Goal: Communication & Community: Answer question/provide support

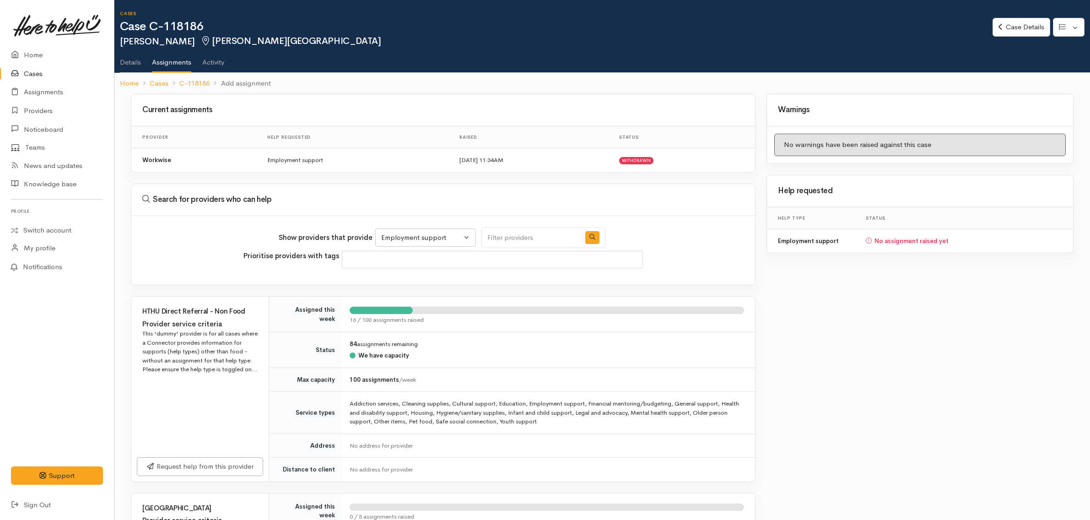
select select "10"
select select
click at [135, 58] on link "Details" at bounding box center [130, 59] width 21 height 26
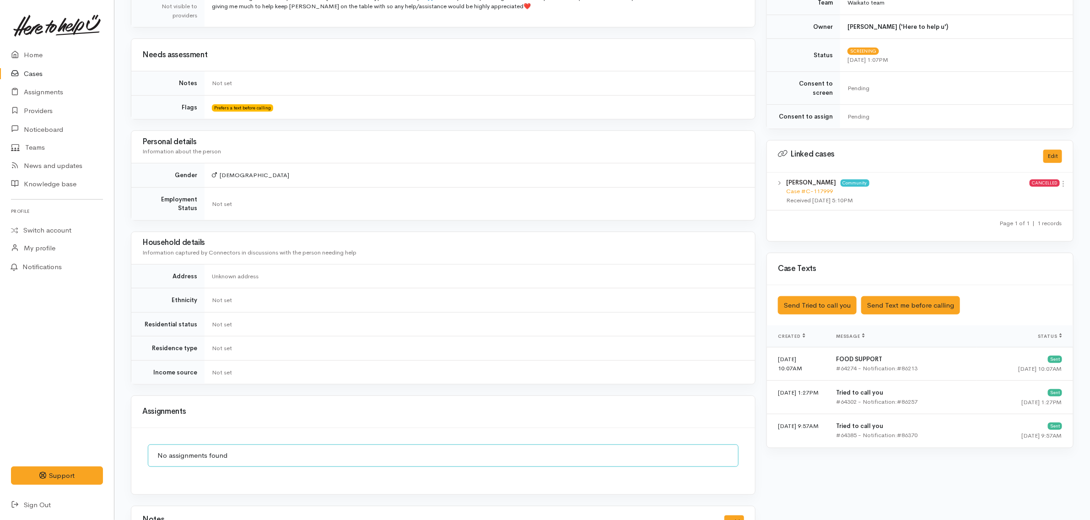
scroll to position [56, 0]
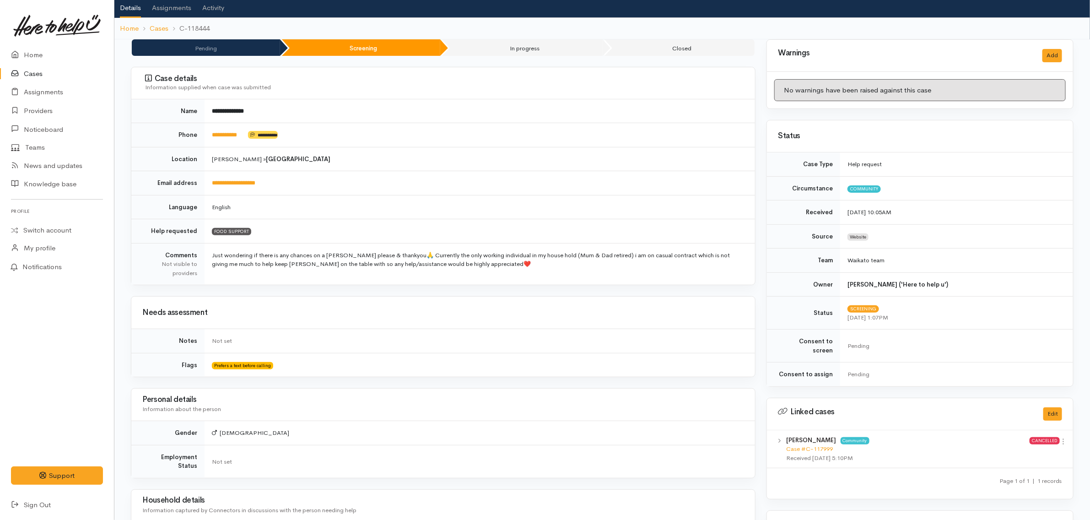
click at [384, 235] on td "FOOD SUPPORT" at bounding box center [480, 231] width 551 height 24
click at [366, 124] on td "**********" at bounding box center [480, 135] width 551 height 24
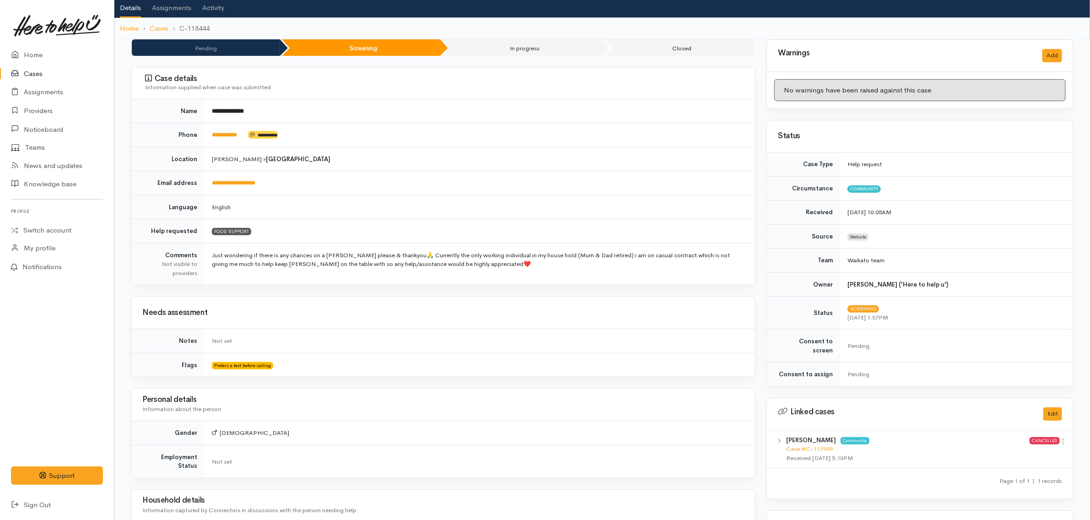
scroll to position [0, 0]
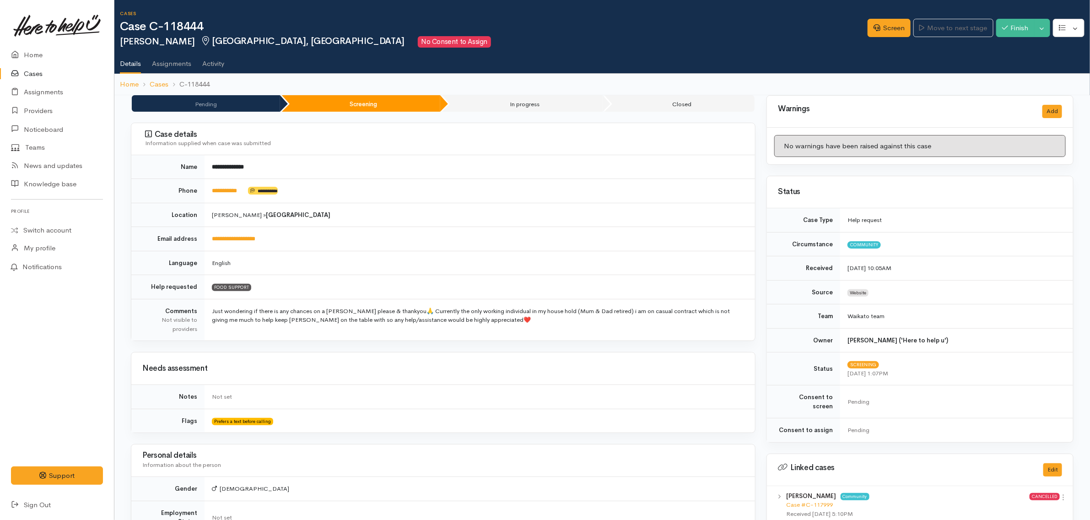
click at [449, 39] on h2 "Tevita Tagaloa Fairfield, Hamilton No Consent to Assign" at bounding box center [494, 41] width 748 height 11
click at [874, 31] on icon at bounding box center [877, 27] width 7 height 7
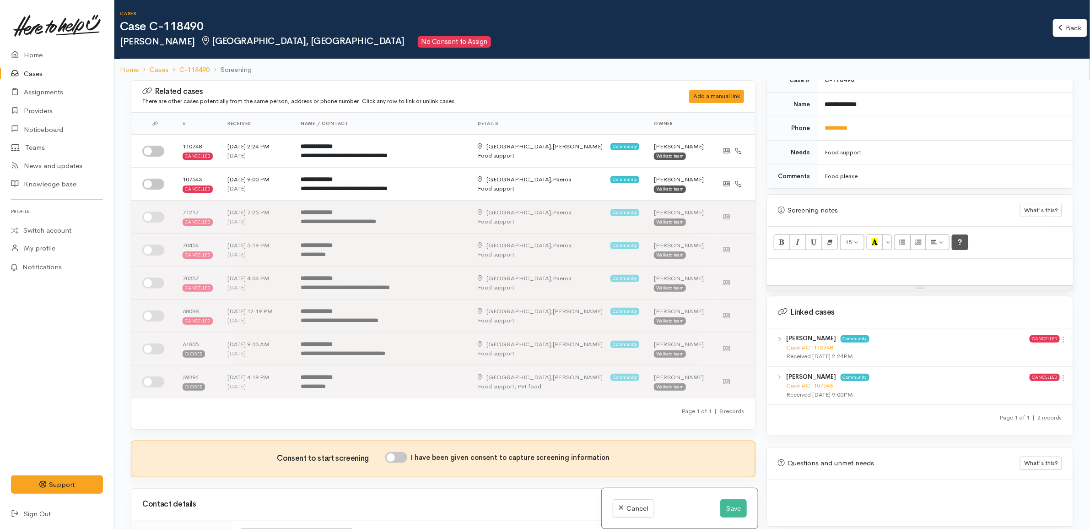
scroll to position [405, 0]
click at [729, 509] on button "Save" at bounding box center [733, 508] width 27 height 19
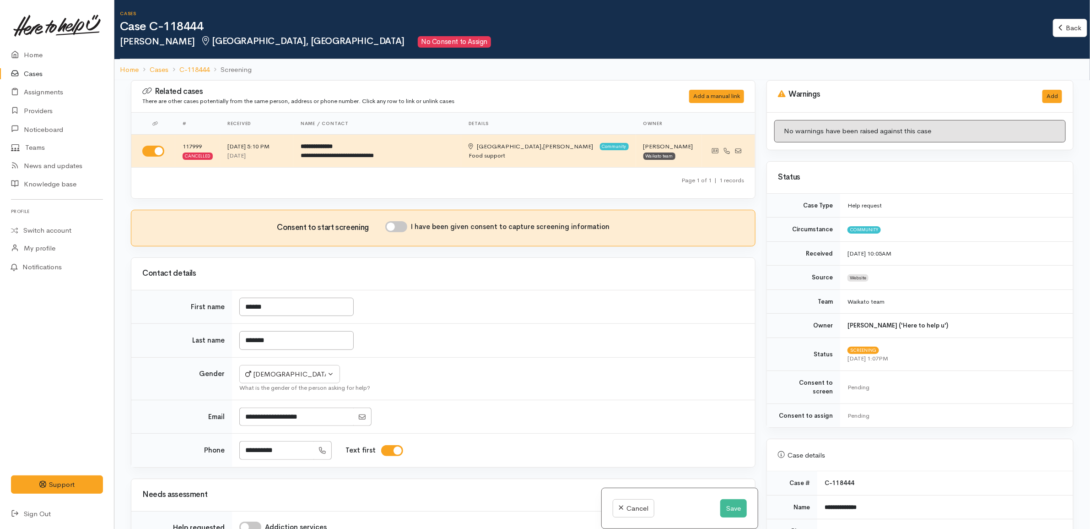
scroll to position [417, 0]
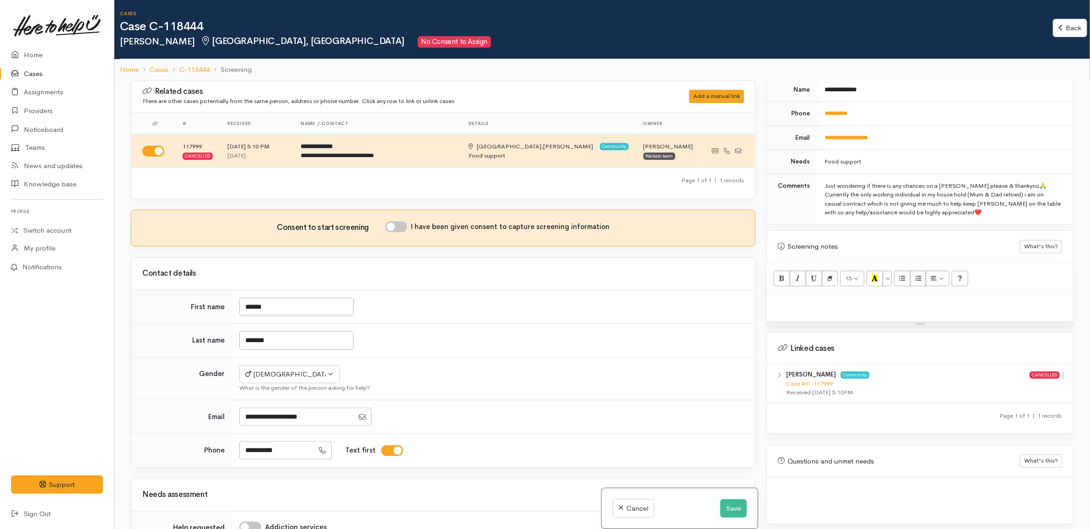
click at [881, 403] on div "Page 1 of 1 | 1 records" at bounding box center [920, 418] width 306 height 31
click at [872, 403] on div "Page 1 of 1 | 1 records" at bounding box center [920, 418] width 306 height 31
click at [883, 308] on div at bounding box center [920, 308] width 306 height 27
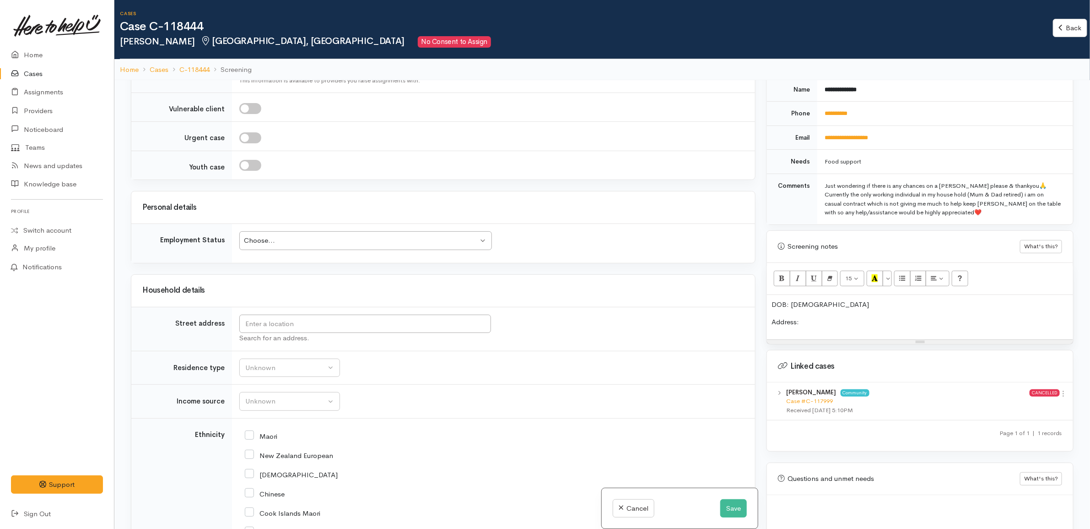
scroll to position [858, 0]
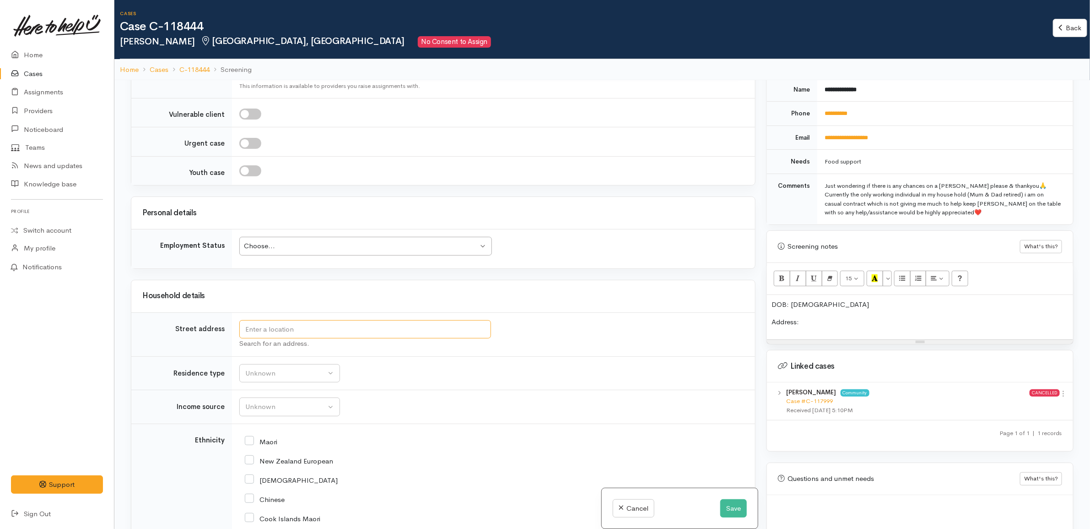
click at [386, 339] on input "text" at bounding box center [365, 329] width 252 height 19
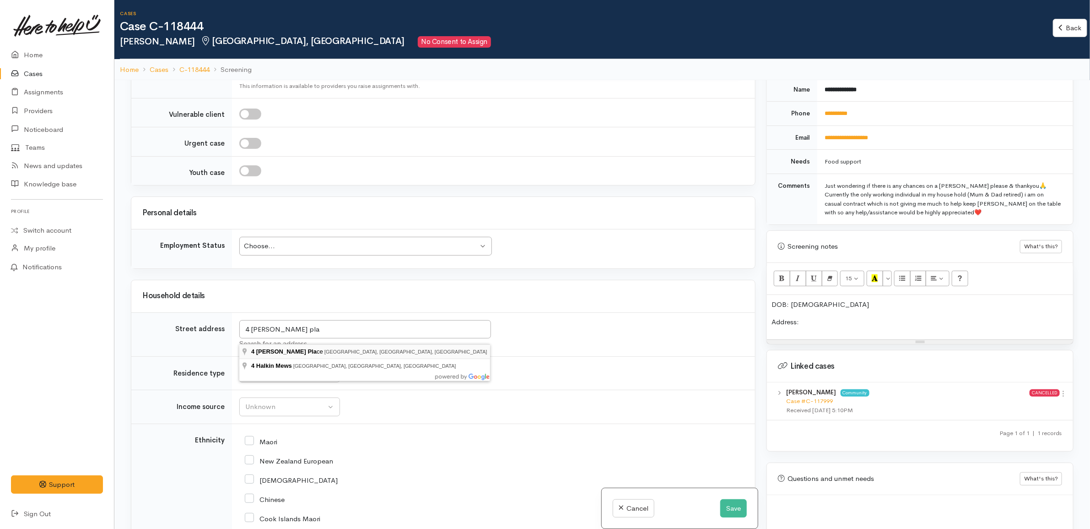
type input "4 Hockin Place, Fairfield, Hamilton, New Zealand"
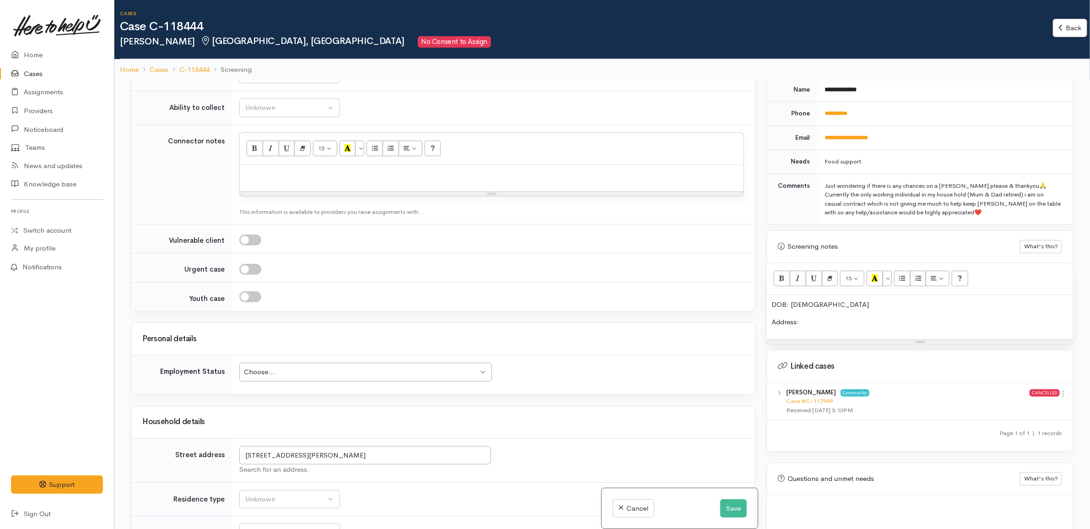
scroll to position [891, 0]
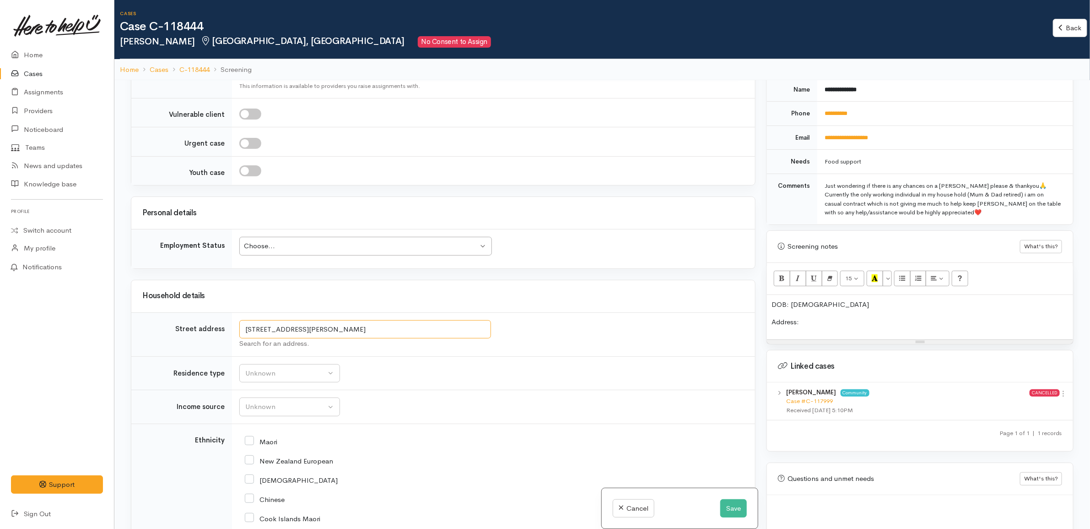
drag, startPoint x: 231, startPoint y: 308, endPoint x: 389, endPoint y: 290, distance: 159.4
click at [70, 291] on body "Support Feedback I've got something to say Back" at bounding box center [545, 304] width 1090 height 609
click at [845, 305] on div "DOB: 20/07/2002 Address:" at bounding box center [920, 317] width 306 height 44
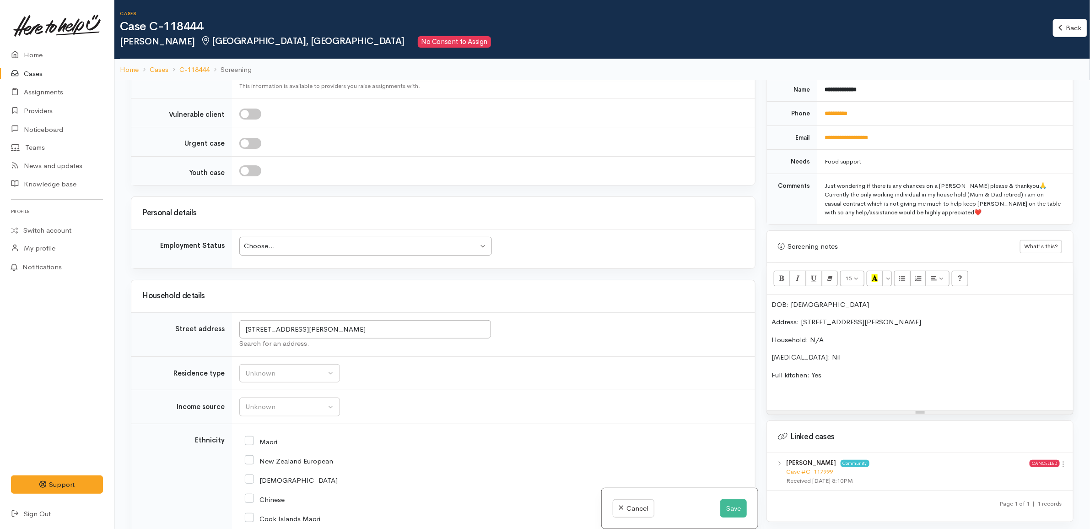
click at [848, 392] on div "DOB: 20/07/2002 Address: 4 Hockin Place, Fairfield, Hamilton, New Zealand House…" at bounding box center [920, 352] width 306 height 115
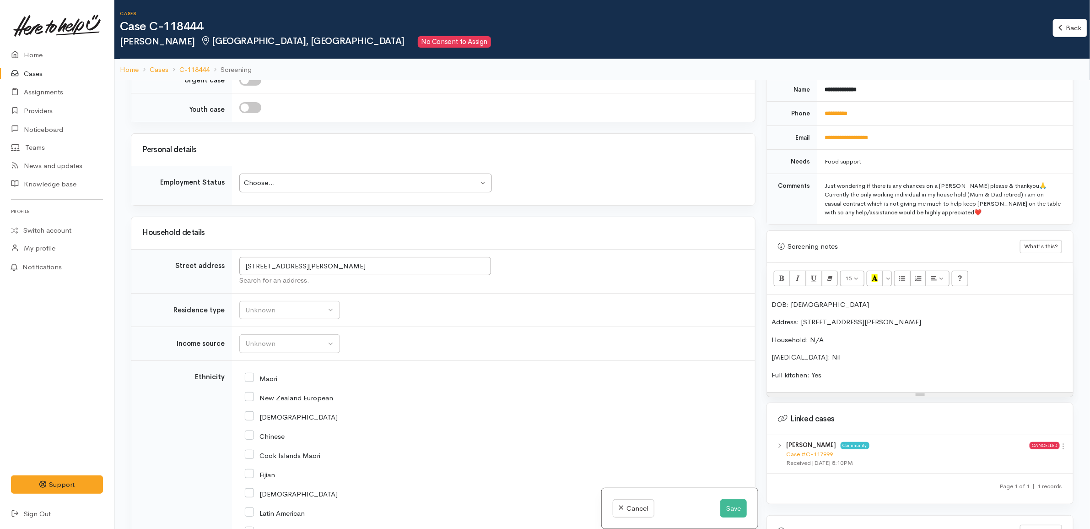
scroll to position [1063, 0]
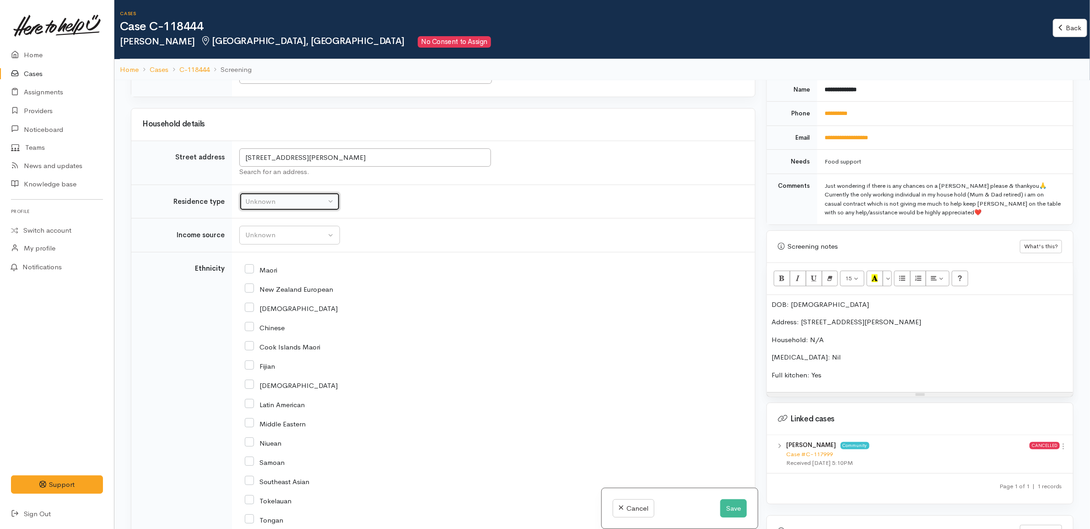
click at [312, 206] on div "Unknown" at bounding box center [285, 201] width 81 height 11
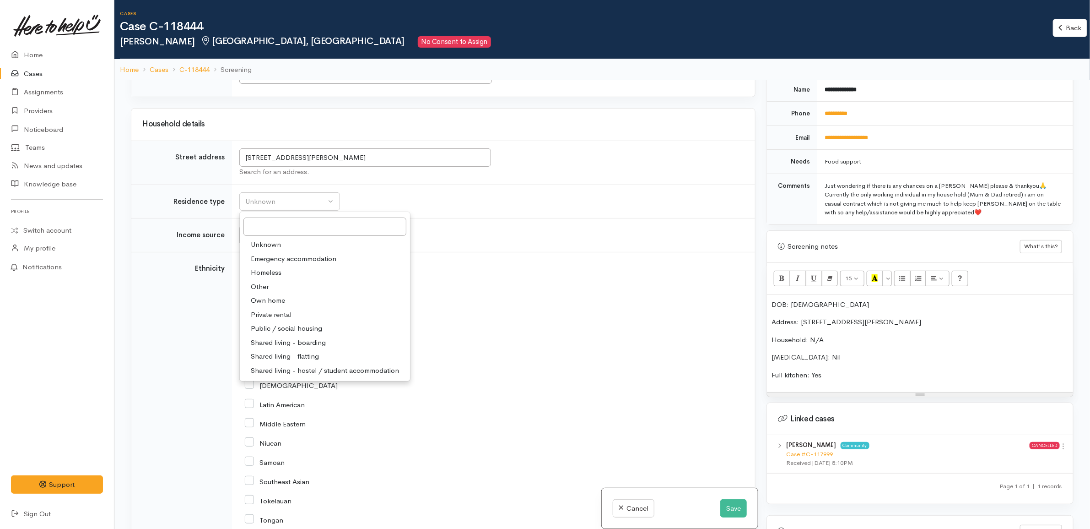
click at [284, 318] on span "Private rental" at bounding box center [271, 314] width 41 height 11
select select "2"
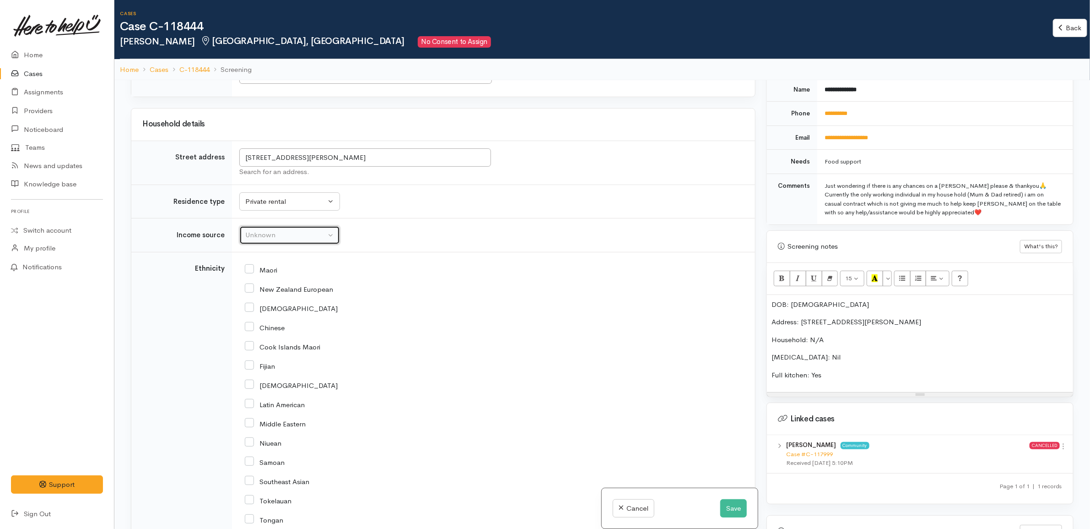
drag, startPoint x: 291, startPoint y: 243, endPoint x: 310, endPoint y: 265, distance: 28.9
click at [292, 240] on div "Unknown" at bounding box center [285, 235] width 81 height 11
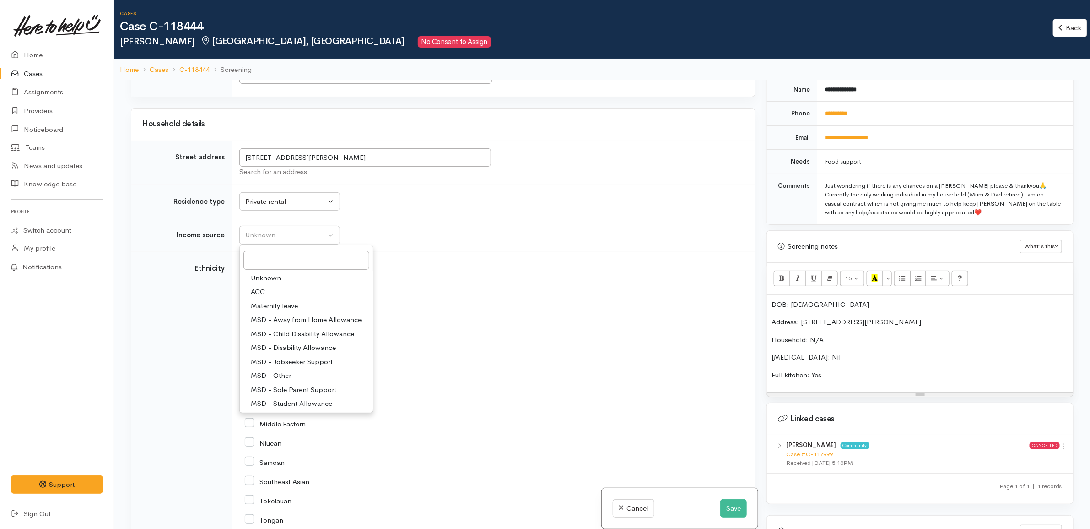
click at [870, 370] on p "Full kitchen: Yes" at bounding box center [920, 375] width 297 height 11
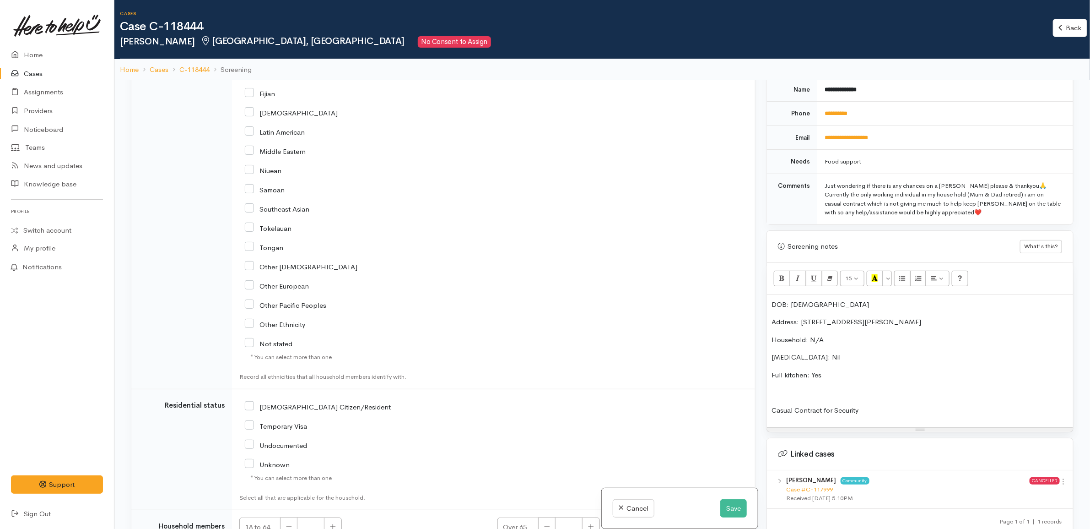
scroll to position [1349, 0]
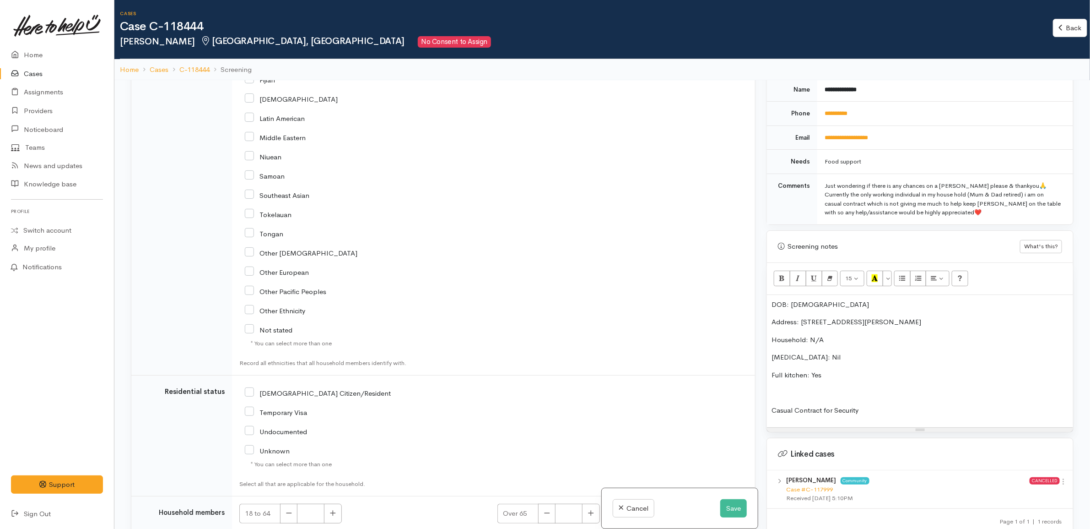
click at [277, 179] on input "Samoan" at bounding box center [265, 175] width 40 height 8
checkbox input "true"
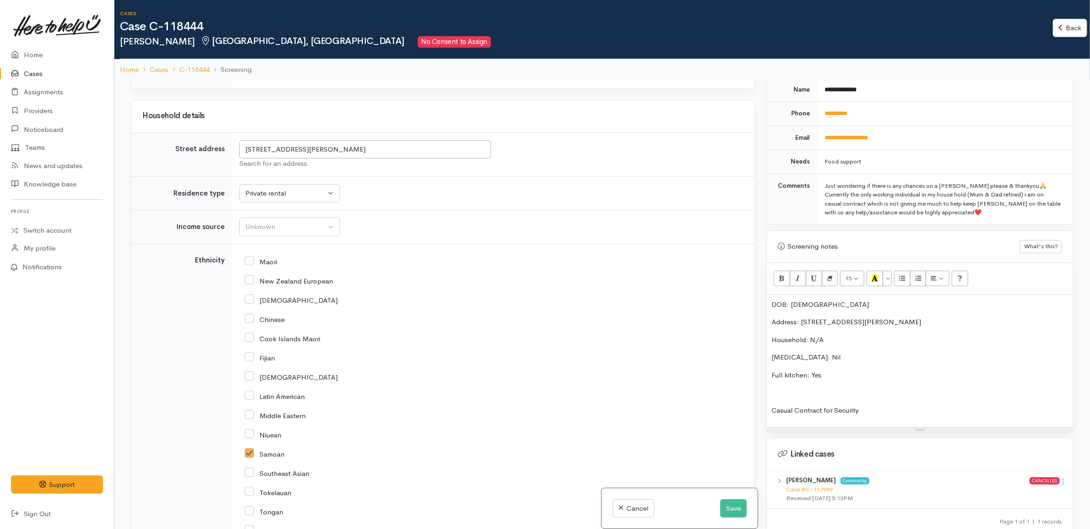
scroll to position [1063, 0]
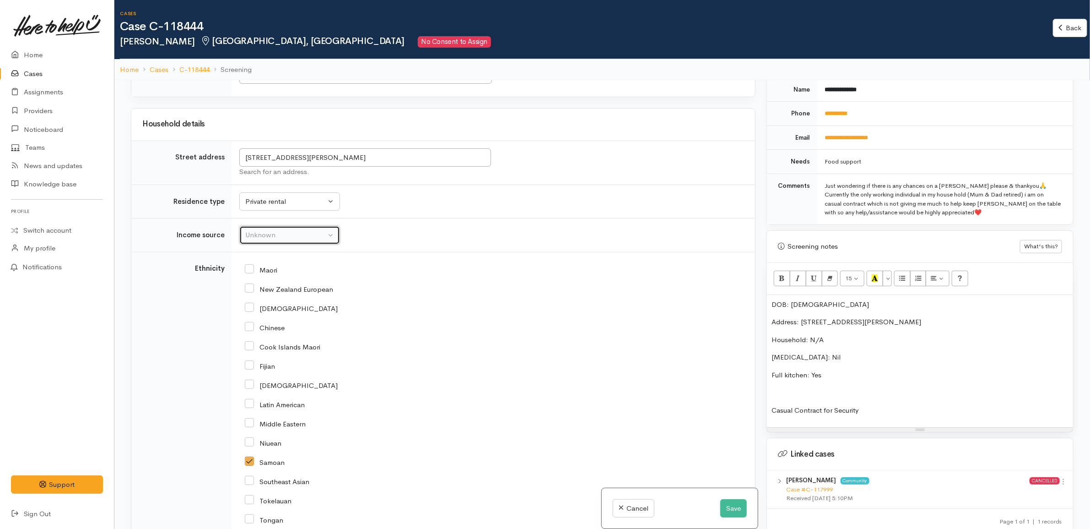
click at [283, 232] on button "Unknown" at bounding box center [289, 235] width 101 height 19
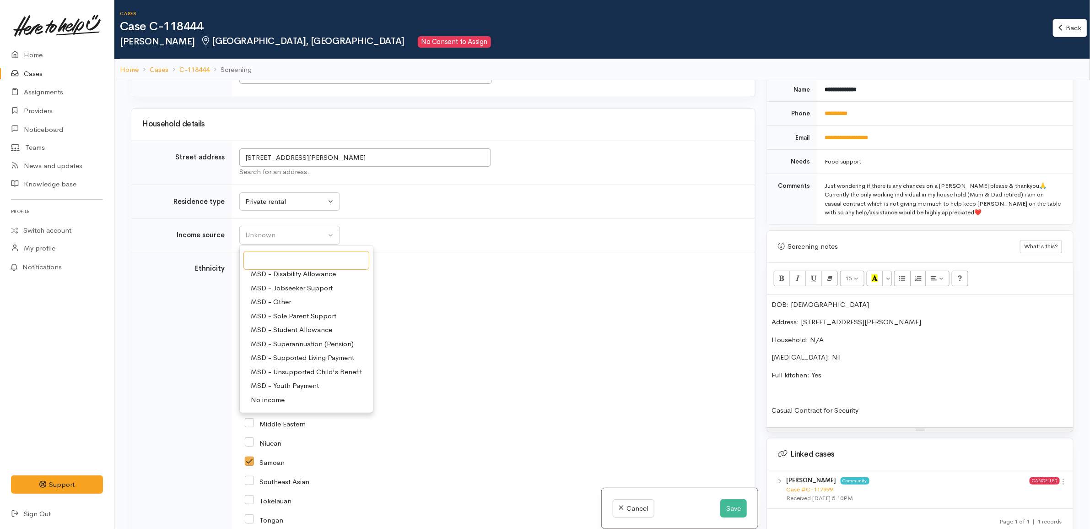
scroll to position [141, 0]
click at [279, 352] on span "Paid employment" at bounding box center [278, 346] width 54 height 11
select select "1"
click at [459, 298] on div "New Zealand European" at bounding box center [492, 288] width 494 height 19
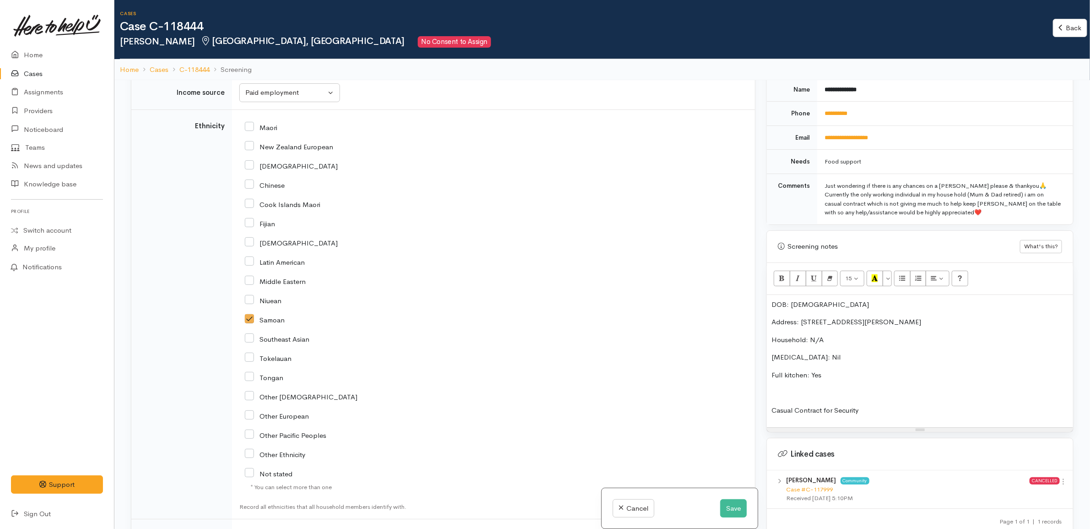
scroll to position [1445, 0]
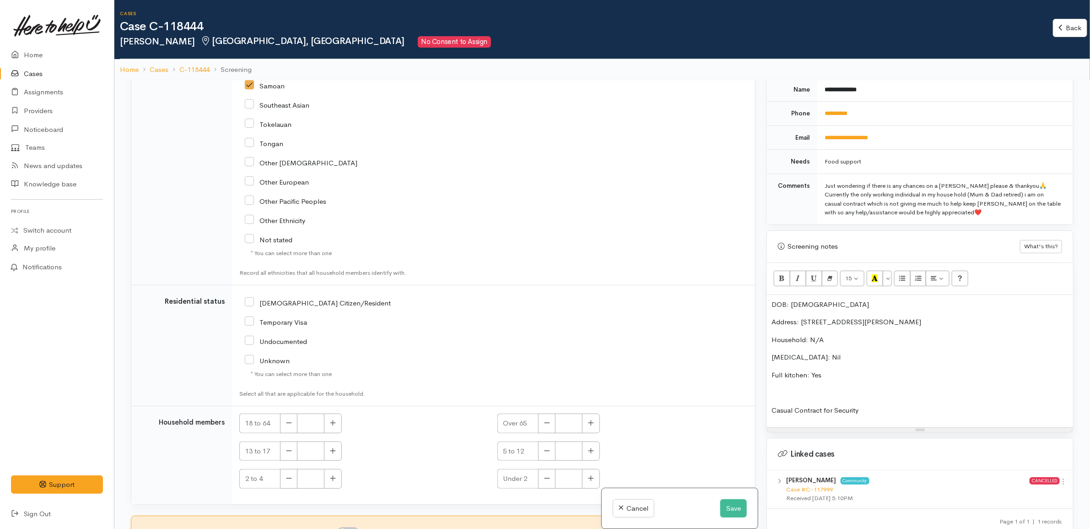
click at [295, 303] on input "NZ Citizen/Resident" at bounding box center [318, 302] width 146 height 8
checkbox input "true"
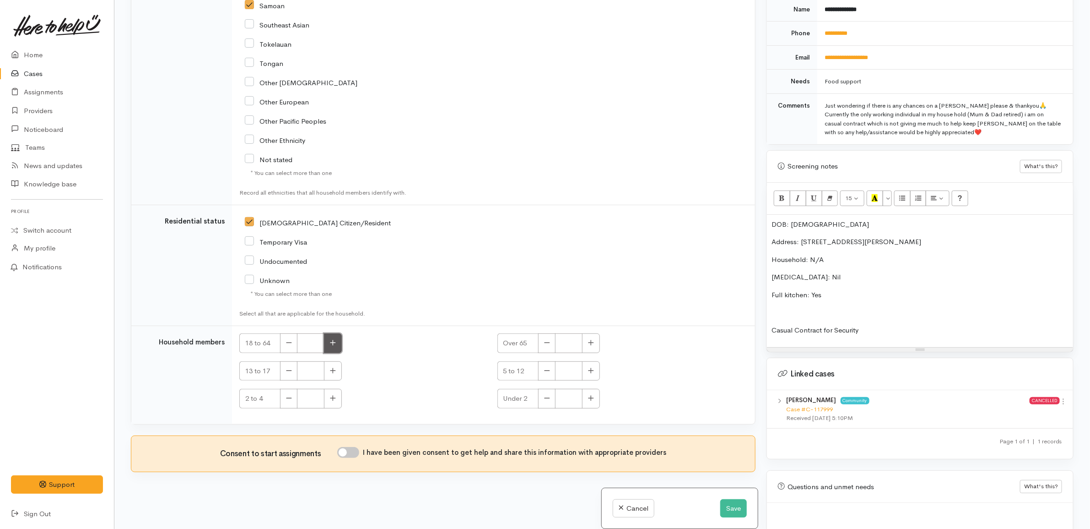
click at [333, 334] on button "button" at bounding box center [333, 343] width 18 height 20
type input "1"
click at [351, 449] on input "I have been given consent to get help and share this information with appropria…" at bounding box center [348, 452] width 22 height 11
checkbox input "true"
click at [441, 318] on td "NZ Citizen/Resident" at bounding box center [493, 265] width 523 height 121
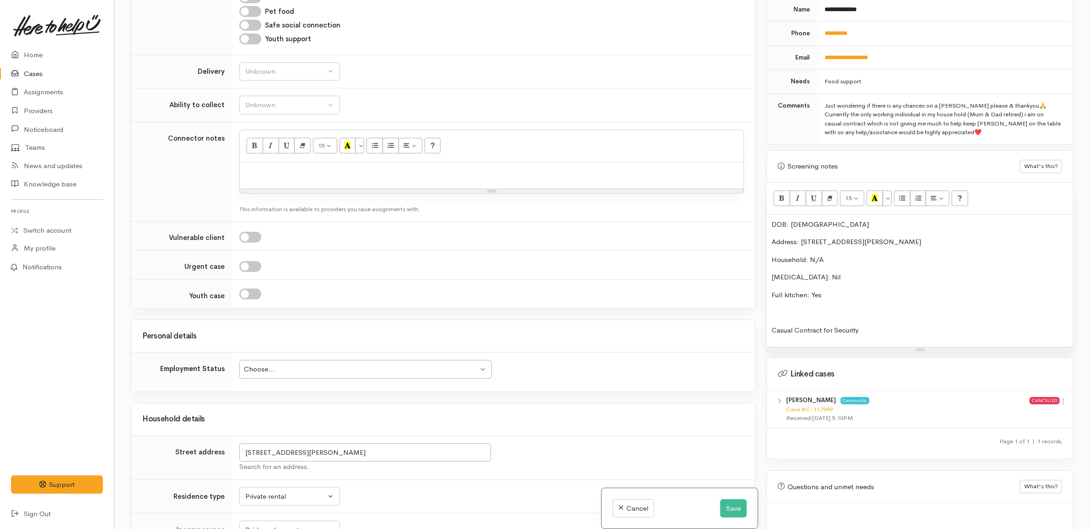
scroll to position [759, 0]
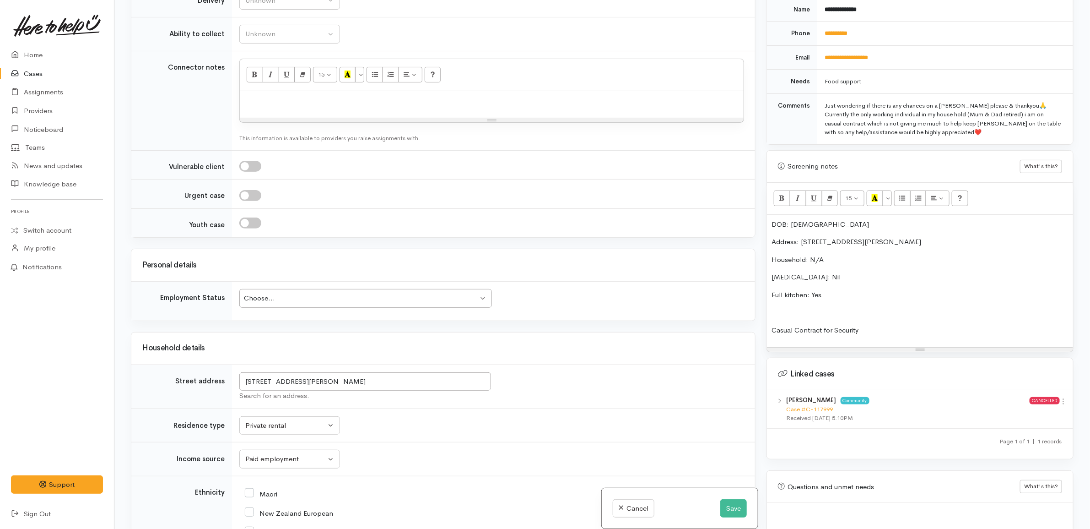
click at [275, 298] on div "Choose..." at bounding box center [361, 298] width 235 height 11
click at [388, 247] on div "Related cases There are other cases potentially from the same person, address o…" at bounding box center [443, 264] width 636 height 529
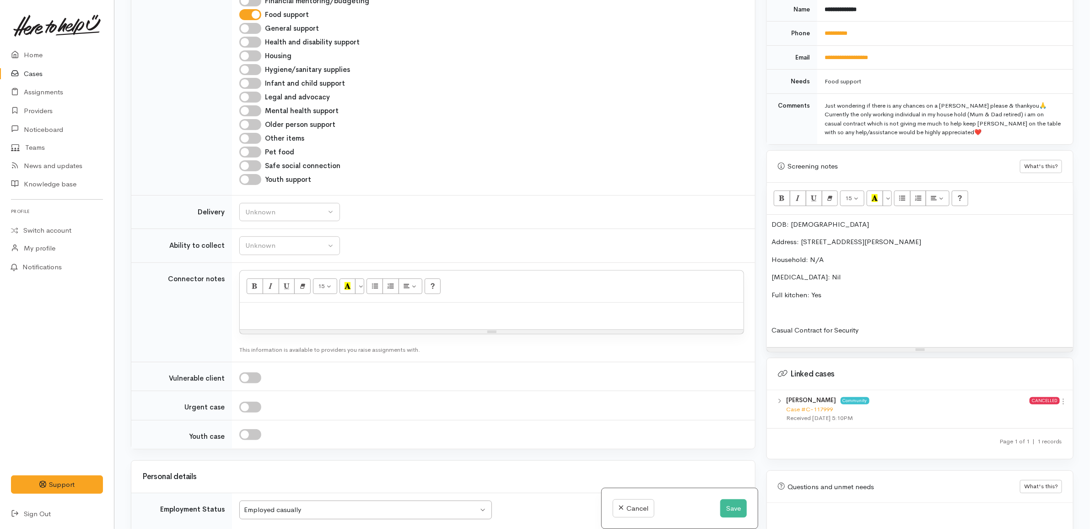
scroll to position [473, 0]
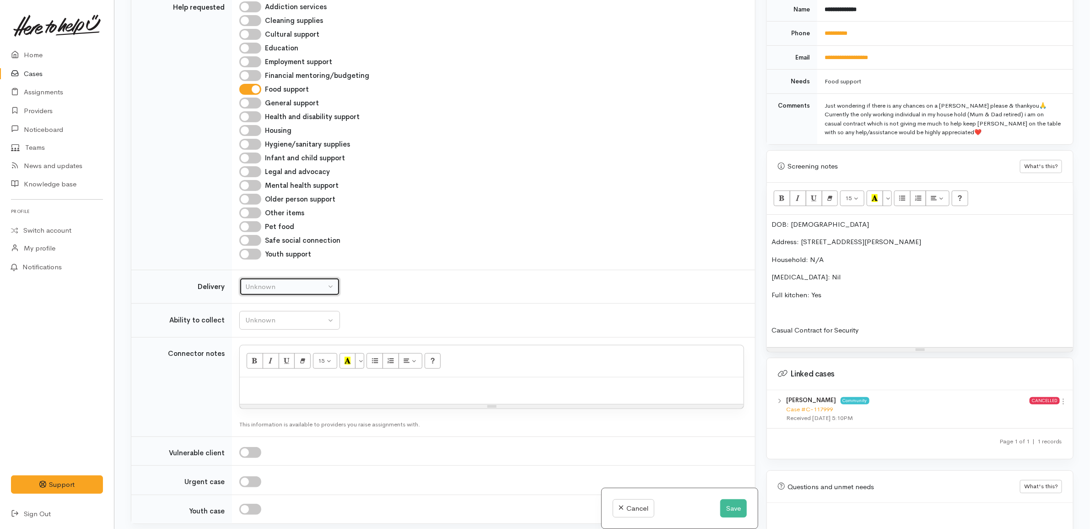
click at [277, 280] on button "Unknown" at bounding box center [289, 286] width 101 height 19
click at [278, 374] on link "No" at bounding box center [290, 372] width 100 height 14
select select "1"
click at [286, 317] on button "Unknown" at bounding box center [289, 320] width 101 height 19
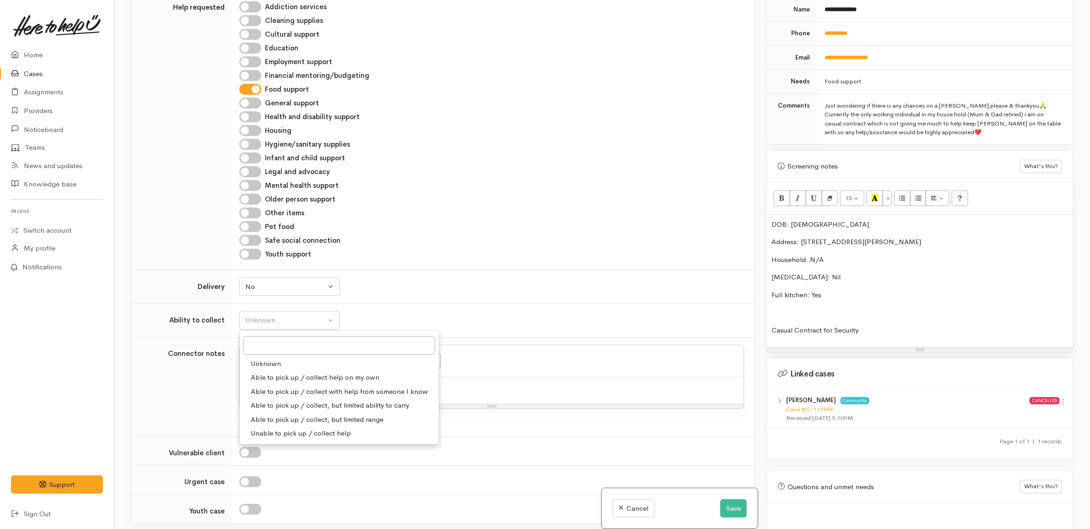
drag, startPoint x: 298, startPoint y: 380, endPoint x: 408, endPoint y: 335, distance: 119.4
click at [301, 381] on span "Able to pick up / collect help on my own" at bounding box center [315, 377] width 129 height 11
select select "2"
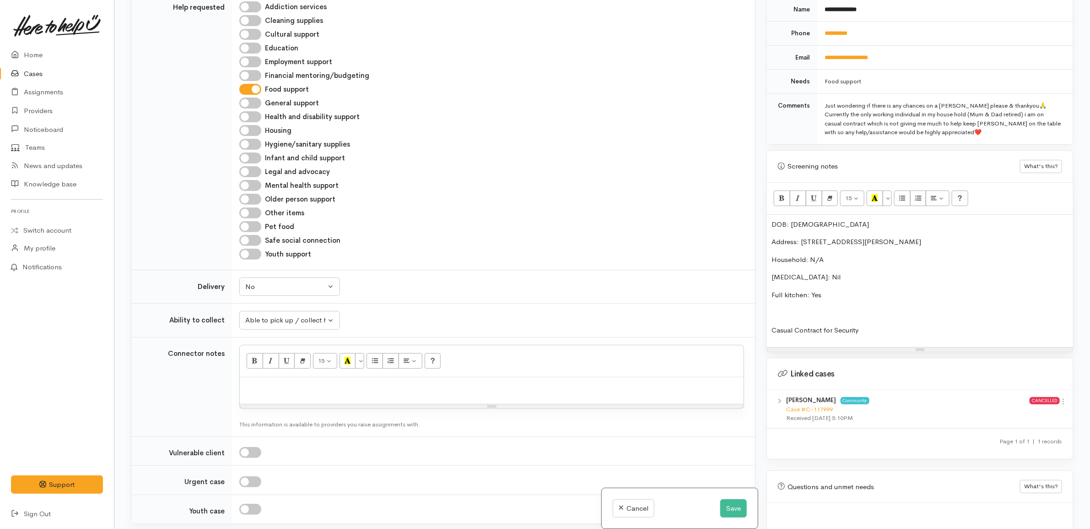
click at [485, 305] on tbody "Help requested Addiction services Cleaning supplies Cultural support Education …" at bounding box center [443, 257] width 624 height 532
drag, startPoint x: 865, startPoint y: 293, endPoint x: 682, endPoint y: 173, distance: 218.5
click at [682, 173] on div "Related cases There are other cases potentially from the same person, address o…" at bounding box center [602, 264] width 954 height 529
copy div "DOB: 20/07/2002 Address: 4 Hockin Place, Fairfield, Hamilton, New Zealand House…"
click at [824, 307] on p at bounding box center [920, 312] width 297 height 11
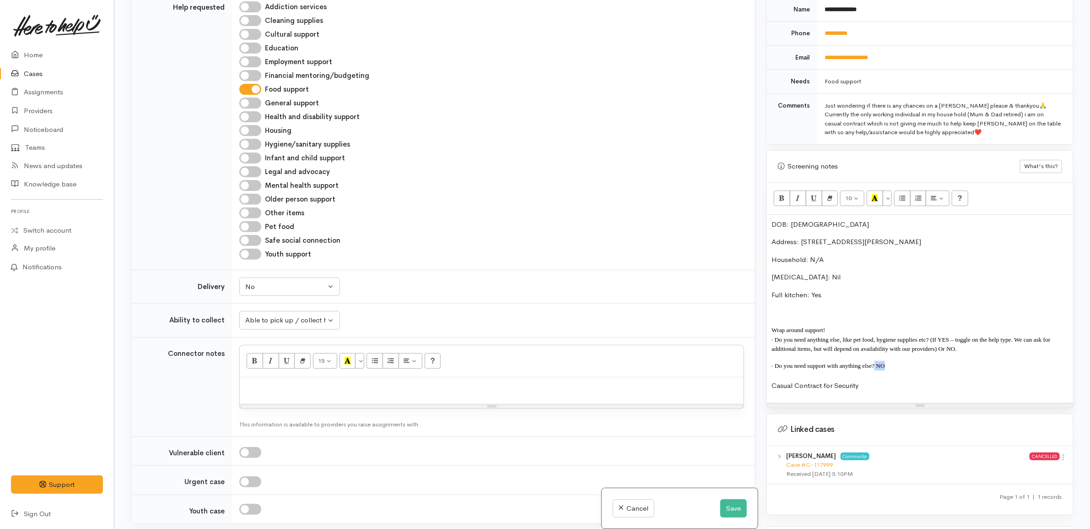
copy span "NO"
drag, startPoint x: 960, startPoint y: 342, endPoint x: 934, endPoint y: 331, distance: 28.3
click at [934, 335] on p "· Do you need anything else, like pet food, hygiene supplies etc? (If YES – tog…" at bounding box center [920, 344] width 297 height 19
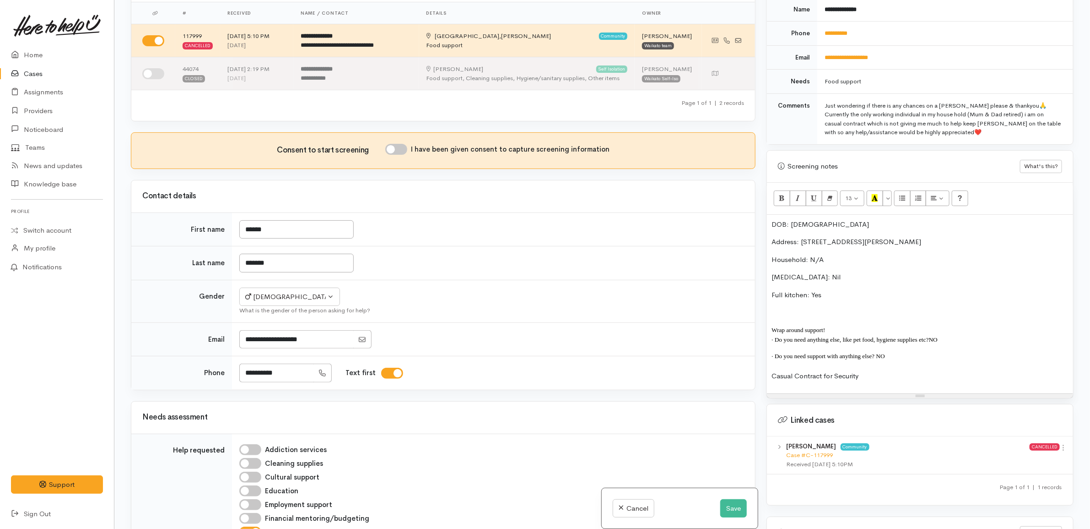
scroll to position [15, 0]
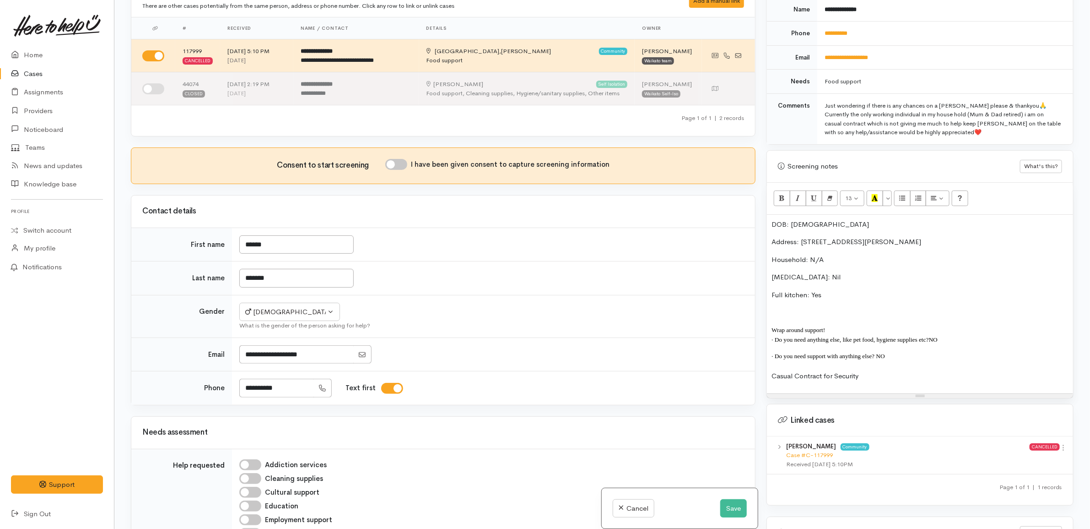
click at [394, 154] on div "Consent to start screening I have been given consent to capture screening infor…" at bounding box center [443, 166] width 624 height 36
click at [407, 167] on input "I have been given consent to capture screening information" at bounding box center [396, 164] width 22 height 11
checkbox input "true"
click at [534, 270] on td "*******" at bounding box center [493, 278] width 523 height 34
click at [428, 325] on div "What is the gender of the person asking for help?" at bounding box center [491, 325] width 505 height 9
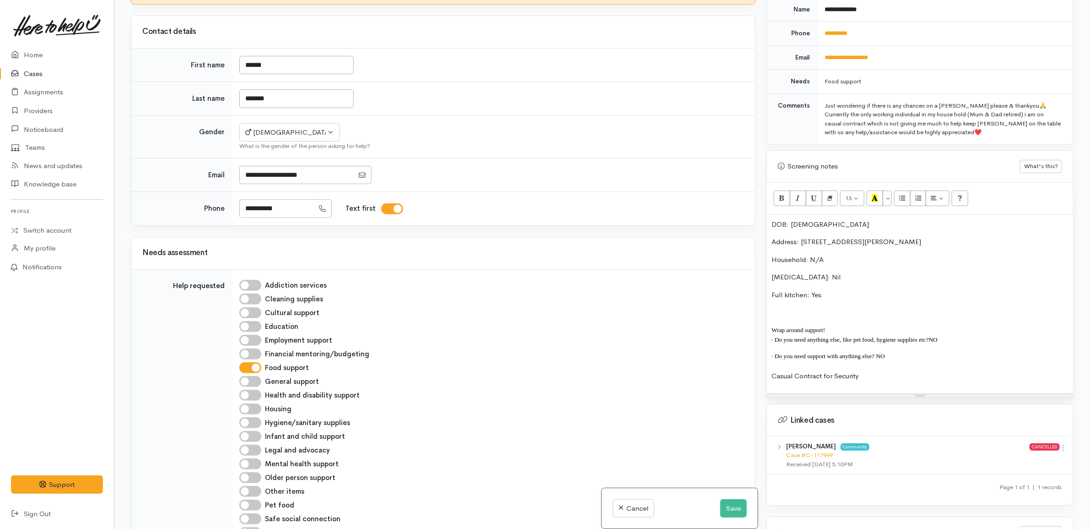
scroll to position [416, 0]
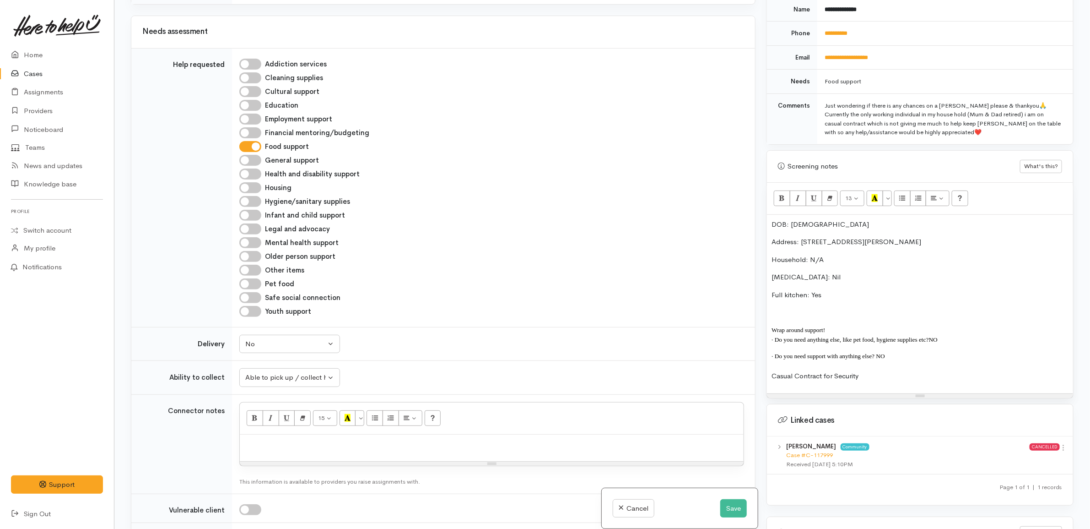
click at [854, 290] on p "Full kitchen: Yes" at bounding box center [920, 295] width 297 height 11
click at [871, 272] on p "Food allergies: Nil" at bounding box center [920, 277] width 297 height 11
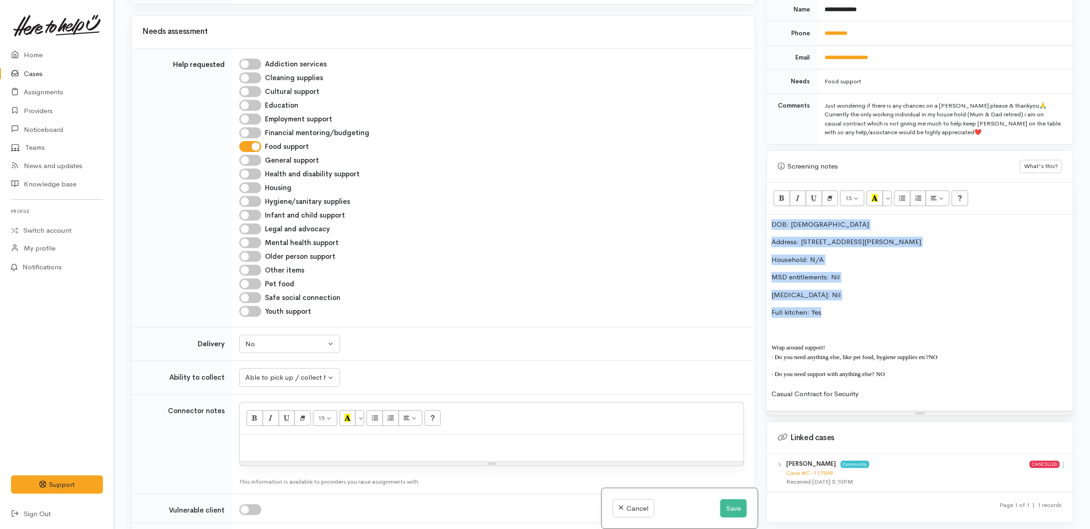
drag, startPoint x: 834, startPoint y: 304, endPoint x: 708, endPoint y: 189, distance: 170.7
click at [708, 189] on div "Related cases There are other cases potentially from the same person, address o…" at bounding box center [602, 264] width 954 height 529
copy div "DOB: 20/07/2002 Address: 4 Hockin Place, Fairfield, Hamilton, New Zealand House…"
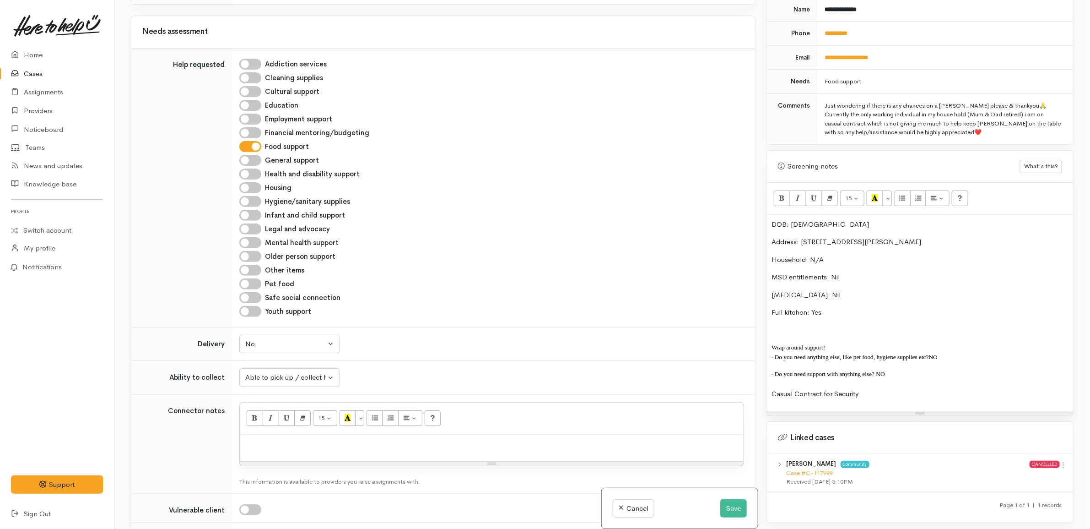
click at [406, 439] on div at bounding box center [492, 447] width 504 height 27
paste div
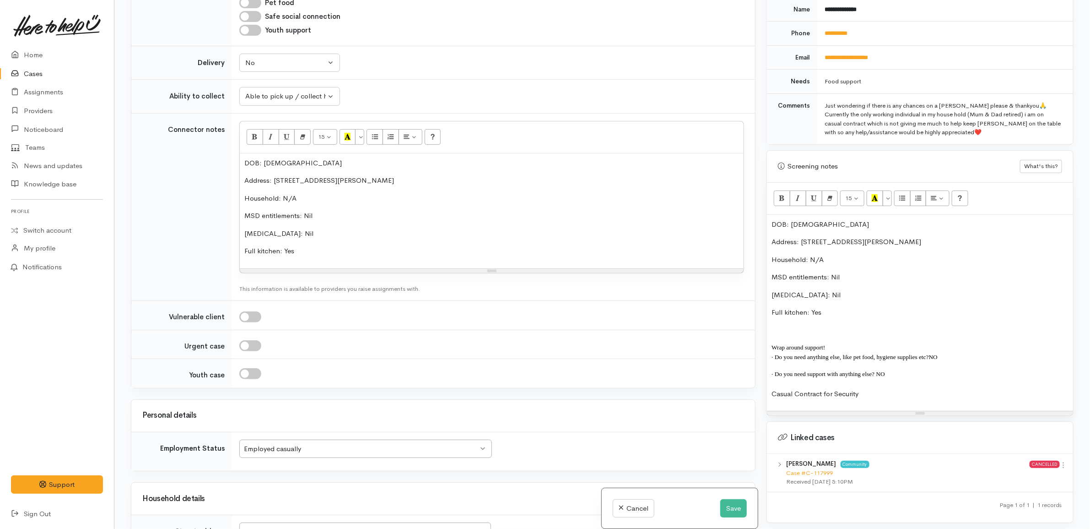
scroll to position [713, 0]
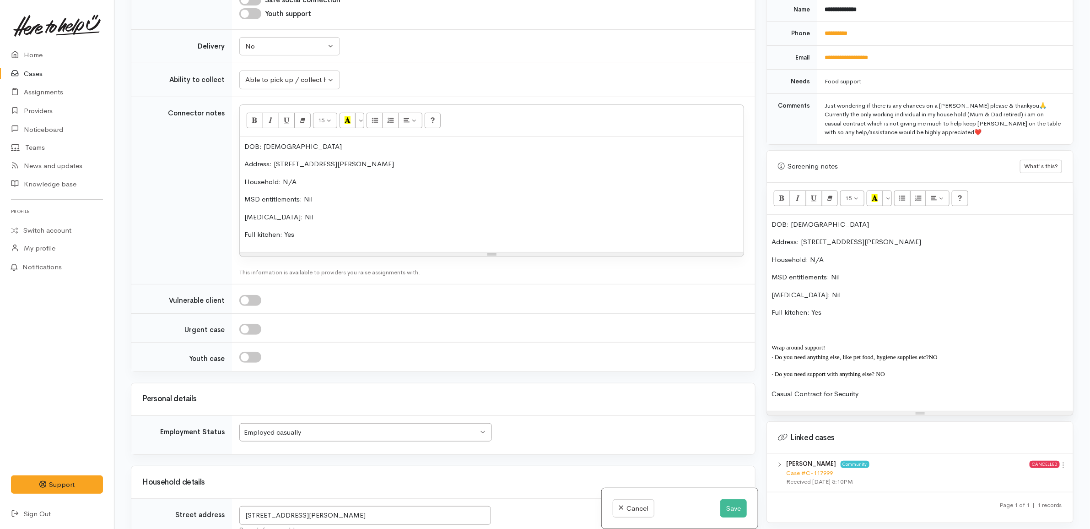
click at [321, 222] on p "Food allergies: Nil" at bounding box center [491, 217] width 495 height 11
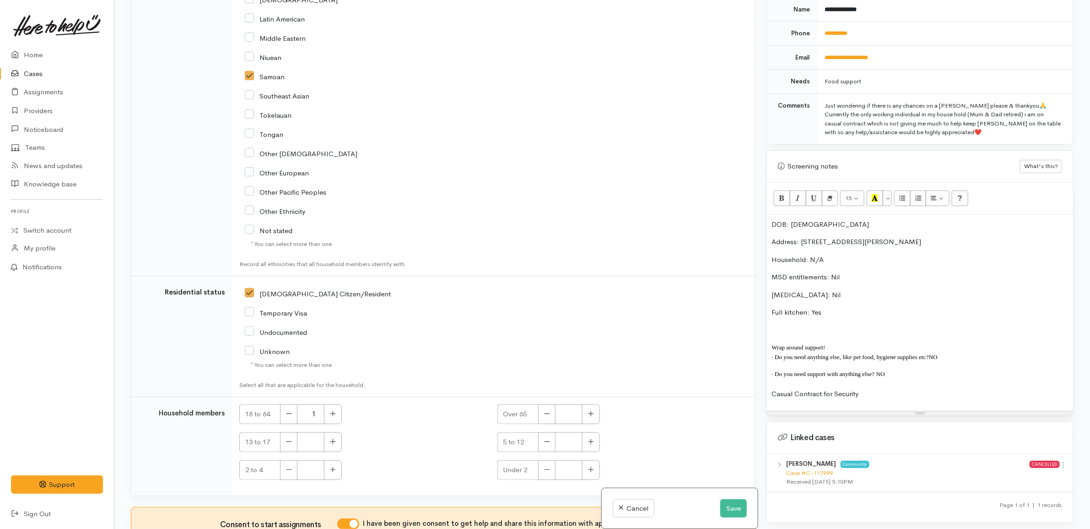
scroll to position [1534, 0]
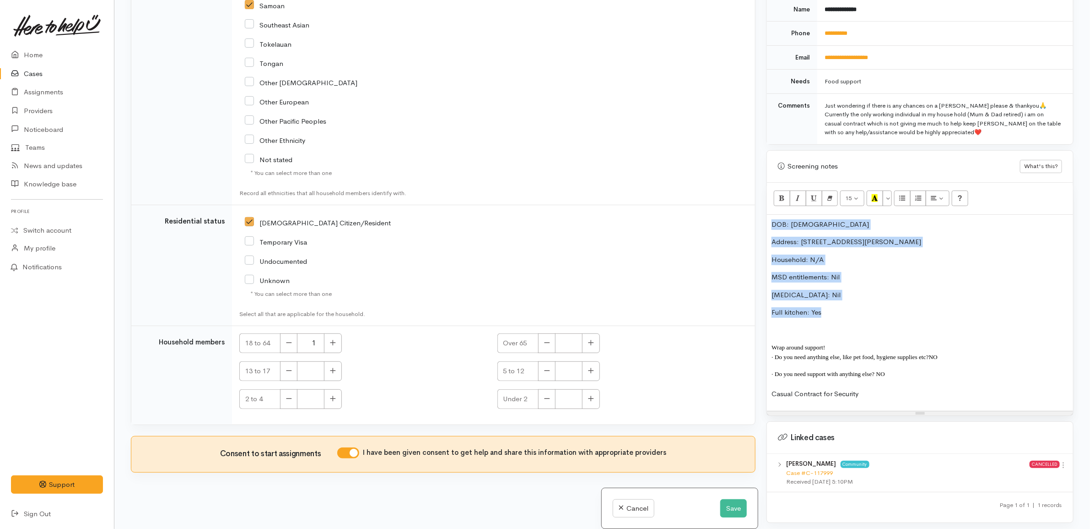
drag, startPoint x: 852, startPoint y: 305, endPoint x: 692, endPoint y: 159, distance: 216.1
click at [692, 159] on div "Related cases There are other cases potentially from the same person, address o…" at bounding box center [602, 264] width 954 height 529
copy div "DOB: 20/07/2002 Address: 4 Hockin Place, Fairfield, Hamilton, New Zealand House…"
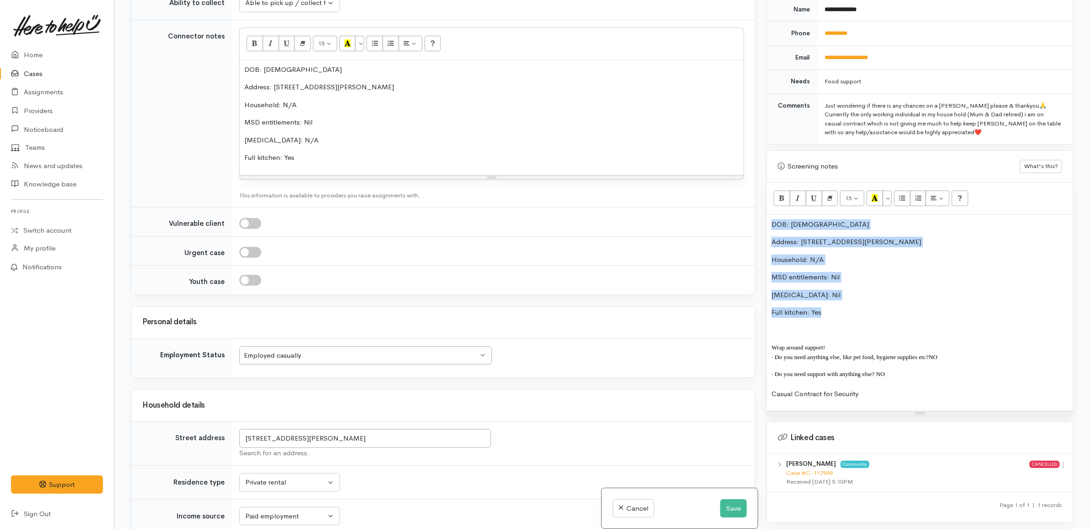
scroll to position [561, 0]
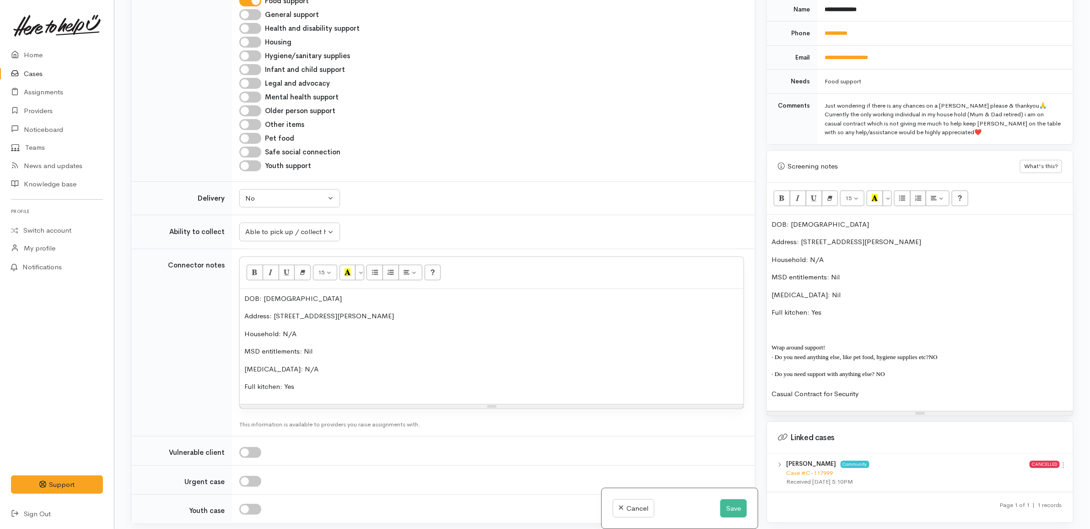
click at [382, 338] on p "Household: N/A" at bounding box center [491, 334] width 495 height 11
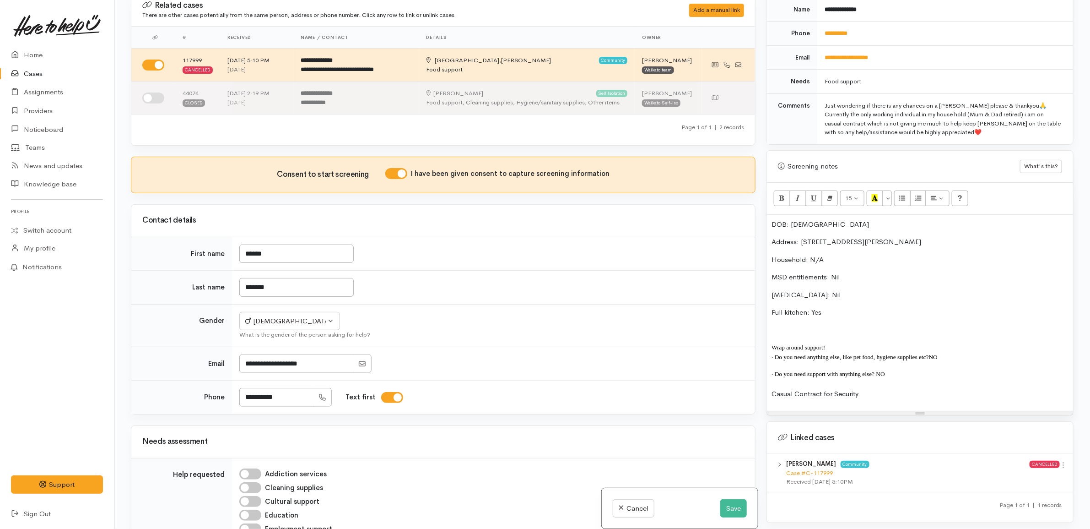
scroll to position [0, 0]
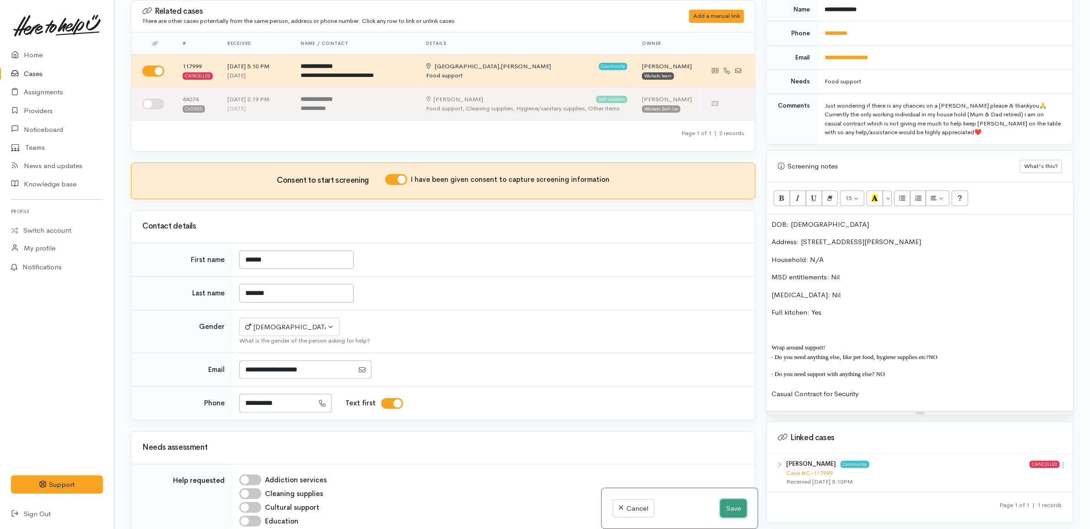
click at [736, 504] on button "Save" at bounding box center [733, 508] width 27 height 19
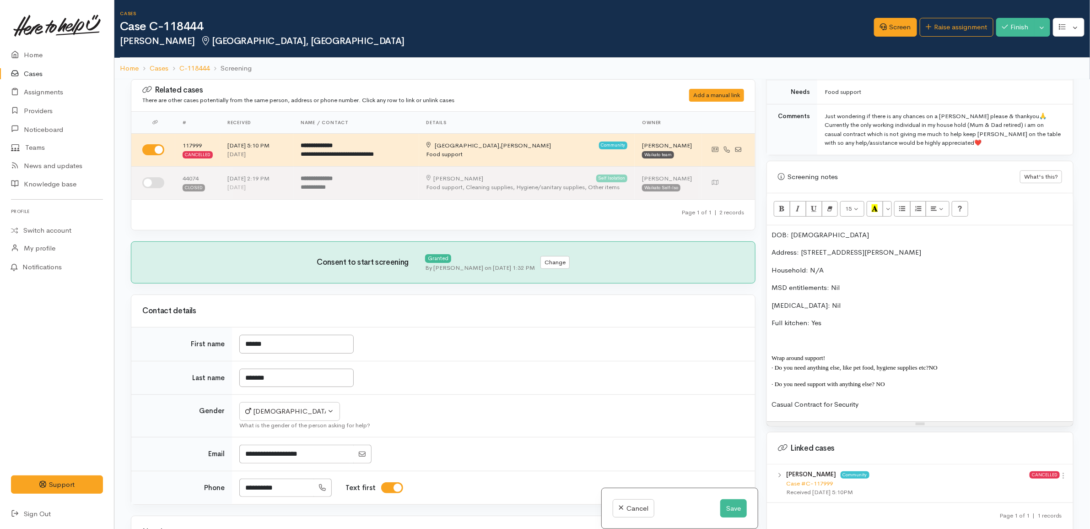
scroll to position [515, 0]
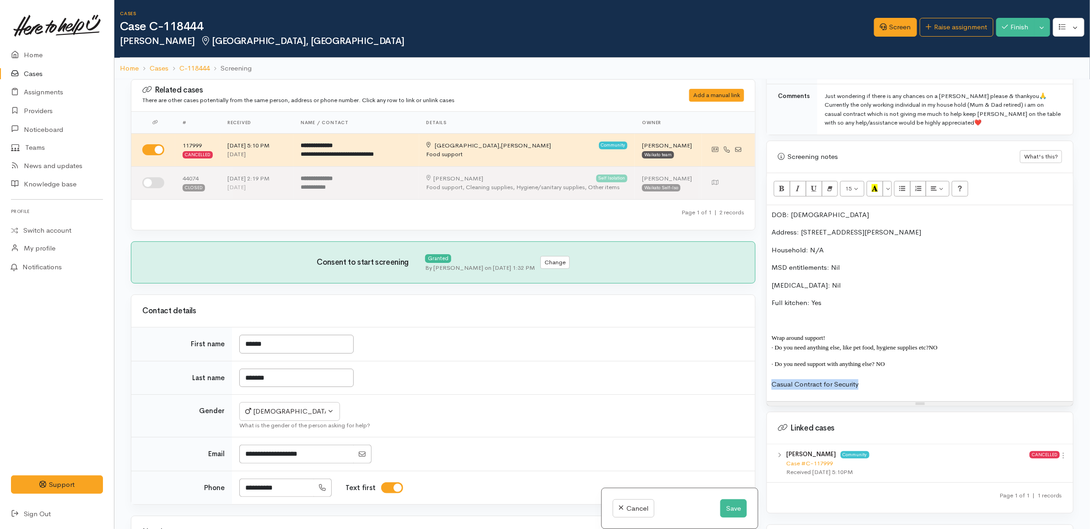
drag, startPoint x: 907, startPoint y: 391, endPoint x: 745, endPoint y: 391, distance: 162.5
click at [740, 390] on div "Related cases There are other cases potentially from the same person, address o…" at bounding box center [602, 343] width 954 height 529
click at [784, 385] on p "Casual Contract for Security" at bounding box center [920, 384] width 297 height 11
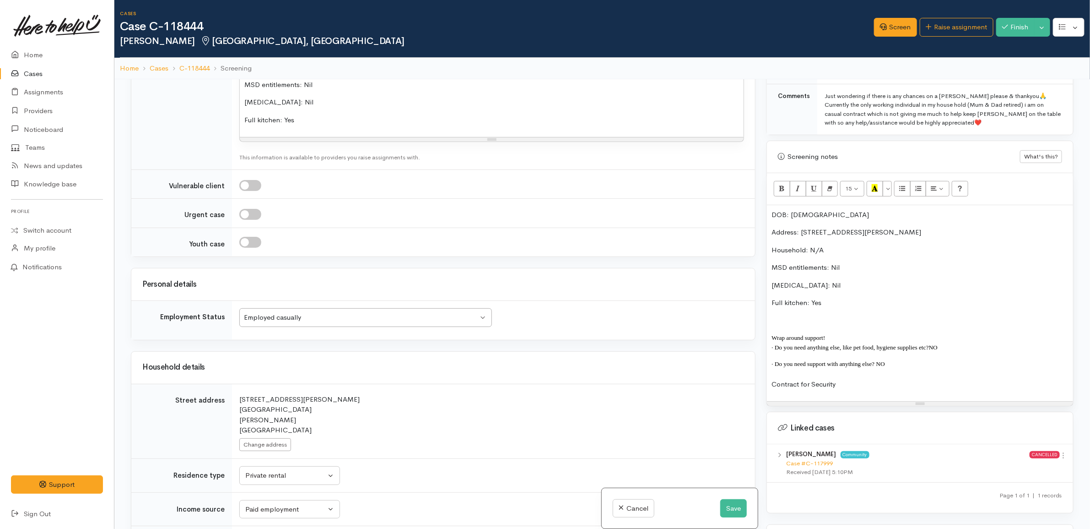
scroll to position [915, 0]
click at [383, 324] on div "Employed casually Employed casually" at bounding box center [365, 314] width 253 height 19
drag, startPoint x: 471, startPoint y: 403, endPoint x: 528, endPoint y: 417, distance: 58.1
click at [472, 403] on div "4 Hockin Place Fairfield Hamilton New Zealand" at bounding box center [491, 411] width 505 height 41
click at [721, 503] on button "Save" at bounding box center [733, 508] width 27 height 19
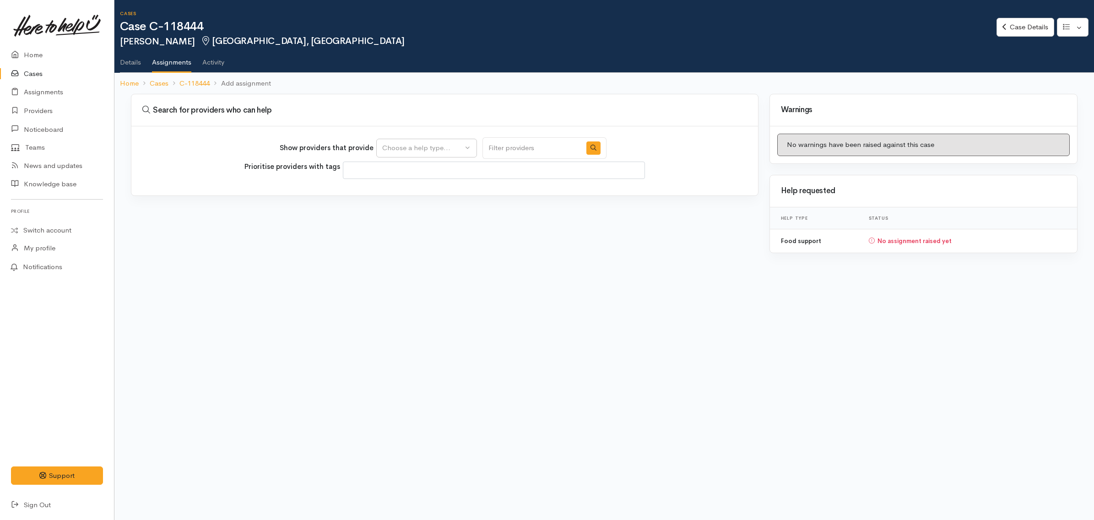
select select
click at [422, 145] on div "Choose a help type..." at bounding box center [422, 148] width 81 height 11
click at [418, 193] on span "Food support" at bounding box center [409, 191] width 43 height 11
select select "3"
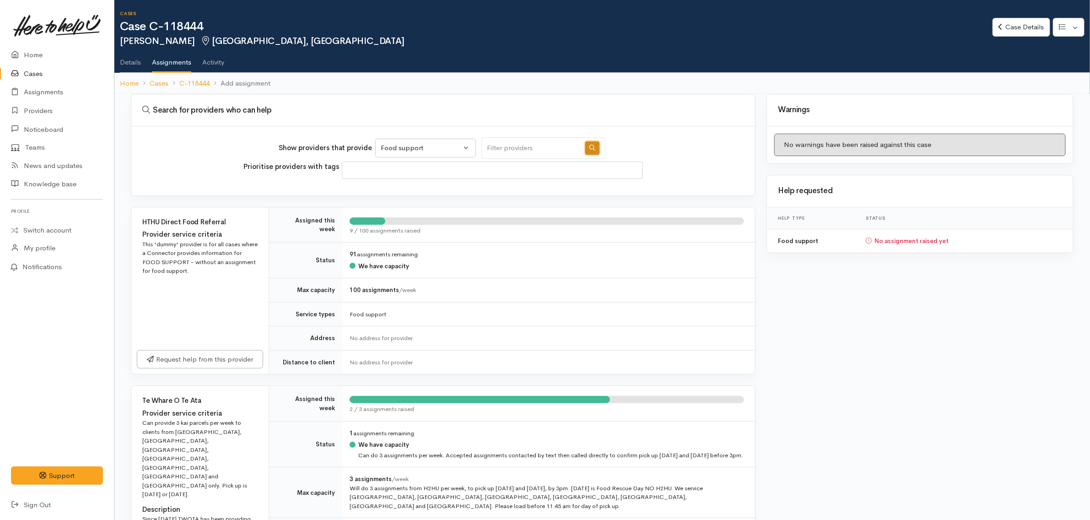
click at [589, 145] on icon "button" at bounding box center [592, 148] width 6 height 6
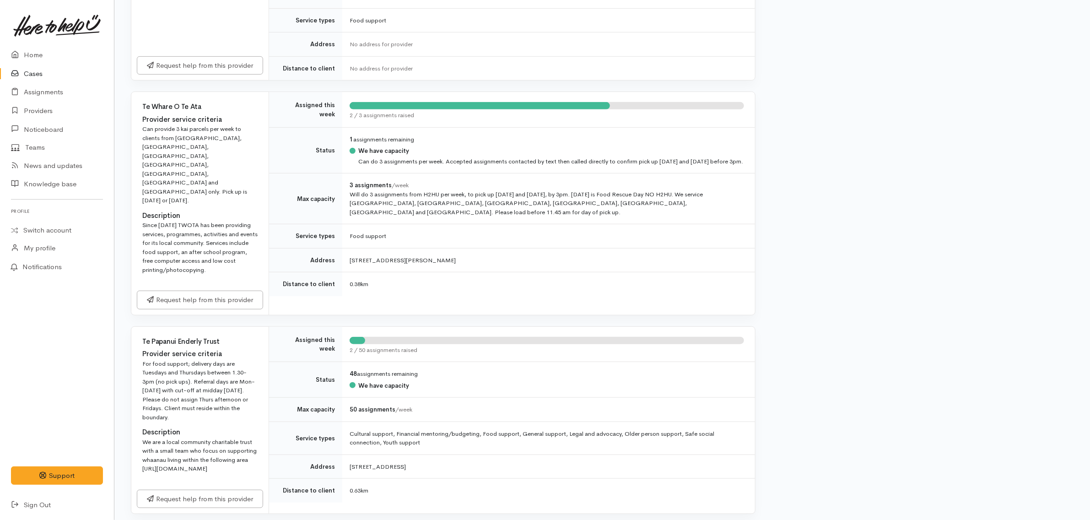
scroll to position [343, 0]
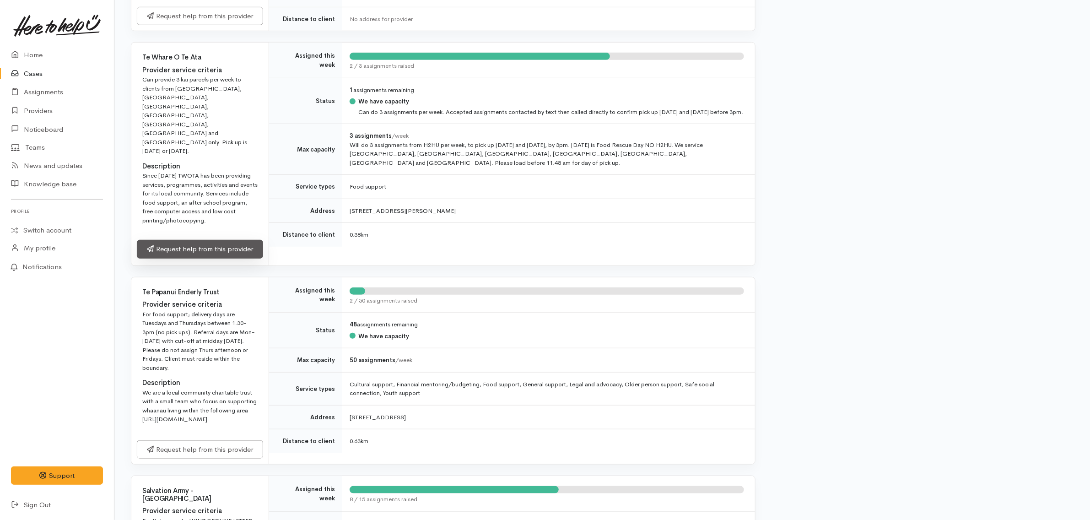
click at [204, 240] on link "Request help from this provider" at bounding box center [200, 249] width 126 height 19
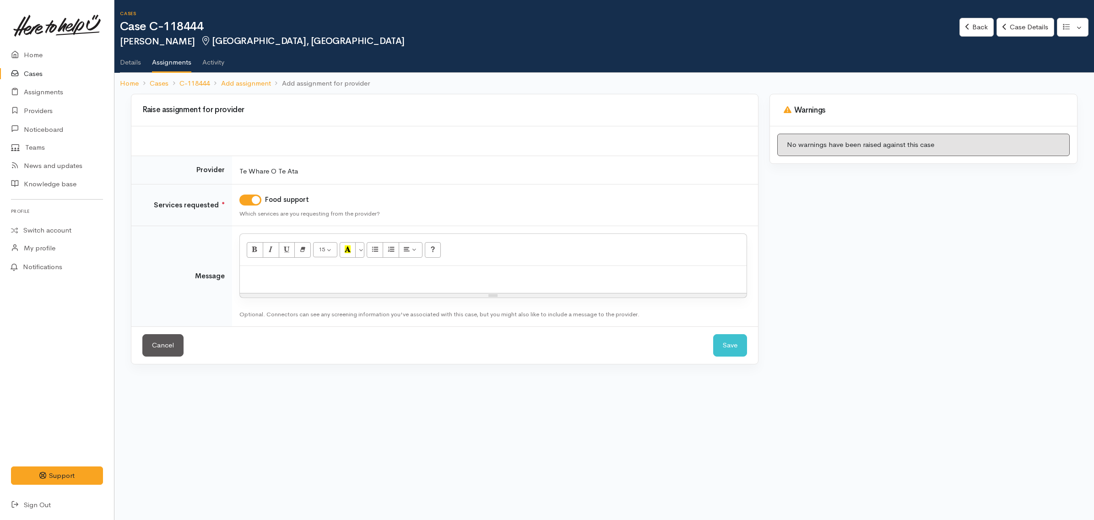
click at [360, 282] on div at bounding box center [493, 279] width 507 height 27
click at [316, 285] on div at bounding box center [493, 279] width 507 height 27
paste div
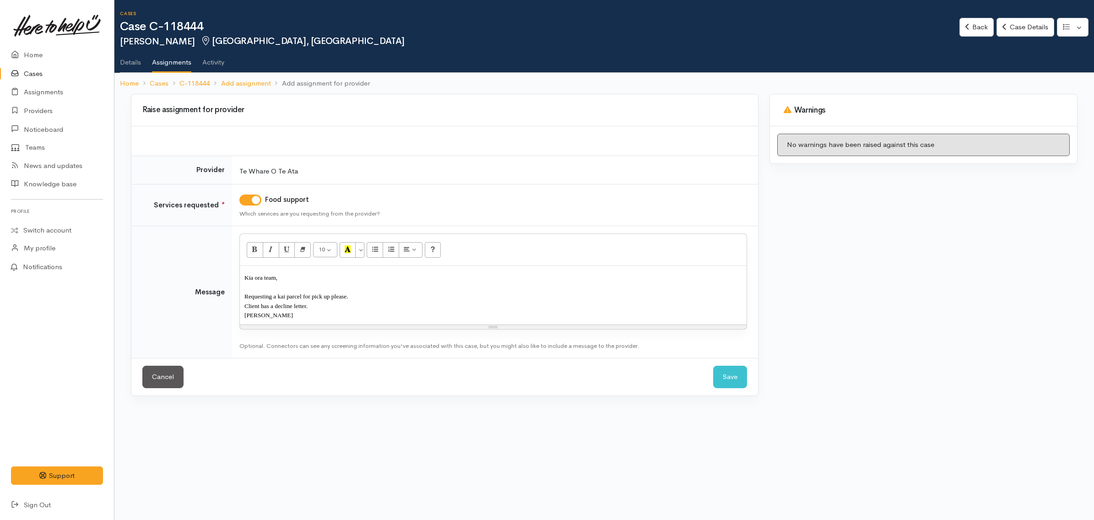
drag, startPoint x: 355, startPoint y: 307, endPoint x: 362, endPoint y: 299, distance: 10.7
click at [362, 299] on div "Kia ora team, Requesting a kai parcel for pick up please. Client has a decline …" at bounding box center [493, 295] width 507 height 59
click at [862, 427] on body "Support Feedback I've got something to say" at bounding box center [547, 260] width 1094 height 520
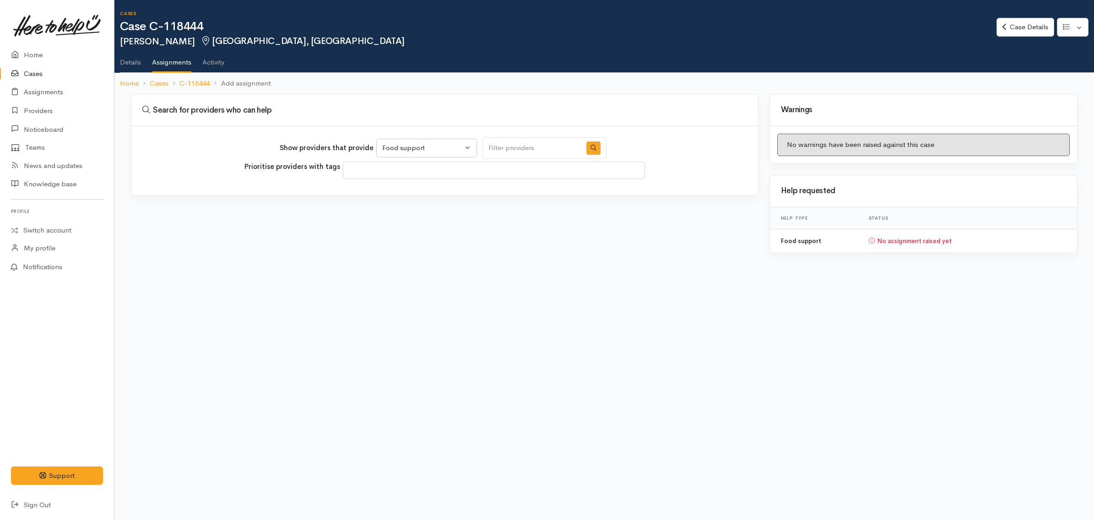
select select "3"
select select
click at [590, 149] on button "button" at bounding box center [593, 147] width 14 height 13
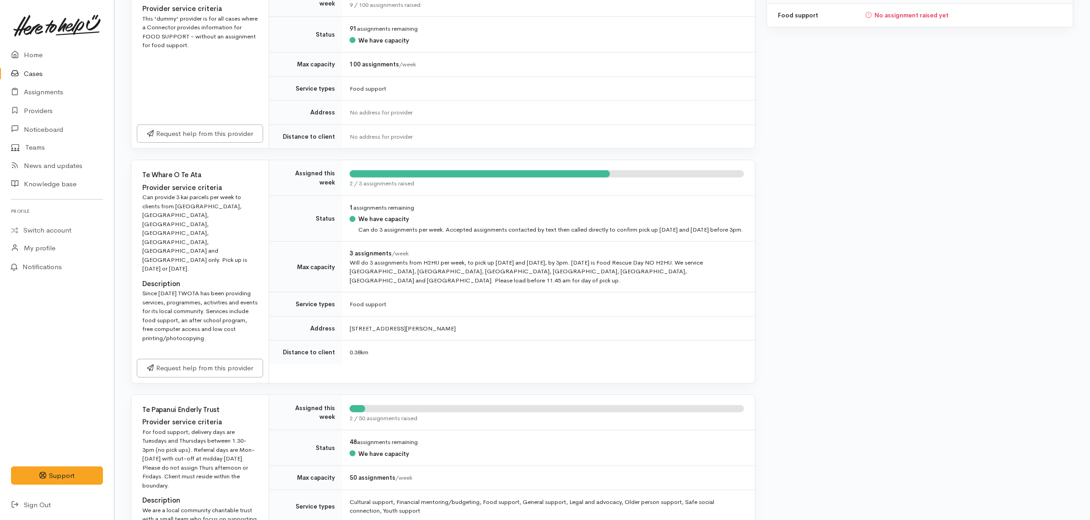
scroll to position [229, 0]
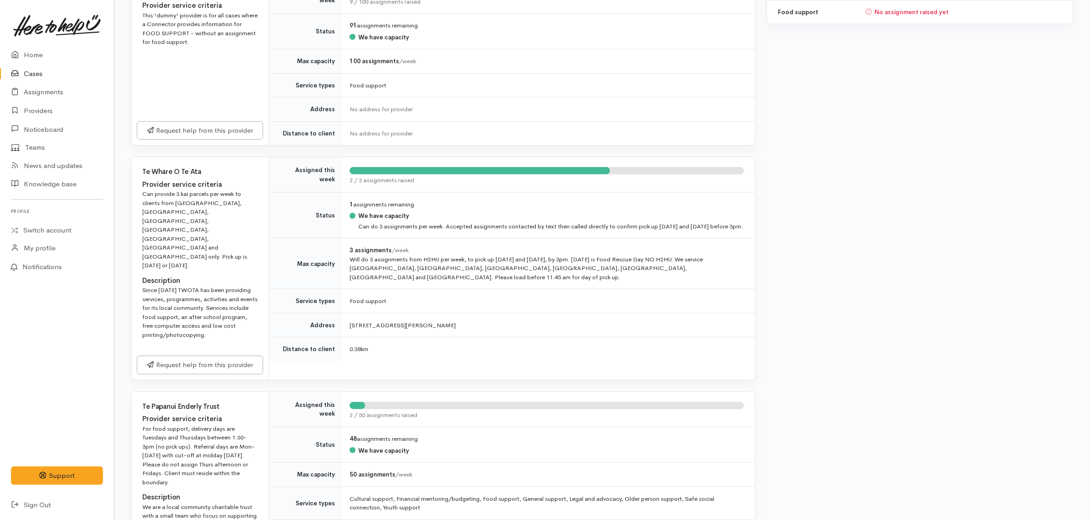
drag, startPoint x: 638, startPoint y: 168, endPoint x: 742, endPoint y: 174, distance: 103.6
click at [742, 174] on div at bounding box center [547, 170] width 395 height 7
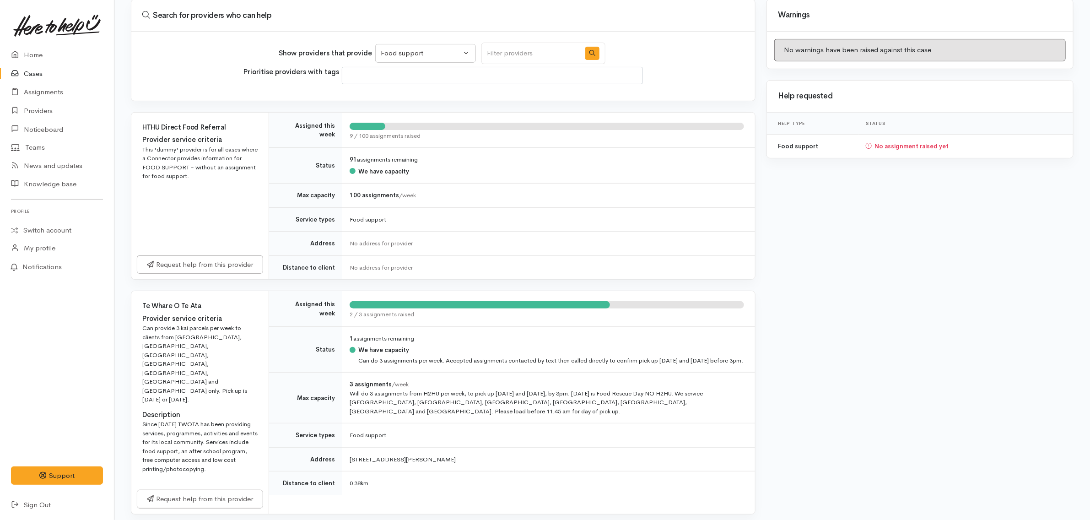
scroll to position [0, 0]
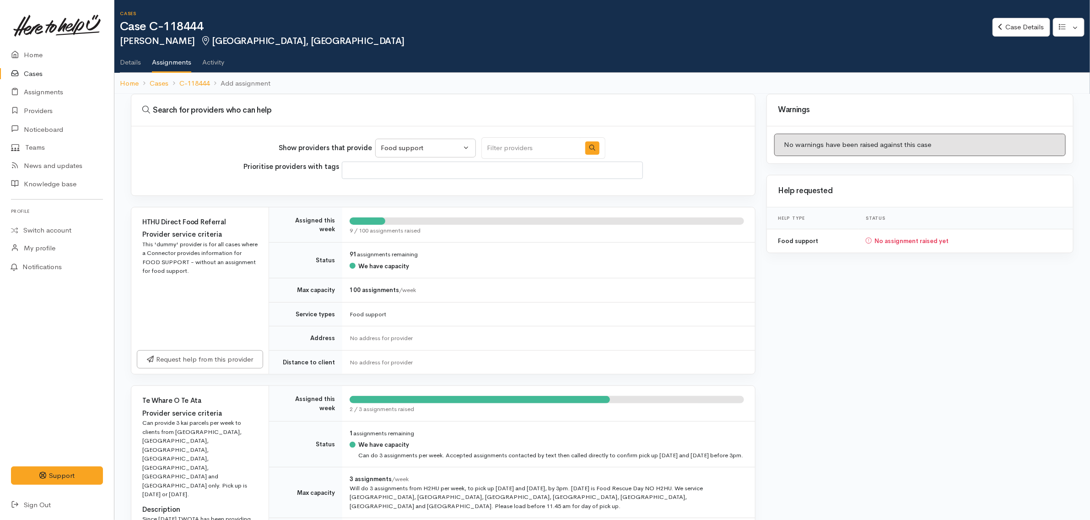
click at [133, 62] on link "Details" at bounding box center [130, 59] width 21 height 26
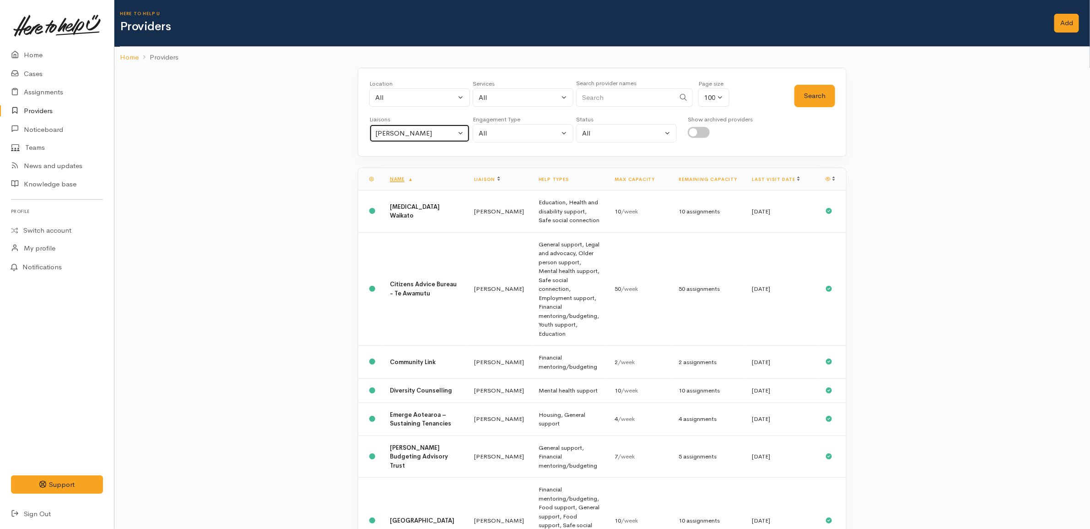
click at [422, 136] on div "[PERSON_NAME]" at bounding box center [415, 133] width 81 height 11
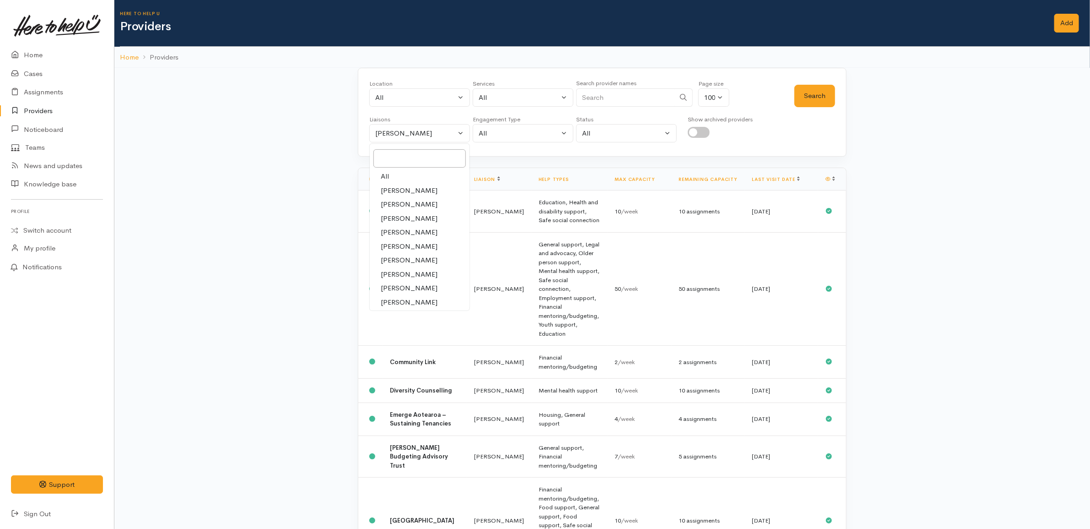
click at [397, 178] on link "All" at bounding box center [420, 176] width 100 height 14
select select "null"
drag, startPoint x: 602, startPoint y: 98, endPoint x: 610, endPoint y: 98, distance: 7.8
click at [603, 98] on input "Search" at bounding box center [625, 97] width 99 height 19
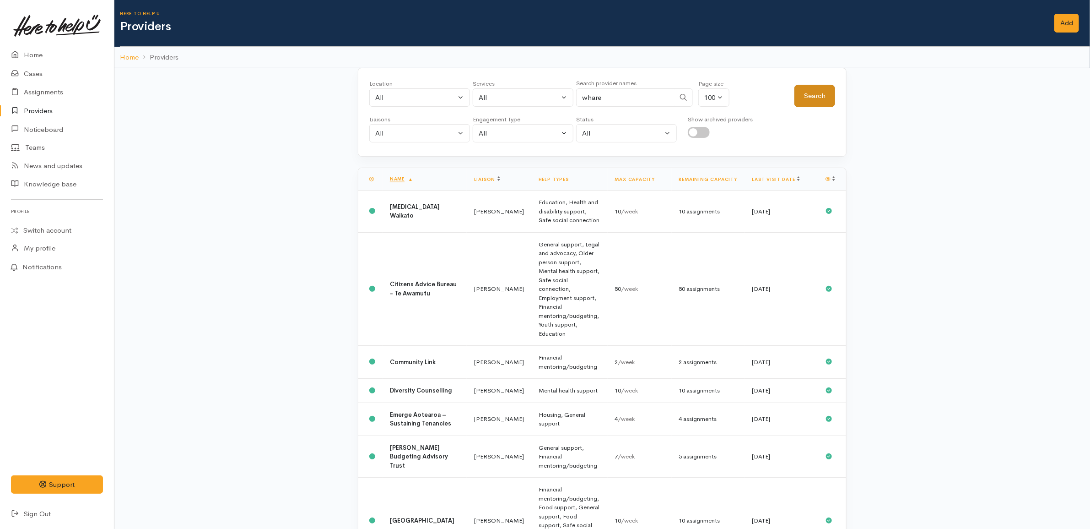
type input "whare"
click at [817, 92] on button "Search" at bounding box center [815, 96] width 41 height 22
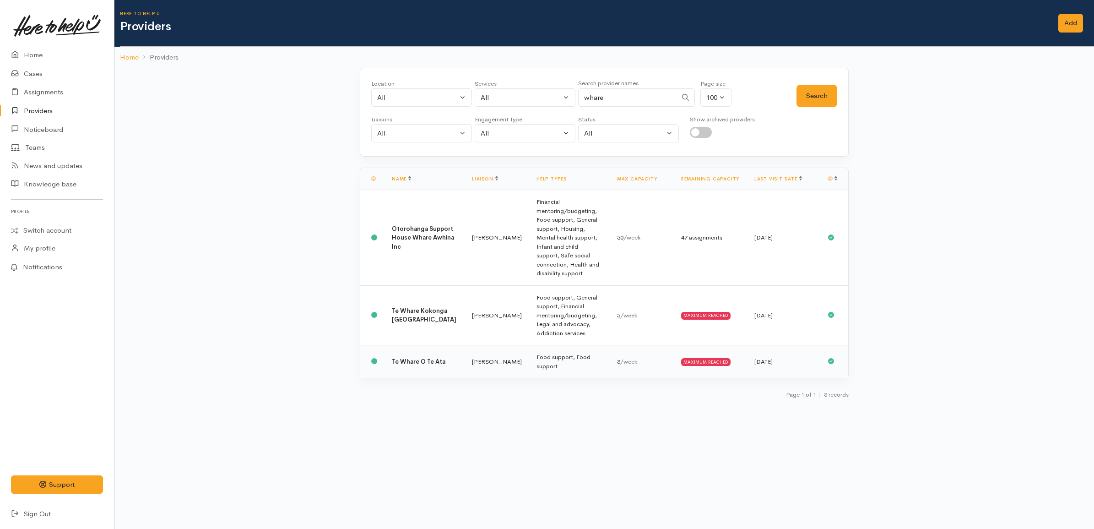
click at [465, 345] on td "Kyleigh Pike" at bounding box center [497, 361] width 65 height 33
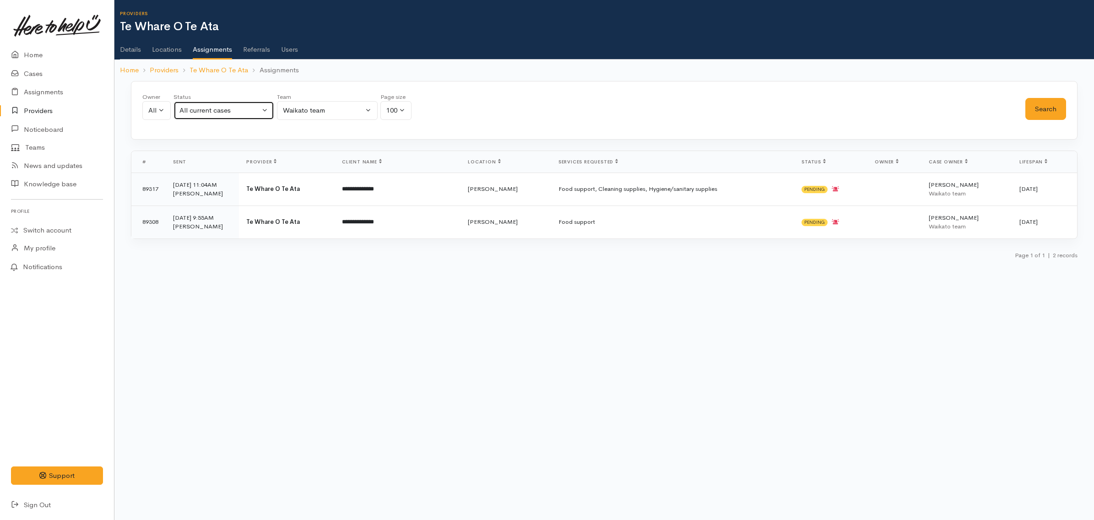
click at [193, 110] on div "All current cases" at bounding box center [219, 110] width 81 height 11
click at [205, 261] on link "All" at bounding box center [224, 265] width 100 height 14
select select "All"
click at [1045, 111] on button "Search" at bounding box center [1045, 109] width 41 height 22
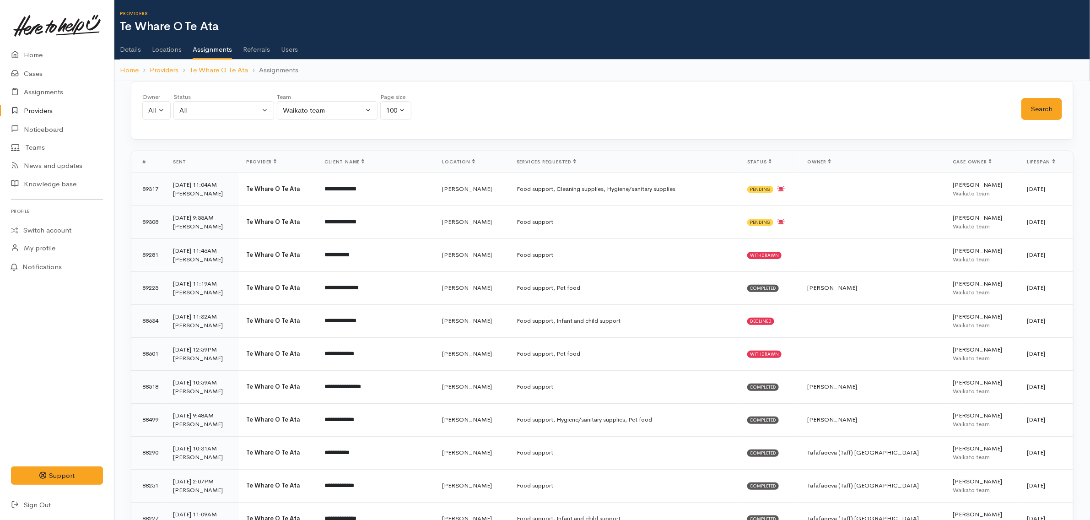
drag, startPoint x: 583, startPoint y: 120, endPoint x: 568, endPoint y: 119, distance: 14.2
click at [583, 119] on div "Owner All My cases Christopher Fransham ('Here to help u') Erana Severne ('Here…" at bounding box center [581, 108] width 879 height 33
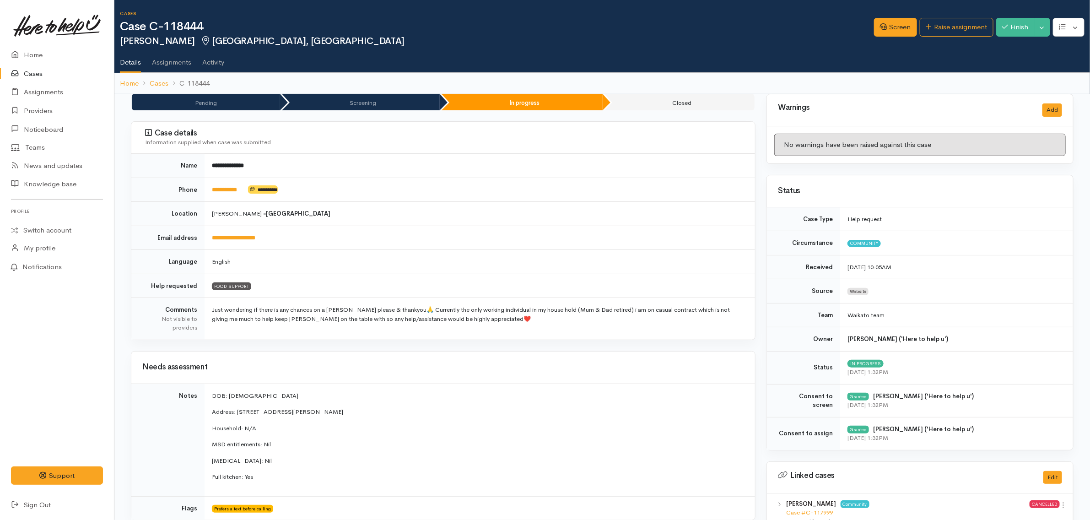
click at [182, 21] on h1 "Case C-118444" at bounding box center [497, 26] width 754 height 13
click at [184, 21] on h1 "Case C-118444" at bounding box center [497, 26] width 754 height 13
copy h1 "118444"
drag, startPoint x: 175, startPoint y: 42, endPoint x: 118, endPoint y: 40, distance: 57.2
click at [118, 40] on div "Cases Case C-118444 Tevita Tagaloa Fairfield, Hamilton Options Screen" at bounding box center [602, 47] width 976 height 94
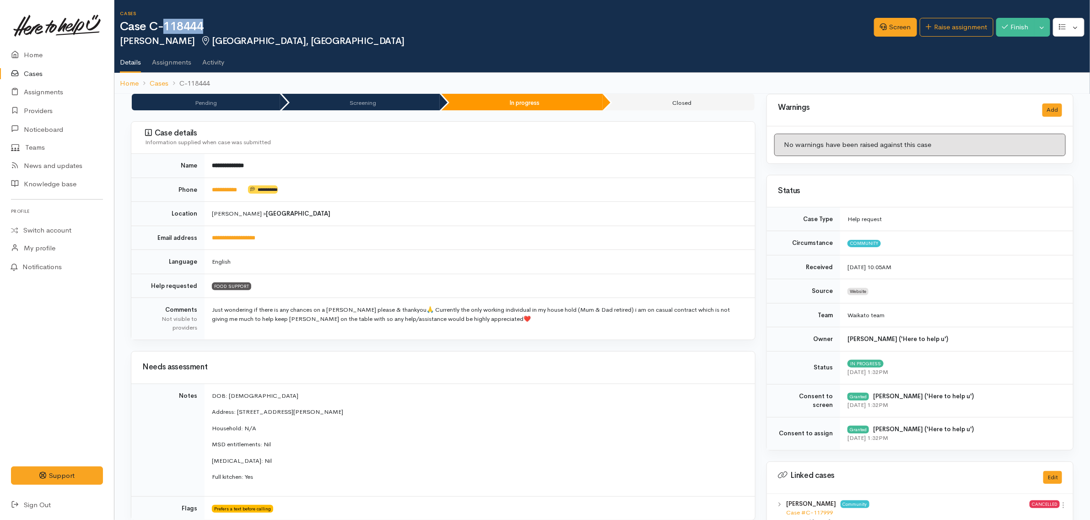
copy h2 "Tevita Tagaloa"
drag, startPoint x: 207, startPoint y: 27, endPoint x: 122, endPoint y: 27, distance: 84.7
click at [122, 27] on h1 "Case C-118444" at bounding box center [497, 26] width 754 height 13
copy h1 "Case C-118444"
drag, startPoint x: 154, startPoint y: 40, endPoint x: 117, endPoint y: 40, distance: 37.1
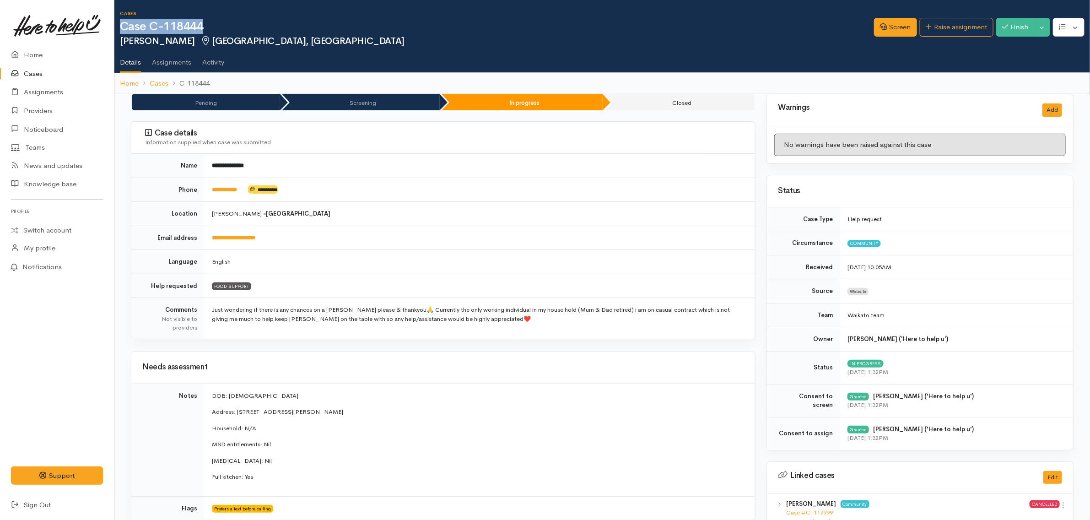
click at [117, 40] on div "Cases Case C-118444 Tevita Tagaloa Fairfield, Hamilton Options Screen" at bounding box center [602, 47] width 976 height 94
copy h2 "Tevita Tagaloa"
drag, startPoint x: 365, startPoint y: 210, endPoint x: 374, endPoint y: 204, distance: 10.3
click at [367, 209] on td "Hamilton » Fairfield" at bounding box center [480, 214] width 551 height 24
click at [50, 76] on link "Cases" at bounding box center [57, 74] width 114 height 19
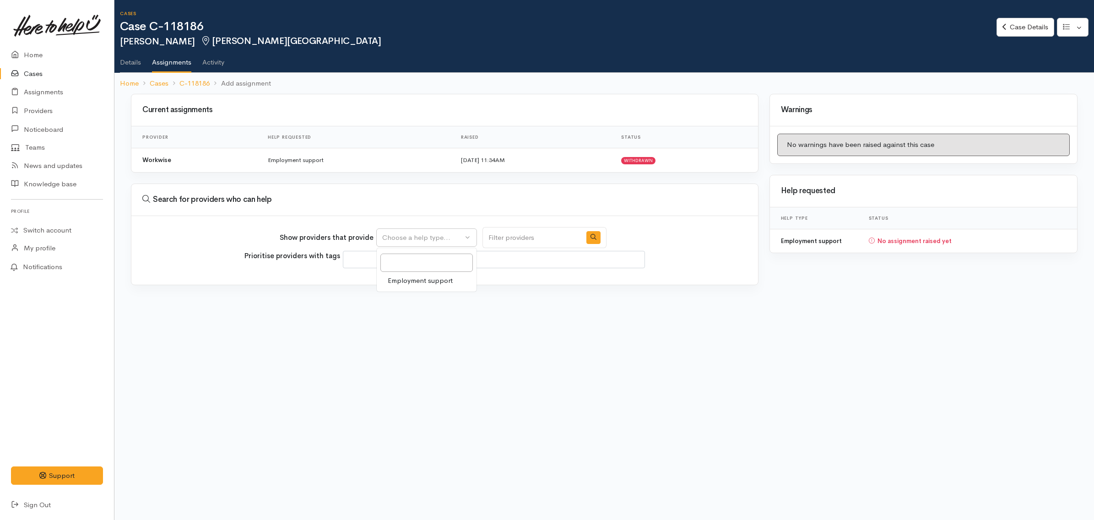
select select
click at [428, 284] on link "Employment support" at bounding box center [427, 281] width 100 height 14
select select "10"
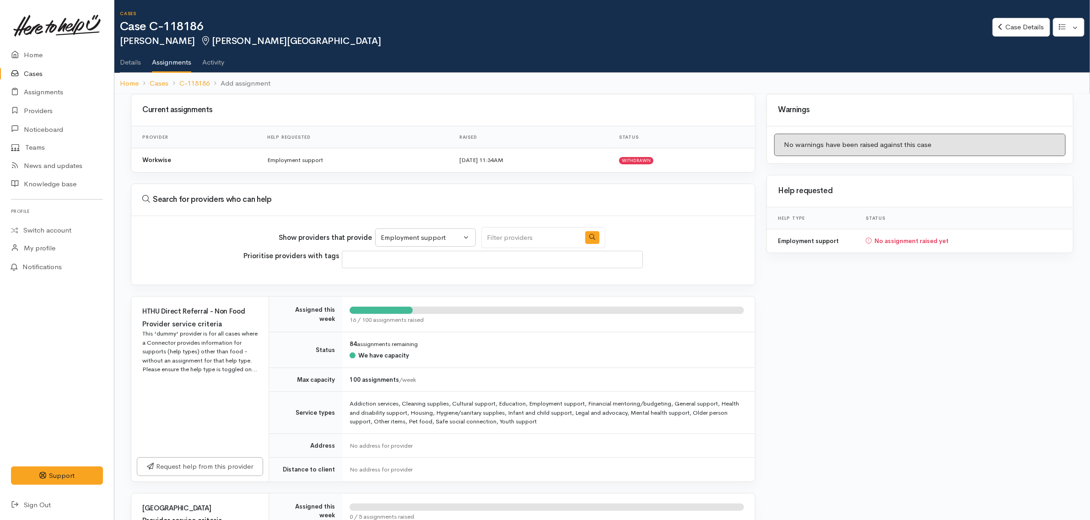
click at [140, 60] on link "Details" at bounding box center [130, 59] width 21 height 26
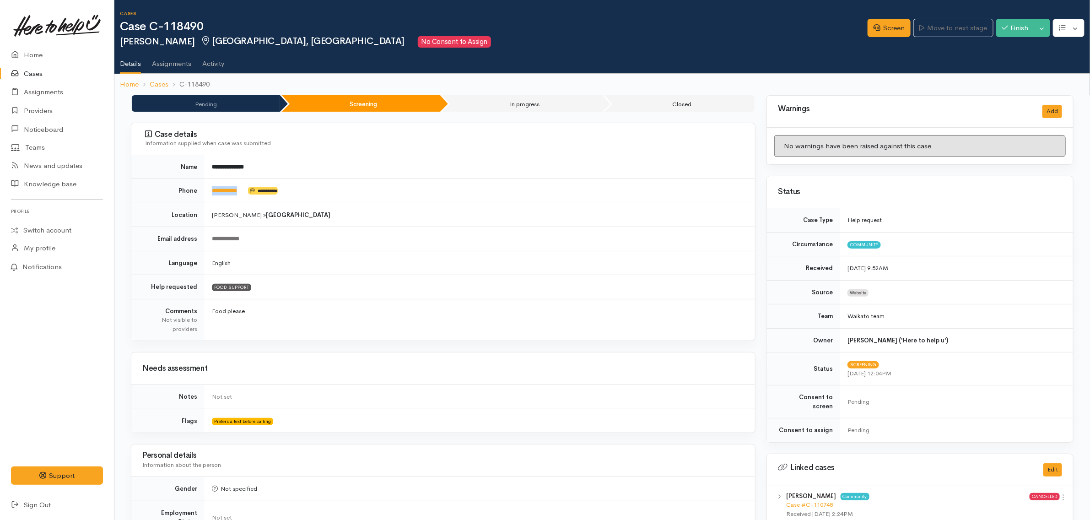
drag, startPoint x: 249, startPoint y: 190, endPoint x: 259, endPoint y: 181, distance: 14.3
click at [204, 190] on tr "**********" at bounding box center [443, 191] width 624 height 24
copy tr "**********"
click at [271, 163] on td "**********" at bounding box center [480, 167] width 551 height 24
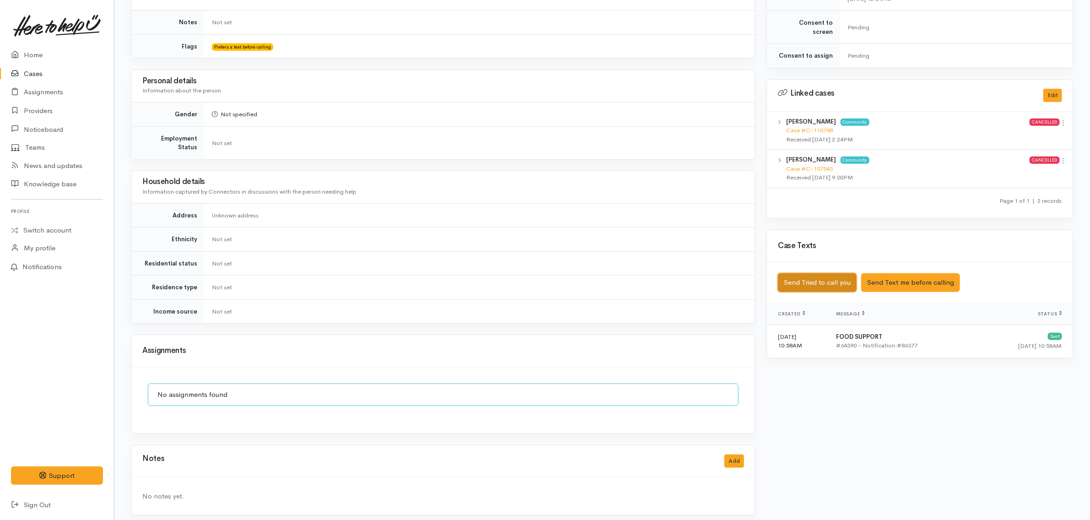
click at [817, 276] on button "Send Tried to call you" at bounding box center [817, 282] width 79 height 19
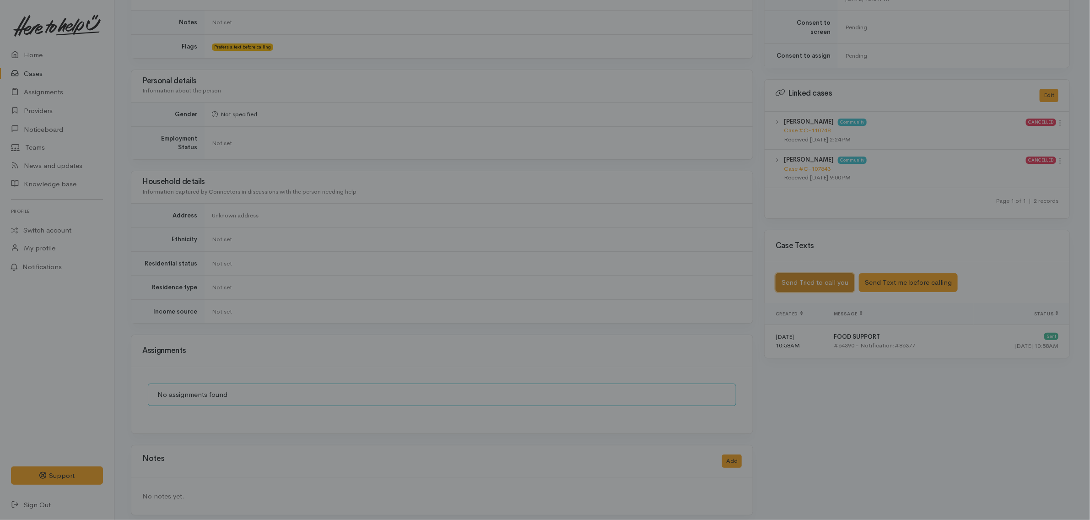
scroll to position [366, 0]
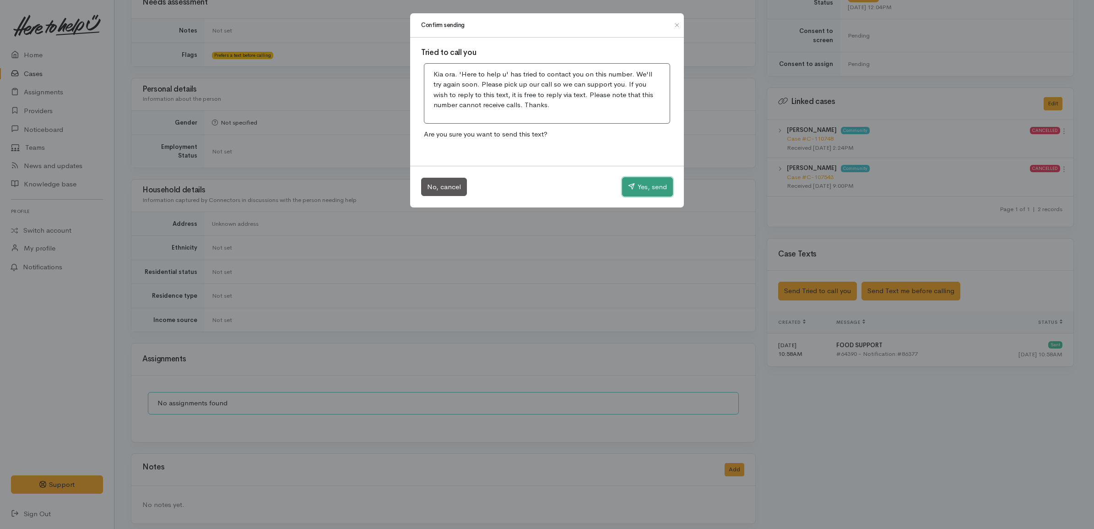
click at [664, 181] on button "Yes, send" at bounding box center [647, 186] width 51 height 19
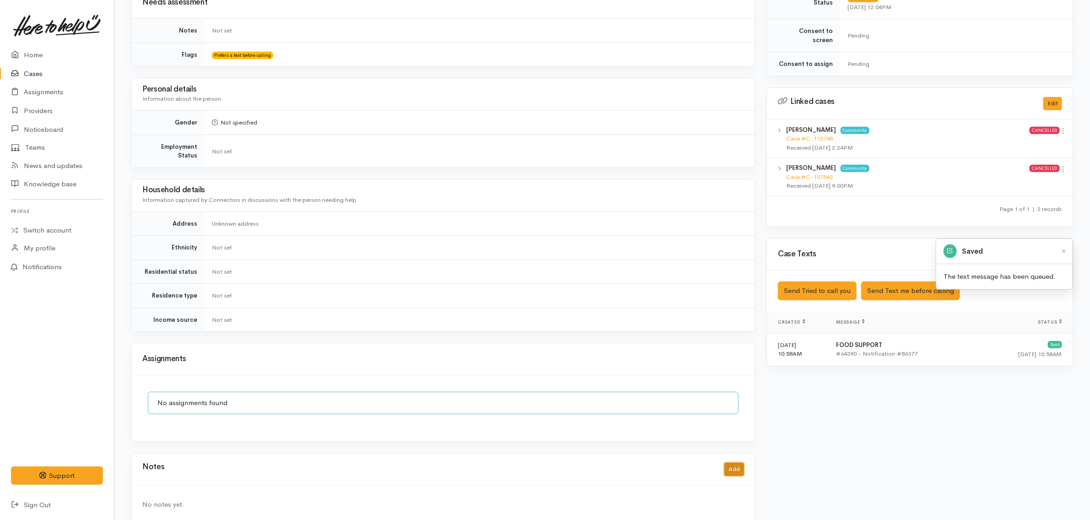
click at [735, 465] on button "Add" at bounding box center [735, 469] width 20 height 13
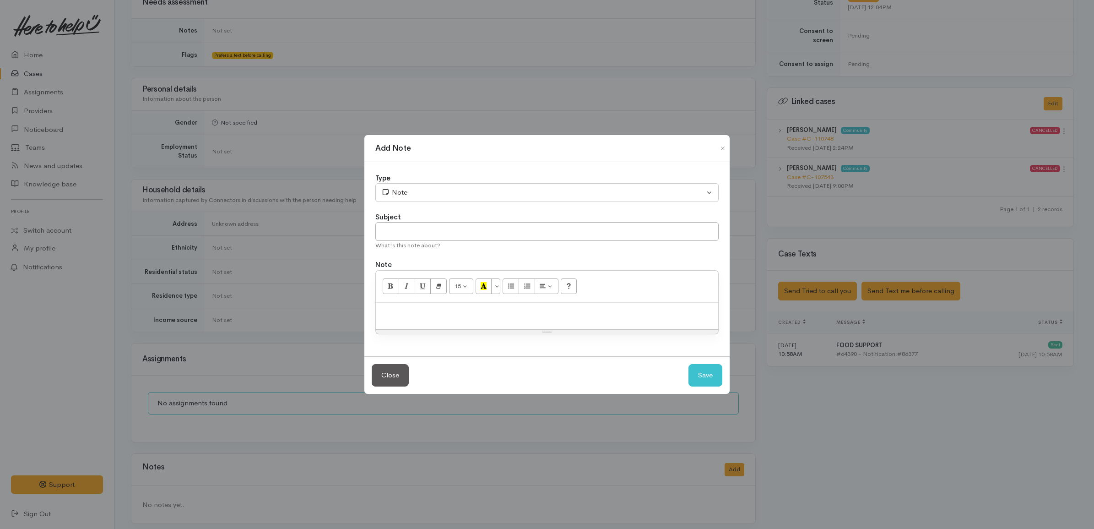
click at [456, 316] on p at bounding box center [546, 312] width 333 height 11
paste div
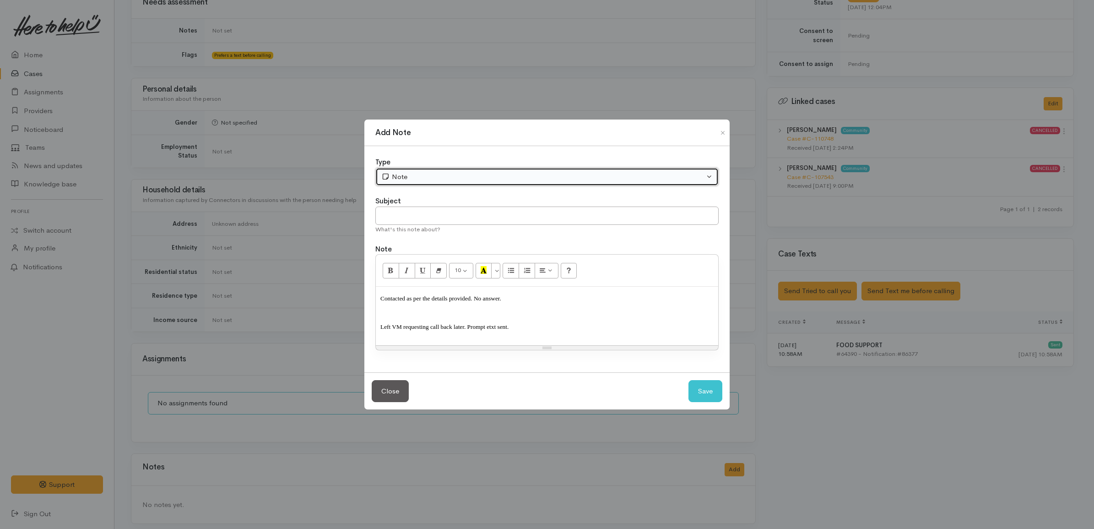
click at [431, 174] on div "Note" at bounding box center [542, 177] width 323 height 11
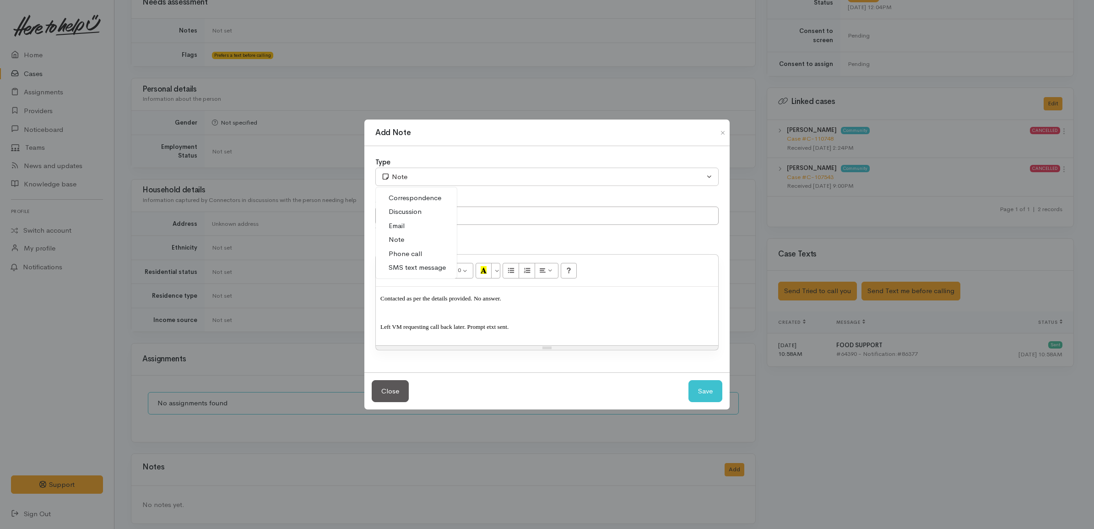
click at [429, 250] on link "Phone call" at bounding box center [416, 254] width 81 height 14
click at [697, 389] on button "Save" at bounding box center [705, 391] width 34 height 22
select select "1"
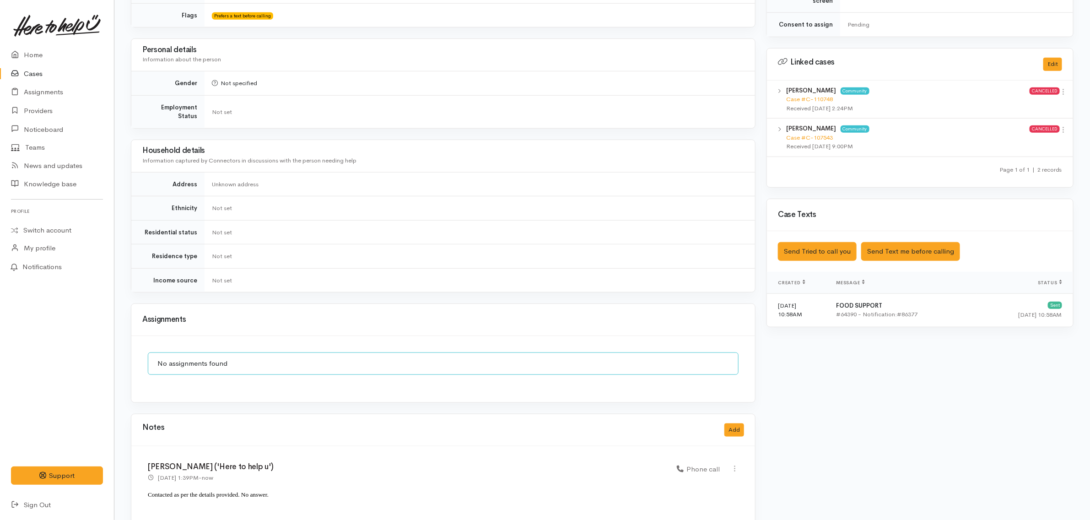
scroll to position [444, 0]
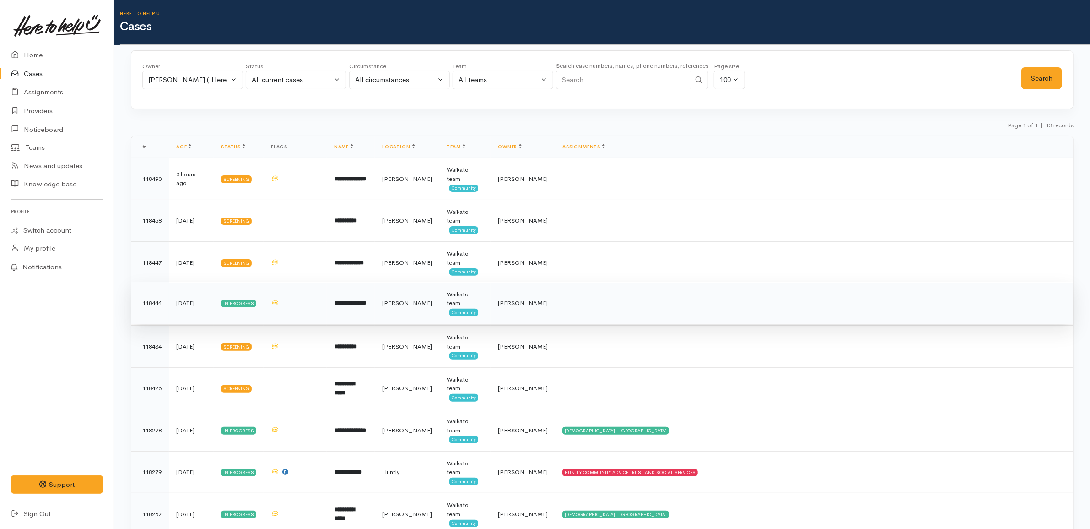
click at [321, 299] on td at bounding box center [295, 303] width 63 height 42
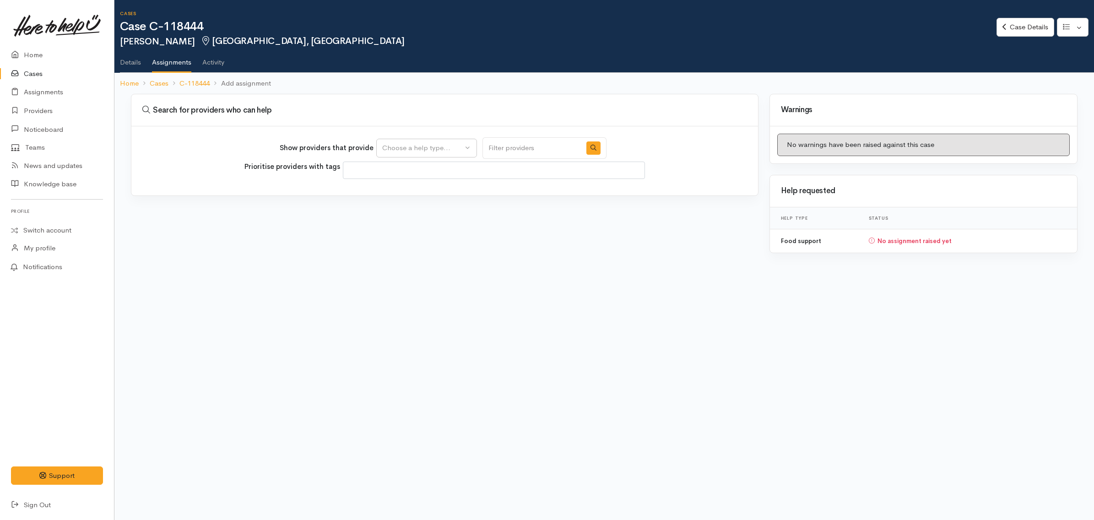
select select
click at [390, 150] on div "Choose a help type..." at bounding box center [422, 148] width 81 height 11
click at [413, 195] on span "Food support" at bounding box center [409, 191] width 43 height 11
select select "3"
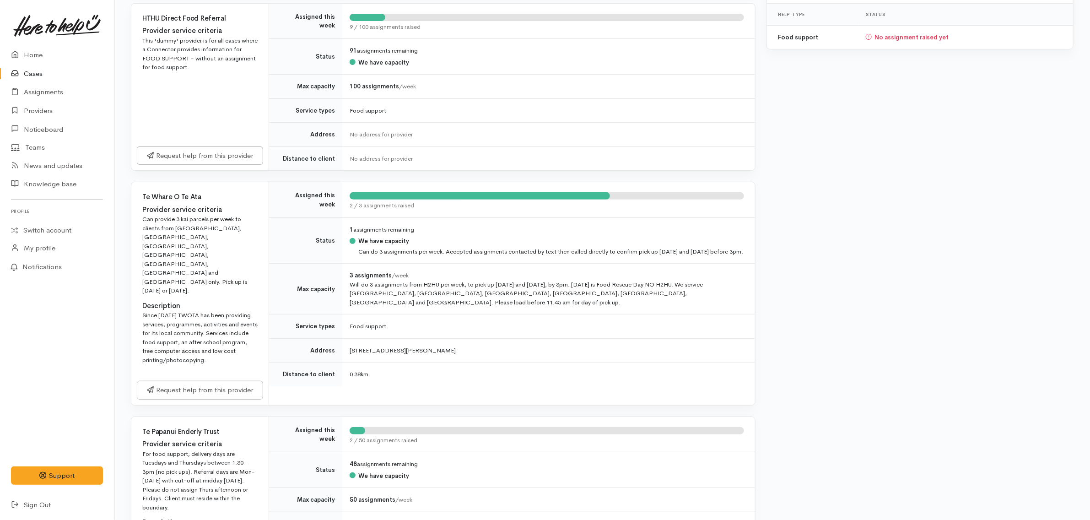
scroll to position [229, 0]
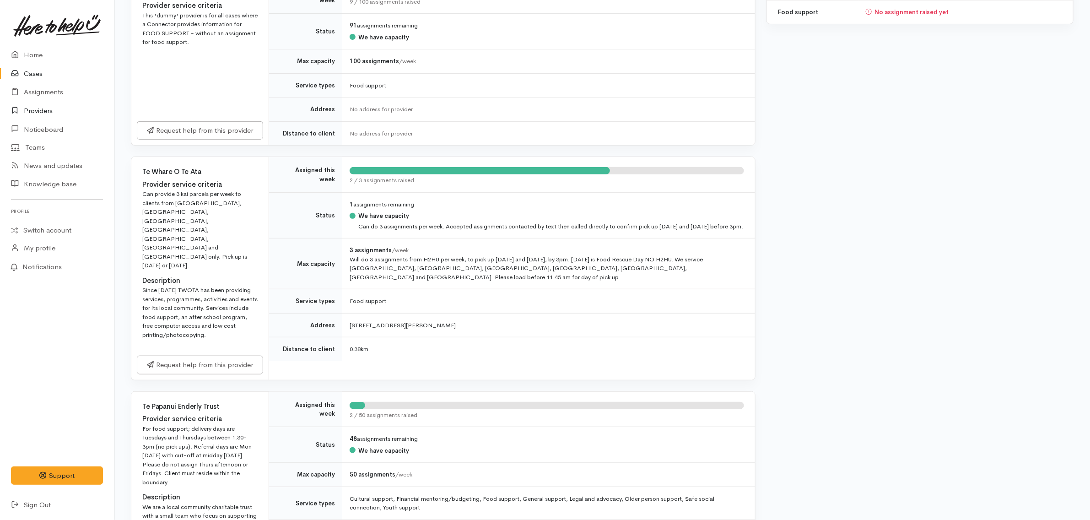
click at [57, 113] on link "Providers" at bounding box center [57, 111] width 114 height 19
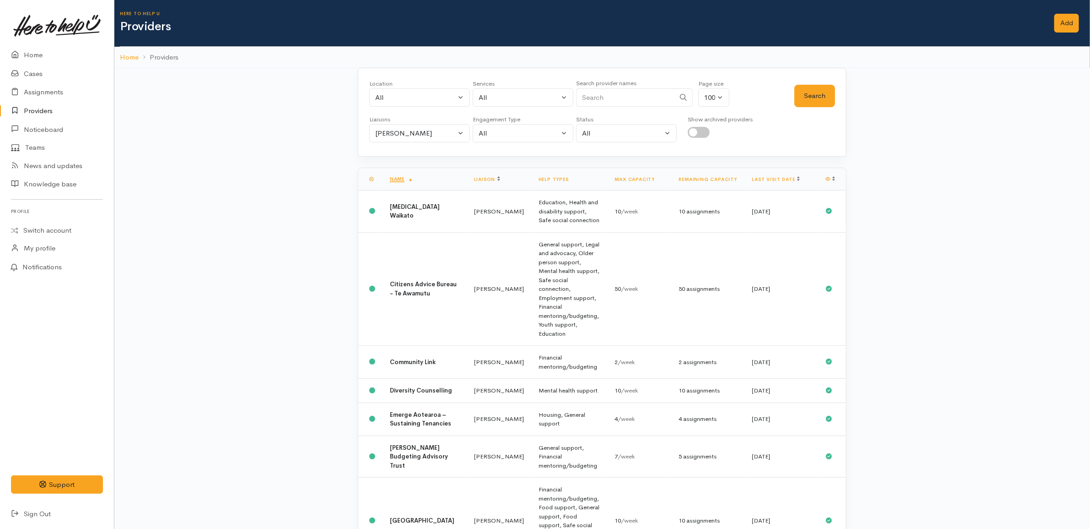
click at [648, 104] on input "Search" at bounding box center [625, 97] width 99 height 19
type input "whare"
click at [811, 99] on button "Search" at bounding box center [815, 96] width 41 height 22
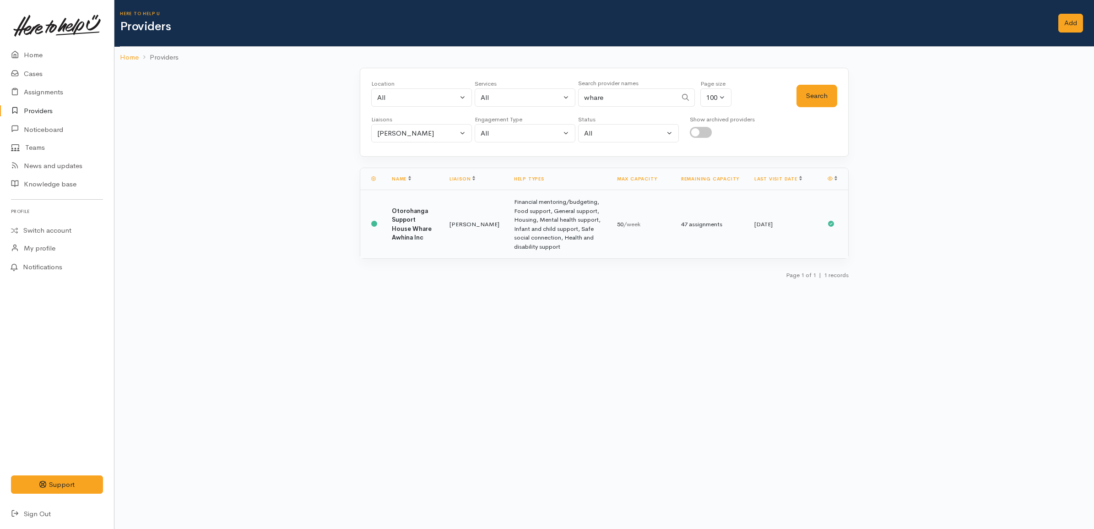
click at [534, 216] on td "Financial mentoring/budgeting, Food support, General support, Housing, Mental h…" at bounding box center [558, 224] width 103 height 69
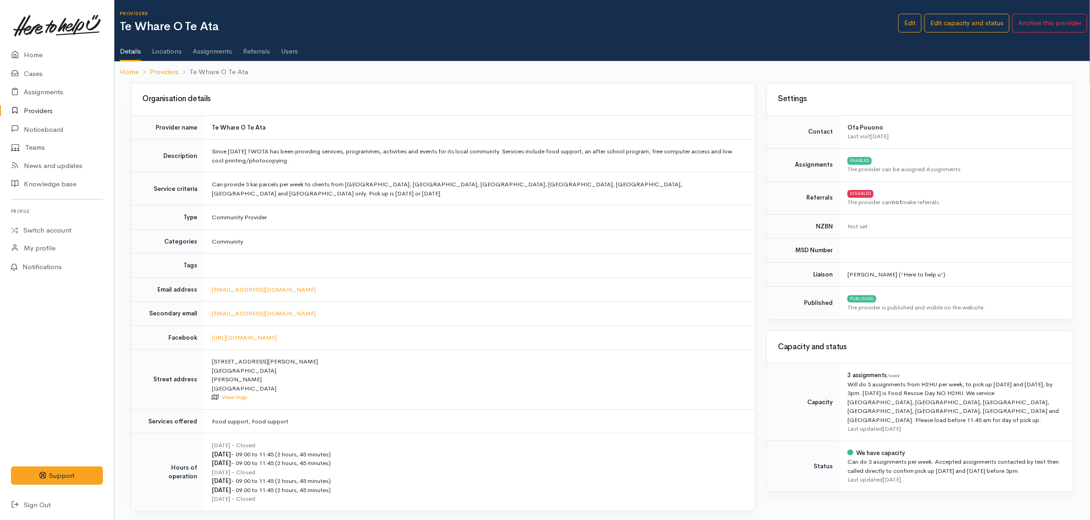
click at [227, 51] on link "Assignments" at bounding box center [212, 48] width 39 height 26
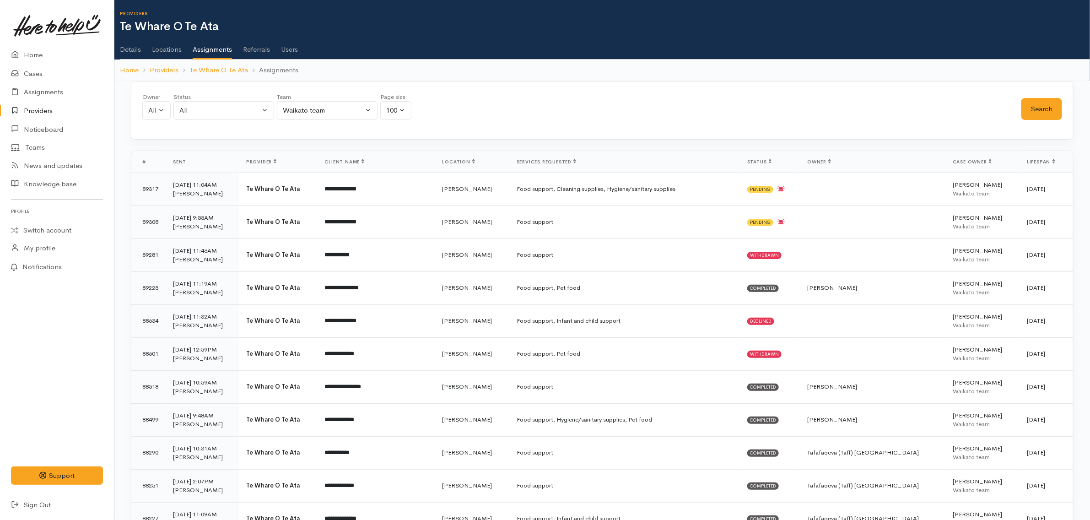
click at [138, 52] on link "Details" at bounding box center [130, 46] width 21 height 26
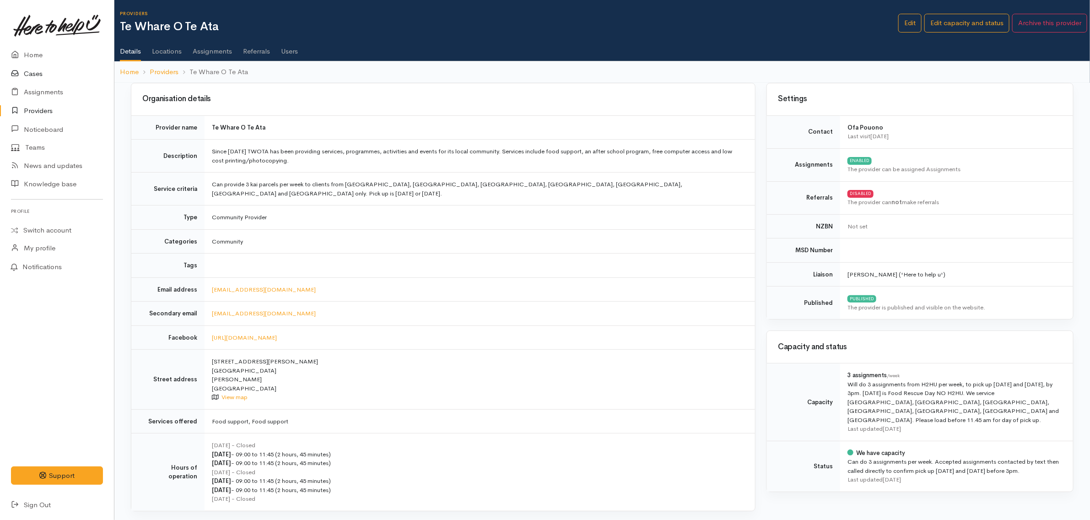
click at [37, 76] on link "Cases" at bounding box center [57, 74] width 114 height 19
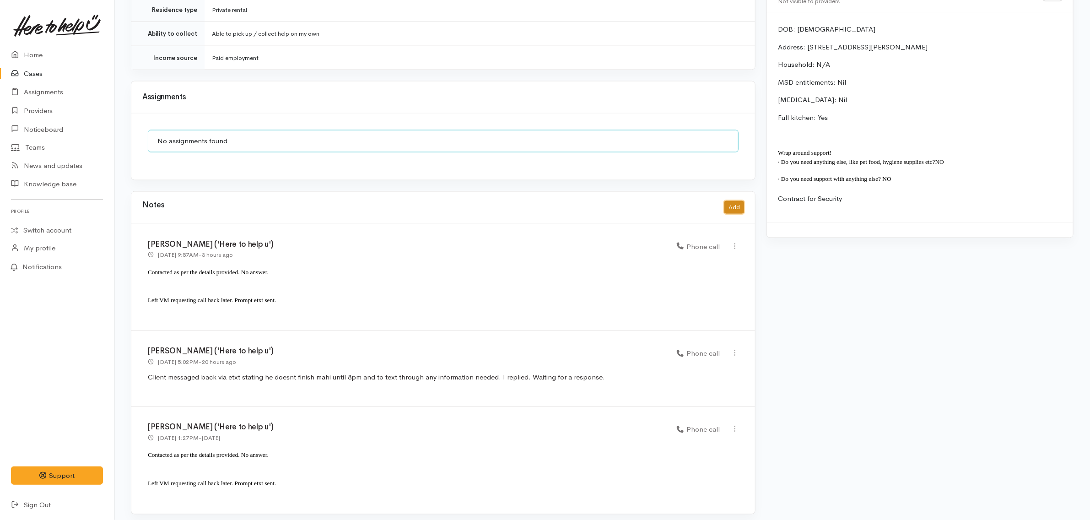
click at [744, 203] on button "Add" at bounding box center [735, 207] width 20 height 13
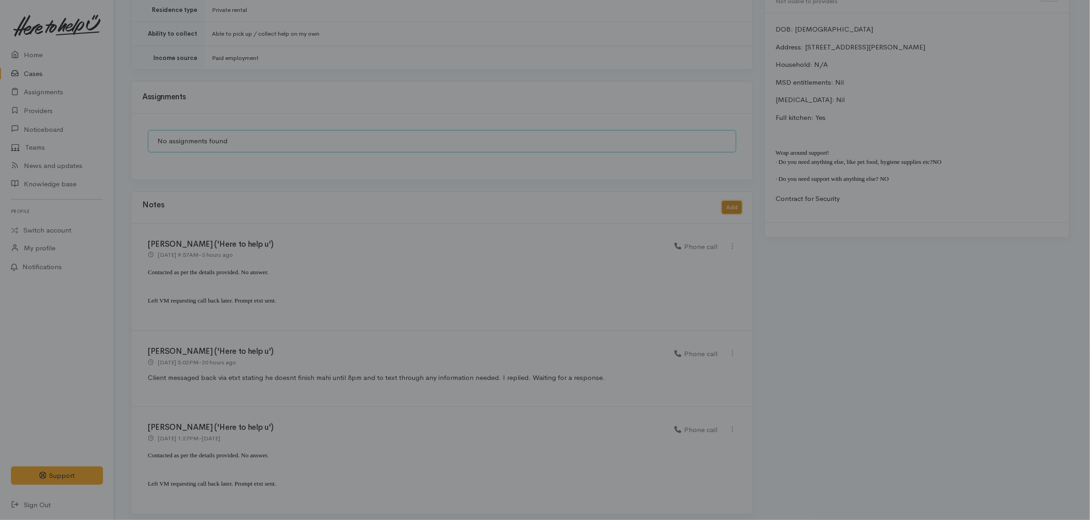
scroll to position [790, 0]
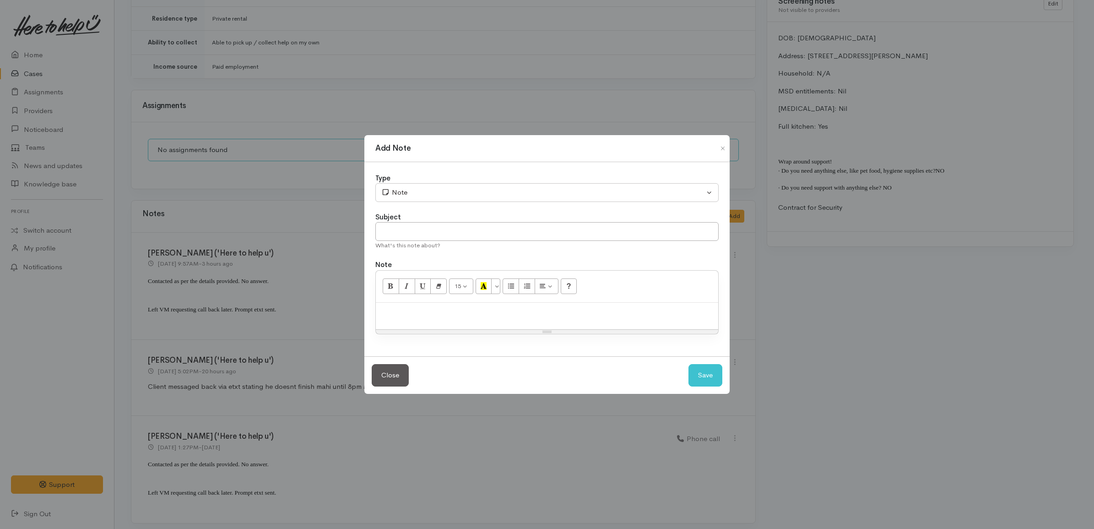
click at [546, 313] on p at bounding box center [546, 312] width 333 height 11
paste div
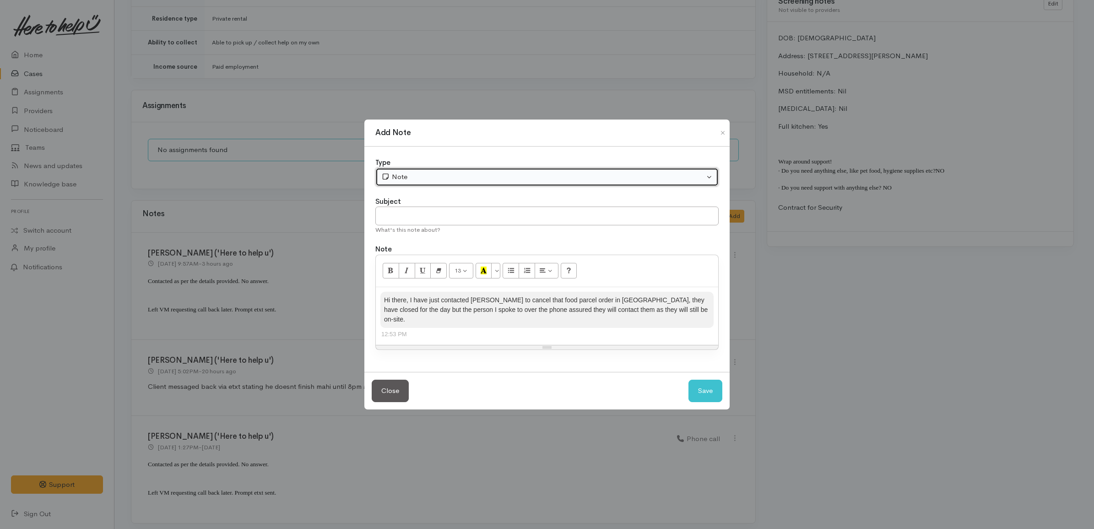
click at [412, 177] on div "Note" at bounding box center [542, 177] width 323 height 11
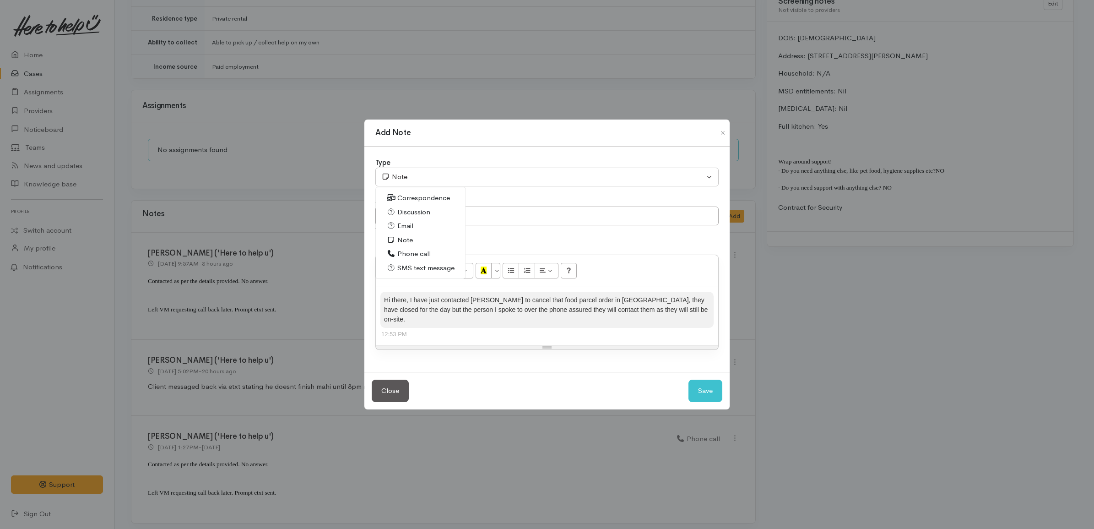
click at [421, 270] on span "SMS text message" at bounding box center [425, 268] width 57 height 11
click at [714, 390] on button "Save" at bounding box center [705, 390] width 34 height 22
select select "1"
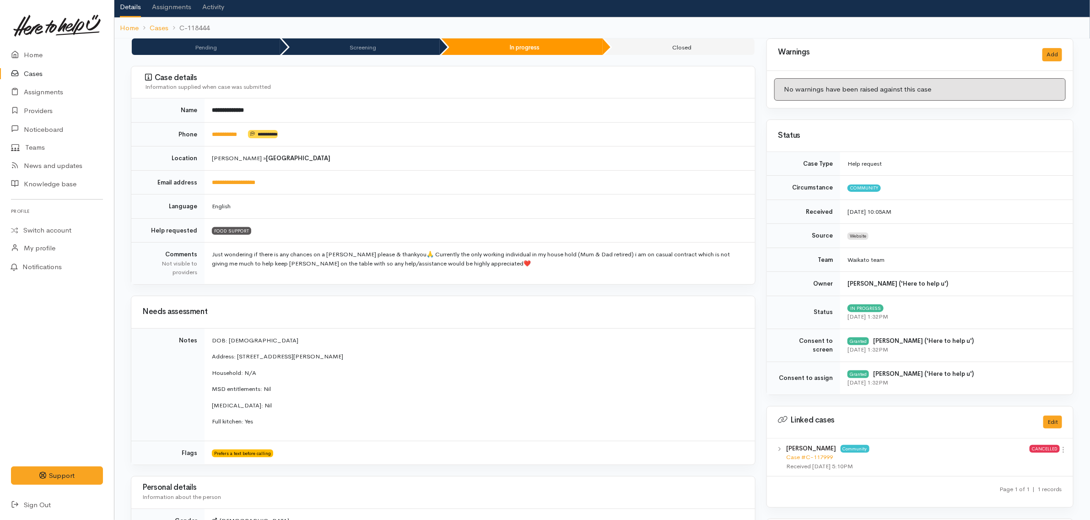
scroll to position [0, 0]
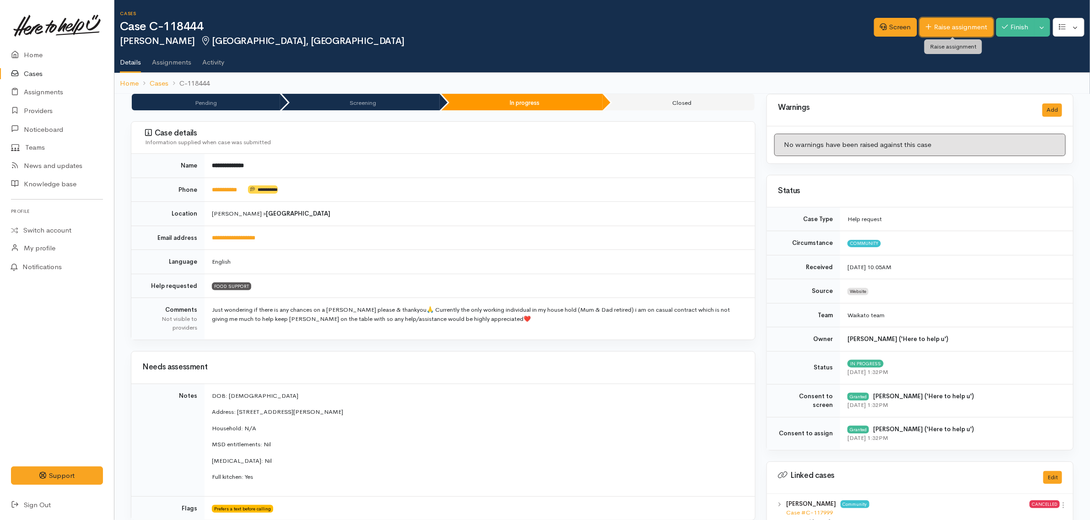
click at [967, 26] on link "Raise assignment" at bounding box center [957, 27] width 74 height 19
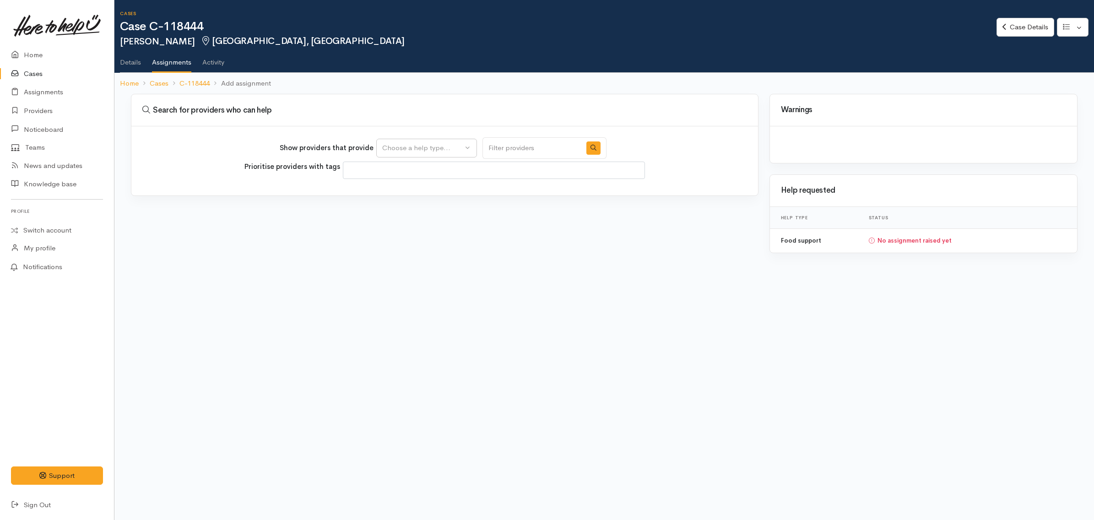
select select
click at [438, 146] on div "Choose a help type..." at bounding box center [422, 148] width 81 height 11
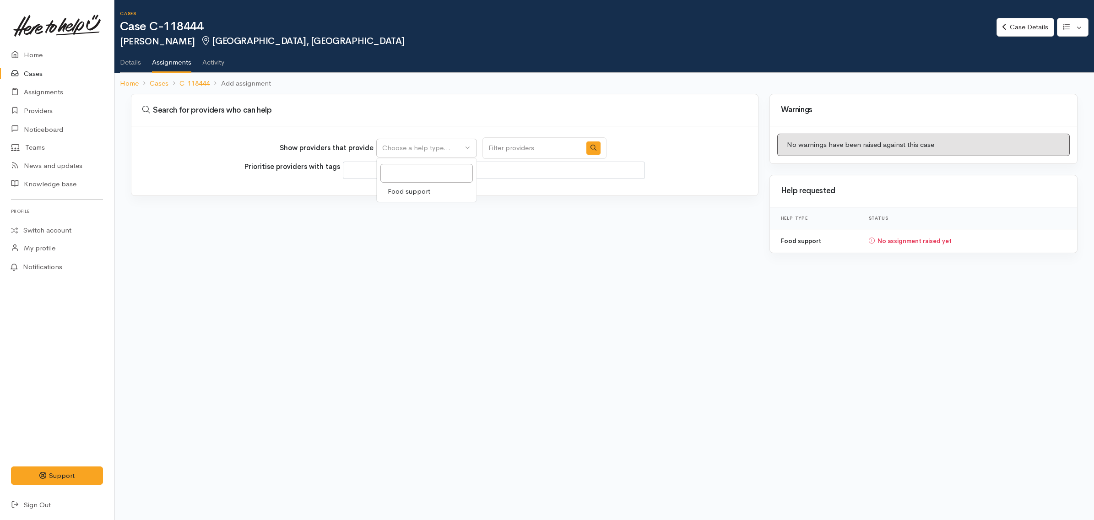
click at [433, 193] on link "Food support" at bounding box center [427, 191] width 100 height 14
select select "3"
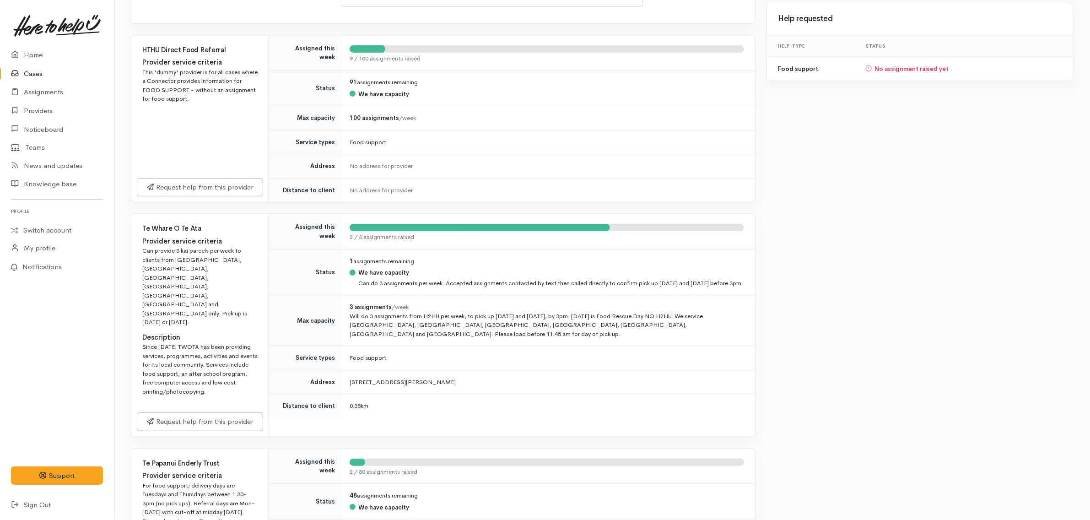
scroll to position [172, 0]
click at [54, 92] on link "Assignments" at bounding box center [57, 92] width 114 height 19
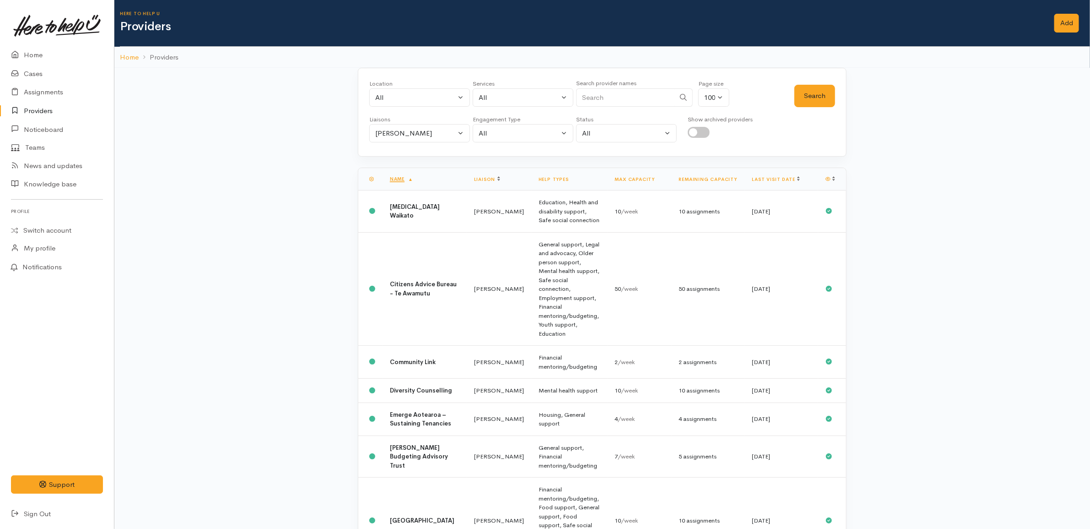
click at [622, 99] on input "Search" at bounding box center [625, 97] width 99 height 19
type input "whare"
click at [819, 96] on button "Search" at bounding box center [815, 96] width 41 height 22
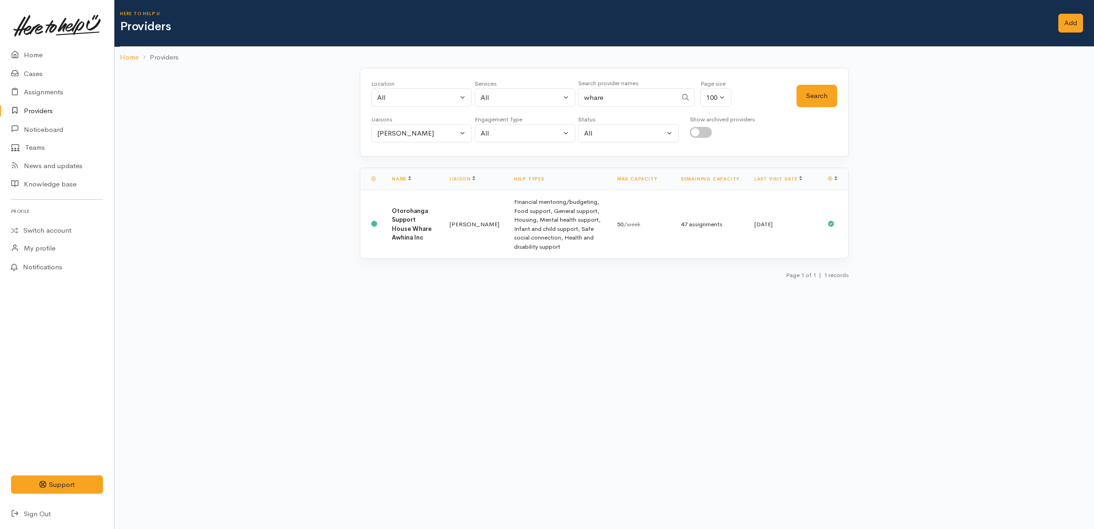
click at [948, 221] on div "Location All [GEOGRAPHIC_DATA] Eastern Bay of Plenty - other Kawerau Ōhope Ōpōt…" at bounding box center [603, 177] width 979 height 218
click at [394, 132] on div "[PERSON_NAME]" at bounding box center [417, 133] width 81 height 11
click at [407, 175] on link "All" at bounding box center [422, 176] width 100 height 14
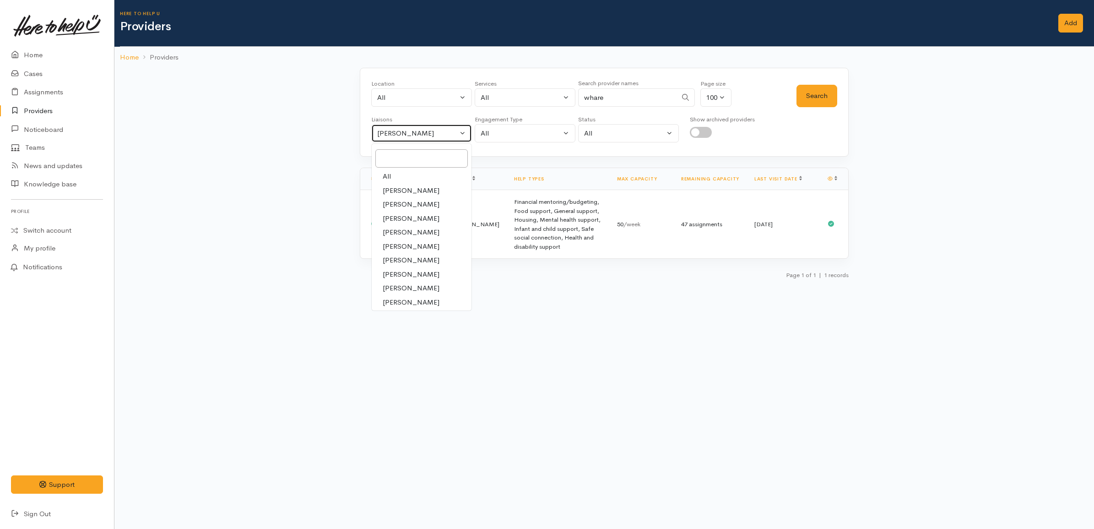
select select "null"
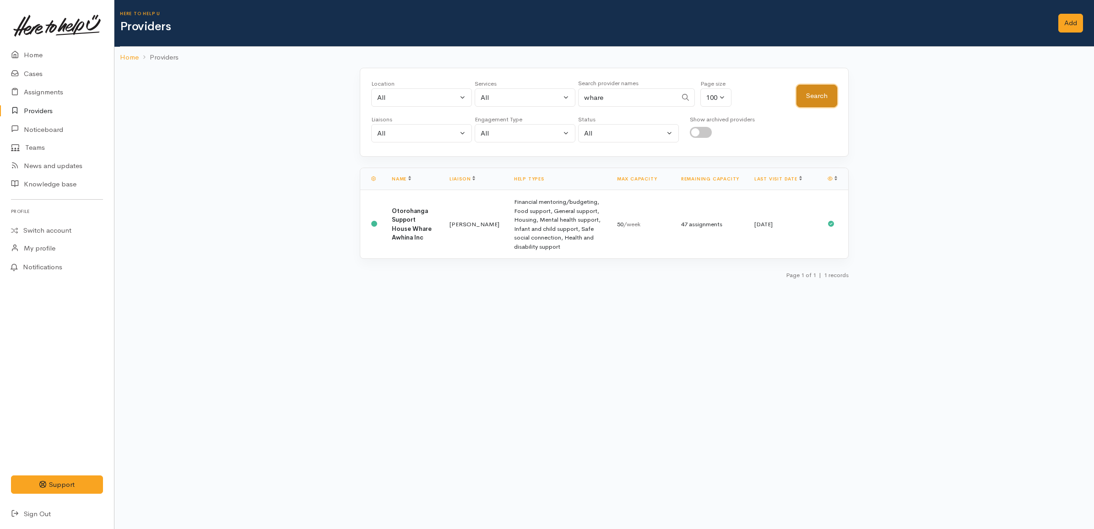
click at [820, 94] on button "Search" at bounding box center [816, 96] width 41 height 22
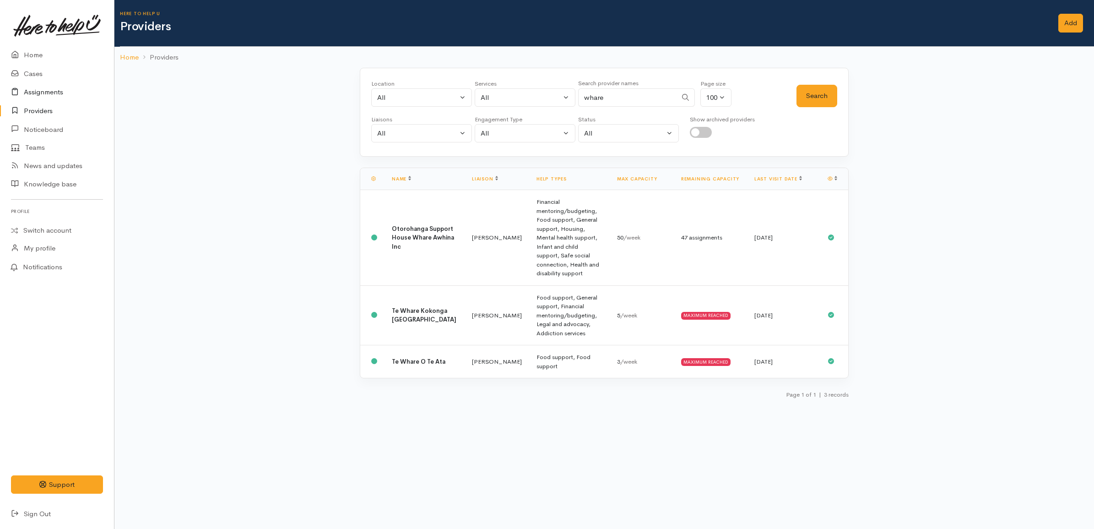
click at [55, 92] on link "Assignments" at bounding box center [57, 92] width 114 height 19
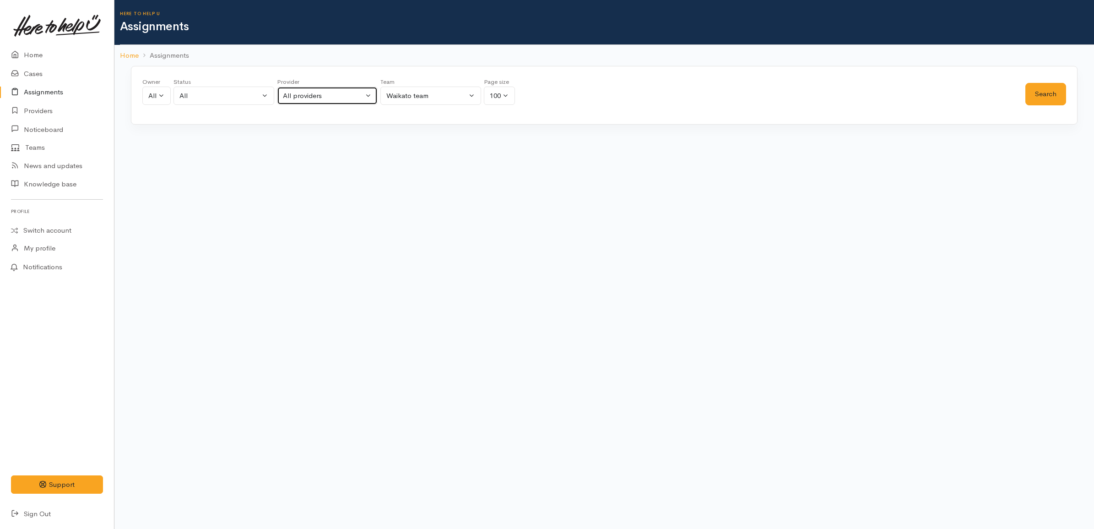
click at [305, 93] on div "All providers" at bounding box center [323, 96] width 81 height 11
type input "whare"
click at [339, 166] on span "Te Whare O Te Ata" at bounding box center [317, 167] width 59 height 11
select select "82"
click at [1037, 96] on button "Search" at bounding box center [1045, 94] width 41 height 22
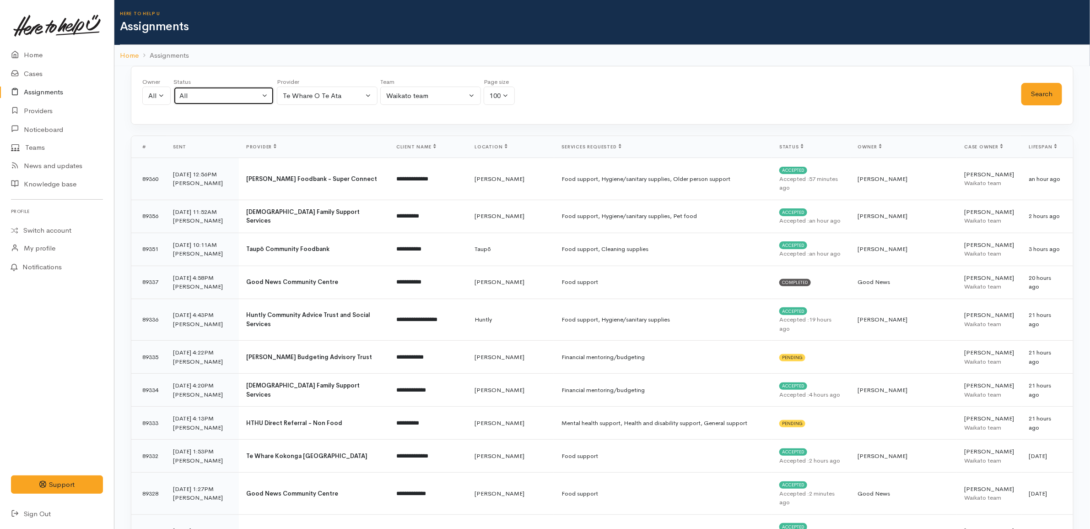
click at [252, 98] on div "All" at bounding box center [219, 96] width 81 height 11
click at [216, 149] on link "All current cases" at bounding box center [224, 155] width 100 height 14
click at [1028, 93] on button "Search" at bounding box center [1042, 94] width 41 height 22
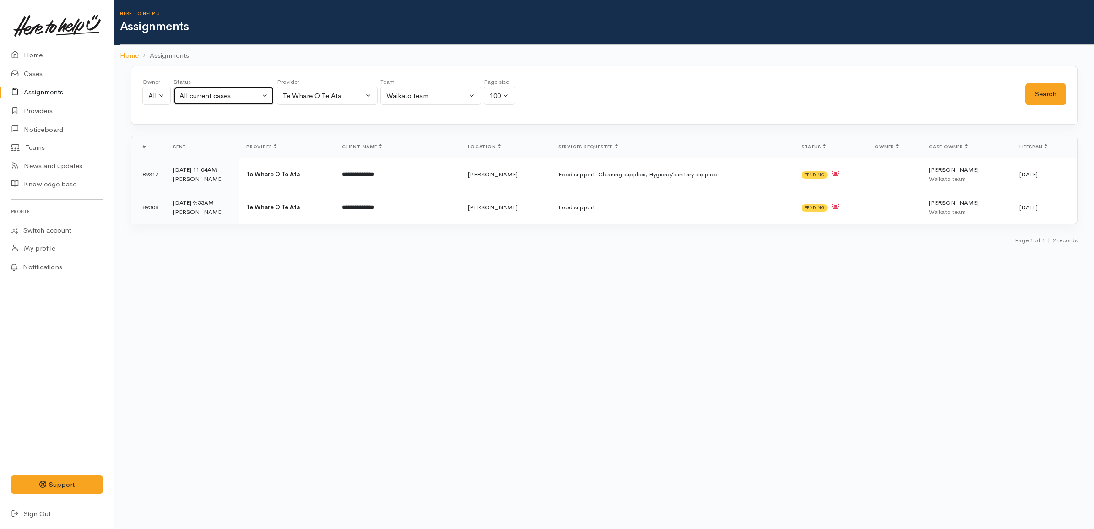
click at [225, 97] on div "All current cases" at bounding box center [219, 96] width 81 height 11
click at [200, 248] on link "All" at bounding box center [224, 250] width 100 height 14
select select "All"
click at [1047, 94] on button "Search" at bounding box center [1045, 94] width 41 height 22
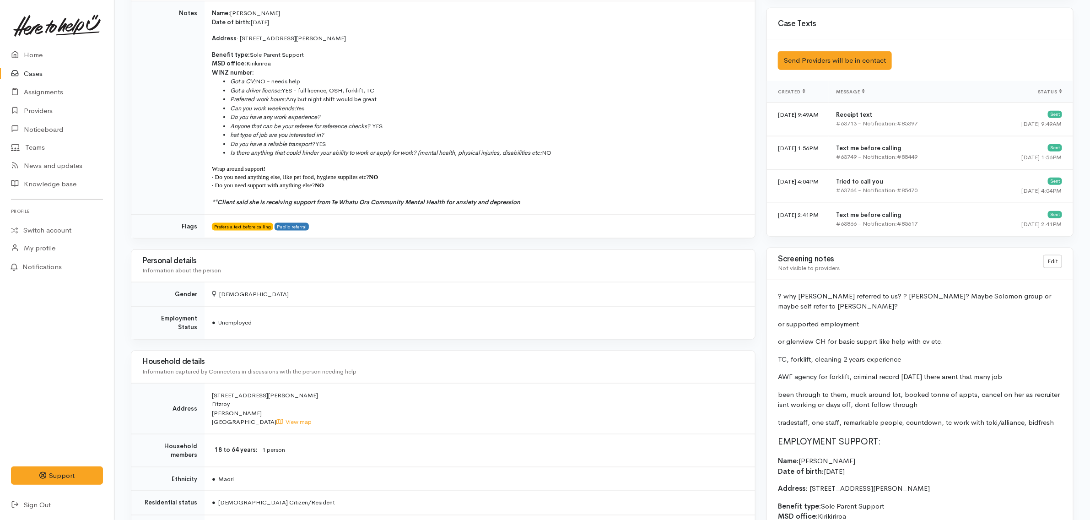
scroll to position [400, 0]
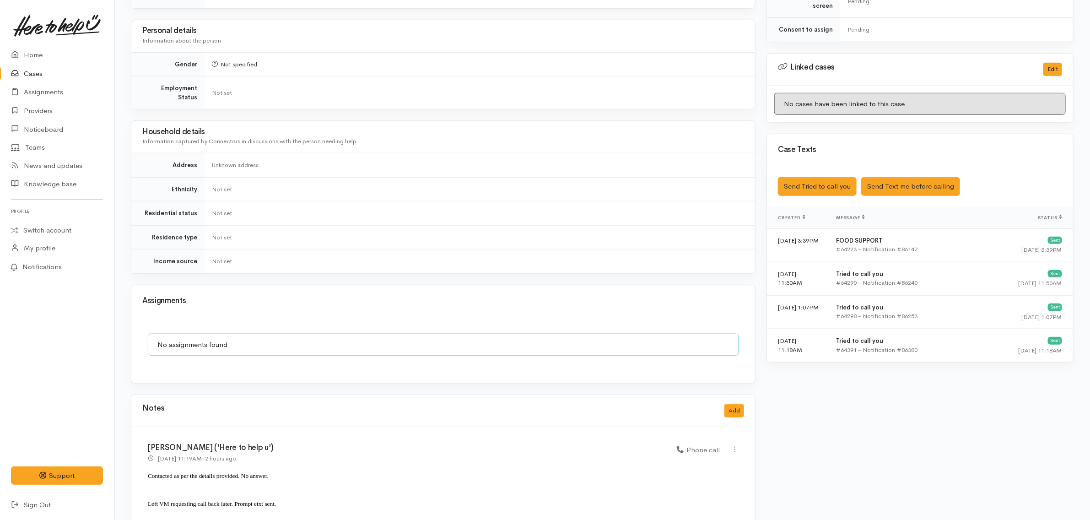
scroll to position [607, 0]
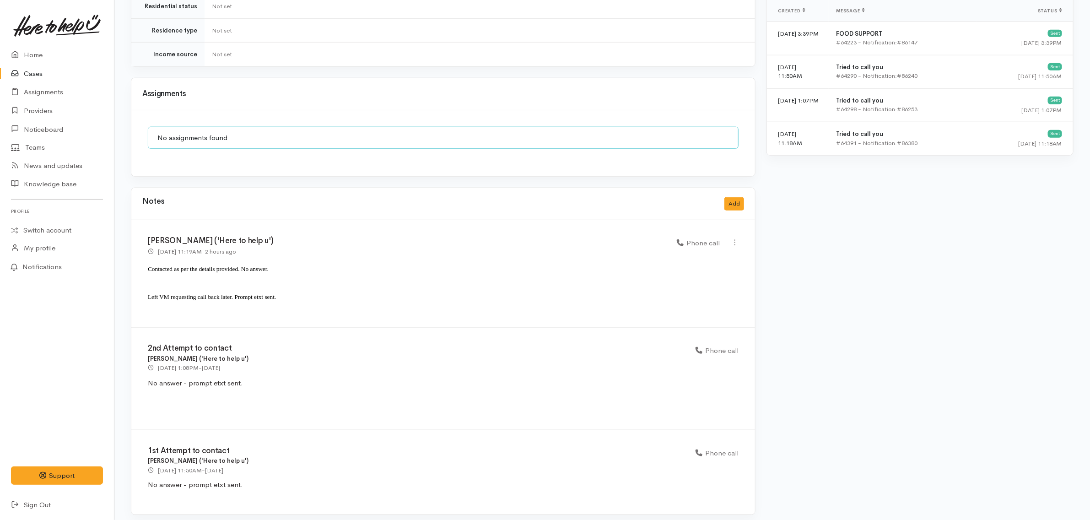
click at [44, 73] on link "Cases" at bounding box center [57, 74] width 114 height 19
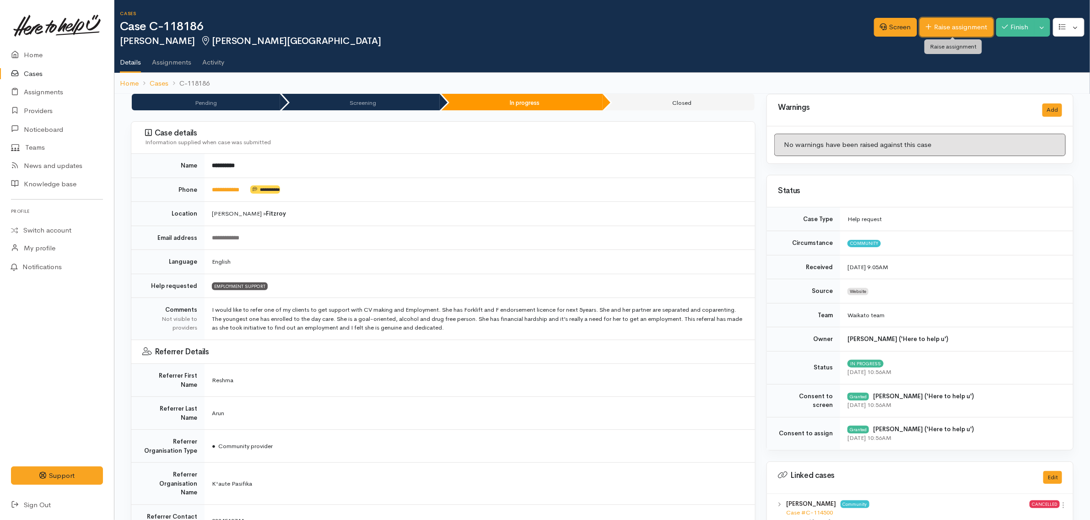
click at [968, 18] on link "Raise assignment" at bounding box center [957, 27] width 74 height 19
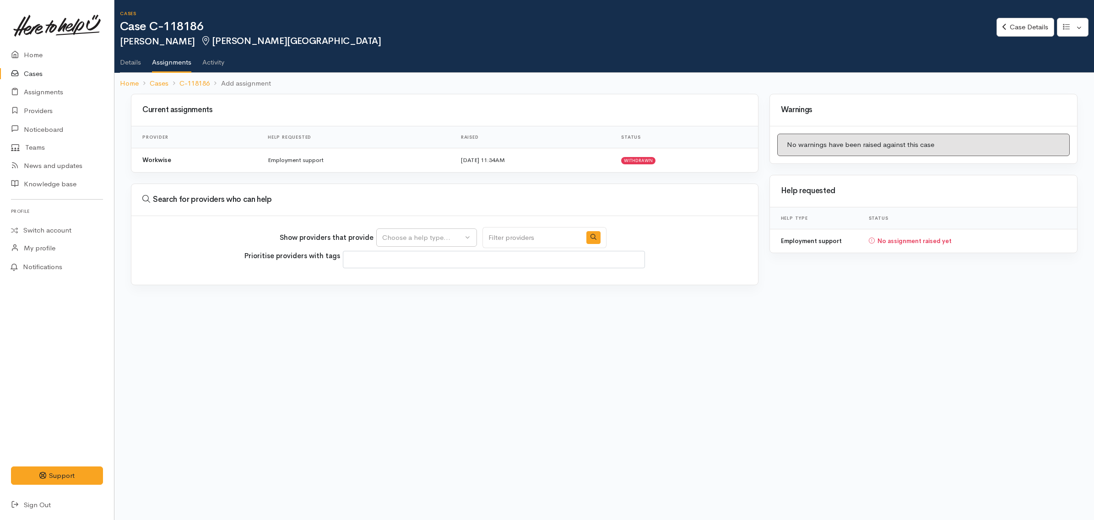
select select
click at [590, 234] on icon "button" at bounding box center [593, 237] width 6 height 6
click at [422, 243] on button "Choose a help type..." at bounding box center [426, 237] width 101 height 19
click at [419, 280] on span "Employment support" at bounding box center [420, 281] width 65 height 11
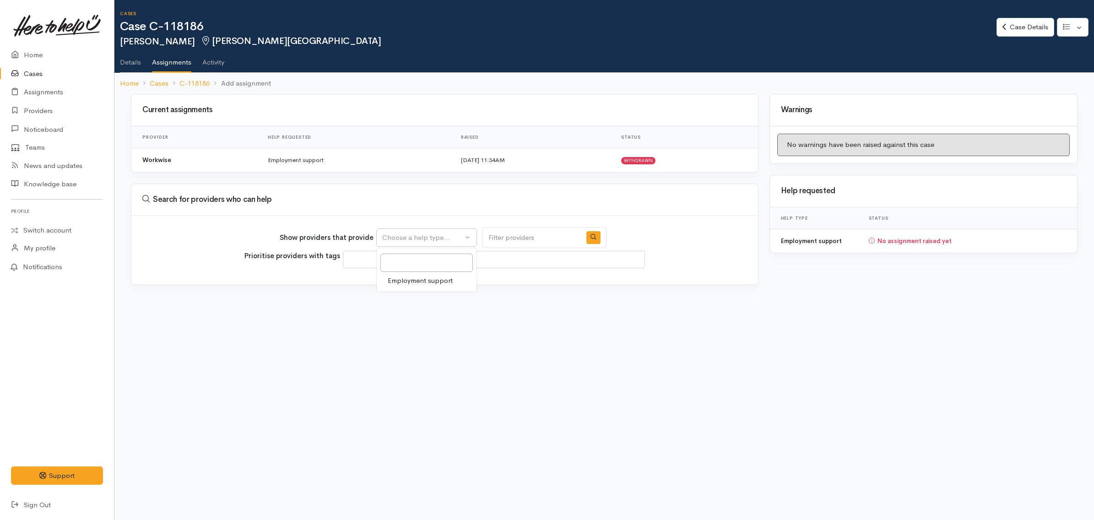
select select "10"
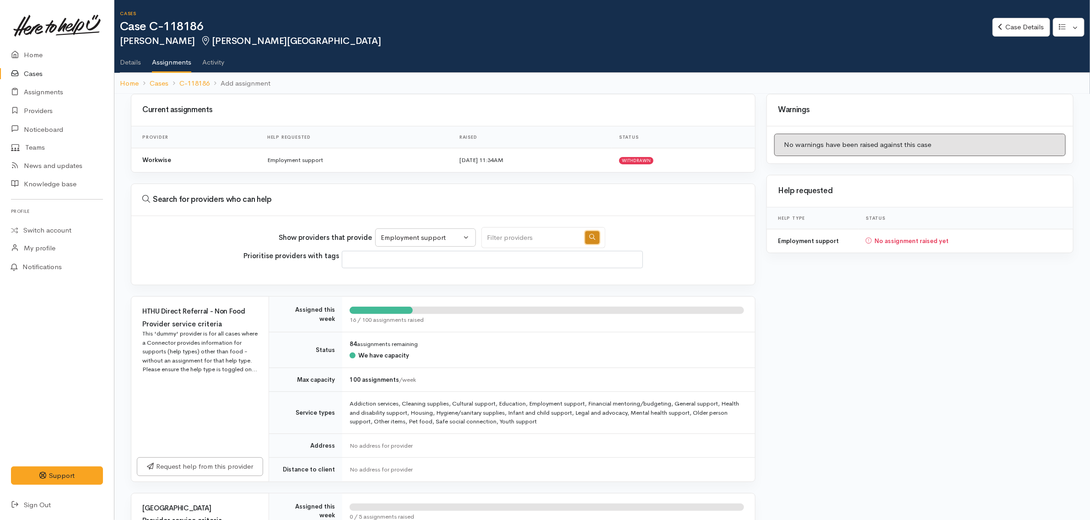
click at [588, 238] on button "button" at bounding box center [592, 237] width 14 height 13
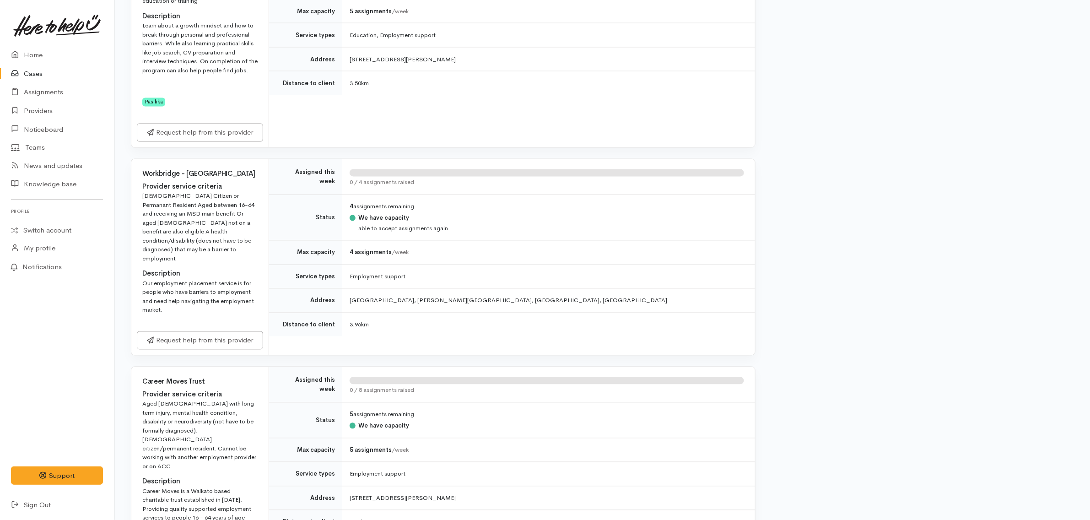
scroll to position [1030, 0]
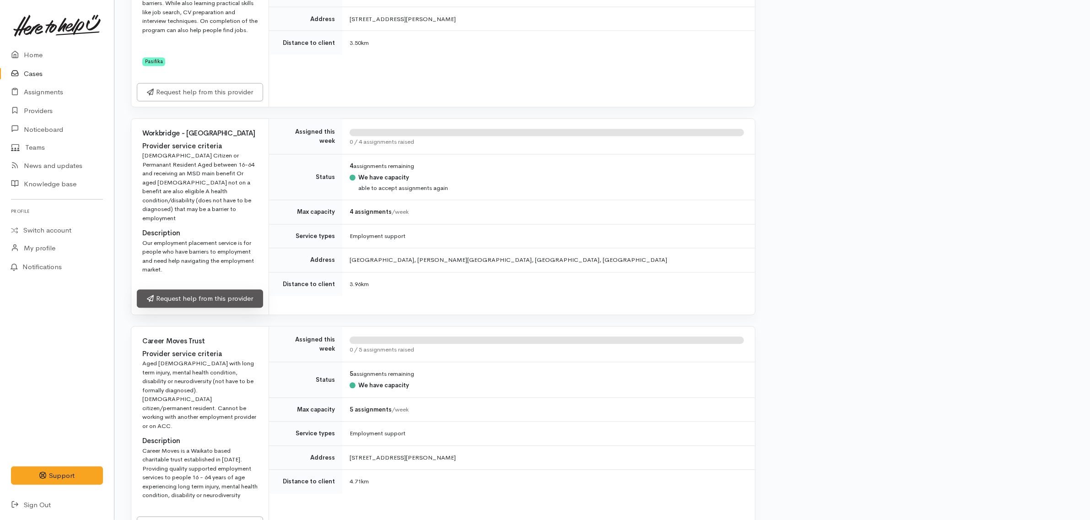
click at [229, 290] on link "Request help from this provider" at bounding box center [200, 299] width 126 height 19
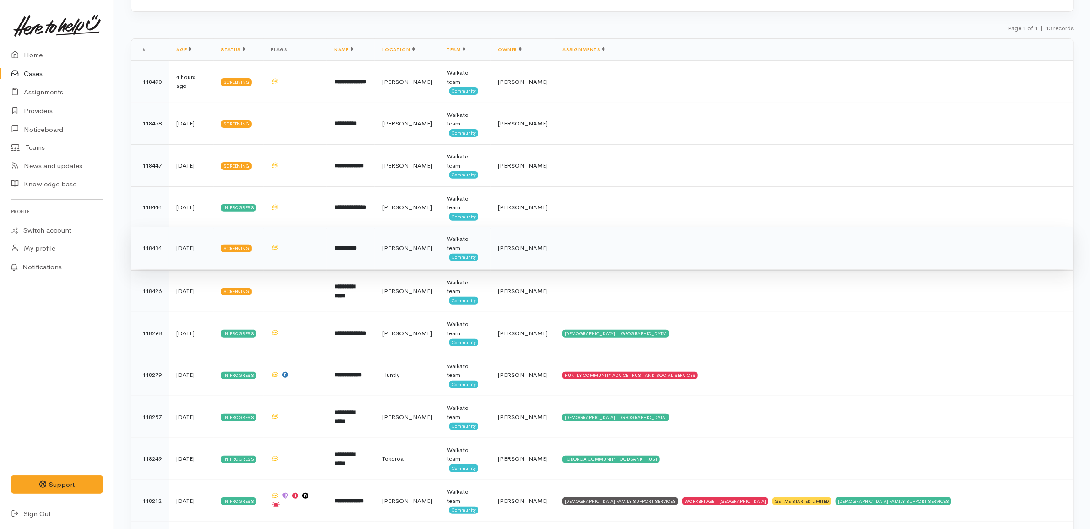
scroll to position [88, 0]
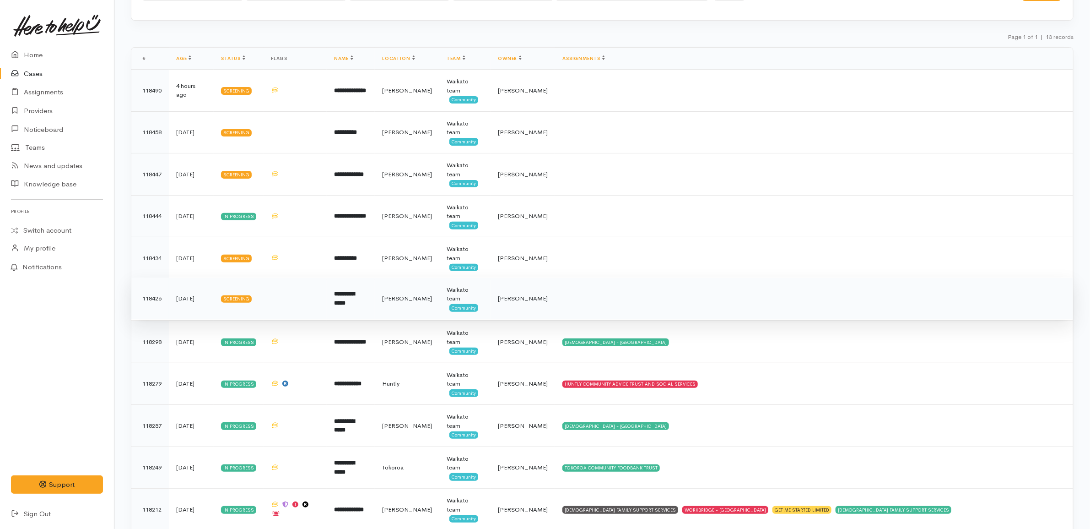
click at [270, 287] on td at bounding box center [295, 298] width 63 height 42
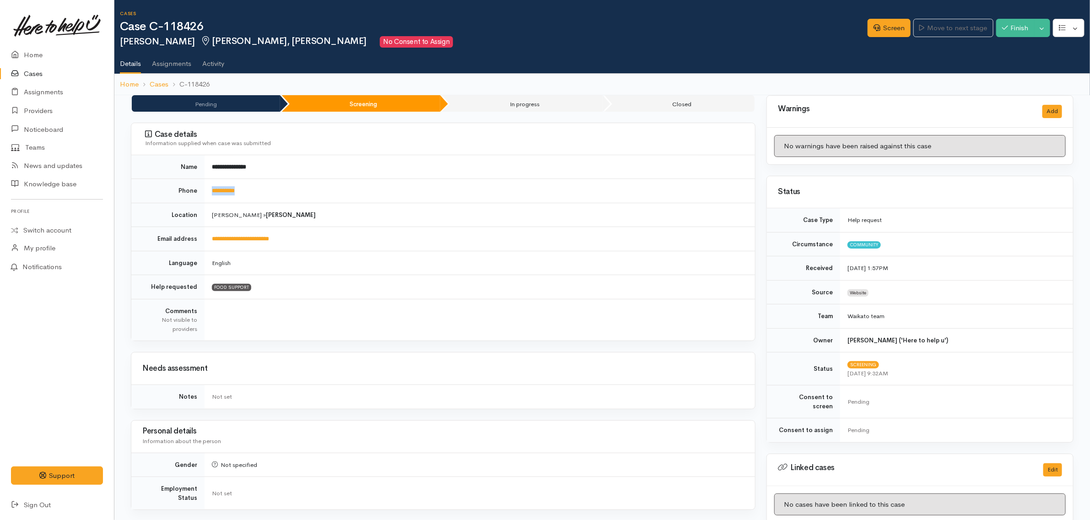
drag, startPoint x: 280, startPoint y: 194, endPoint x: 205, endPoint y: 184, distance: 75.7
click at [205, 184] on td "**********" at bounding box center [480, 191] width 551 height 24
copy link "**********"
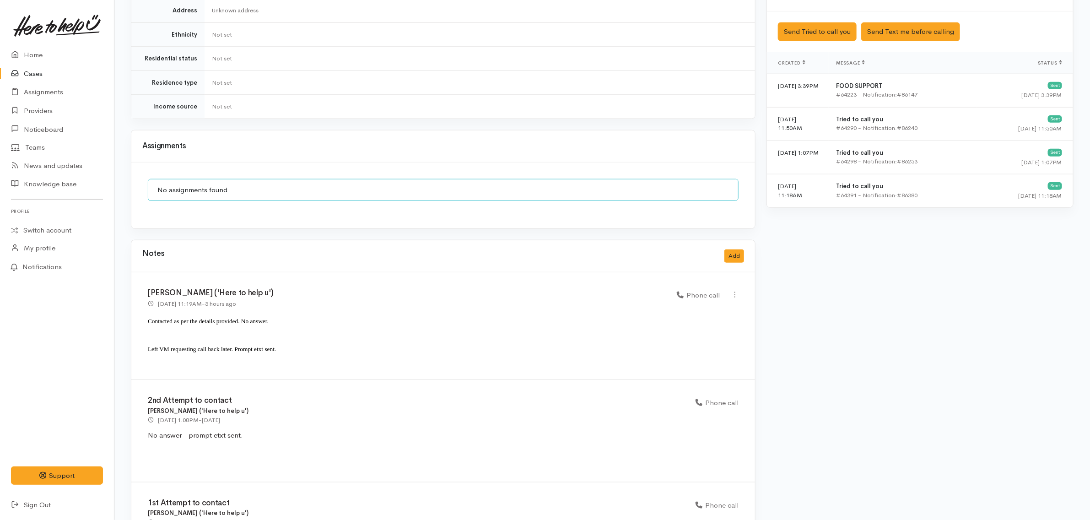
scroll to position [607, 0]
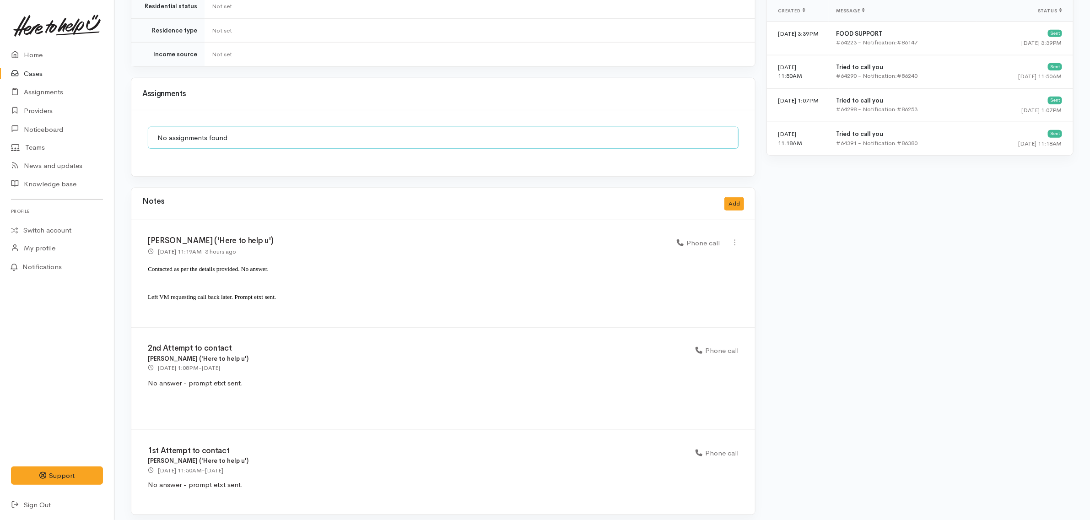
click at [341, 262] on p "Contacted as per the details provided. No answer." at bounding box center [443, 272] width 591 height 21
drag, startPoint x: 241, startPoint y: 336, endPoint x: 143, endPoint y: 340, distance: 98.5
click at [143, 340] on div "2nd Attempt to contact Shirley Mackie ('Here to help u') 1 Oct 2025 1:08PM - ye…" at bounding box center [443, 379] width 624 height 103
copy h3 "2nd Attempt to contact"
click at [735, 238] on icon at bounding box center [735, 242] width 8 height 8
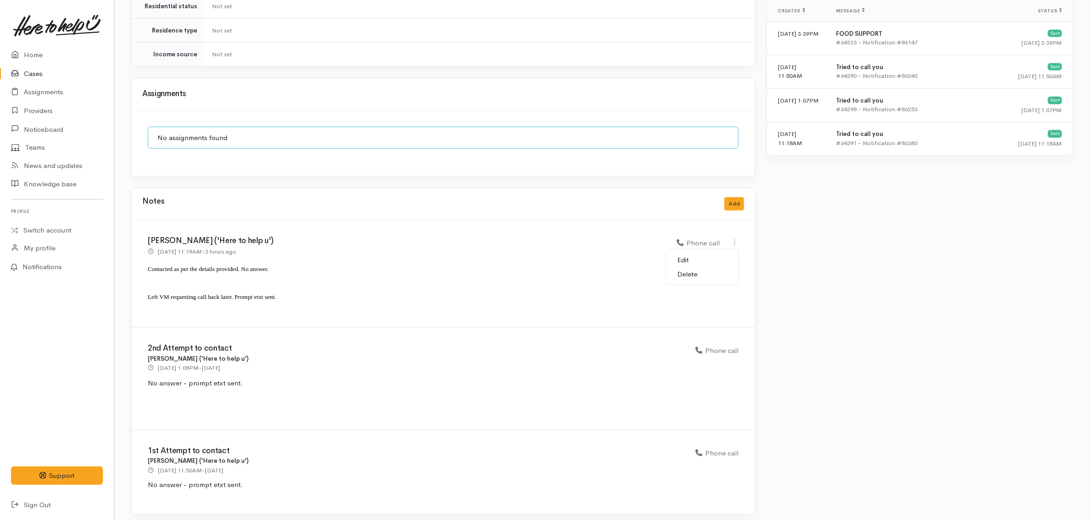
click at [706, 255] on link "Edit" at bounding box center [702, 260] width 72 height 14
select select "3"
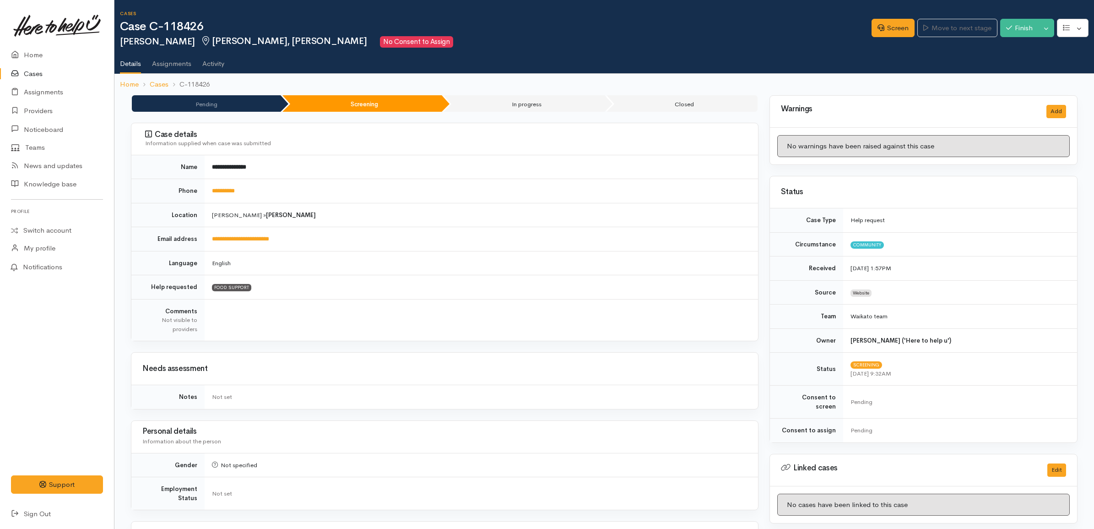
select select "3"
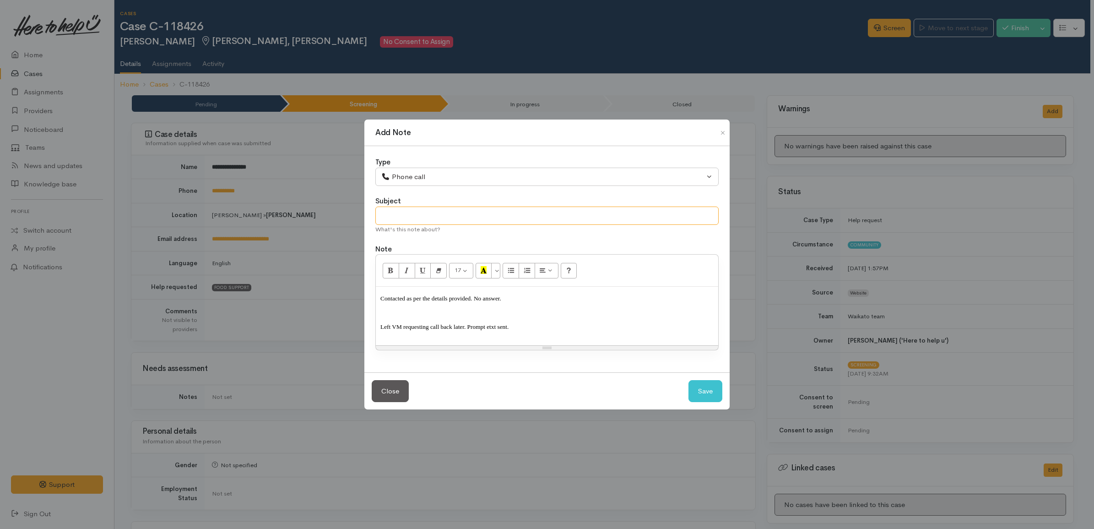
click at [388, 211] on input "text" at bounding box center [546, 215] width 343 height 19
paste input "2nd Attempt to contact"
click at [389, 211] on input "2nd Attempt to contact" at bounding box center [546, 215] width 343 height 19
type input "3rd Attempt to contact"
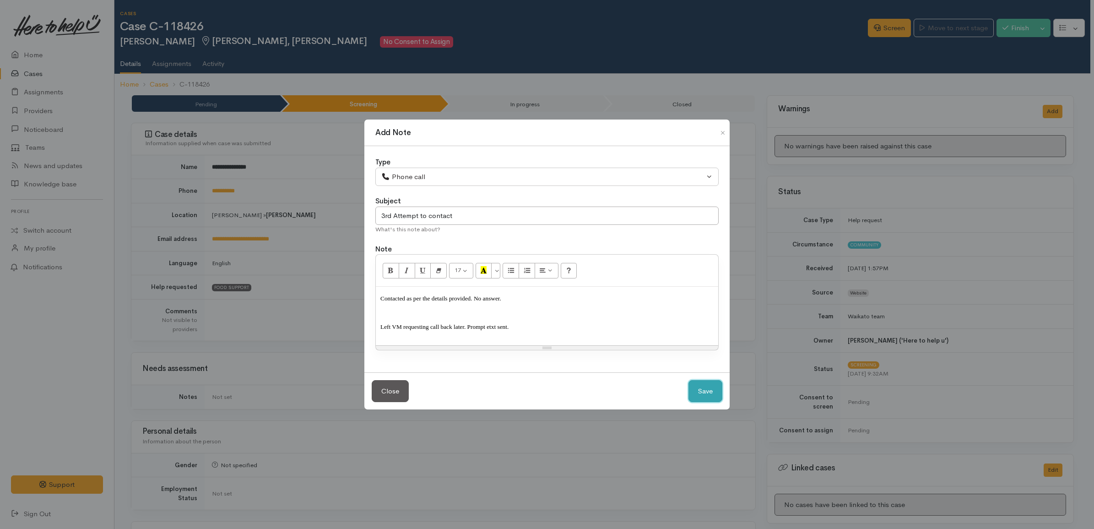
click at [720, 395] on button "Save" at bounding box center [705, 391] width 34 height 22
select select "1"
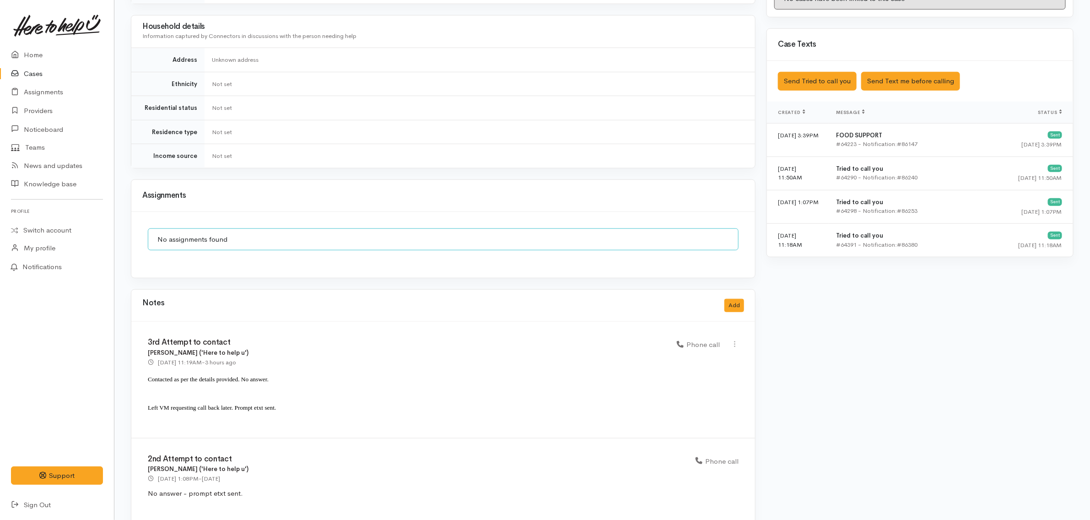
scroll to position [330, 0]
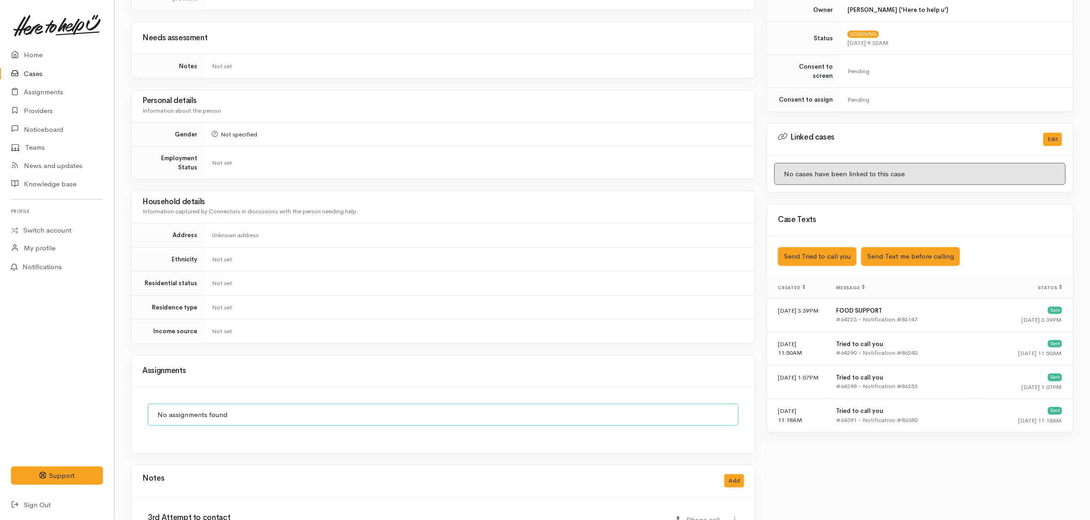
click at [827, 236] on div "Saved The text message has been queued. An error occurred Send Tried to call yo…" at bounding box center [920, 256] width 306 height 41
click at [827, 247] on button "Send Tried to call you" at bounding box center [817, 256] width 79 height 19
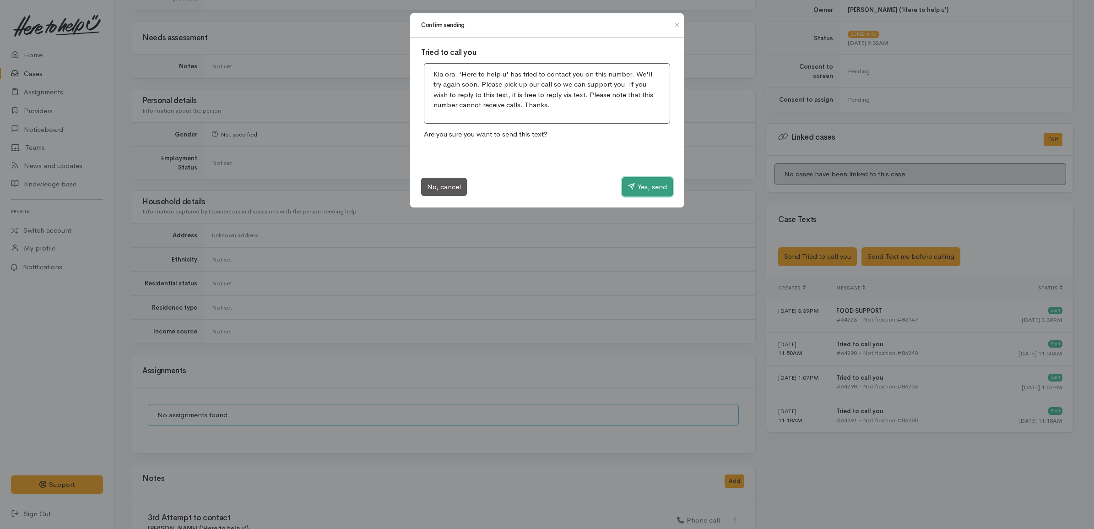
click at [642, 184] on button "Yes, send" at bounding box center [647, 186] width 51 height 19
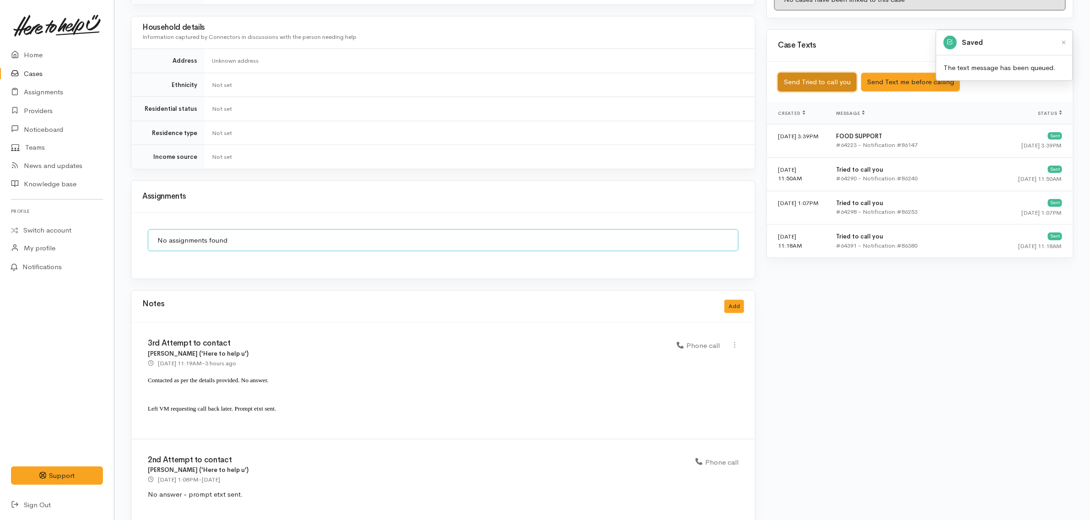
scroll to position [616, 0]
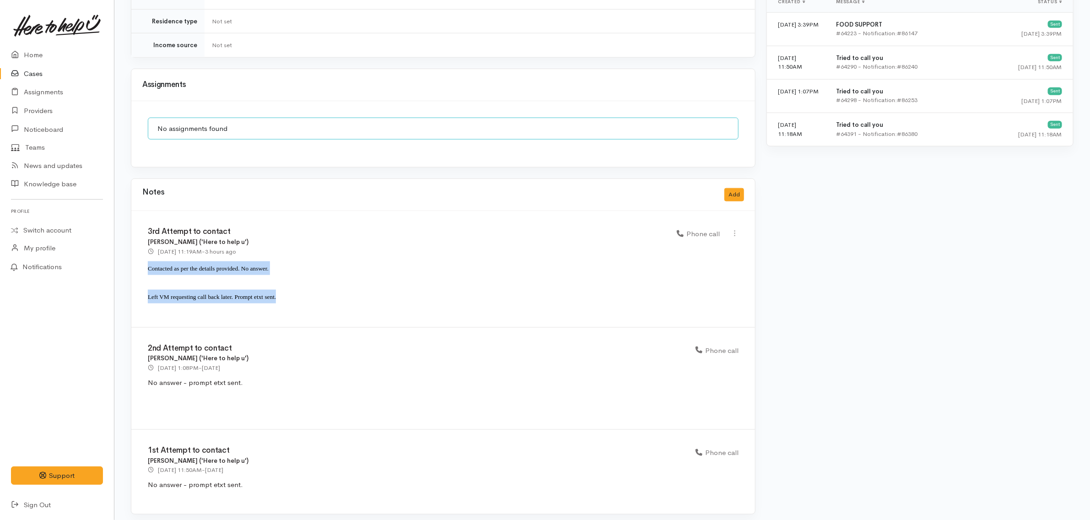
drag, startPoint x: 278, startPoint y: 291, endPoint x: 135, endPoint y: 263, distance: 145.4
click at [135, 263] on div "3rd Attempt to contact Katarina Daly ('Here to help u') 2 Oct 2025 11:19AM - 3 …" at bounding box center [443, 269] width 624 height 116
copy div "Contacted as per the details provided. No answer. Left VM requesting call back …"
click at [733, 189] on button "Add" at bounding box center [735, 194] width 20 height 13
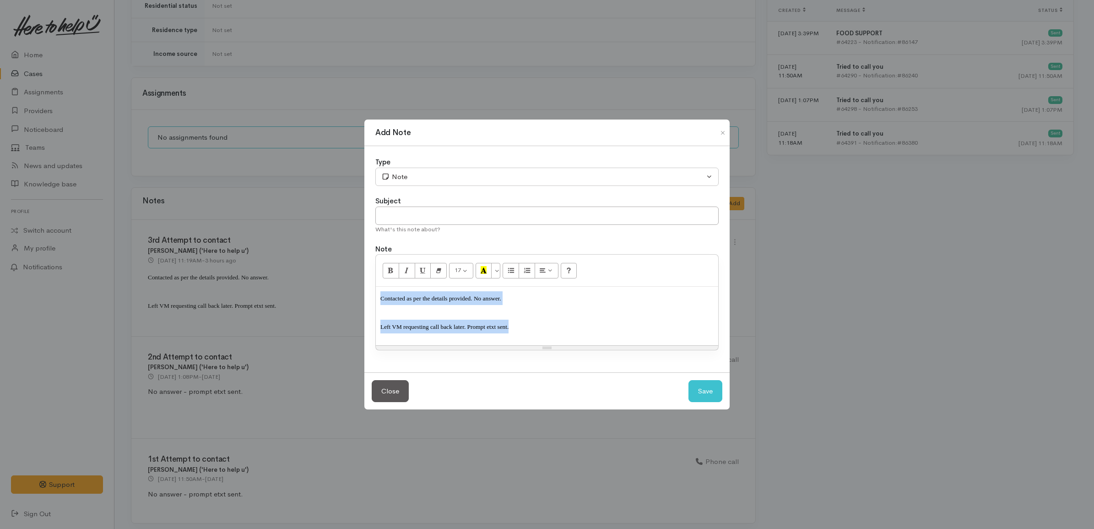
drag, startPoint x: 532, startPoint y: 328, endPoint x: 306, endPoint y: 282, distance: 230.6
click at [306, 282] on div "Add Note Type Correspondence Discussion Email Note Phone call SMS text message …" at bounding box center [547, 264] width 1094 height 529
paste div
click at [456, 326] on span "Left VM requesting call back later. Prompt etxt sent." at bounding box center [444, 326] width 128 height 7
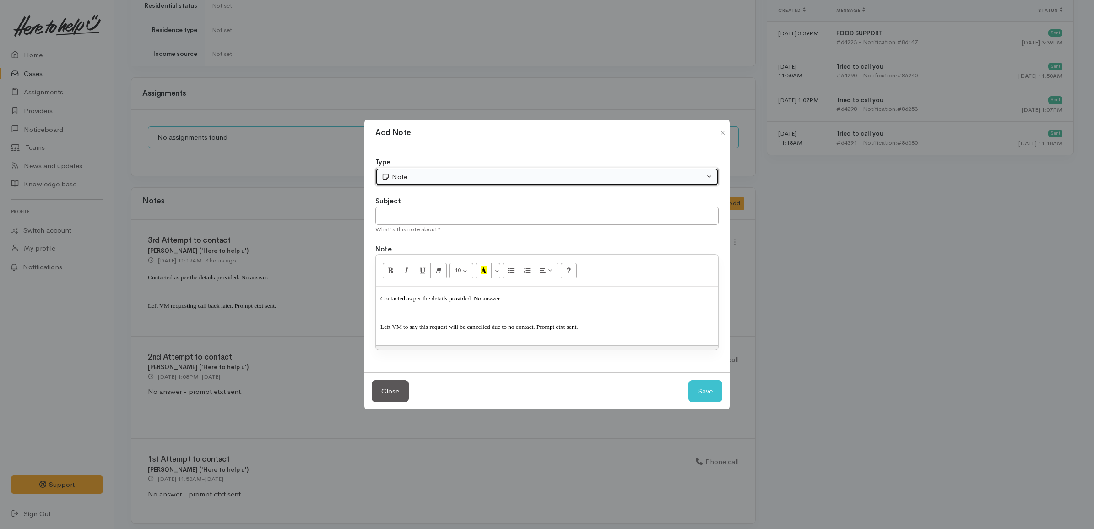
click at [401, 176] on div "Note" at bounding box center [542, 177] width 323 height 11
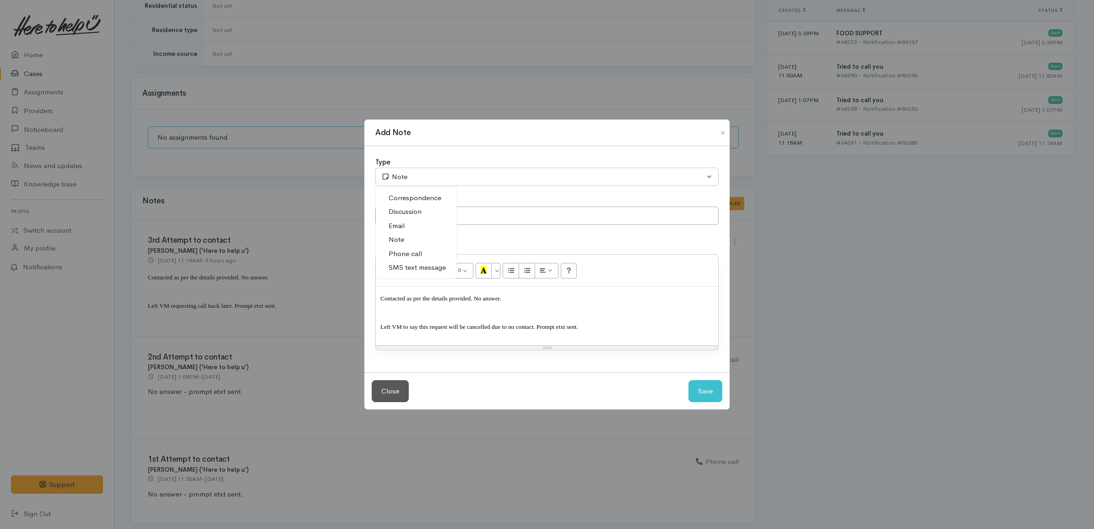
click at [412, 249] on span "Phone call" at bounding box center [405, 254] width 33 height 11
click at [706, 385] on button "Save" at bounding box center [705, 391] width 34 height 22
select select "1"
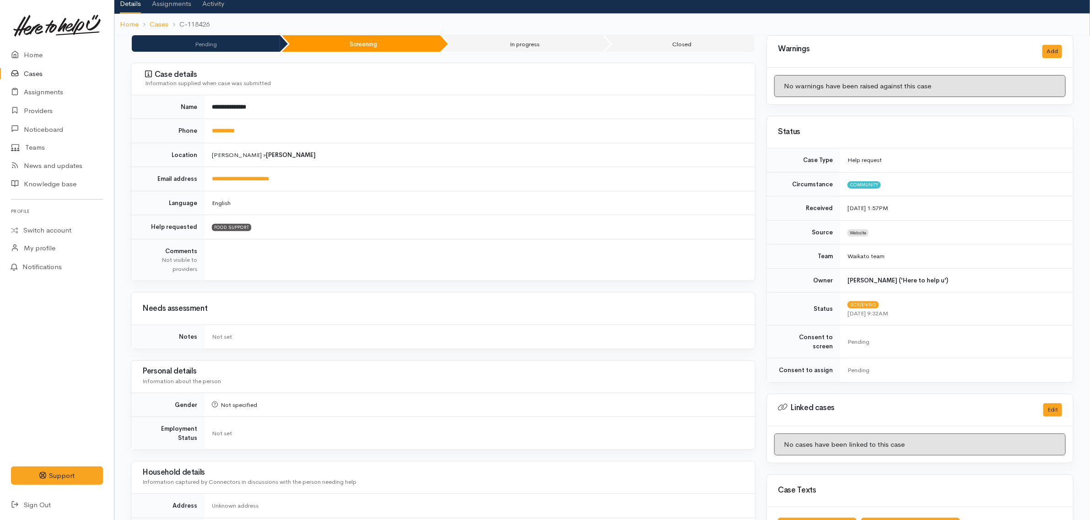
scroll to position [0, 0]
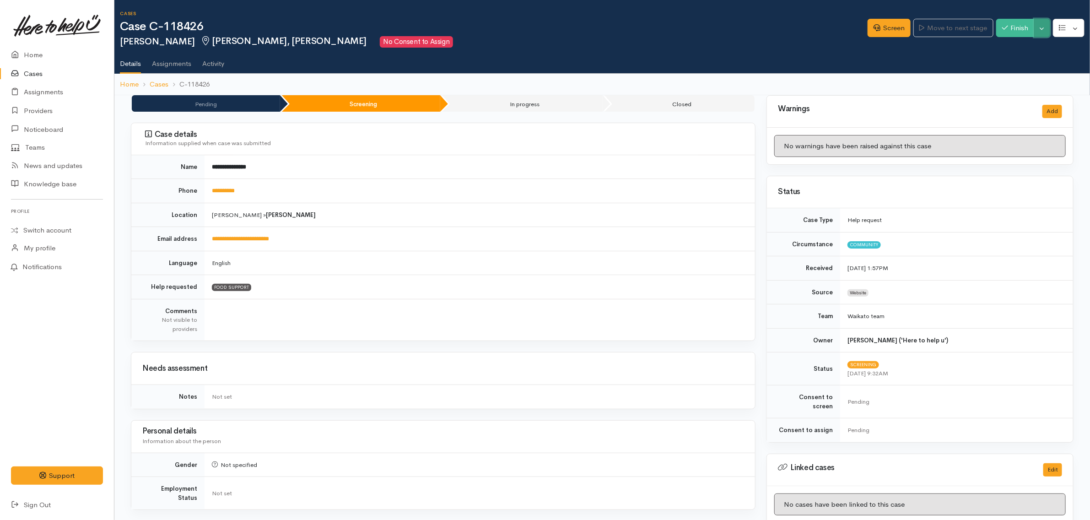
click at [1048, 26] on button "Toggle Dropdown" at bounding box center [1042, 28] width 16 height 19
click at [1024, 60] on link "Cancel" at bounding box center [1014, 63] width 72 height 14
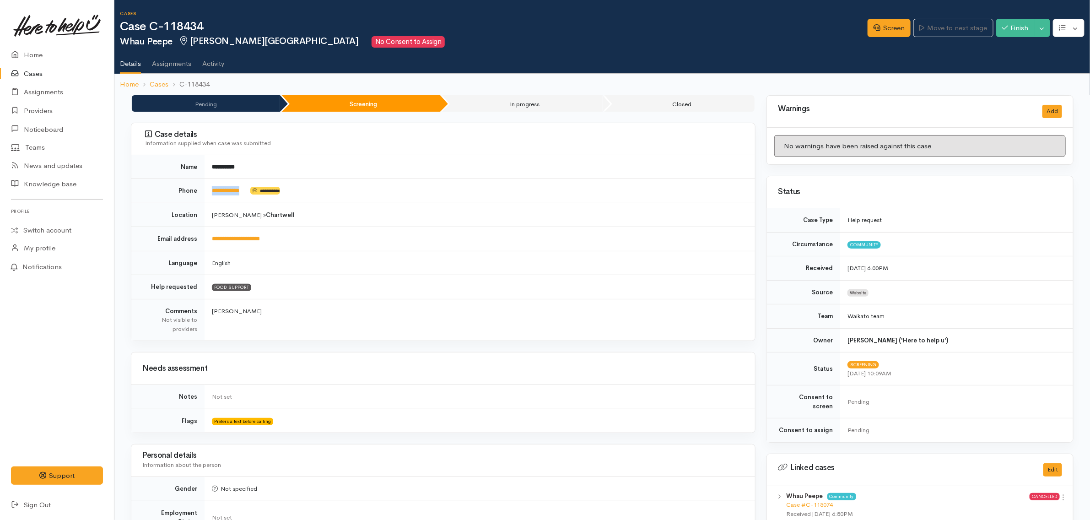
drag, startPoint x: 259, startPoint y: 193, endPoint x: 200, endPoint y: 186, distance: 59.5
click at [200, 186] on tr "**********" at bounding box center [443, 191] width 624 height 24
copy tr "**********"
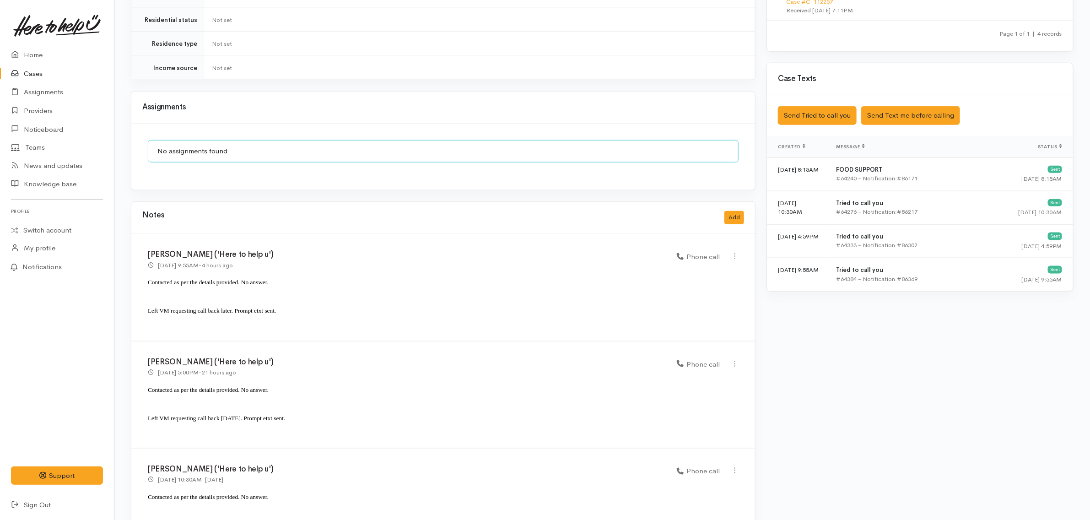
scroll to position [629, 0]
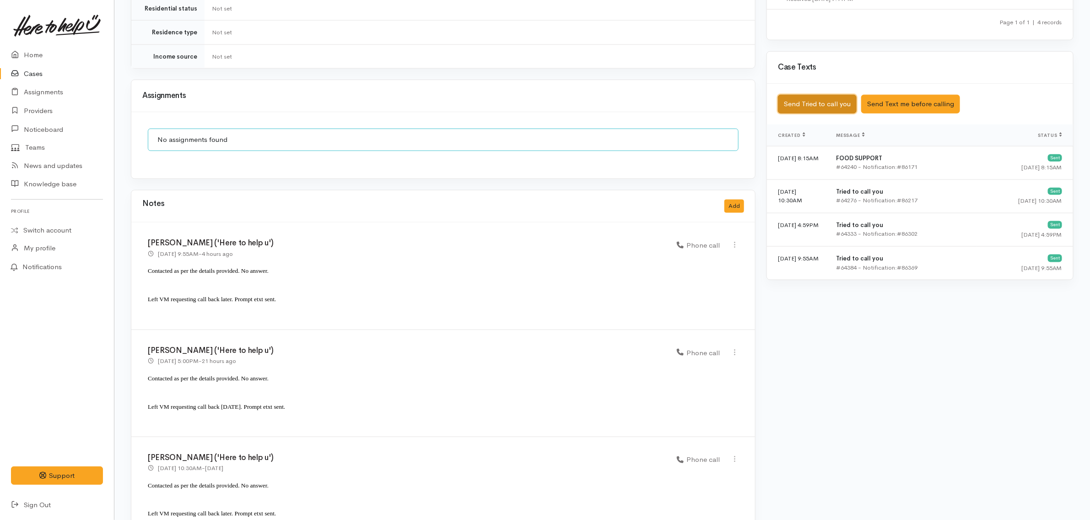
click at [827, 95] on button "Send Tried to call you" at bounding box center [817, 104] width 79 height 19
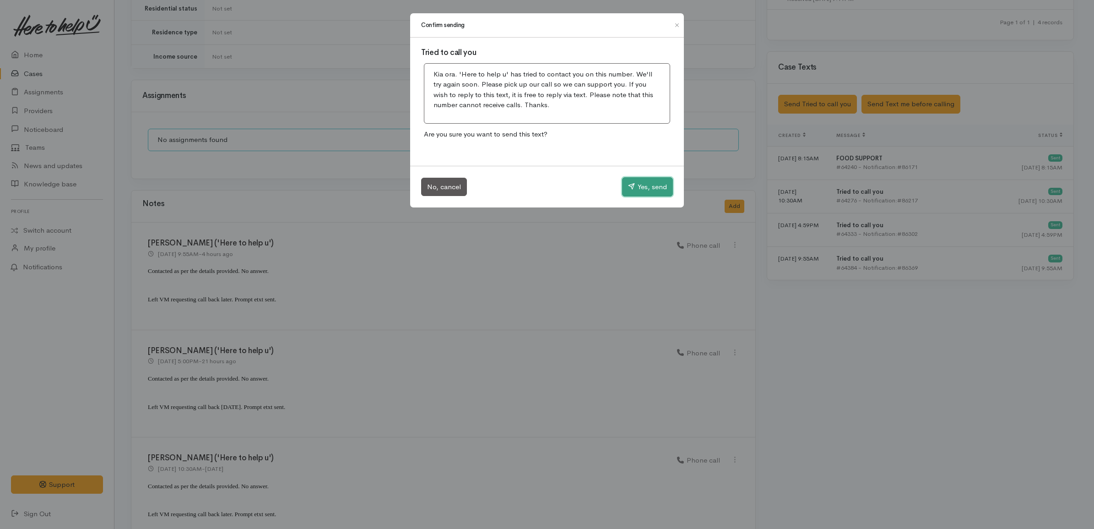
click at [646, 191] on button "Yes, send" at bounding box center [647, 186] width 51 height 19
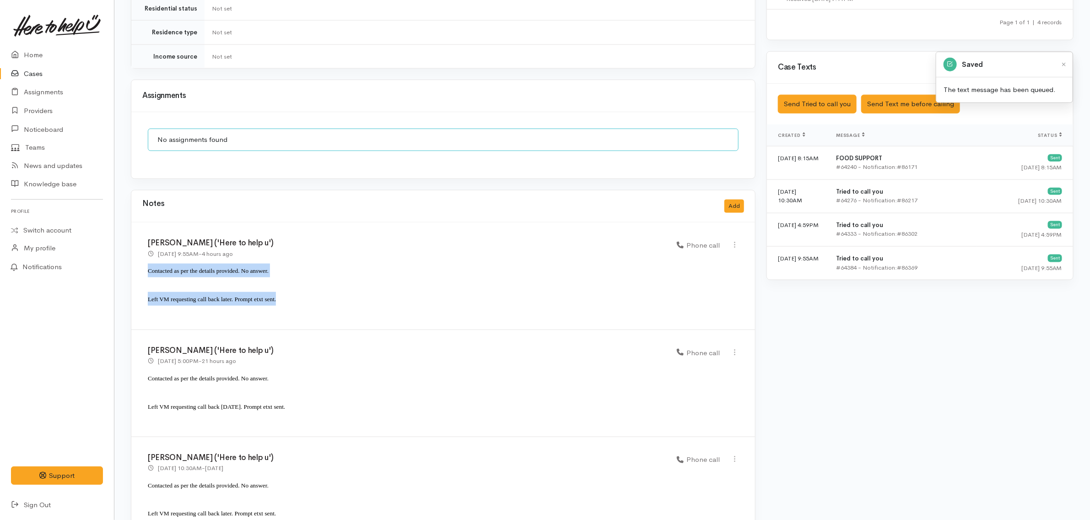
drag, startPoint x: 291, startPoint y: 291, endPoint x: 146, endPoint y: 260, distance: 148.9
click at [146, 260] on div "Katarina Daly ('Here to help u') 2 Oct 2025 9:55AM - 4 hours ago Phone call" at bounding box center [443, 276] width 624 height 108
copy div "Contacted as per the details provided. No answer. Left VM requesting call back …"
click at [734, 202] on button "Add" at bounding box center [735, 206] width 20 height 13
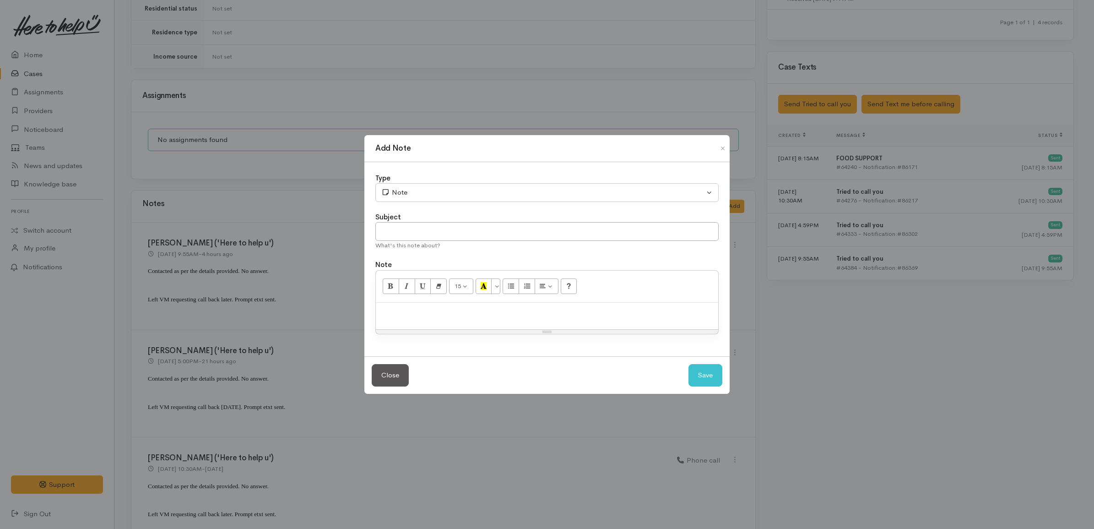
click at [463, 317] on div at bounding box center [547, 316] width 342 height 27
paste div
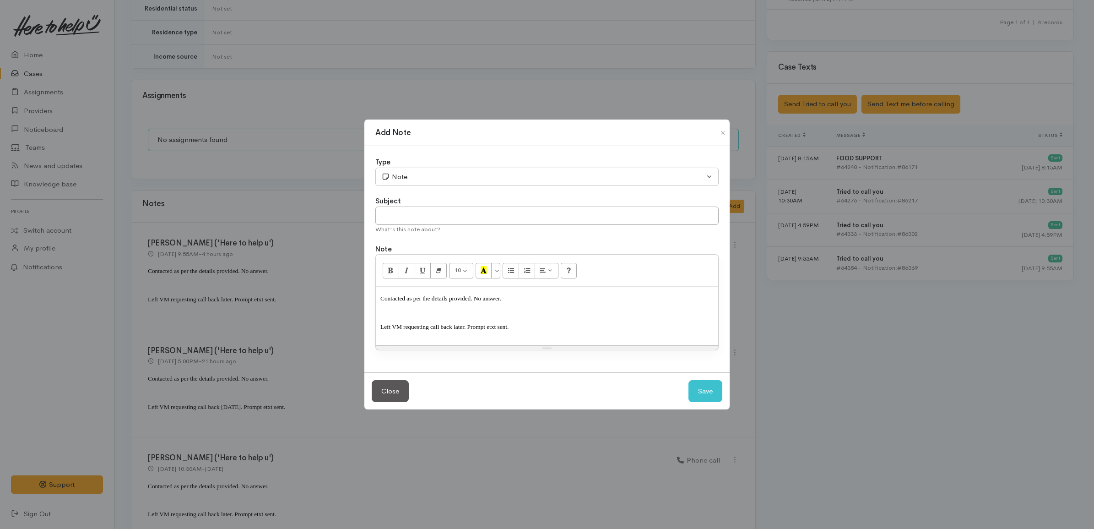
click at [459, 328] on span "Left VM requesting call back later. Prompt etxt sent." at bounding box center [444, 326] width 128 height 7
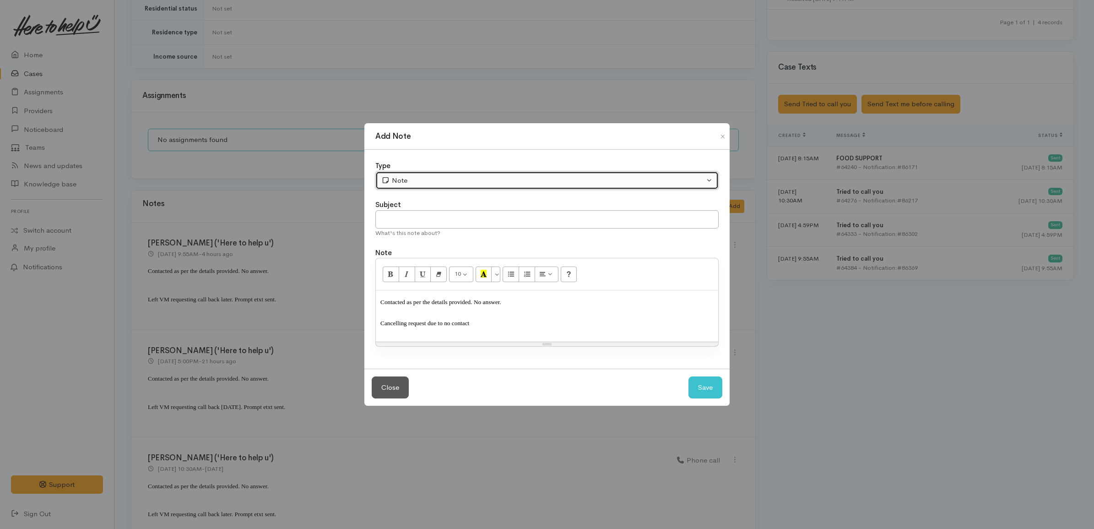
click at [418, 184] on div "Note" at bounding box center [542, 180] width 323 height 11
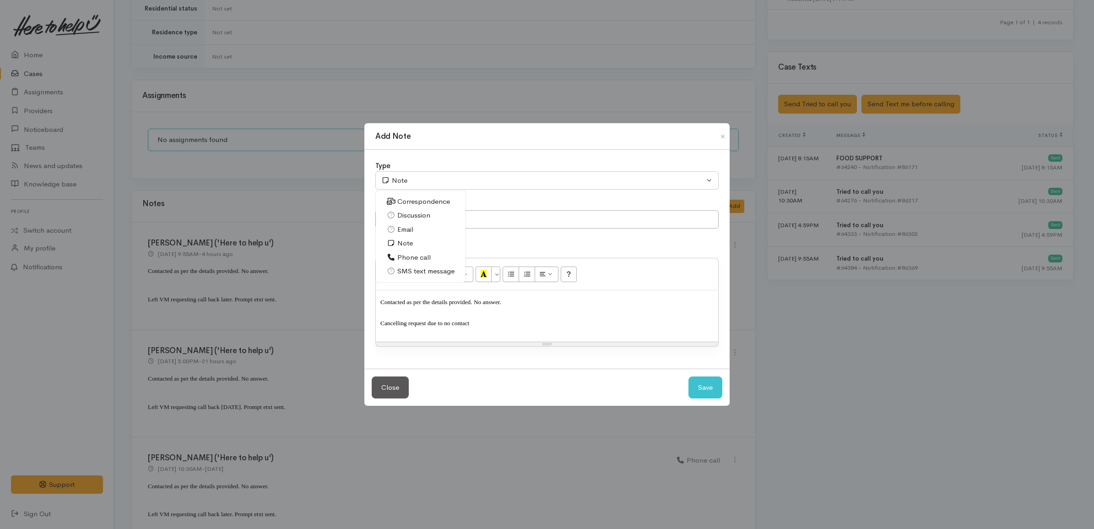
click at [408, 259] on span "Phone call" at bounding box center [413, 257] width 33 height 11
click at [705, 391] on button "Save" at bounding box center [705, 387] width 34 height 22
select select "1"
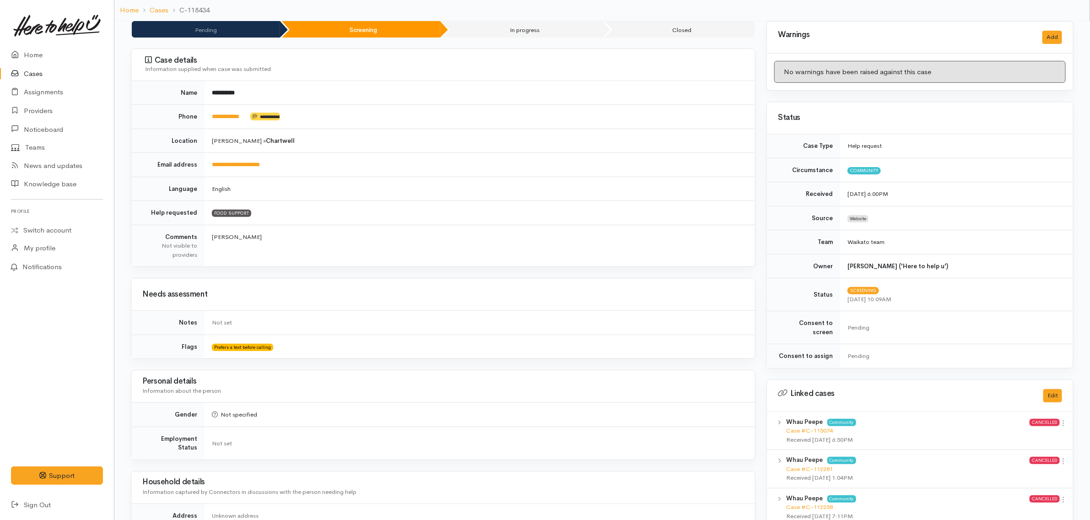
scroll to position [0, 0]
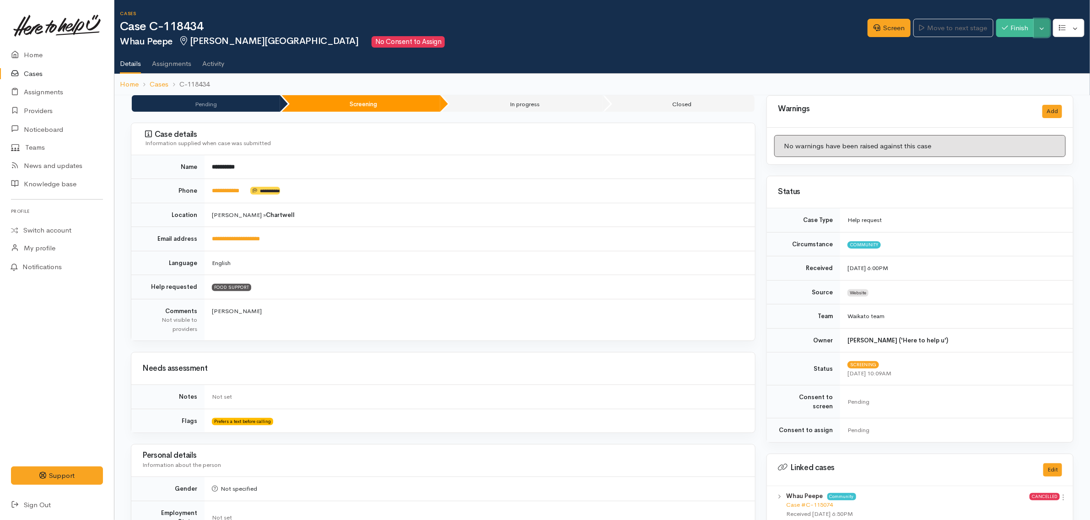
click at [1044, 29] on button "Toggle Dropdown" at bounding box center [1042, 28] width 16 height 19
click at [1012, 55] on link "Pause" at bounding box center [1014, 49] width 72 height 14
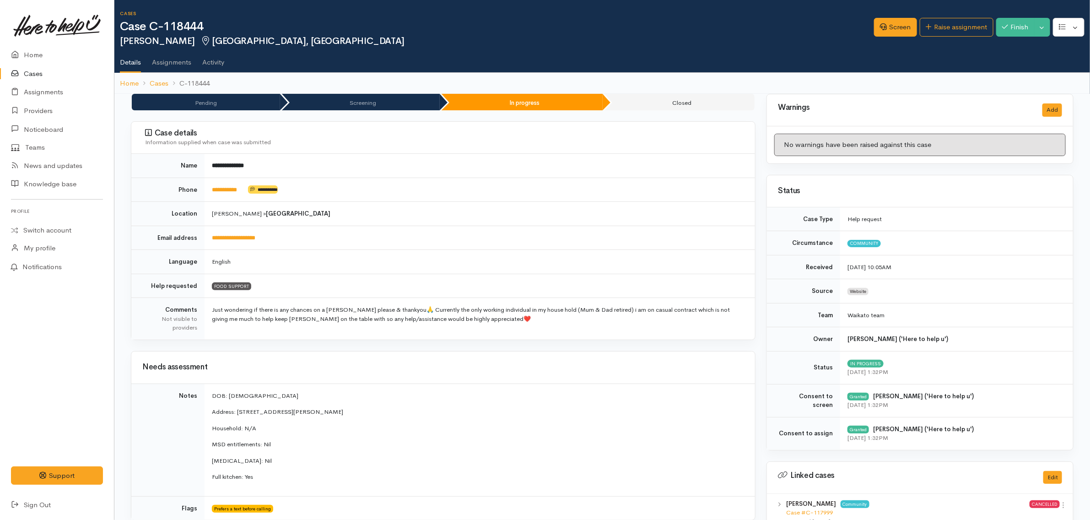
drag, startPoint x: 965, startPoint y: 12, endPoint x: 962, endPoint y: 16, distance: 5.0
click at [965, 12] on div "Cases Case C-118444 [PERSON_NAME] [GEOGRAPHIC_DATA], [GEOGRAPHIC_DATA] Options …" at bounding box center [605, 28] width 970 height 35
click at [951, 23] on link "Raise assignment" at bounding box center [957, 27] width 74 height 19
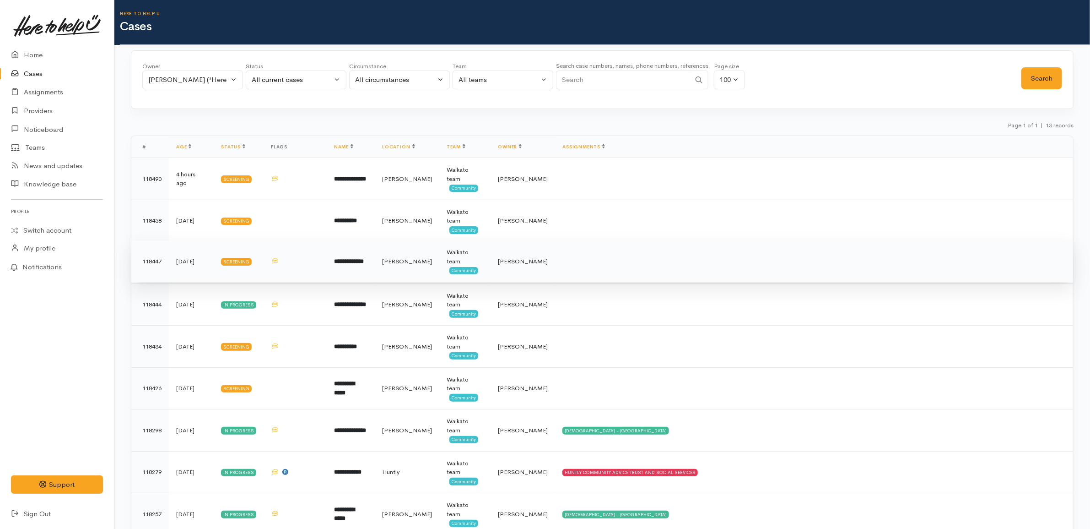
click at [403, 256] on td "[PERSON_NAME]" at bounding box center [407, 261] width 65 height 42
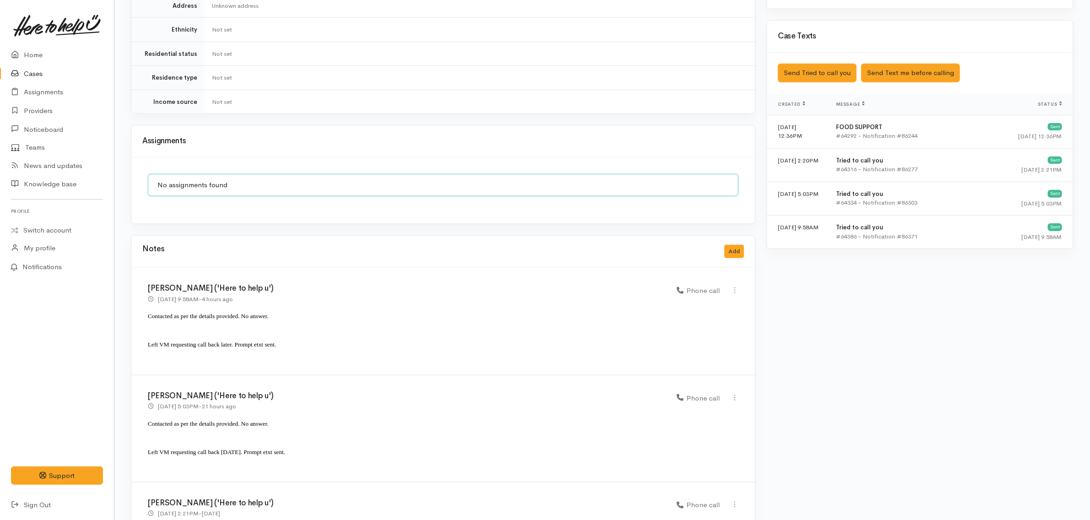
scroll to position [660, 0]
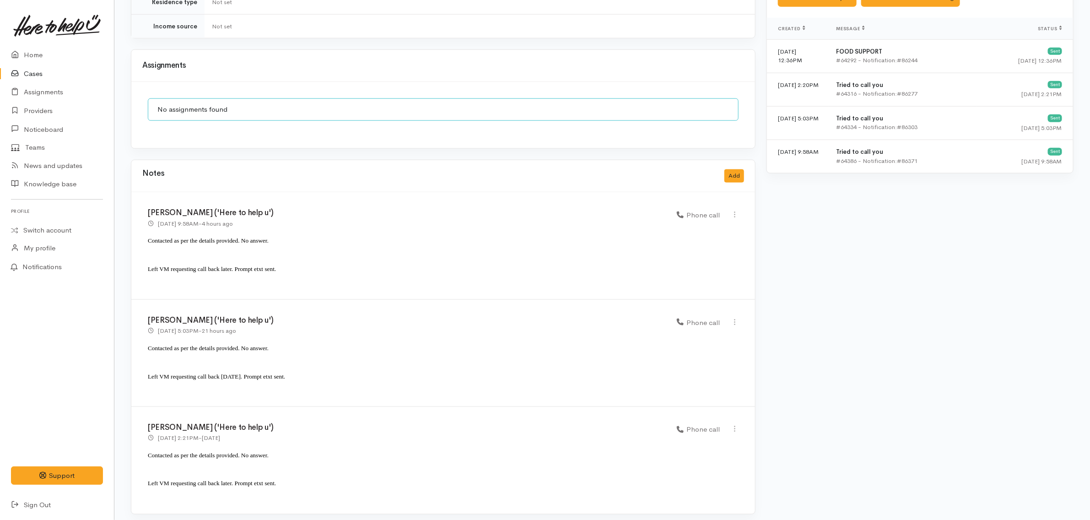
click at [355, 209] on h3 "[PERSON_NAME] ('Here to help u')" at bounding box center [407, 213] width 518 height 9
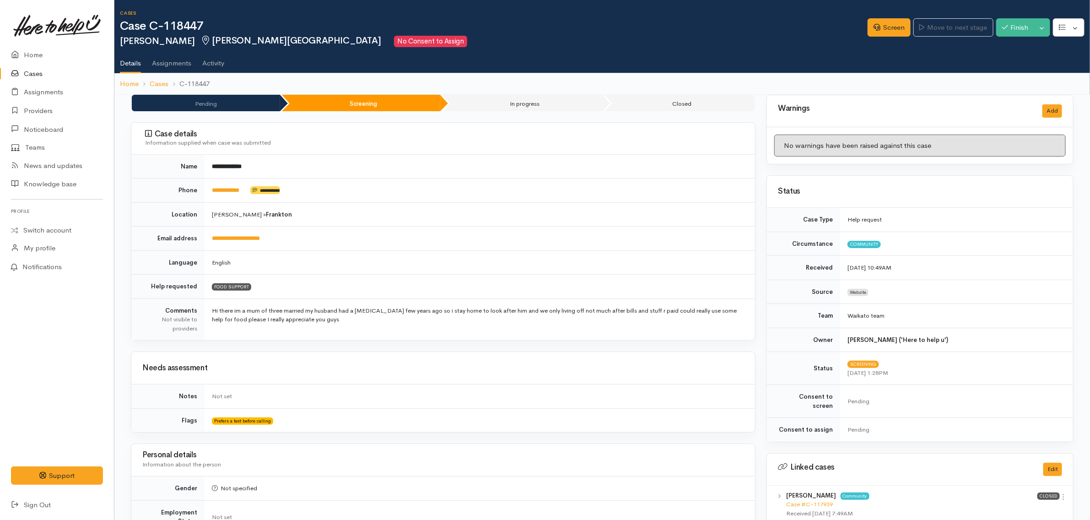
scroll to position [0, 0]
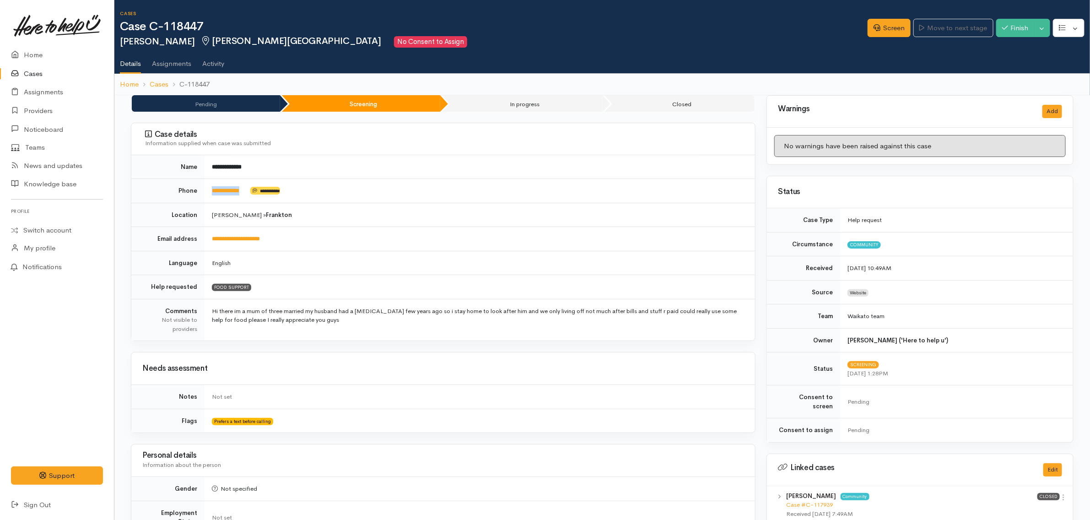
drag, startPoint x: 251, startPoint y: 188, endPoint x: 205, endPoint y: 188, distance: 45.8
click at [205, 188] on td "**********" at bounding box center [480, 191] width 551 height 24
copy td "**********"
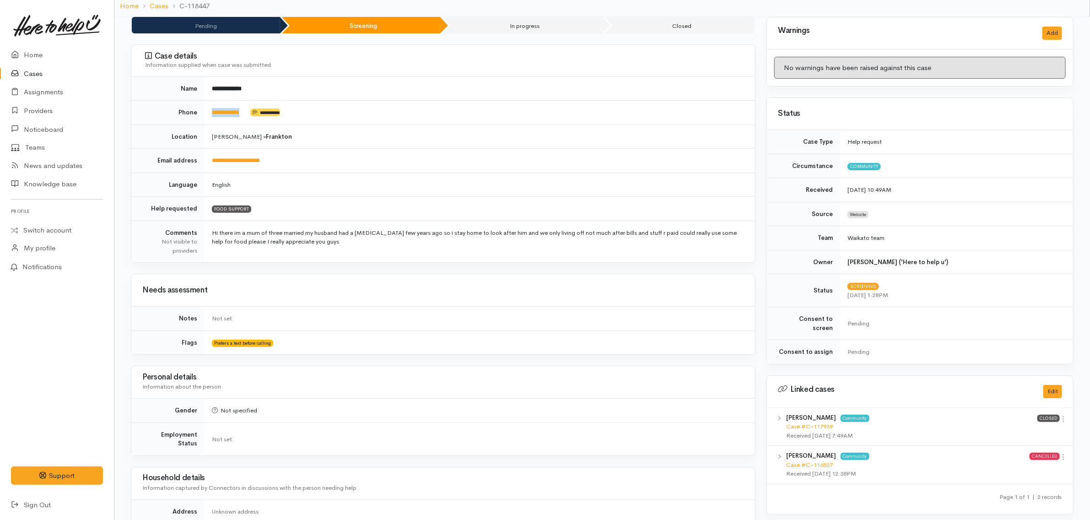
scroll to position [229, 0]
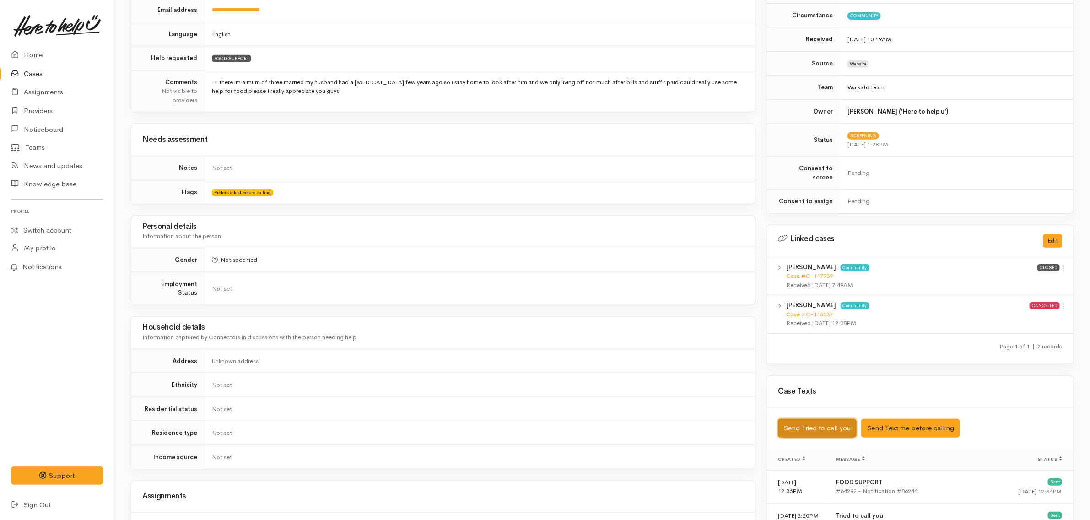
click at [829, 430] on button "Send Tried to call you" at bounding box center [817, 428] width 79 height 19
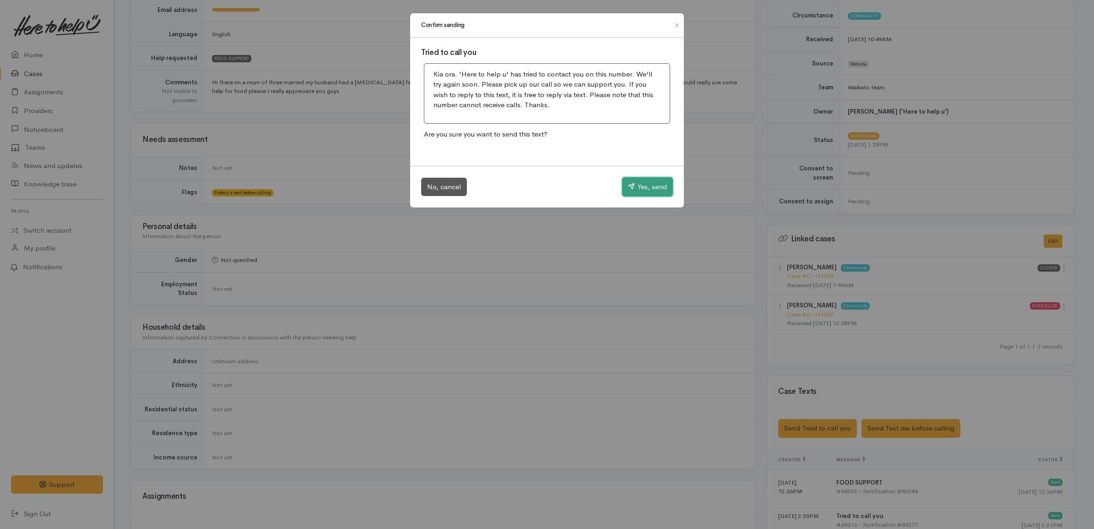
click at [653, 179] on button "Yes, send" at bounding box center [647, 186] width 51 height 19
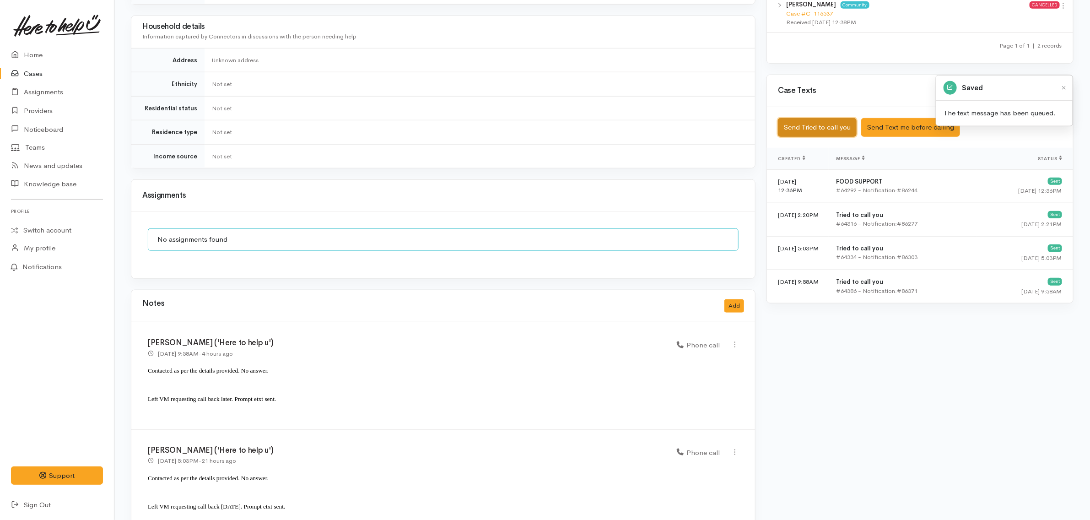
scroll to position [660, 0]
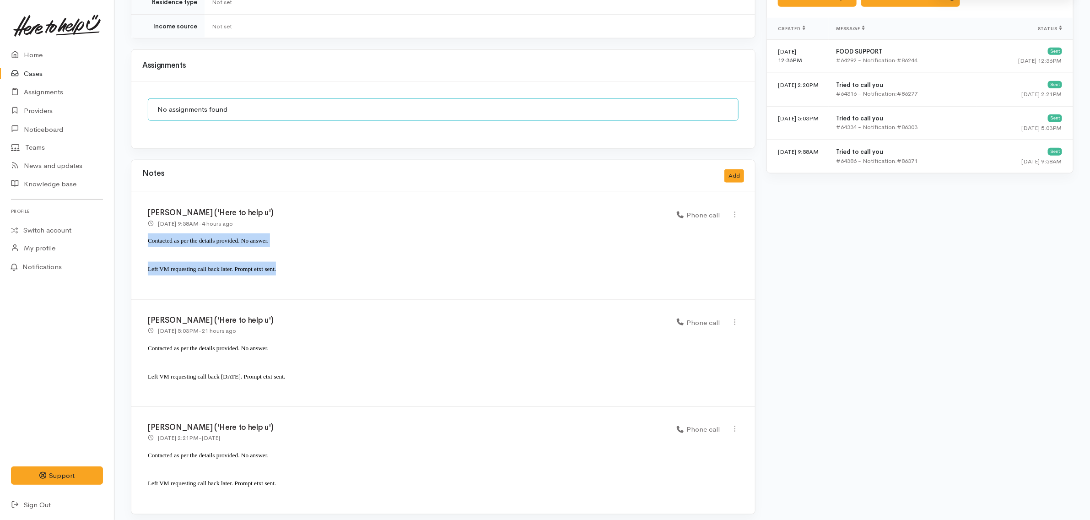
drag, startPoint x: 279, startPoint y: 266, endPoint x: 146, endPoint y: 233, distance: 137.9
click at [146, 233] on div "Katarina Daly ('Here to help u') 2 Oct 2025 9:58AM - 4 hours ago Phone call" at bounding box center [443, 246] width 624 height 108
copy div "Contacted as per the details provided. No answer. Left VM requesting call back …"
click at [734, 170] on button "Add" at bounding box center [735, 175] width 20 height 13
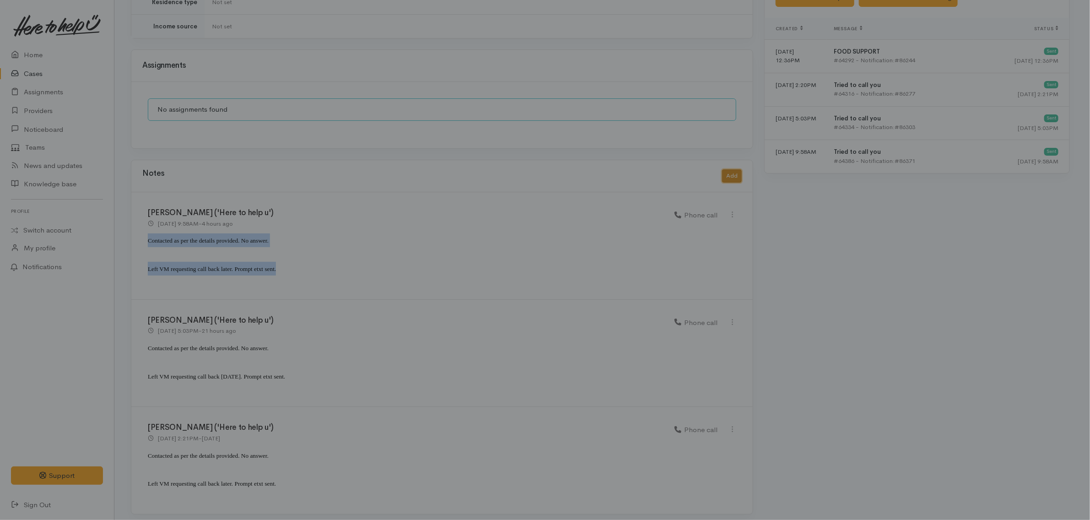
scroll to position [651, 0]
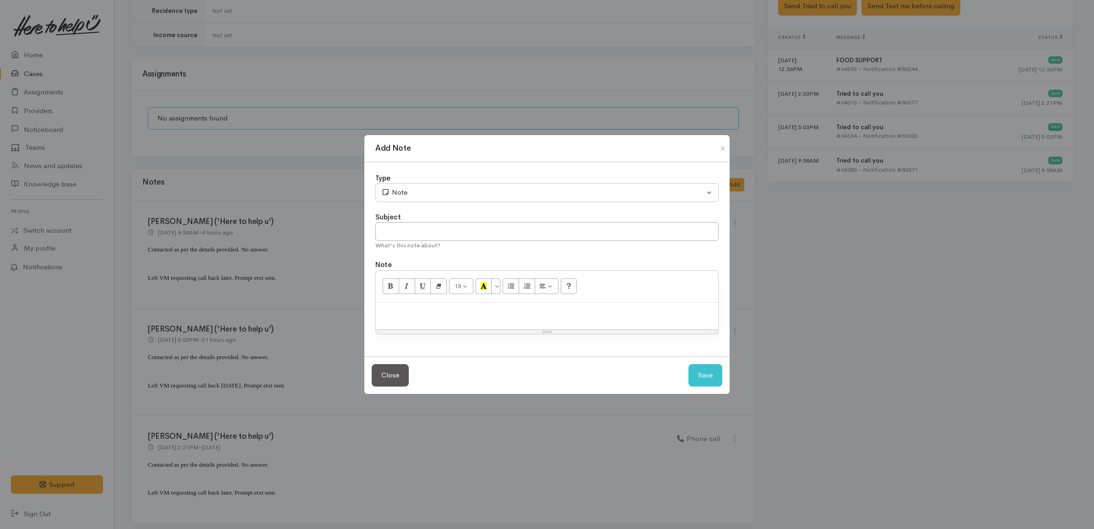
click at [502, 319] on div at bounding box center [547, 316] width 342 height 27
paste div
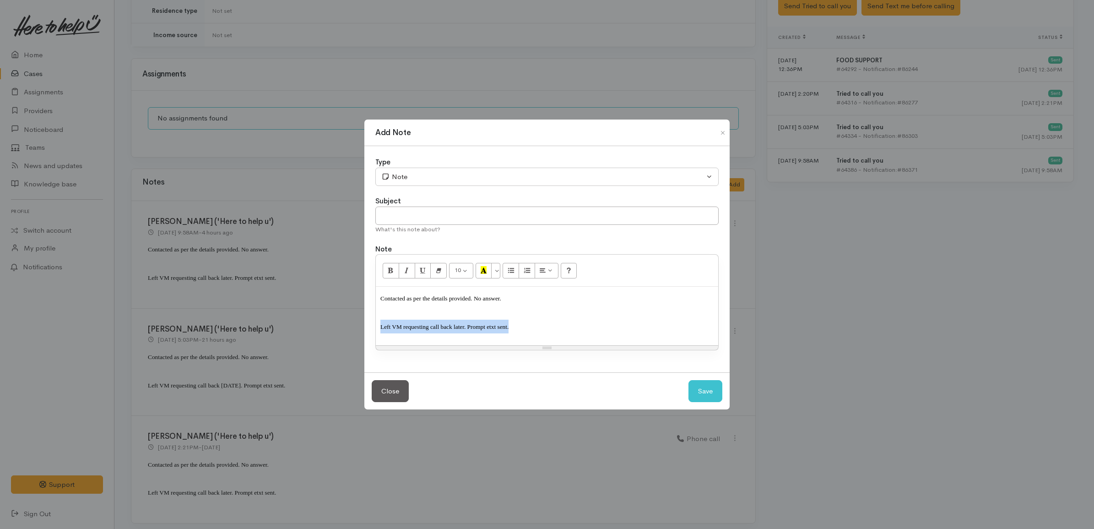
drag, startPoint x: 552, startPoint y: 335, endPoint x: 373, endPoint y: 317, distance: 179.9
click at [373, 317] on div "Type Correspondence Discussion Email Note Phone call SMS text message Note Subj…" at bounding box center [546, 259] width 365 height 226
click at [436, 216] on input "text" at bounding box center [546, 215] width 343 height 19
type input "Attempt 4"
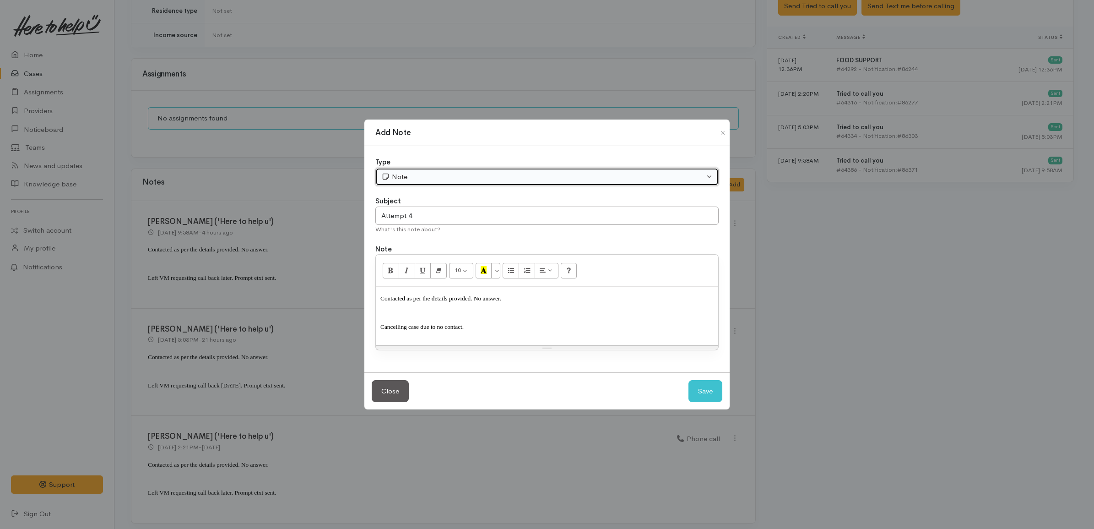
click at [451, 179] on div "Note" at bounding box center [542, 177] width 323 height 11
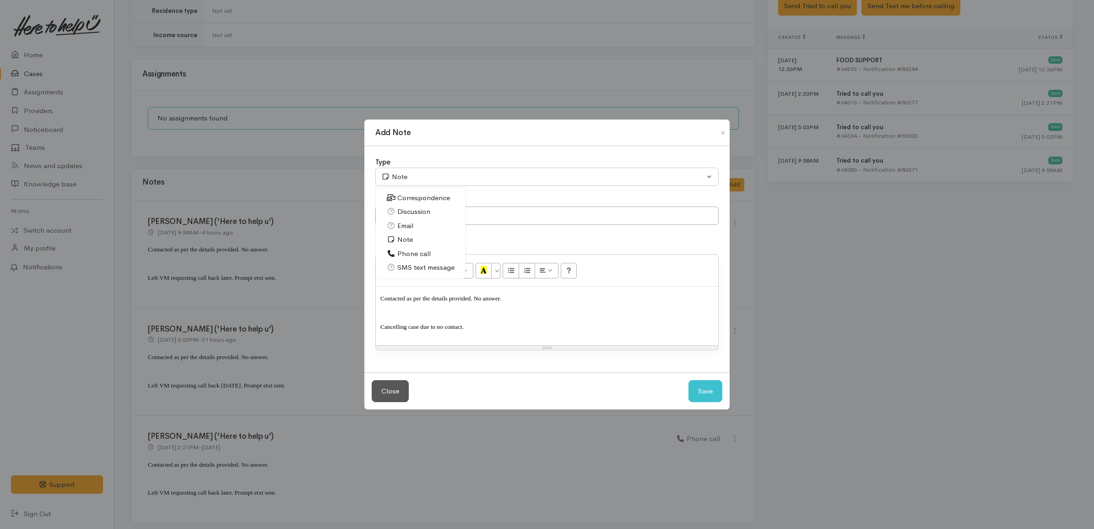
click at [426, 255] on span "Phone call" at bounding box center [413, 254] width 33 height 11
select select "3"
click at [698, 396] on button "Save" at bounding box center [705, 391] width 34 height 22
select select "1"
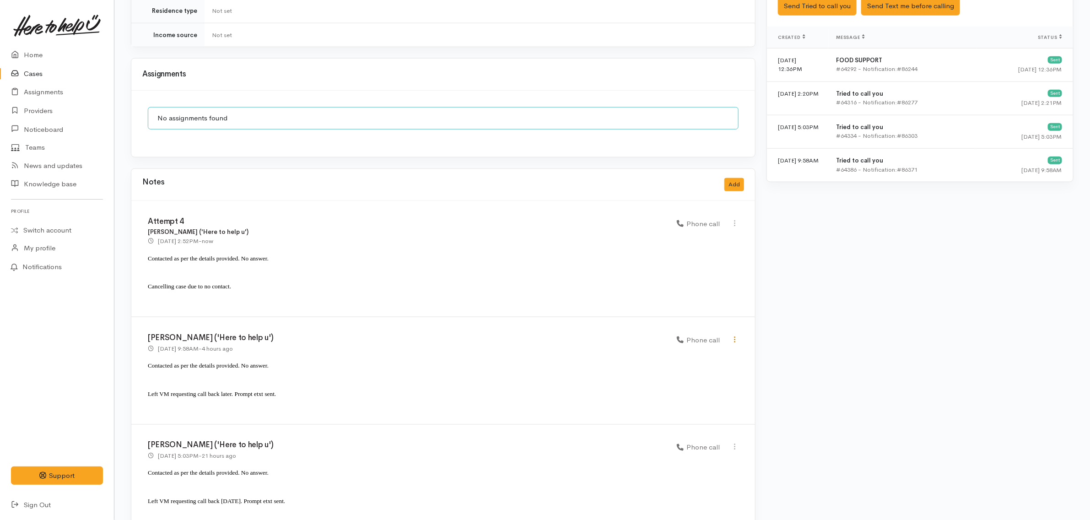
click at [732, 335] on icon at bounding box center [735, 339] width 8 height 8
click at [687, 350] on link "Edit" at bounding box center [702, 357] width 72 height 14
select select "3"
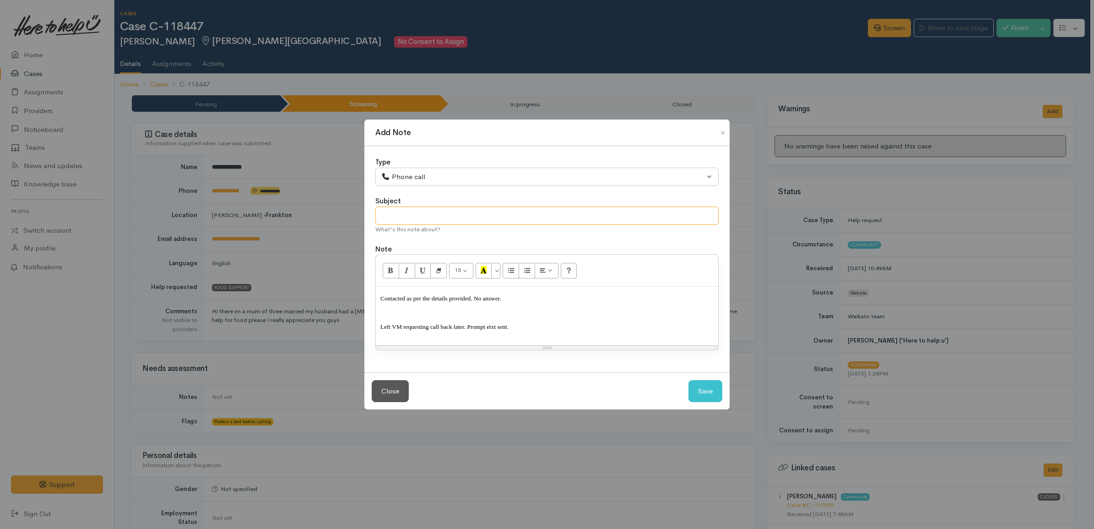
click at [460, 209] on input "text" at bounding box center [546, 215] width 343 height 19
paste input "Attempt 4"
type input "Attempt 3"
click at [713, 396] on button "Save" at bounding box center [705, 391] width 34 height 22
select select "1"
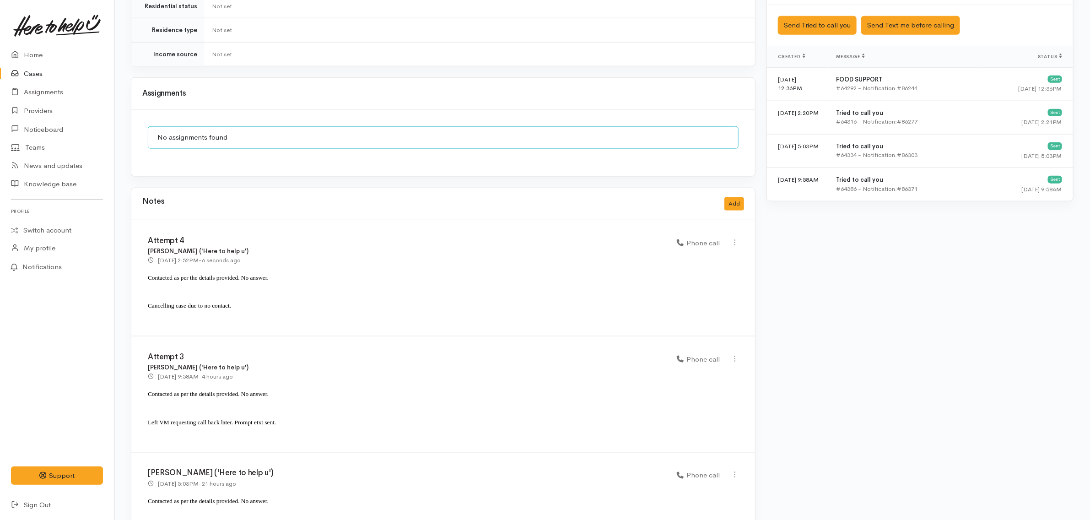
scroll to position [785, 0]
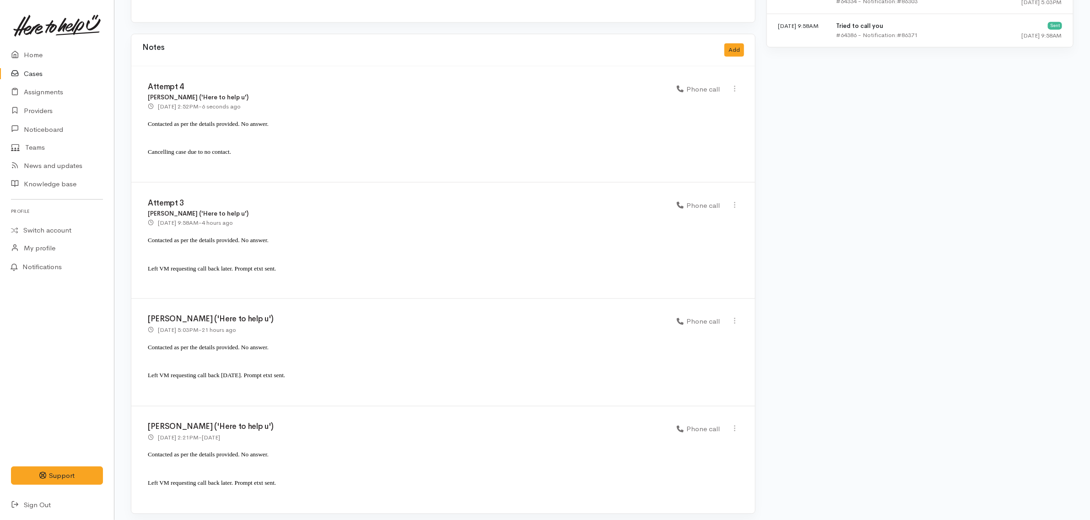
click at [740, 315] on div "Edit Delete" at bounding box center [734, 321] width 19 height 13
drag, startPoint x: 735, startPoint y: 314, endPoint x: 717, endPoint y: 316, distance: 17.5
click at [733, 317] on icon at bounding box center [735, 321] width 8 height 8
click at [690, 332] on link "Edit" at bounding box center [702, 339] width 72 height 14
select select "3"
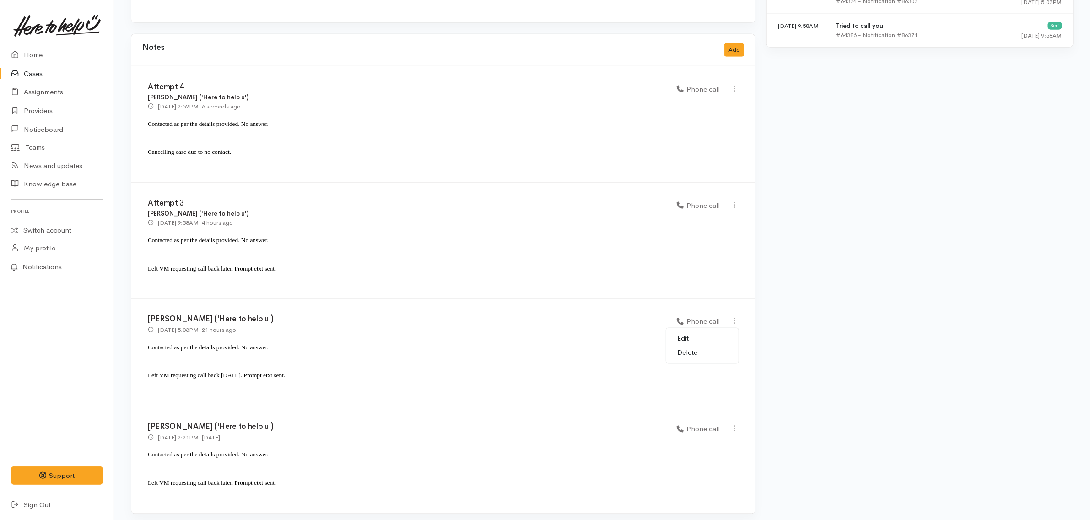
scroll to position [0, 0]
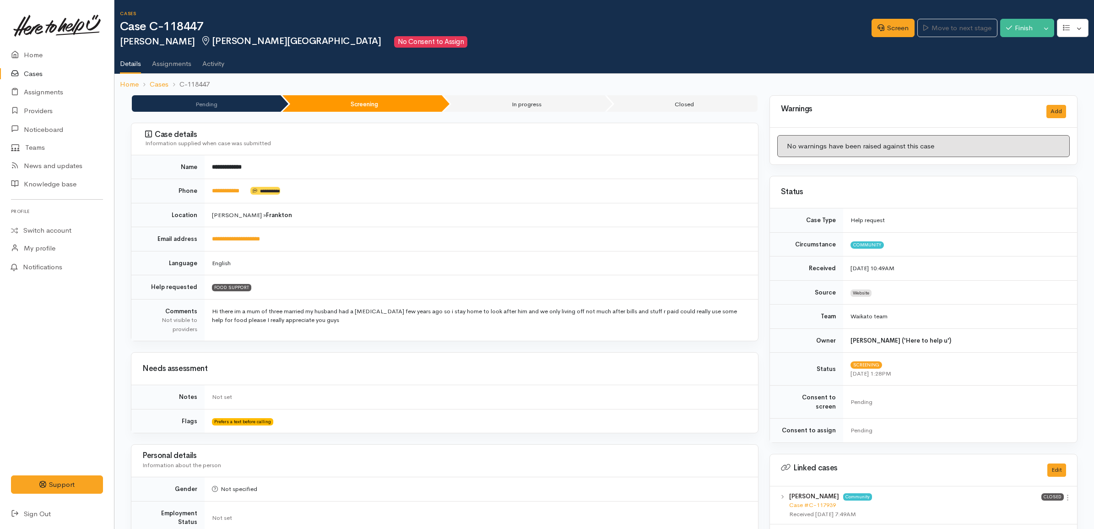
select select "3"
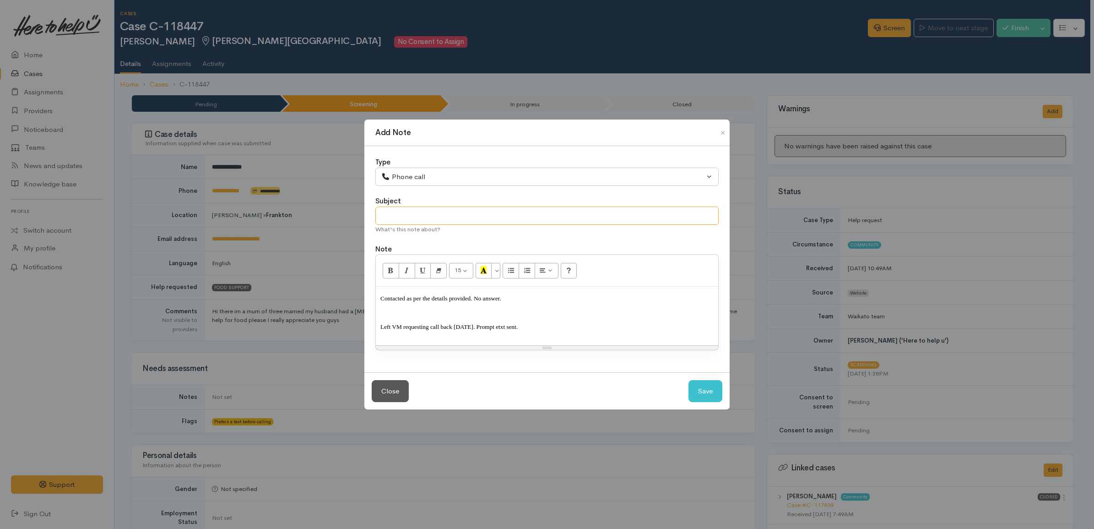
click at [518, 220] on input "text" at bounding box center [546, 215] width 343 height 19
paste input "Attempt 4"
type input "Attempt 2"
click at [707, 394] on button "Save" at bounding box center [705, 391] width 34 height 22
select select "1"
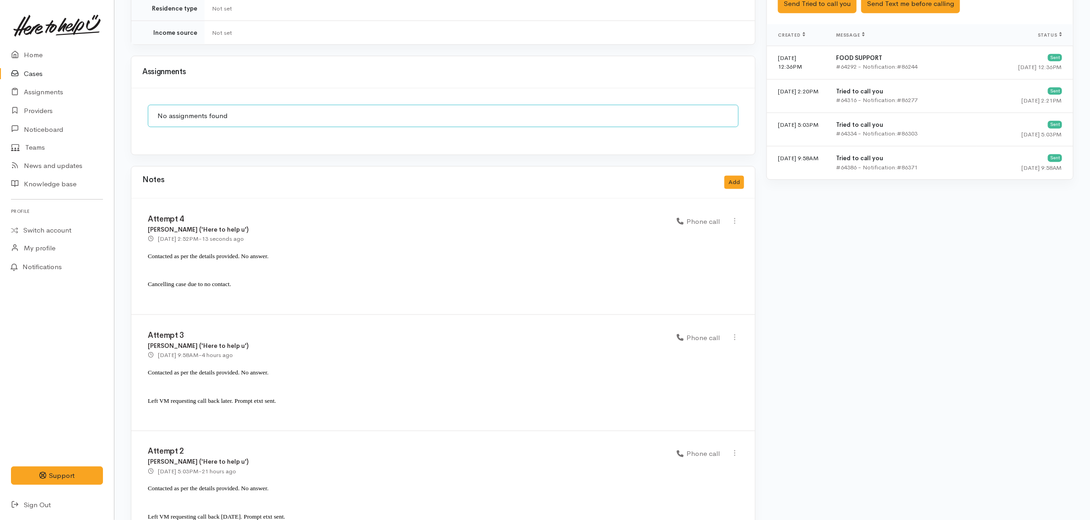
scroll to position [794, 0]
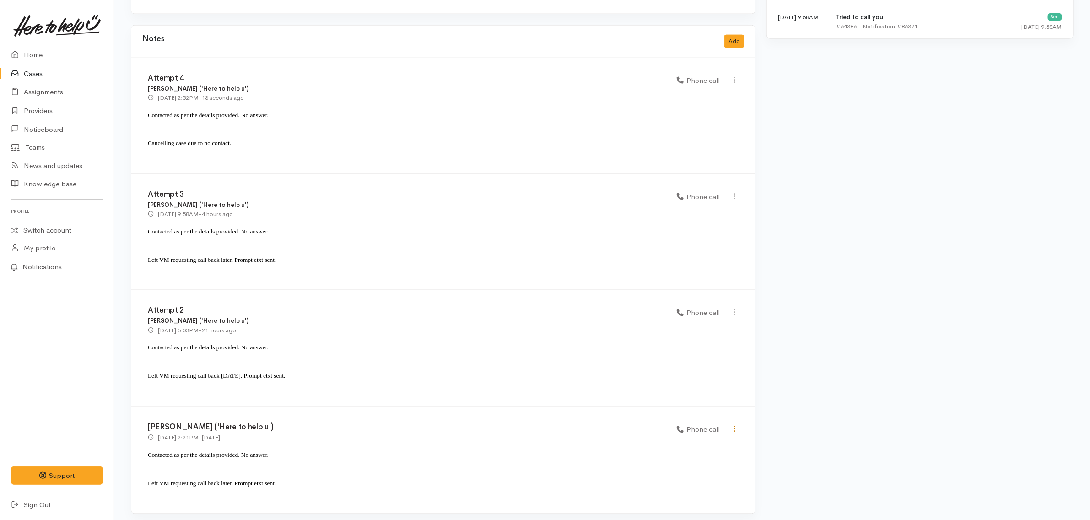
click at [733, 425] on icon at bounding box center [735, 429] width 8 height 8
click at [706, 436] on div "Edit Delete" at bounding box center [702, 454] width 73 height 36
click at [733, 425] on icon at bounding box center [735, 429] width 8 height 8
click at [713, 441] on link "Edit" at bounding box center [702, 447] width 72 height 14
select select "3"
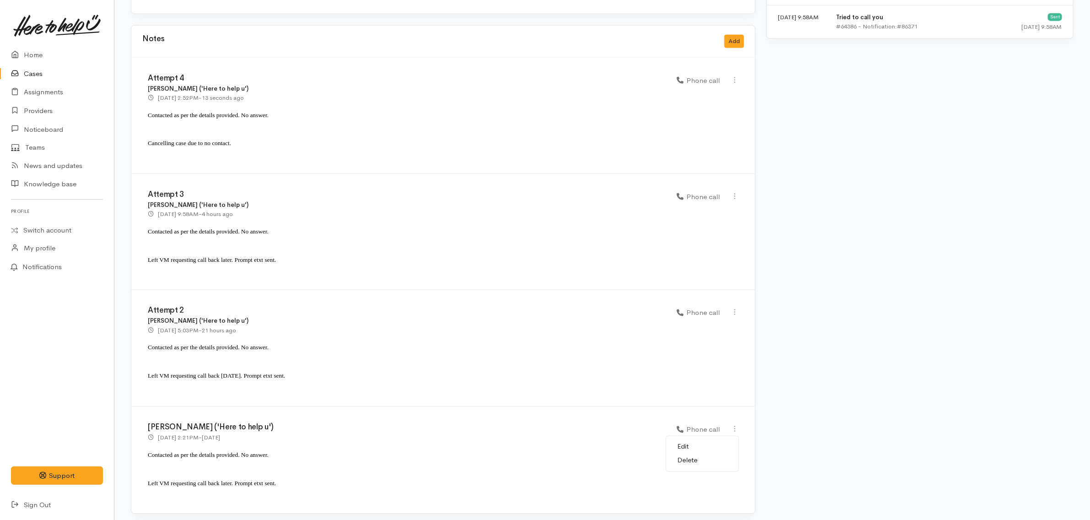
select select "3"
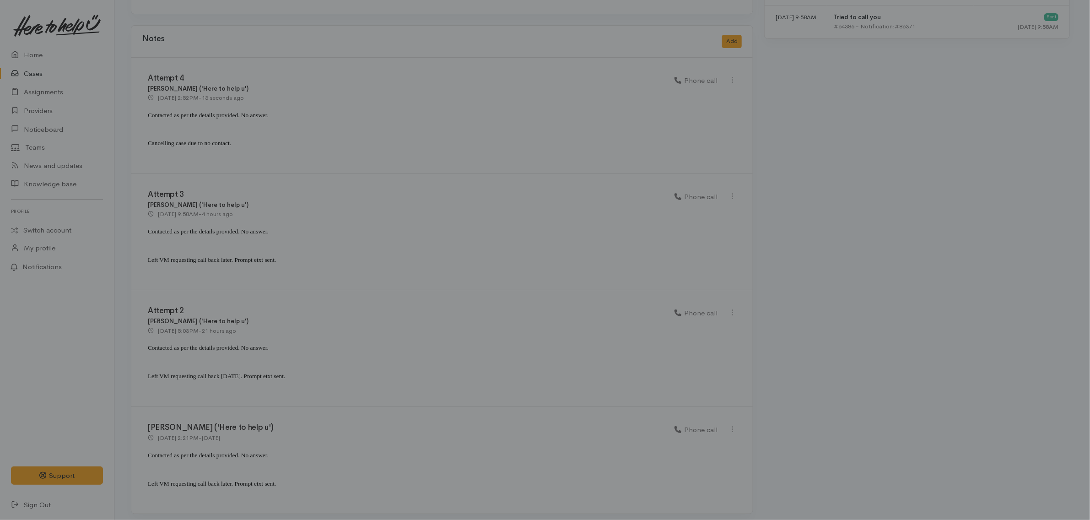
scroll to position [0, 0]
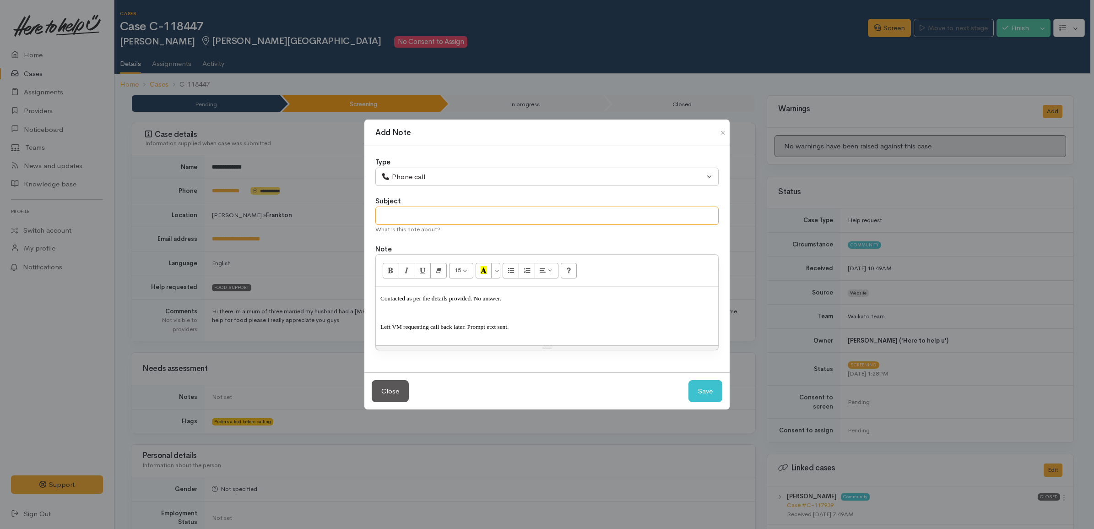
click at [444, 216] on input "text" at bounding box center [546, 215] width 343 height 19
paste input "Attempt 4"
type input "Attempt 1"
click at [704, 390] on button "Save" at bounding box center [705, 391] width 34 height 22
select select "1"
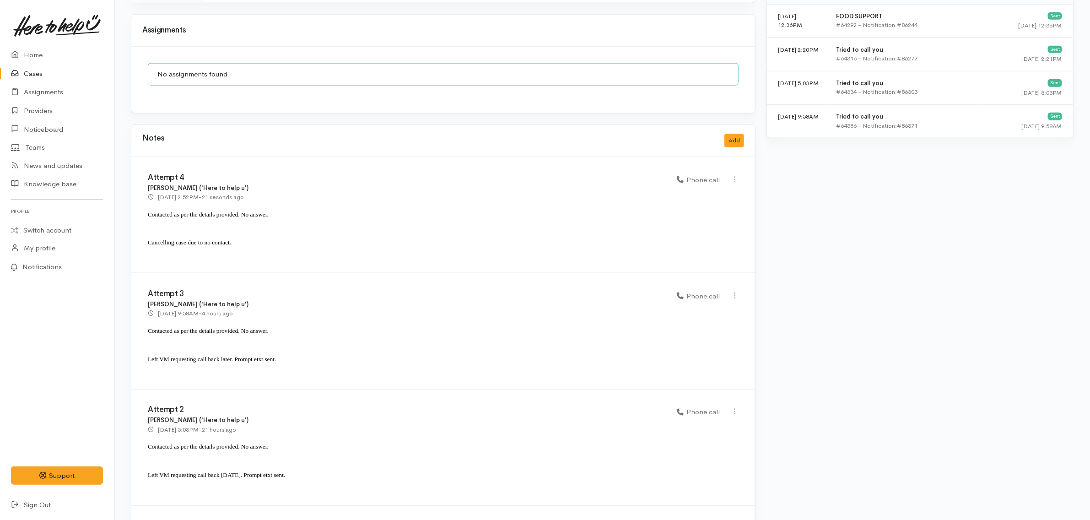
scroll to position [803, 0]
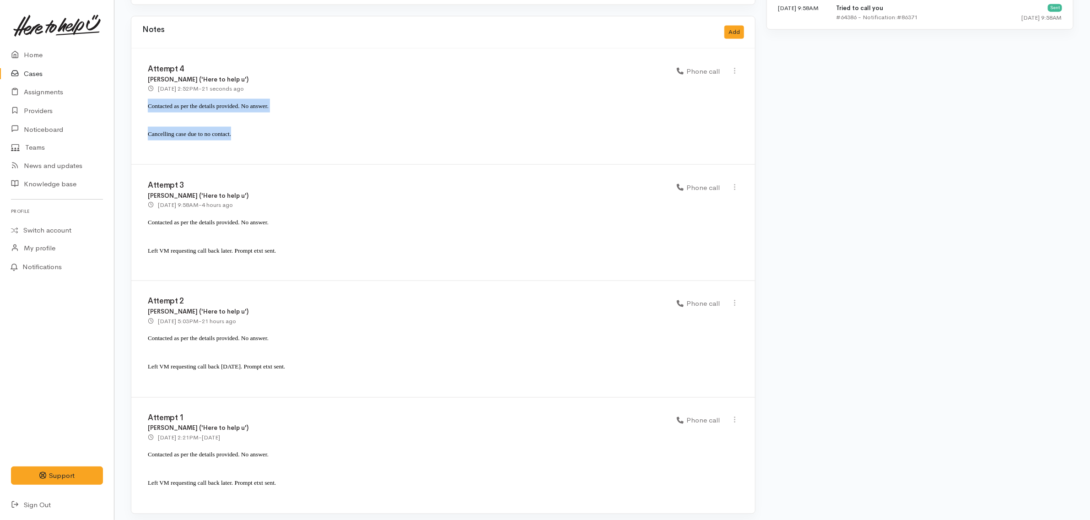
drag, startPoint x: 243, startPoint y: 130, endPoint x: 147, endPoint y: 109, distance: 98.9
click at [147, 109] on div "Attempt 4 Katarina Daly ('Here to help u') 2 Oct 2025 2:52PM - 21 seconds ago P…" at bounding box center [443, 107] width 624 height 116
copy div "Contacted as per the details provided. No answer. Cancelling case due to no con…"
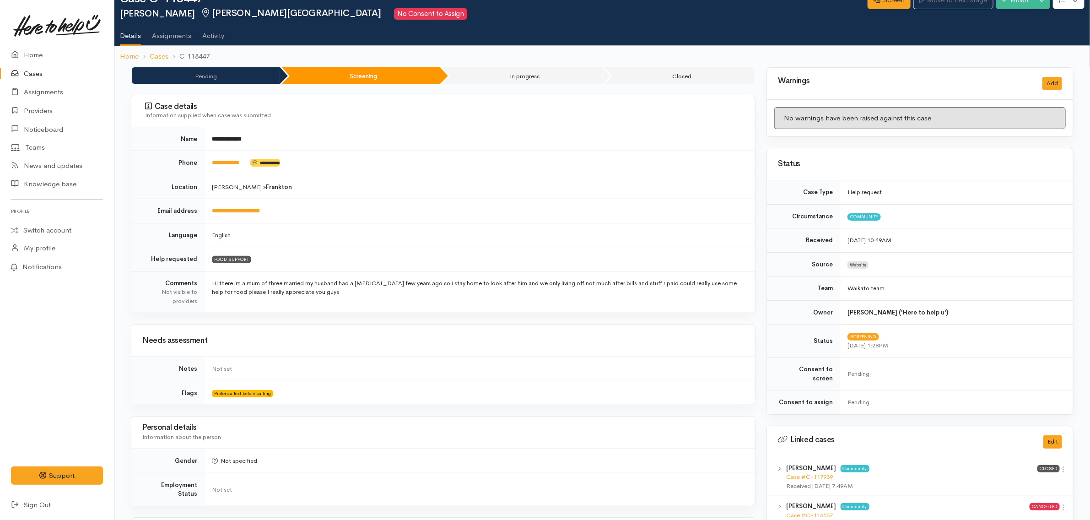
scroll to position [0, 0]
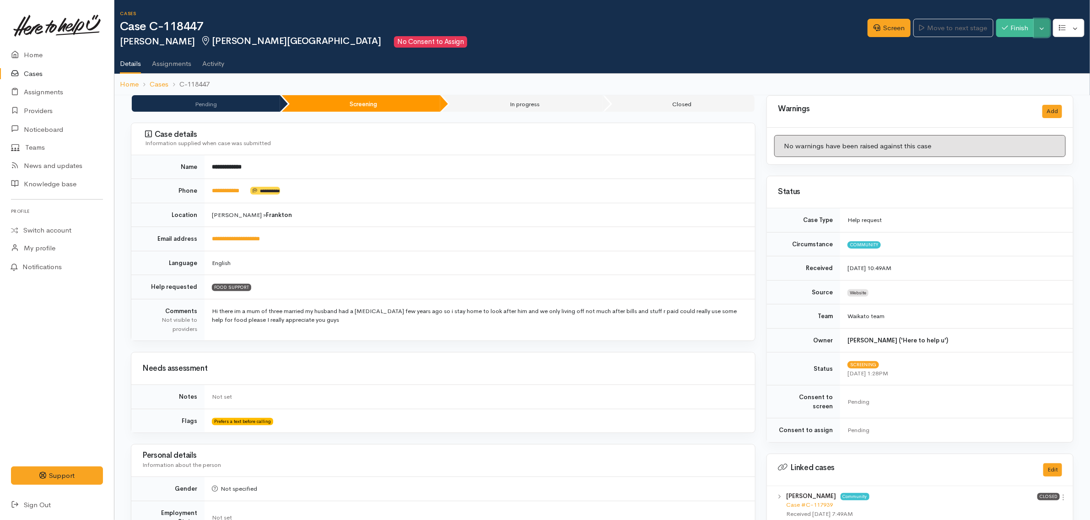
click at [1039, 32] on button "Toggle Dropdown" at bounding box center [1042, 28] width 16 height 19
click at [1016, 65] on link "Cancel" at bounding box center [1014, 63] width 72 height 14
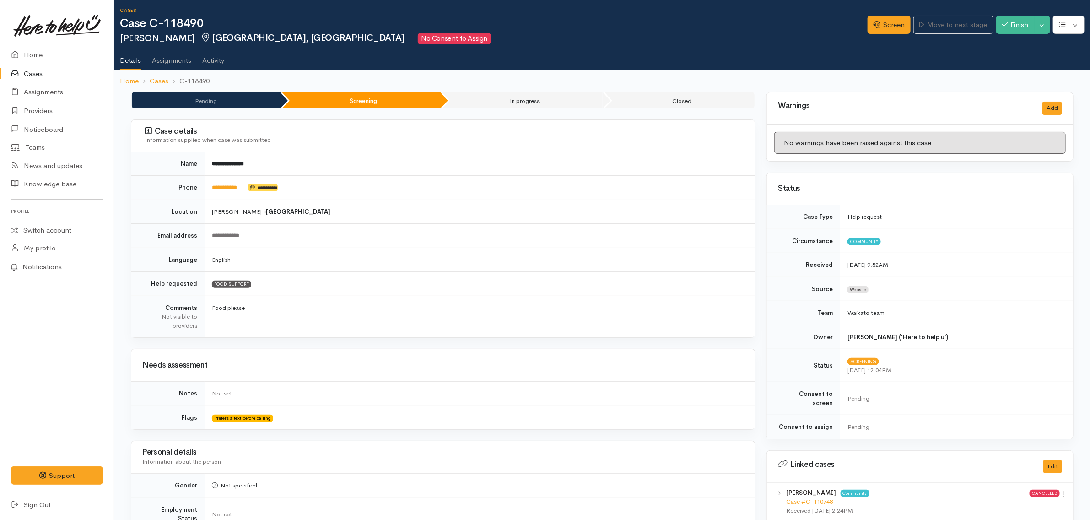
scroll to position [444, 0]
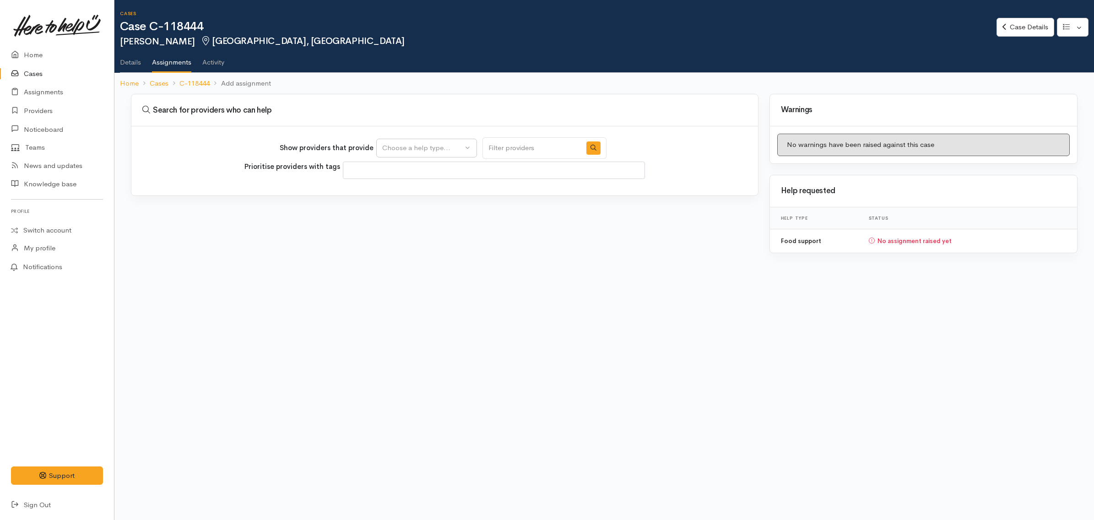
select select
click at [394, 152] on div "Choose a help type..." at bounding box center [422, 148] width 81 height 11
click at [399, 195] on span "Food support" at bounding box center [409, 191] width 43 height 11
select select "3"
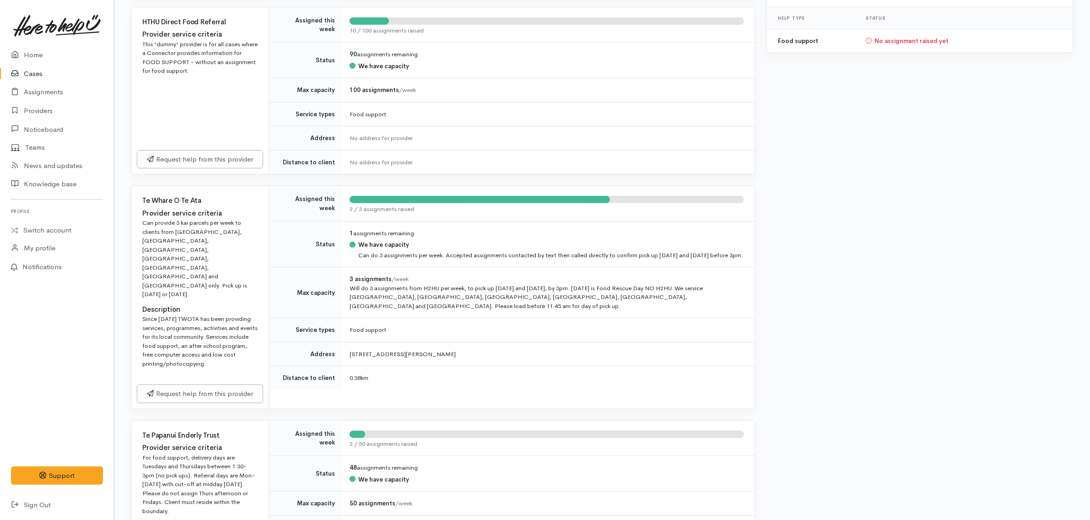
scroll to position [343, 0]
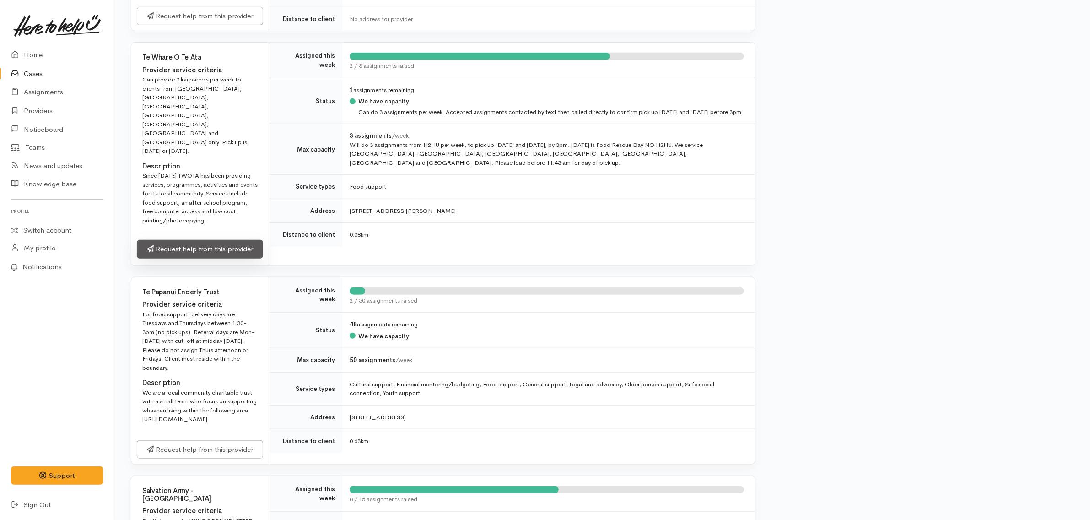
click at [216, 240] on link "Request help from this provider" at bounding box center [200, 249] width 126 height 19
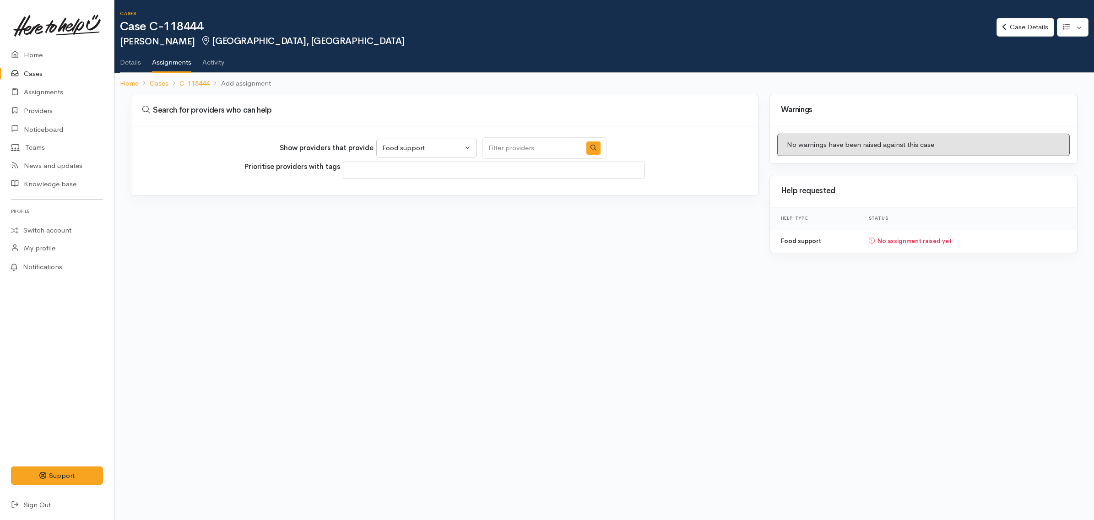
select select "3"
select select
click at [586, 143] on button "button" at bounding box center [593, 147] width 14 height 13
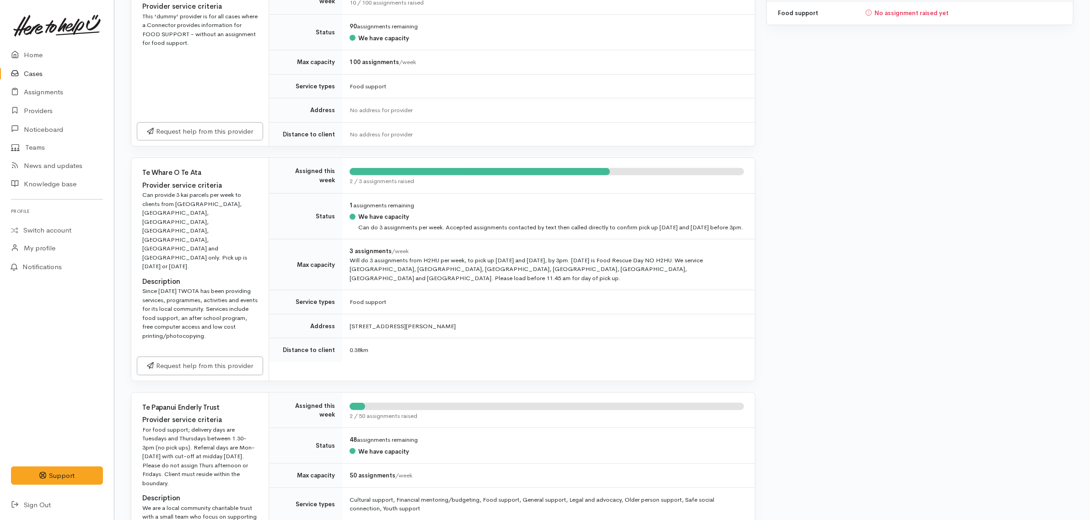
scroll to position [114, 0]
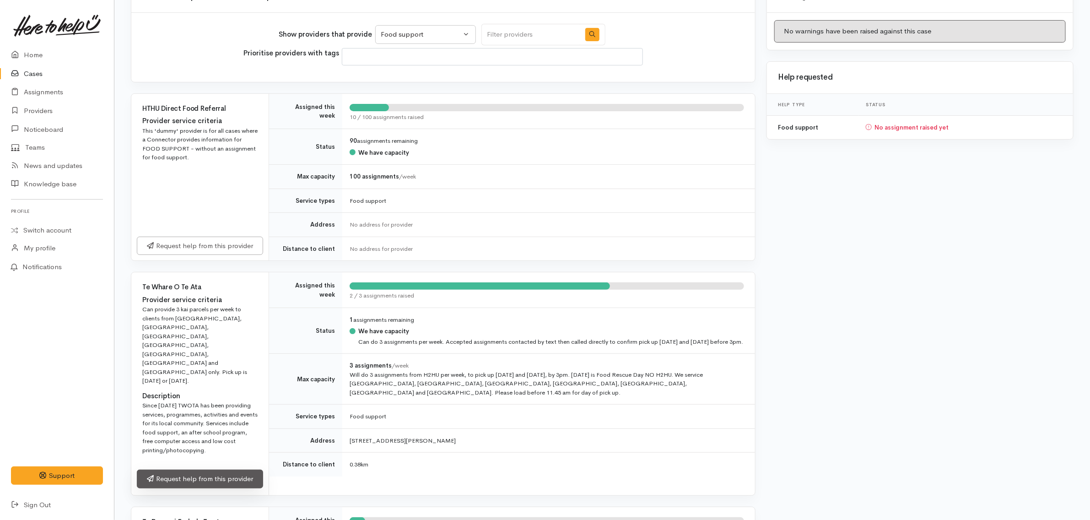
click at [226, 470] on link "Request help from this provider" at bounding box center [200, 479] width 126 height 19
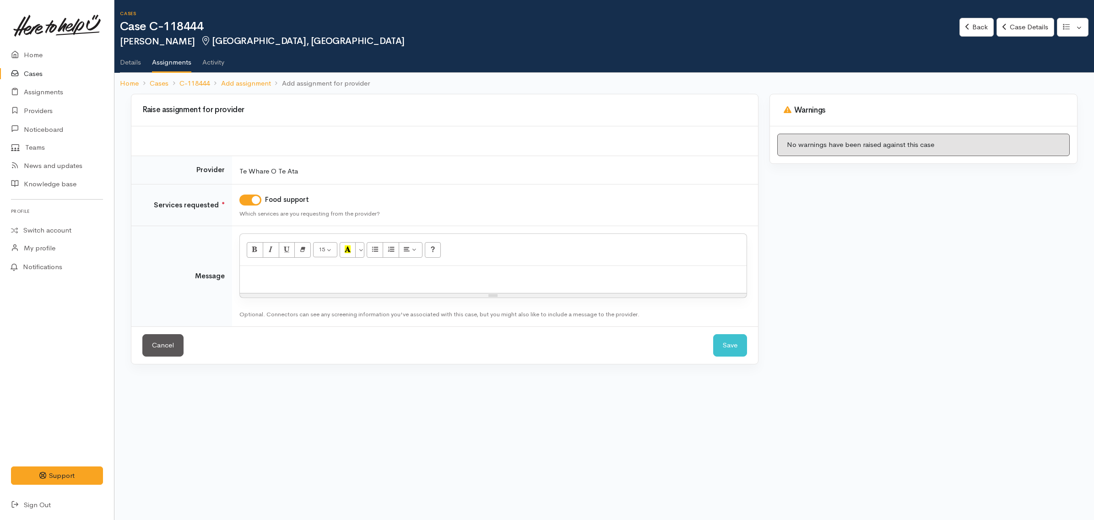
click at [305, 271] on p at bounding box center [493, 275] width 498 height 11
paste div
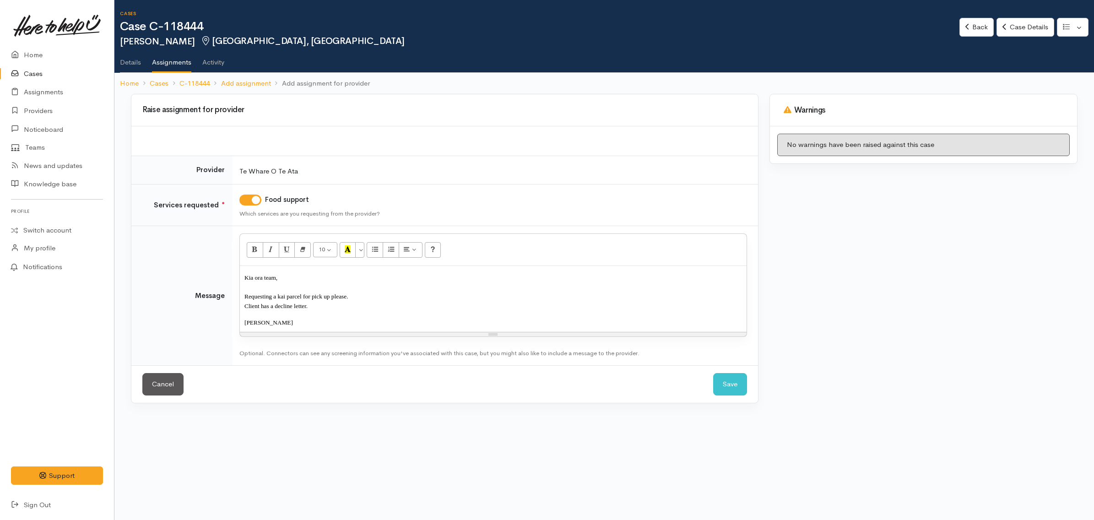
click at [353, 300] on p "Requesting a kai parcel for pick up please." at bounding box center [493, 297] width 498 height 10
click at [314, 325] on p "Ngā mihi, Katarina" at bounding box center [493, 323] width 498 height 10
drag, startPoint x: 338, startPoint y: 307, endPoint x: 361, endPoint y: 300, distance: 23.9
click at [361, 300] on div "Kia ora team, Requesting a kai parcel for pick up please. Client has a decline …" at bounding box center [493, 299] width 507 height 66
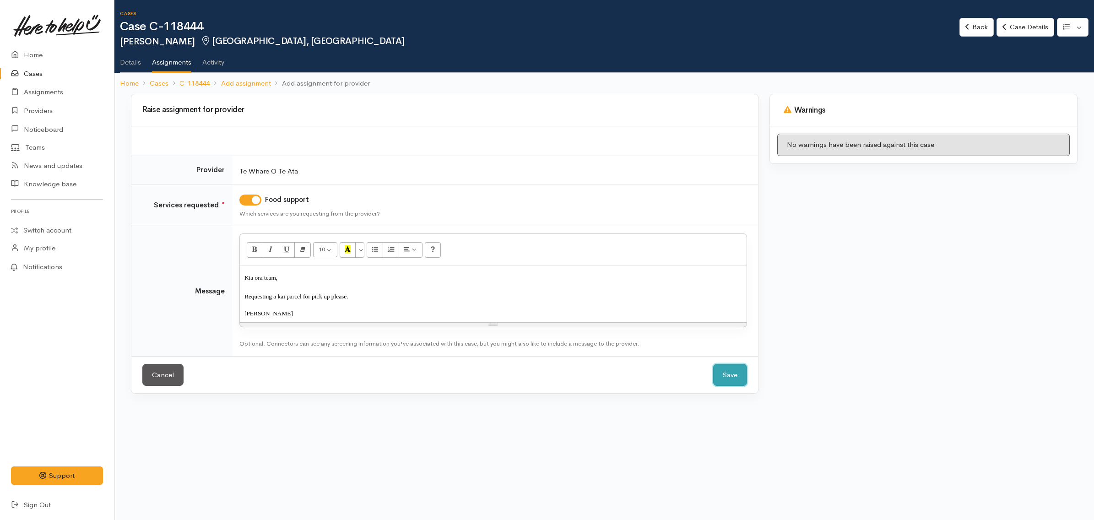
click at [729, 376] on button "Save" at bounding box center [730, 375] width 34 height 22
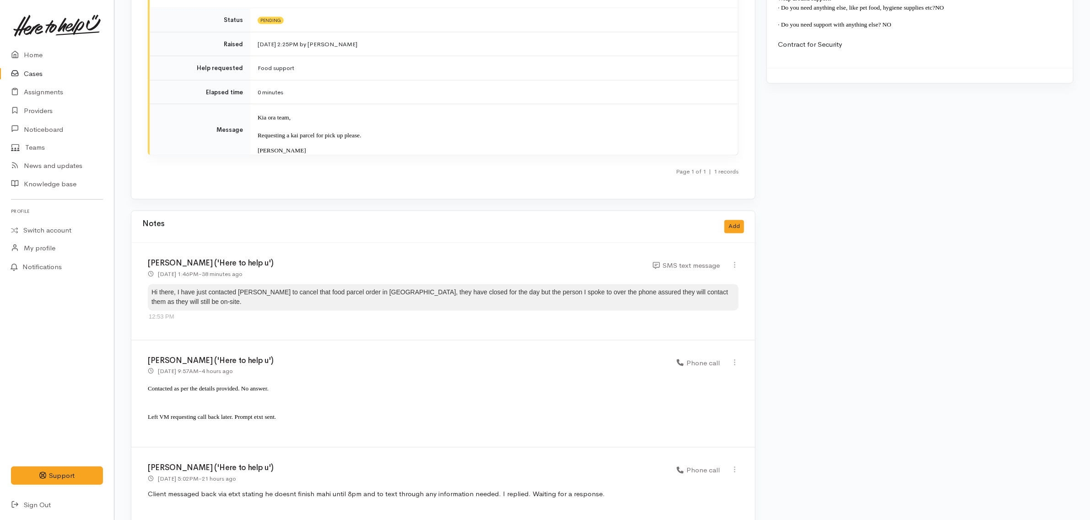
scroll to position [785, 0]
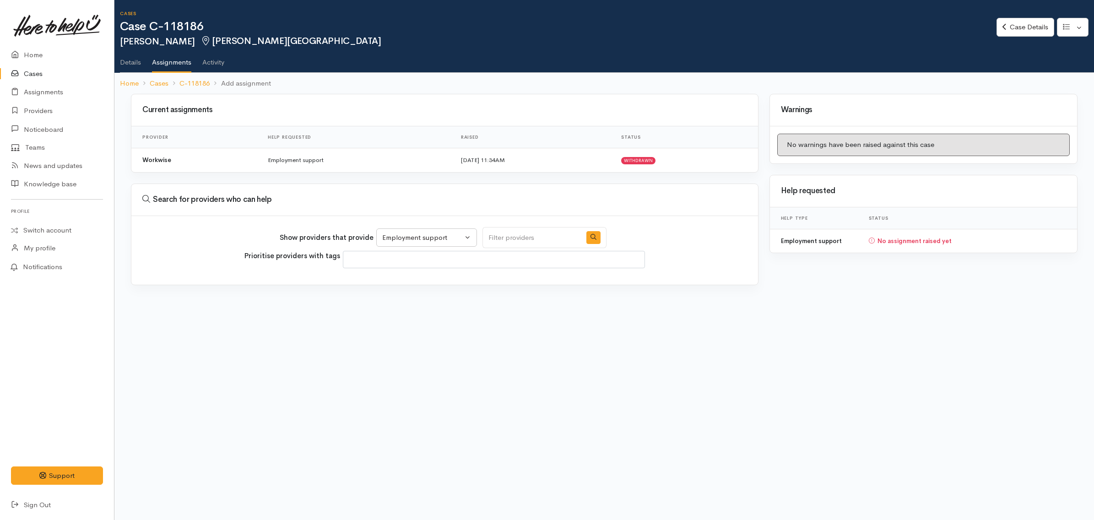
select select "10"
select select
click at [586, 233] on button "button" at bounding box center [593, 237] width 14 height 13
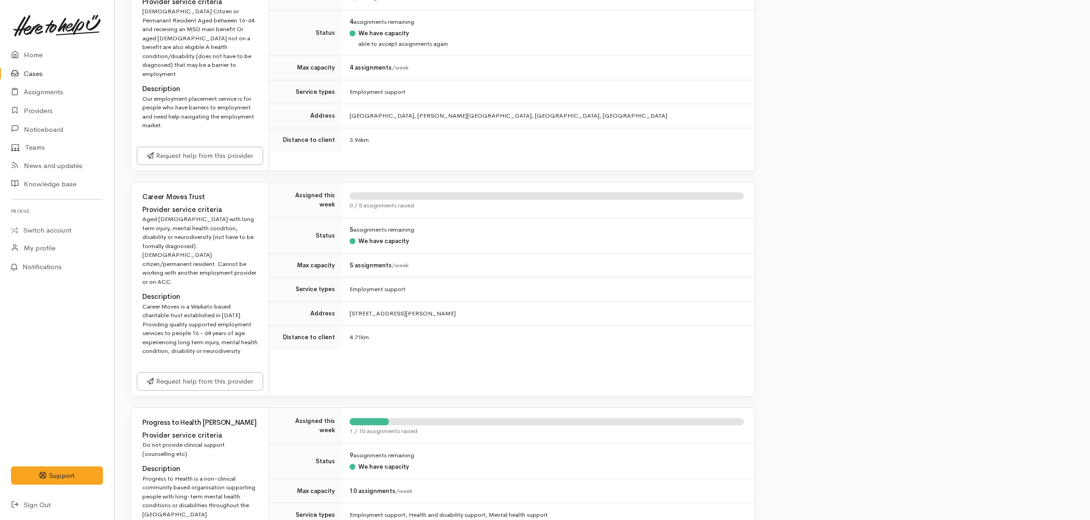
scroll to position [1201, 0]
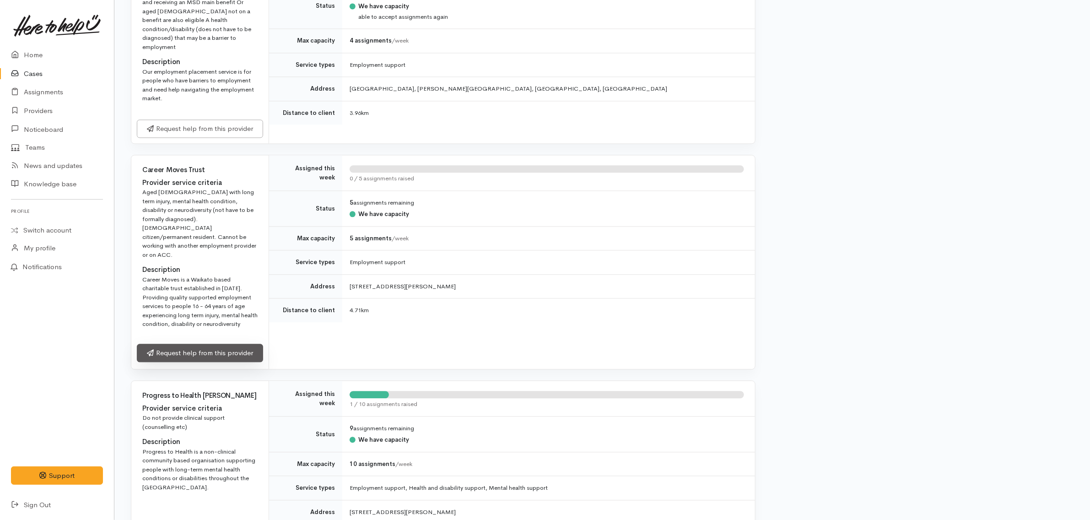
click at [225, 344] on link "Request help from this provider" at bounding box center [200, 353] width 126 height 19
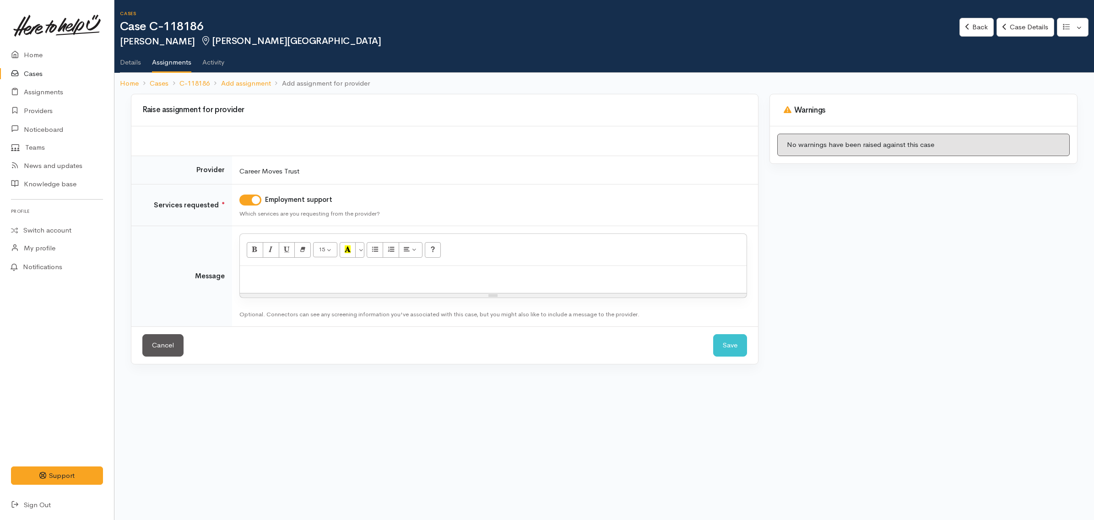
click at [470, 286] on div at bounding box center [493, 279] width 507 height 27
paste div
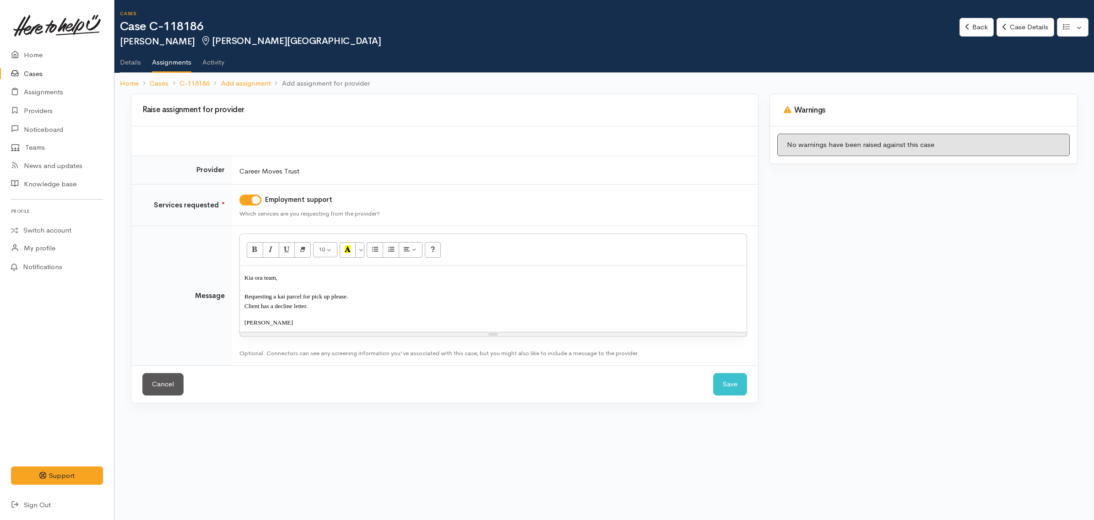
drag, startPoint x: 330, startPoint y: 305, endPoint x: 277, endPoint y: 296, distance: 53.0
click at [277, 296] on div "Kia ora team, Requesting a kai parcel for pick up please. Client has a decline …" at bounding box center [493, 299] width 507 height 66
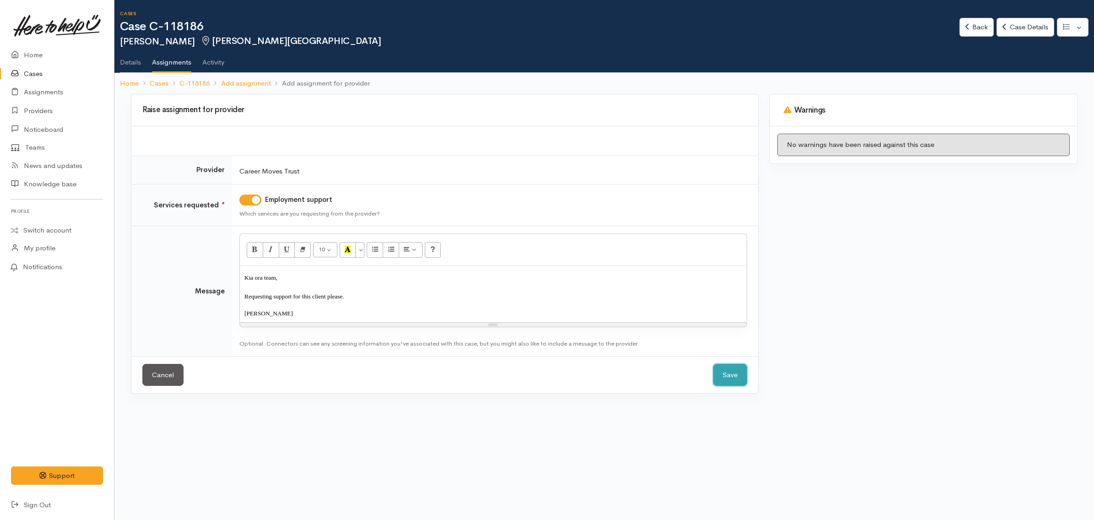
click at [731, 367] on button "Save" at bounding box center [730, 375] width 34 height 22
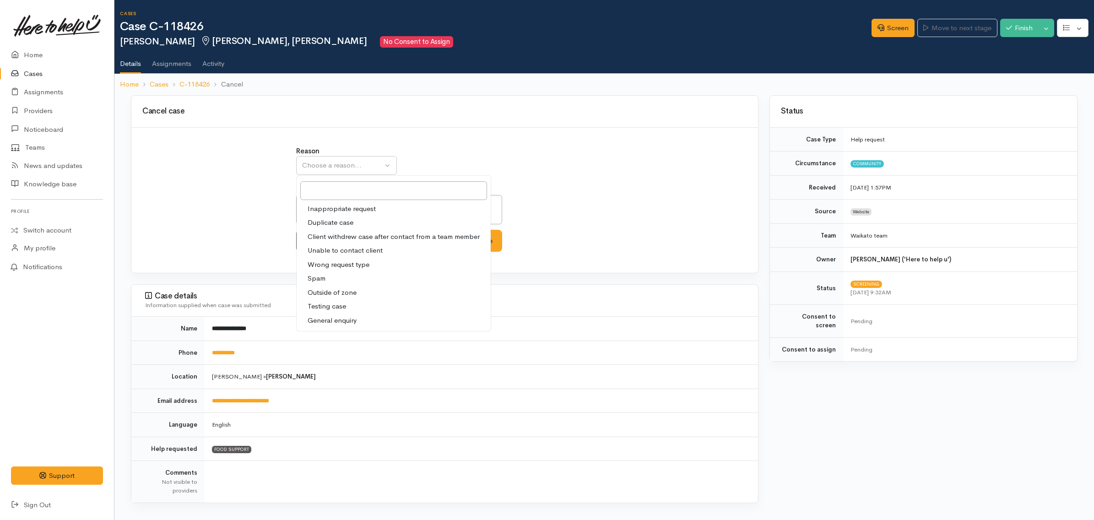
click at [371, 246] on span "Unable to contact client" at bounding box center [345, 250] width 75 height 11
select select "4"
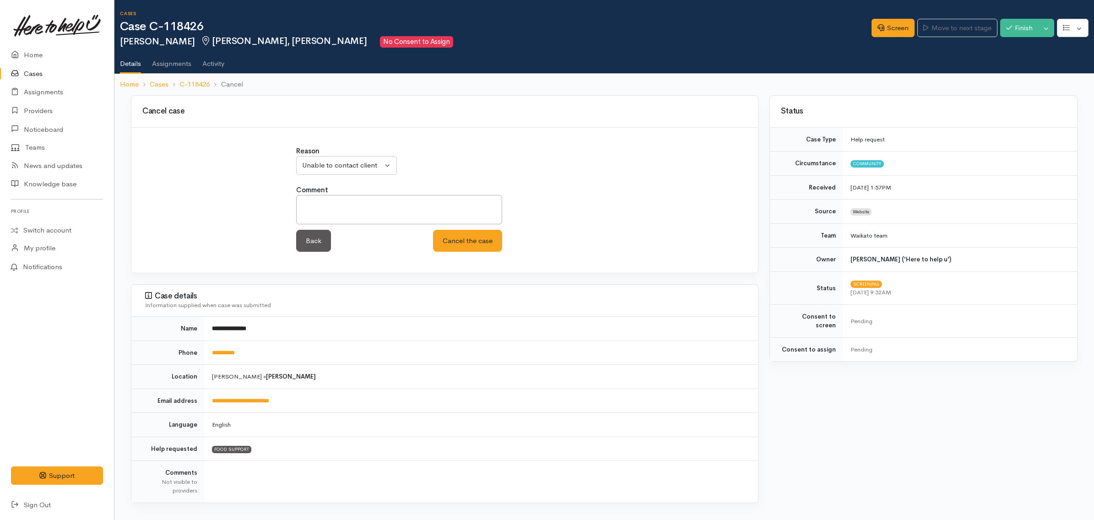
click at [523, 181] on div "Reason Inappropriate request Duplicate case Client withdrew case after contact …" at bounding box center [445, 204] width 308 height 116
click at [573, 201] on div "Reason Inappropriate request Duplicate case Client withdrew case after contact …" at bounding box center [445, 204] width 308 height 116
drag, startPoint x: 543, startPoint y: 182, endPoint x: 541, endPoint y: 175, distance: 7.0
click at [541, 175] on div "Reason Inappropriate request Duplicate case Client withdrew case after contact …" at bounding box center [445, 204] width 308 height 116
click at [441, 163] on div "Inappropriate request Duplicate case Client withdrew case after contact from a …" at bounding box center [399, 165] width 206 height 19
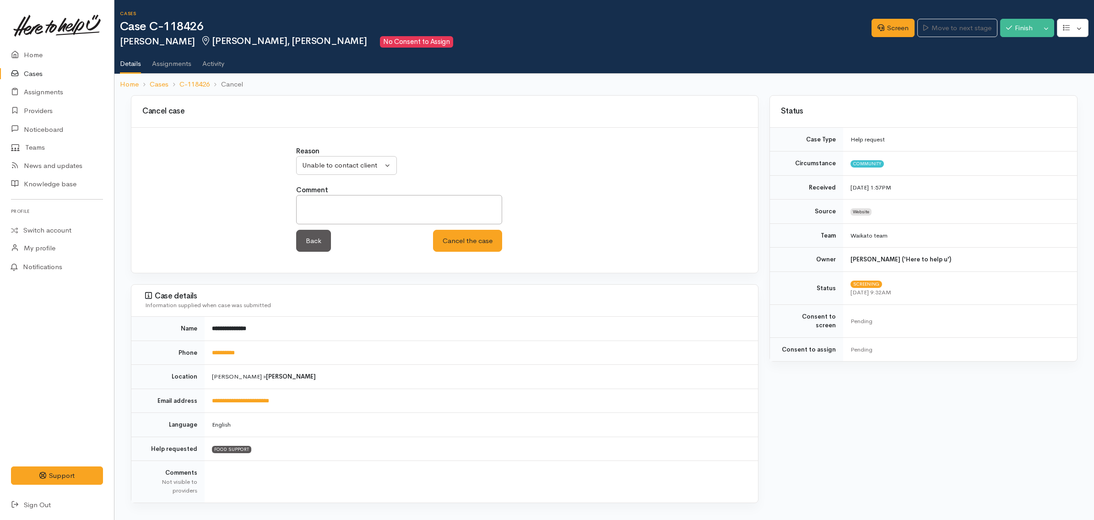
click at [538, 188] on div "Reason Inappropriate request Duplicate case Client withdrew case after contact …" at bounding box center [445, 204] width 308 height 116
click at [529, 212] on div "Reason Inappropriate request Duplicate case Client withdrew case after contact …" at bounding box center [445, 204] width 308 height 116
click at [531, 202] on div "Reason Inappropriate request Duplicate case Client withdrew case after contact …" at bounding box center [445, 204] width 308 height 116
click at [530, 166] on div "Reason Inappropriate request Duplicate case Client withdrew case after contact …" at bounding box center [444, 160] width 297 height 29
click at [446, 165] on div "Inappropriate request Duplicate case Client withdrew case after contact from a …" at bounding box center [399, 165] width 206 height 19
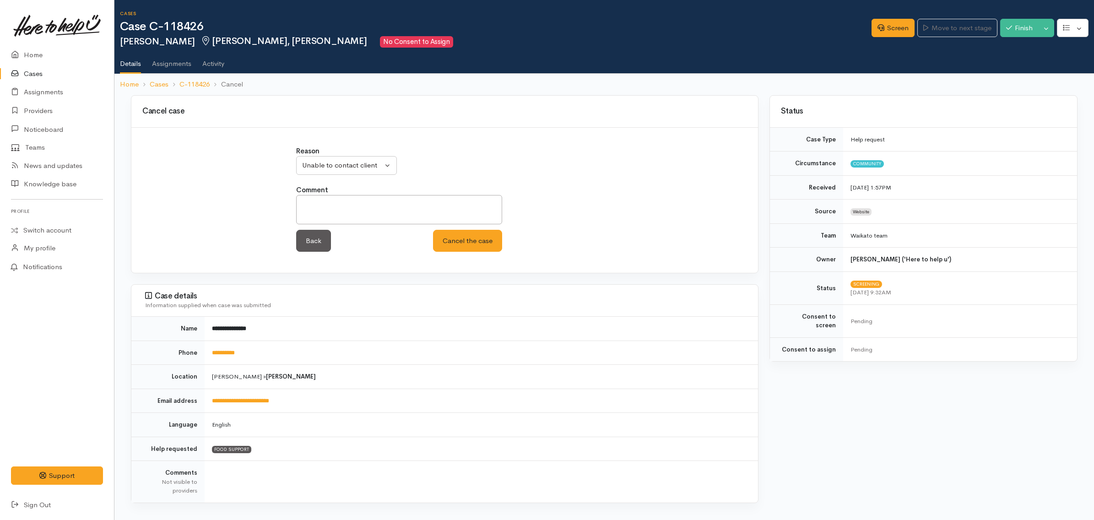
click at [536, 170] on div "Reason Inappropriate request Duplicate case Client withdrew case after contact …" at bounding box center [444, 160] width 297 height 29
click at [479, 237] on button "Cancel the case" at bounding box center [467, 241] width 69 height 22
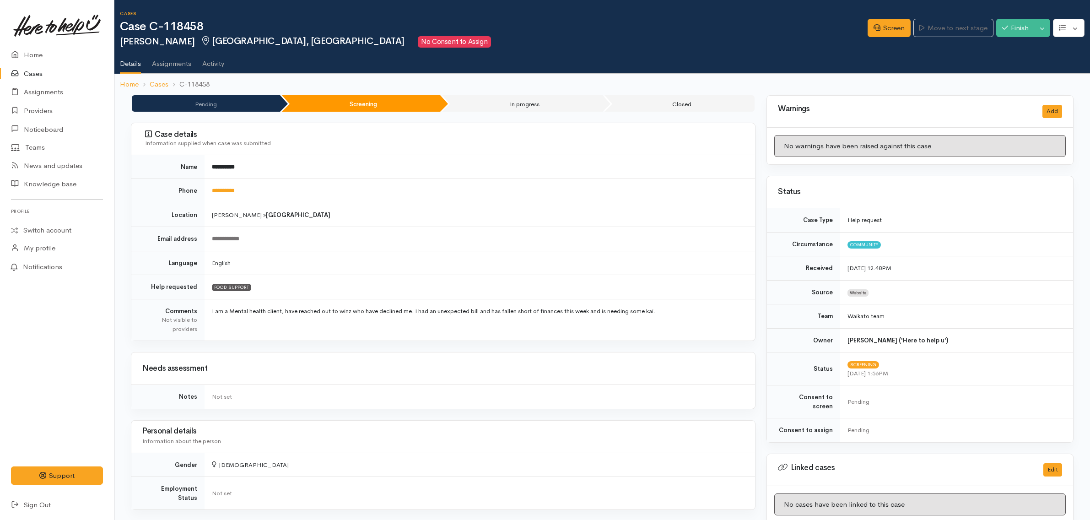
scroll to position [590, 0]
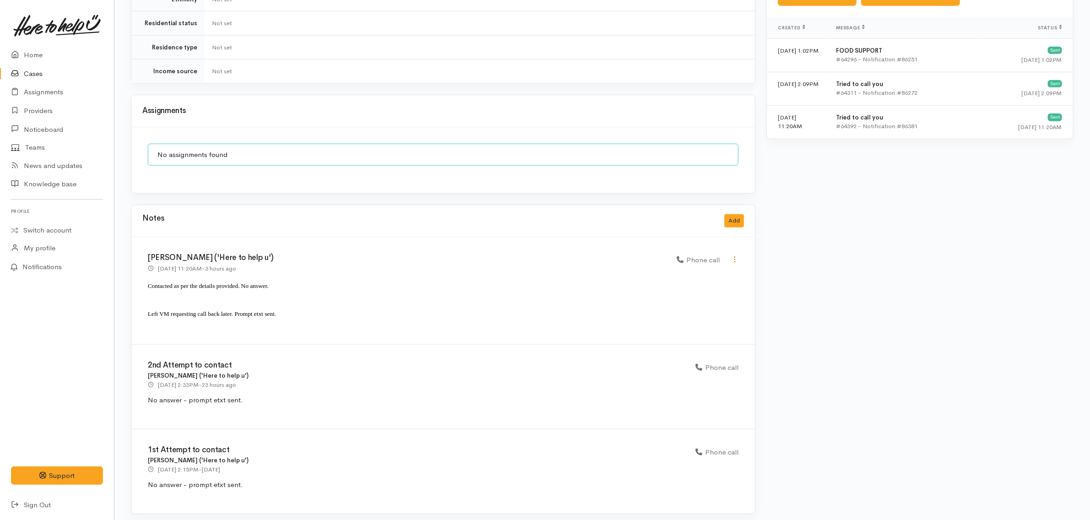
click at [735, 256] on icon at bounding box center [735, 259] width 8 height 8
click at [695, 270] on link "Edit" at bounding box center [702, 277] width 72 height 14
select select "3"
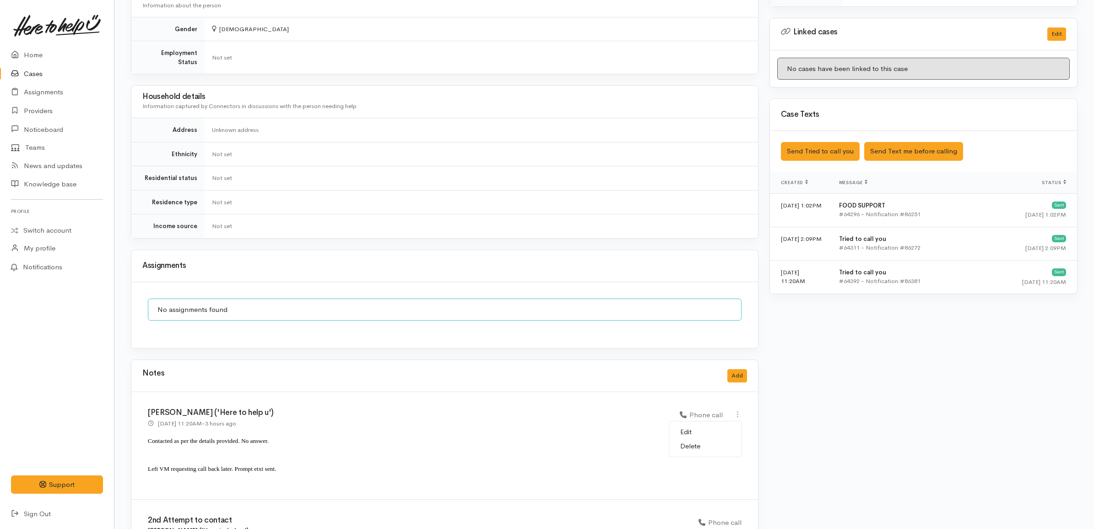
select select "3"
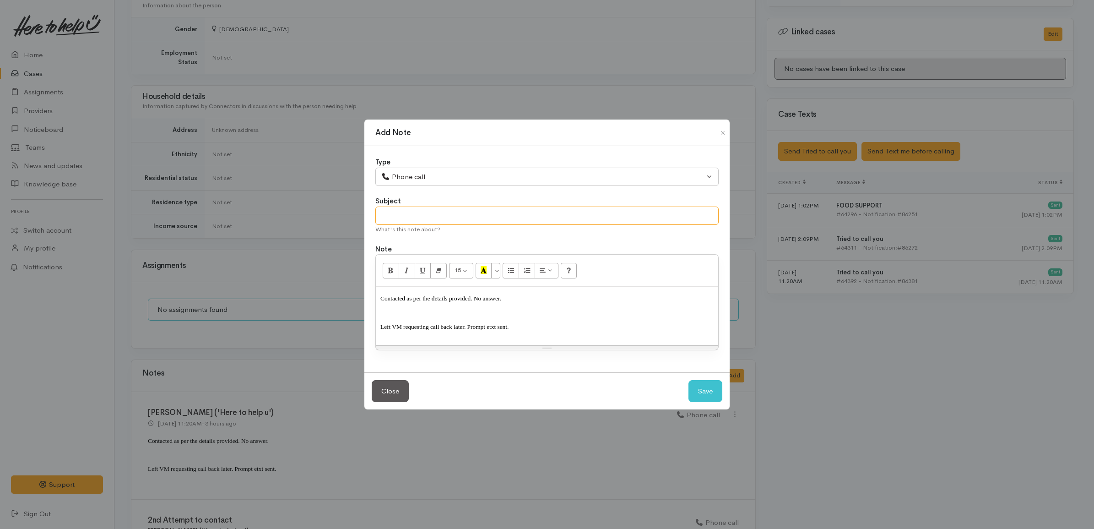
click at [420, 216] on input "text" at bounding box center [546, 215] width 343 height 19
paste input "Contacted as per the details provided. No answer. Cancelling case due to no con…"
type input "Attempt 3"
click at [708, 384] on button "Save" at bounding box center [705, 391] width 34 height 22
select select "1"
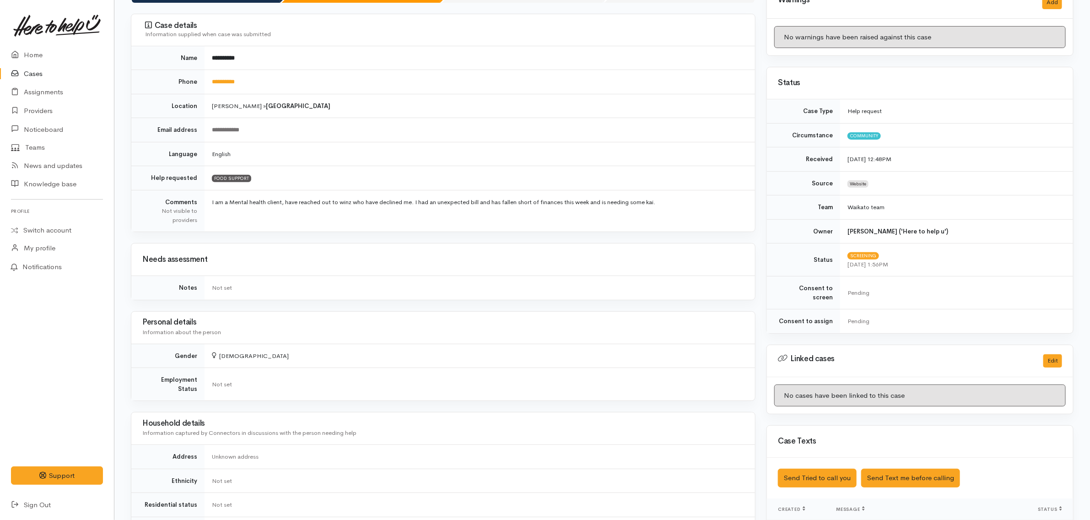
scroll to position [0, 0]
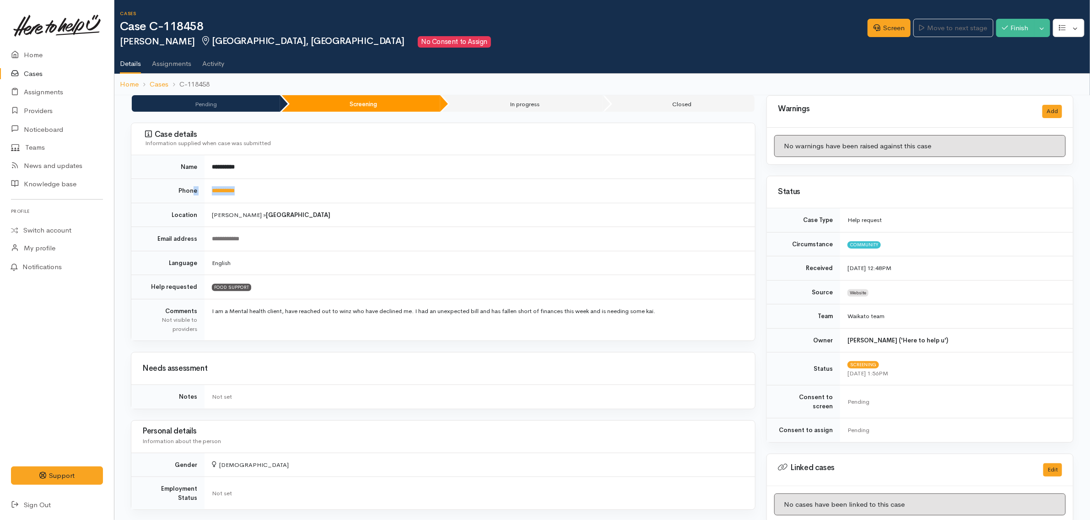
drag, startPoint x: 281, startPoint y: 189, endPoint x: 195, endPoint y: 185, distance: 85.2
click at [195, 185] on tr "**********" at bounding box center [443, 191] width 624 height 24
copy tr "**********"
click at [275, 191] on td "**********" at bounding box center [480, 191] width 551 height 24
drag, startPoint x: 265, startPoint y: 193, endPoint x: 206, endPoint y: 192, distance: 58.1
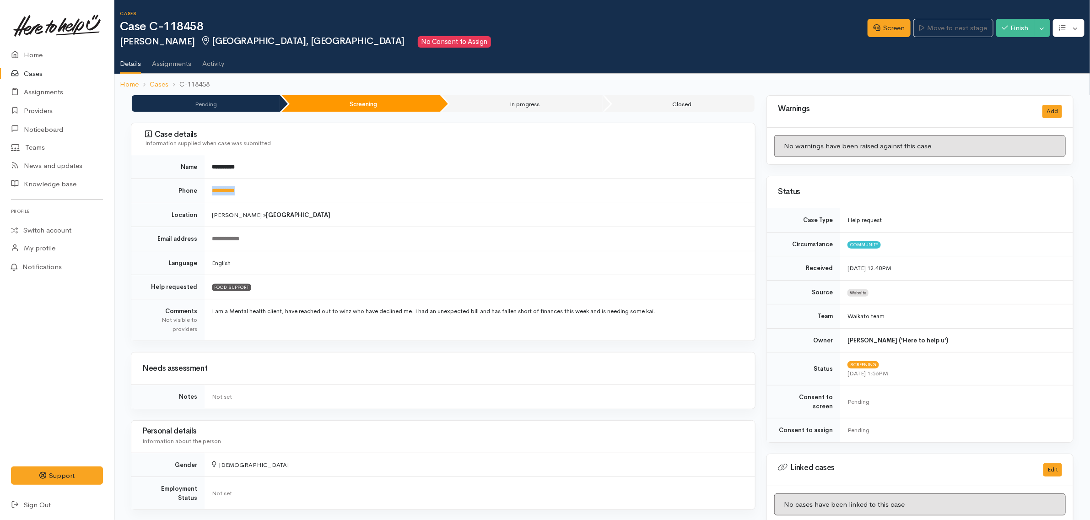
click at [207, 193] on td "**********" at bounding box center [480, 191] width 551 height 24
copy link "**********"
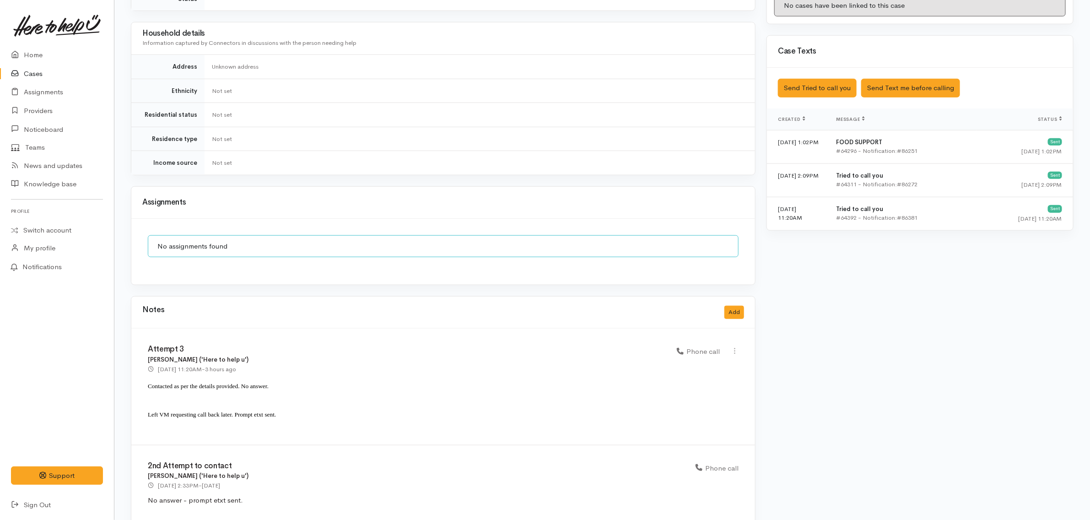
scroll to position [599, 0]
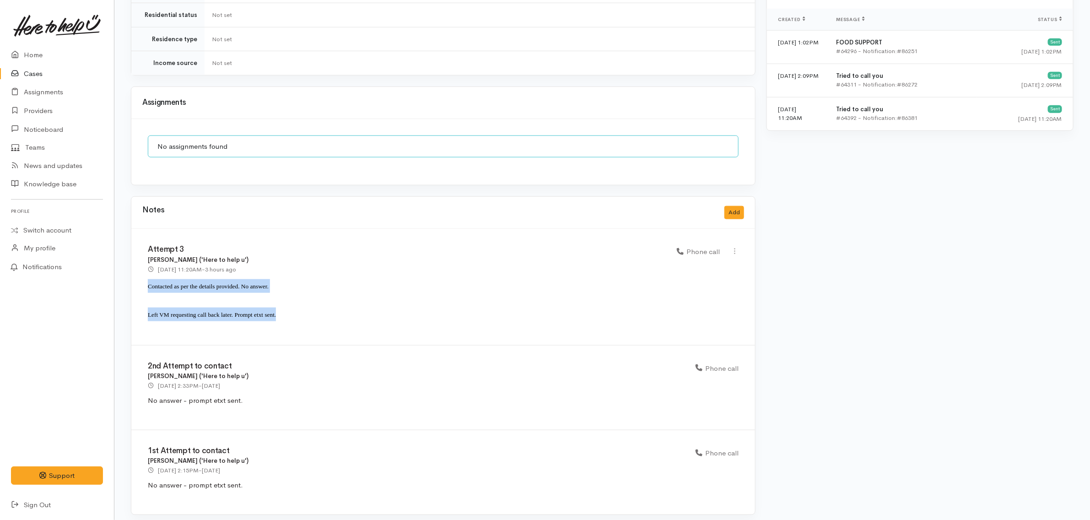
drag, startPoint x: 287, startPoint y: 307, endPoint x: 145, endPoint y: 273, distance: 146.2
click at [145, 273] on div "Attempt 3 Katarina Daly ('Here to help u') 2 Oct 2025 11:20AM - 3 hours ago Pho…" at bounding box center [443, 287] width 624 height 116
copy div "Contacted as per the details provided. No answer. Left VM requesting call back …"
click at [738, 206] on button "Add" at bounding box center [735, 212] width 20 height 13
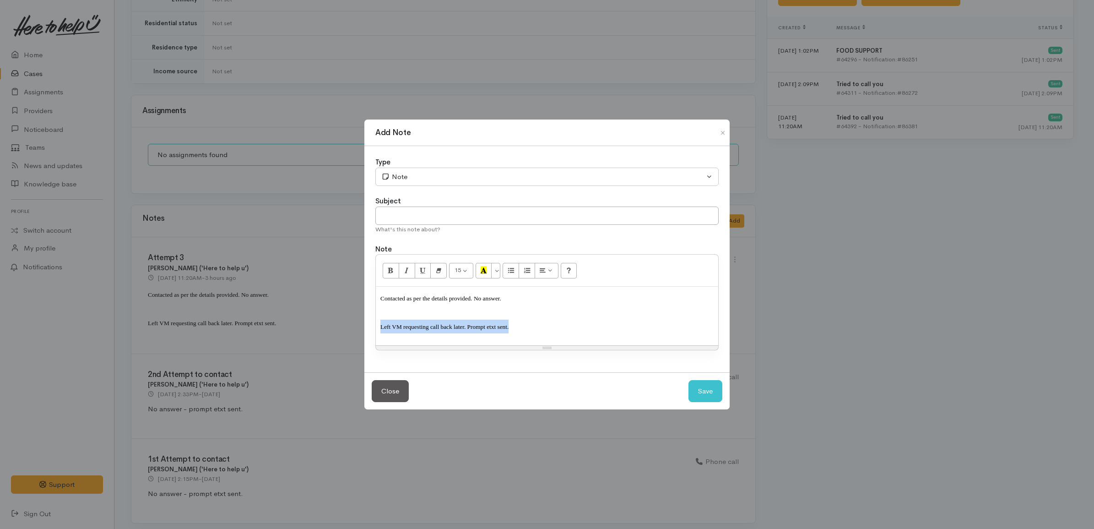
drag, startPoint x: 529, startPoint y: 326, endPoint x: 365, endPoint y: 323, distance: 163.4
click at [365, 323] on div "Type Correspondence Discussion Email Note Phone call SMS text message Note Subj…" at bounding box center [546, 259] width 365 height 226
drag, startPoint x: 400, startPoint y: 165, endPoint x: 400, endPoint y: 171, distance: 5.5
click at [400, 168] on div "Type Correspondence Discussion Email Note Phone call SMS text message Note" at bounding box center [546, 171] width 343 height 29
click at [400, 172] on div "Note" at bounding box center [542, 177] width 323 height 11
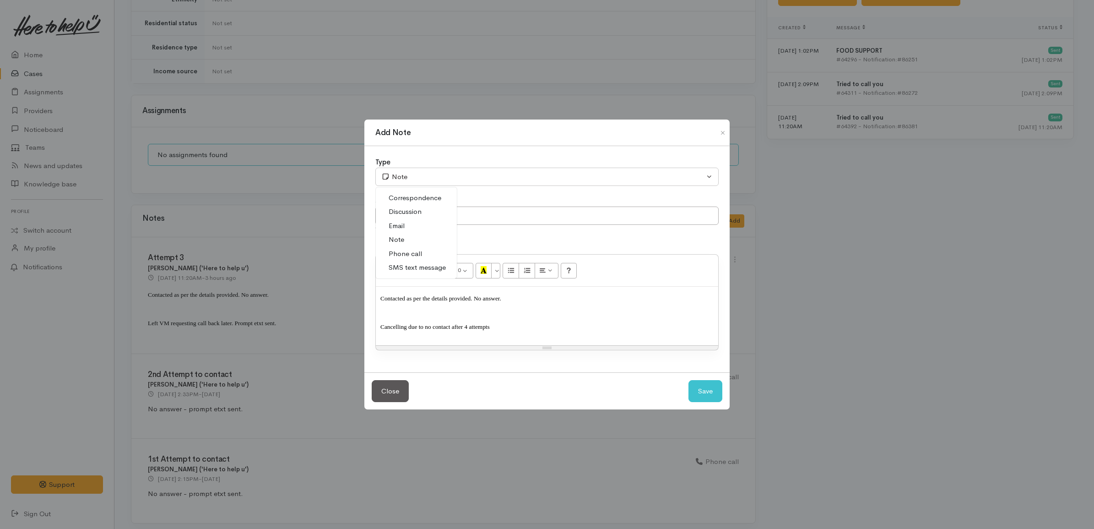
click at [415, 255] on span "Phone call" at bounding box center [405, 254] width 33 height 11
click at [703, 387] on button "Save" at bounding box center [705, 391] width 34 height 22
select select "1"
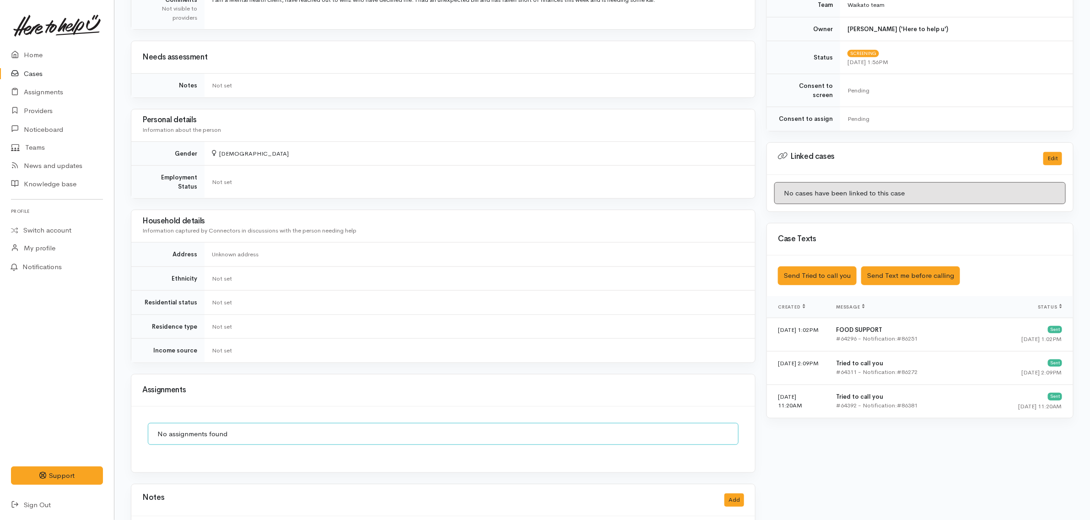
scroll to position [304, 0]
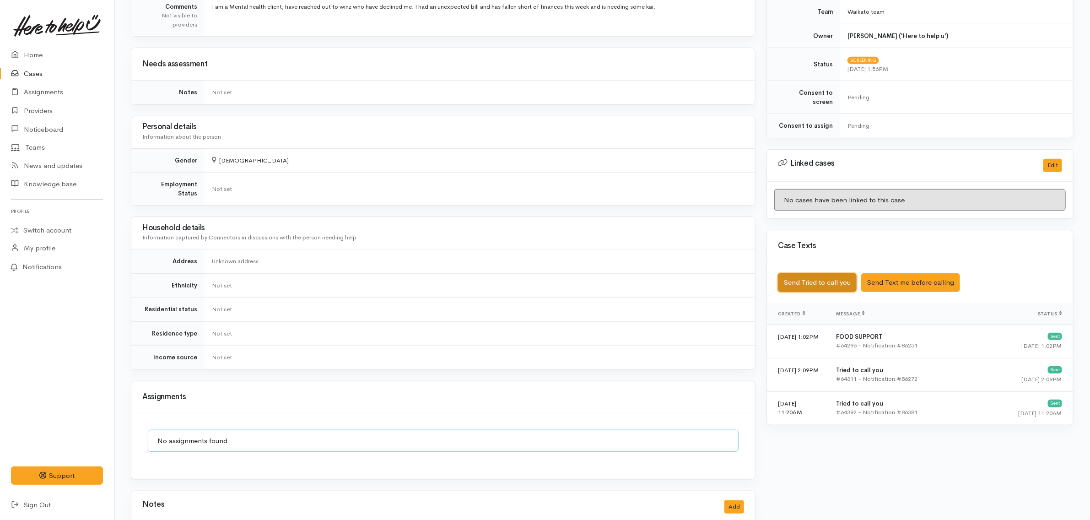
click at [829, 273] on button "Send Tried to call you" at bounding box center [817, 282] width 79 height 19
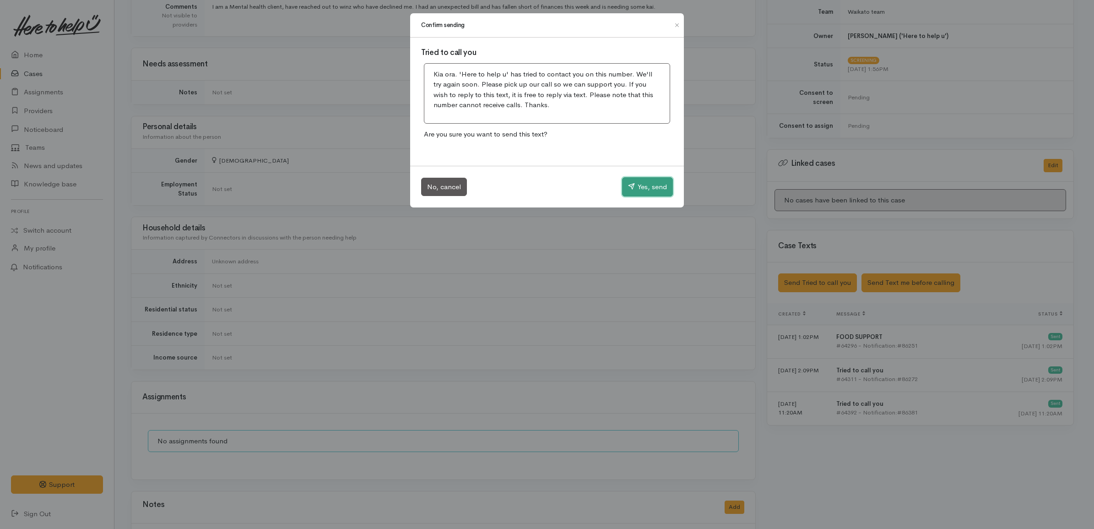
click at [657, 188] on button "Yes, send" at bounding box center [647, 186] width 51 height 19
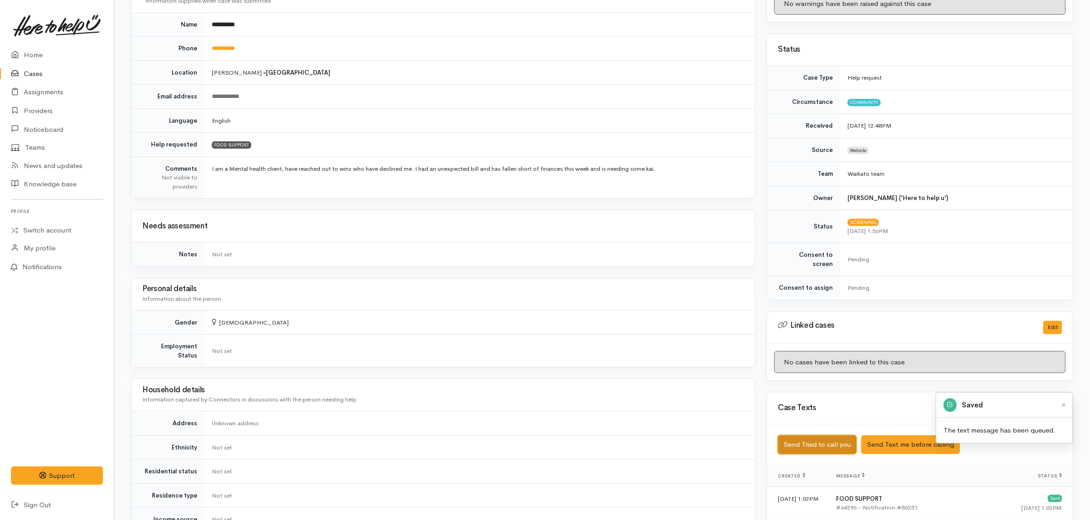
scroll to position [0, 0]
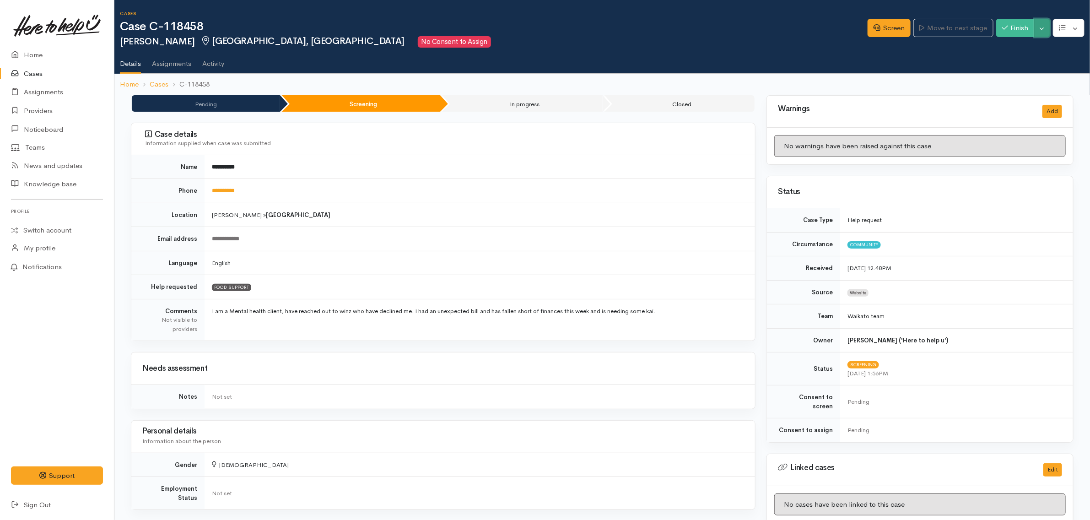
click at [1042, 31] on button "Toggle Dropdown" at bounding box center [1042, 28] width 16 height 19
click at [1012, 65] on link "Cancel" at bounding box center [1014, 63] width 72 height 14
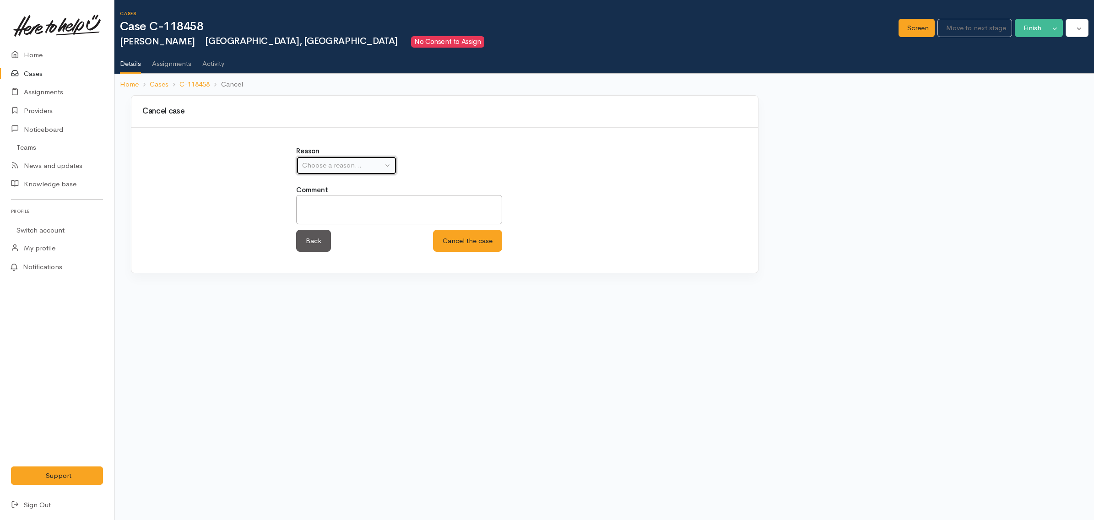
click at [360, 171] on button "Choose a reason..." at bounding box center [346, 165] width 101 height 19
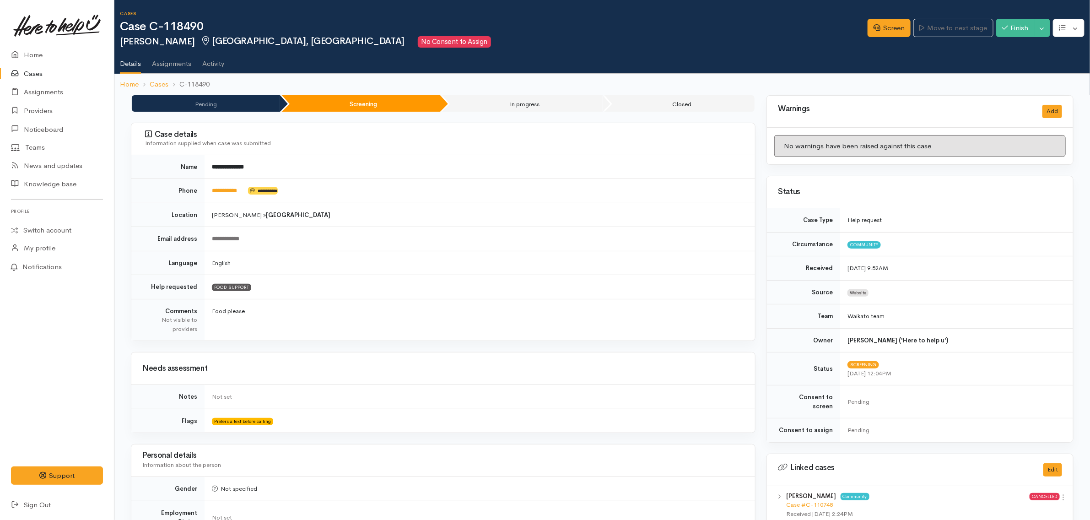
click at [512, 38] on h2 "[PERSON_NAME] [GEOGRAPHIC_DATA], [GEOGRAPHIC_DATA] No Consent to Assign" at bounding box center [494, 41] width 748 height 11
click at [682, 51] on ul "Details Assignments Activity" at bounding box center [605, 61] width 970 height 26
drag, startPoint x: 696, startPoint y: 44, endPoint x: 684, endPoint y: 49, distance: 12.9
click at [696, 44] on h2 "[PERSON_NAME] [GEOGRAPHIC_DATA], [GEOGRAPHIC_DATA] No Consent to Assign" at bounding box center [494, 41] width 748 height 11
click at [534, 53] on ul "Details Assignments Activity" at bounding box center [605, 61] width 970 height 26
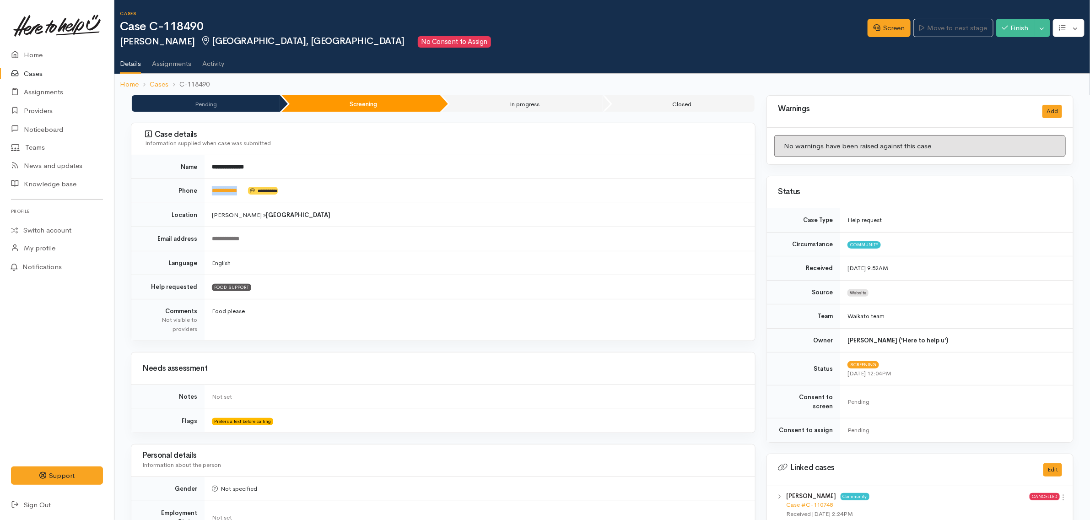
drag, startPoint x: 249, startPoint y: 187, endPoint x: 206, endPoint y: 189, distance: 43.5
click at [206, 189] on td "**********" at bounding box center [480, 191] width 551 height 24
copy td "**********"
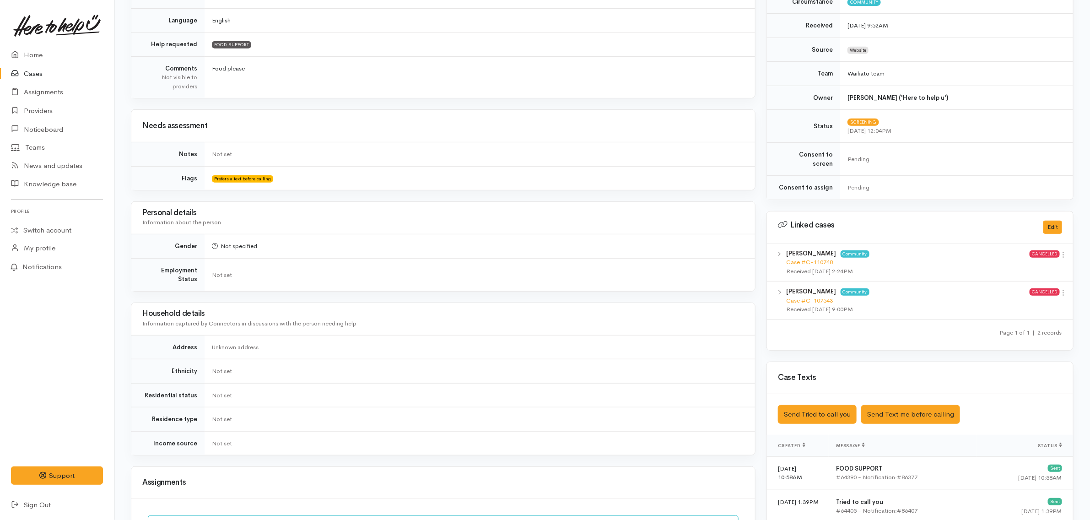
scroll to position [444, 0]
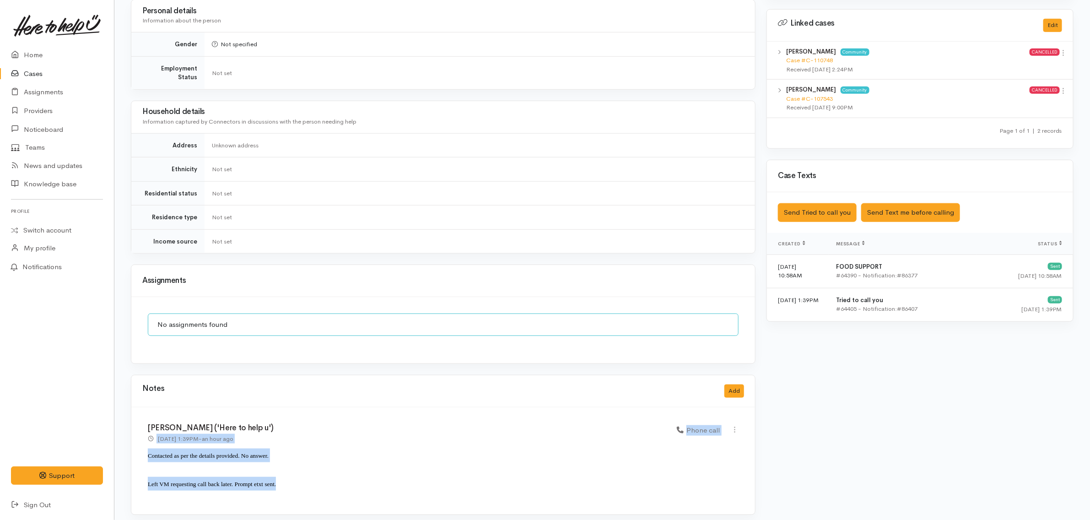
drag, startPoint x: 300, startPoint y: 473, endPoint x: 129, endPoint y: 435, distance: 175.2
click at [129, 435] on div "**********" at bounding box center [443, 88] width 636 height 875
drag, startPoint x: 536, startPoint y: 497, endPoint x: 440, endPoint y: 500, distance: 96.6
click at [536, 497] on div "[PERSON_NAME] ('Here to help u') [DATE] 1:39PM - an hour ago Phone call" at bounding box center [443, 460] width 624 height 107
click at [329, 460] on p "Contacted as per the details provided. No answer." at bounding box center [443, 459] width 591 height 21
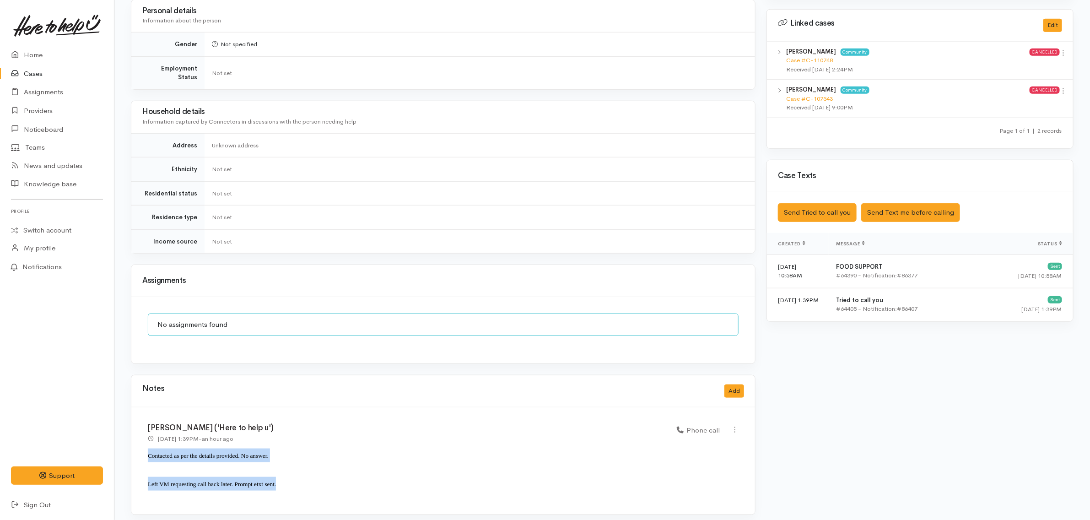
drag, startPoint x: 294, startPoint y: 482, endPoint x: 152, endPoint y: 459, distance: 143.3
click at [145, 456] on div "[PERSON_NAME] ('Here to help u') [DATE] 1:39PM - an hour ago Phone call" at bounding box center [443, 460] width 624 height 107
copy div "Contacted as per the details provided. No answer. Left VM requesting call back …"
click at [735, 426] on icon at bounding box center [735, 430] width 8 height 8
click at [718, 442] on link "Edit" at bounding box center [702, 447] width 72 height 14
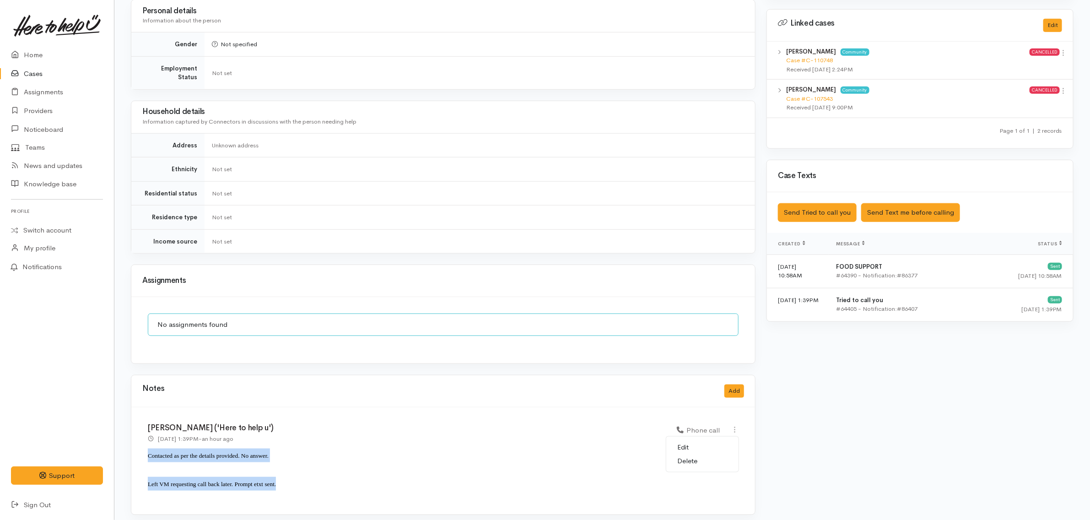
select select "3"
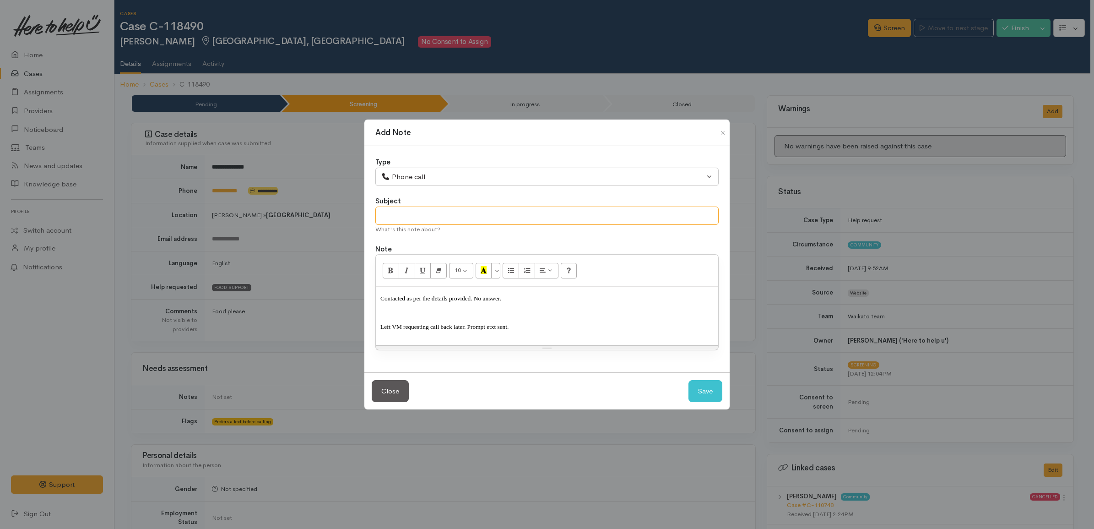
click at [500, 216] on input "text" at bounding box center [546, 215] width 343 height 19
type input "Attempt 1"
click at [712, 396] on button "Save" at bounding box center [705, 391] width 34 height 22
select select "1"
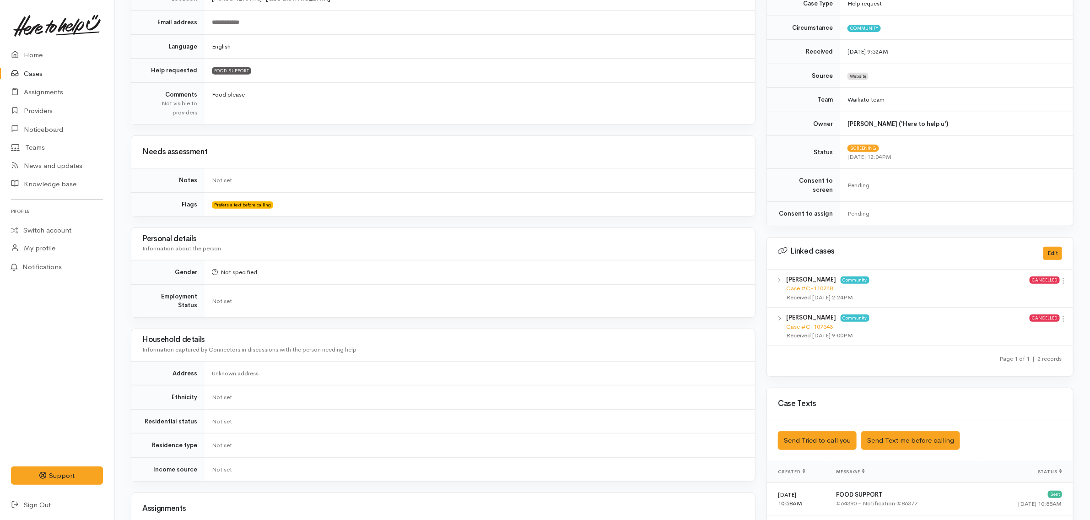
scroll to position [453, 0]
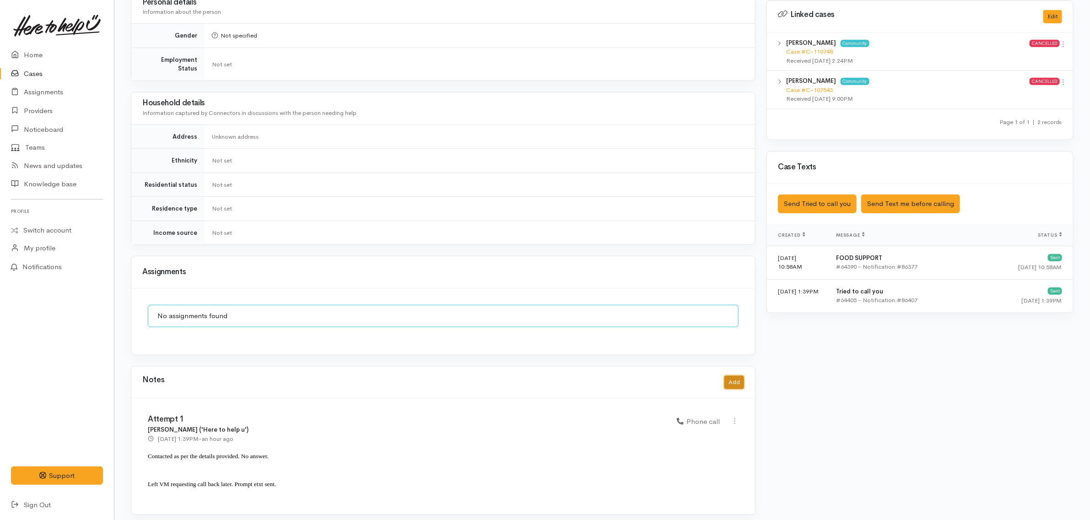
click at [738, 376] on button "Add" at bounding box center [735, 382] width 20 height 13
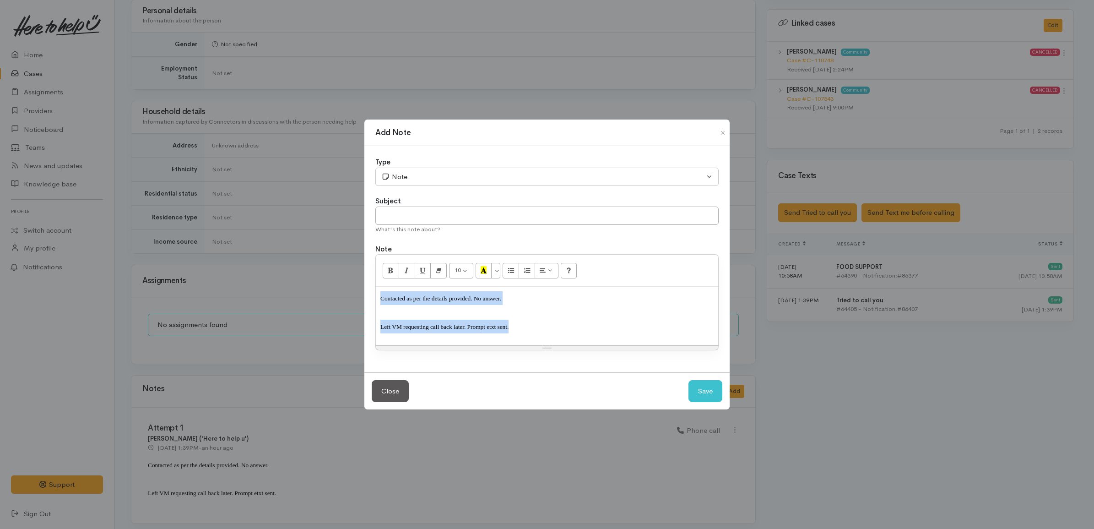
drag, startPoint x: 545, startPoint y: 324, endPoint x: 310, endPoint y: 280, distance: 239.2
click at [310, 280] on div "Add Note Type Correspondence Discussion Email Note Phone call SMS text message …" at bounding box center [547, 264] width 1094 height 529
paste div
click at [460, 326] on span "Left VM requesting call back later. Prompt etxt sent." at bounding box center [444, 326] width 128 height 7
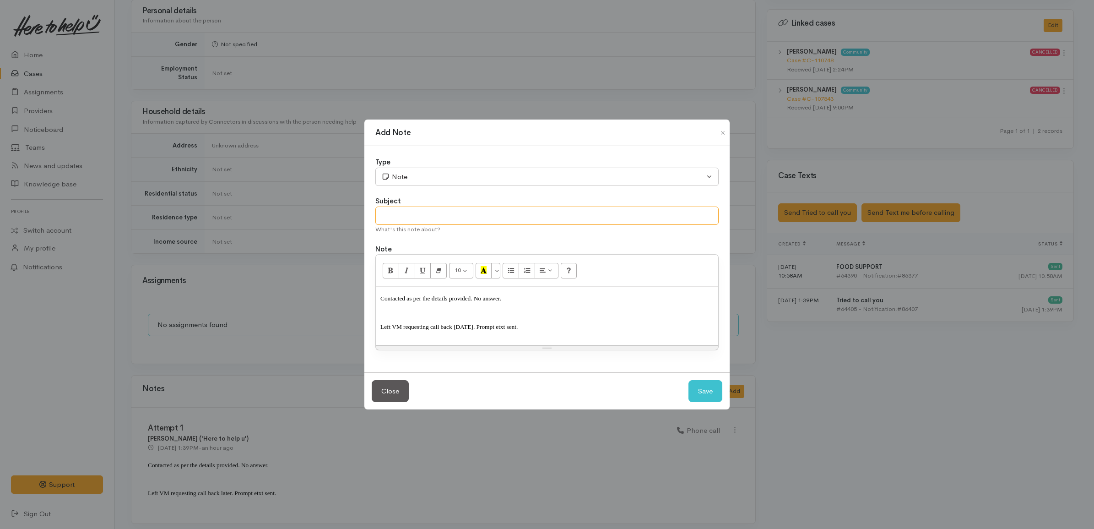
click at [449, 216] on input "text" at bounding box center [546, 215] width 343 height 19
type input "Attempt 2"
click at [704, 385] on button "Save" at bounding box center [705, 391] width 34 height 22
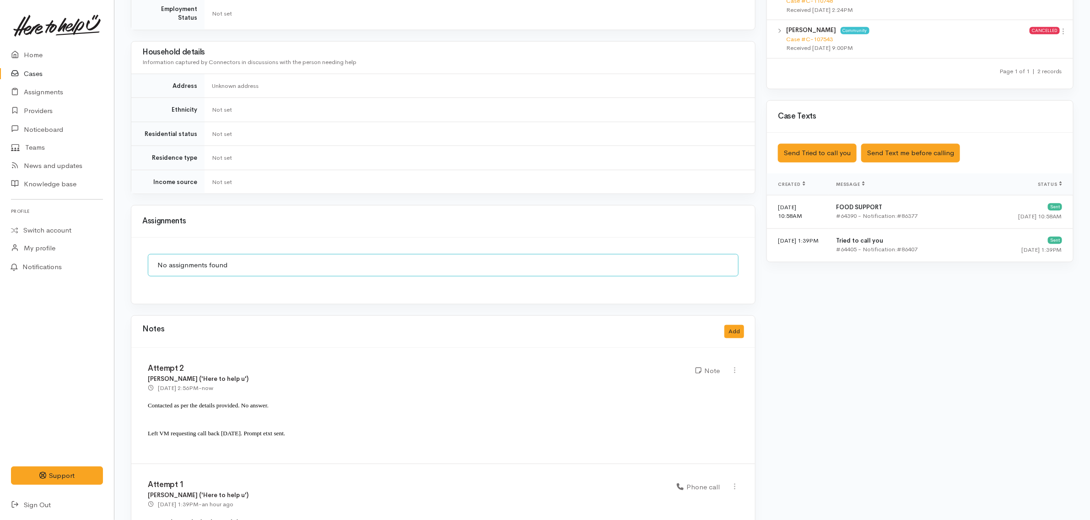
scroll to position [570, 0]
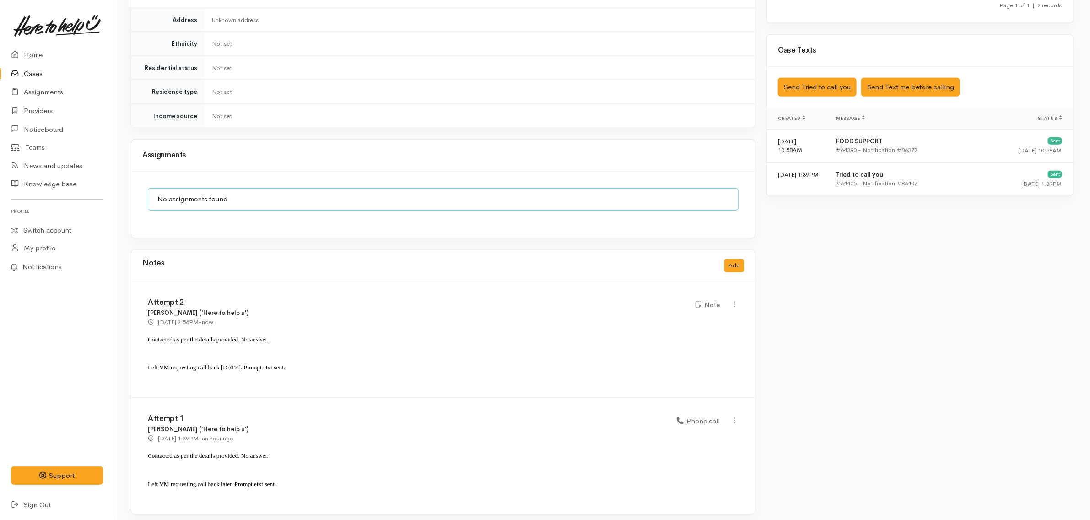
click at [427, 343] on p "Contacted as per the details provided. No answer." at bounding box center [443, 342] width 591 height 21
click at [46, 76] on link "Cases" at bounding box center [57, 74] width 114 height 19
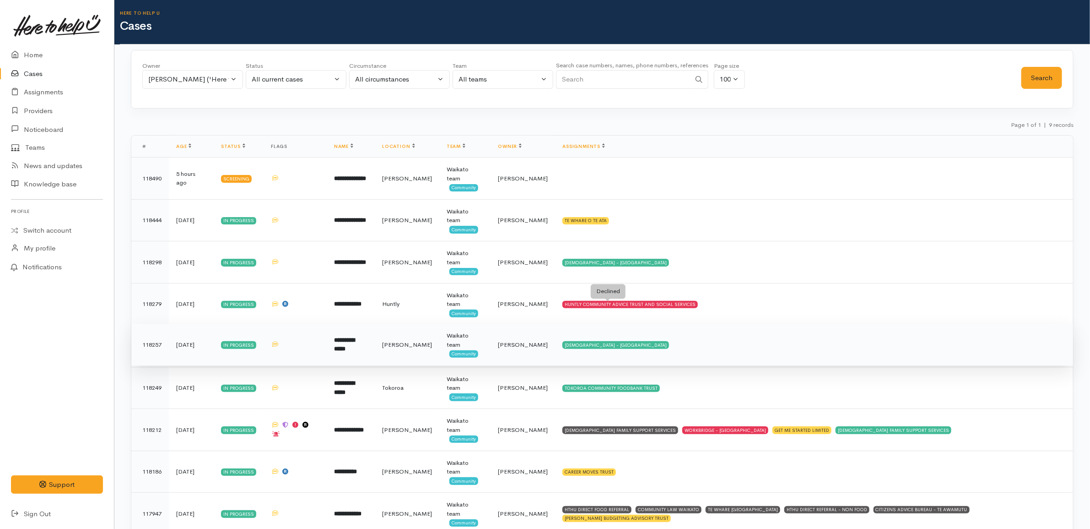
scroll to position [35, 0]
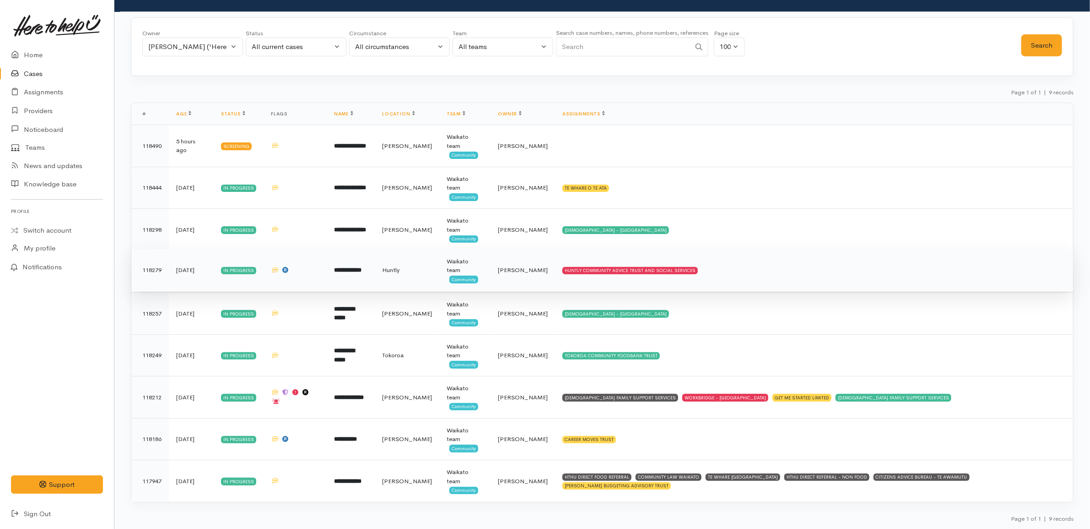
click at [696, 275] on td "HUNTLY COMMUNITY ADVICE TRUST AND SOCIAL SERVICES" at bounding box center [814, 270] width 518 height 42
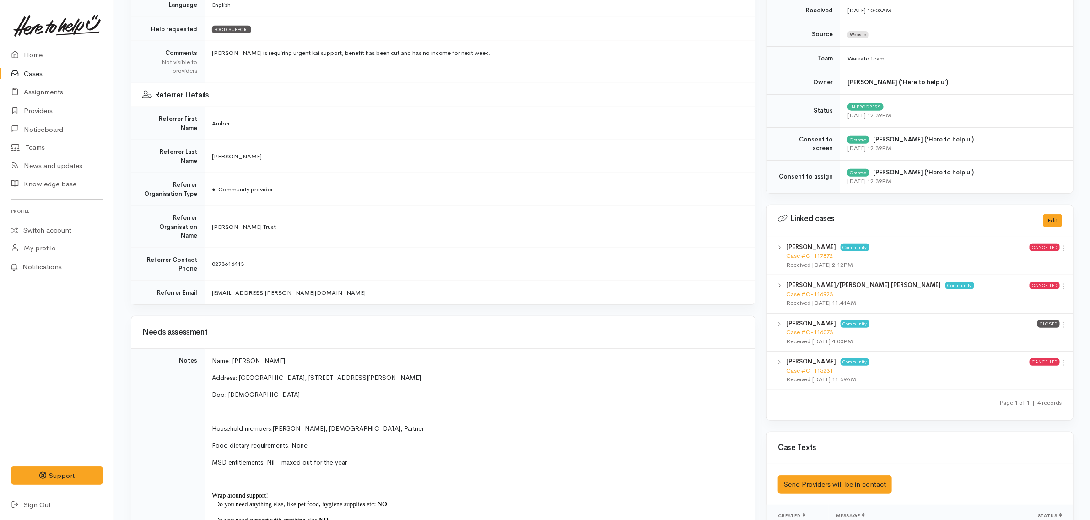
scroll to position [28, 0]
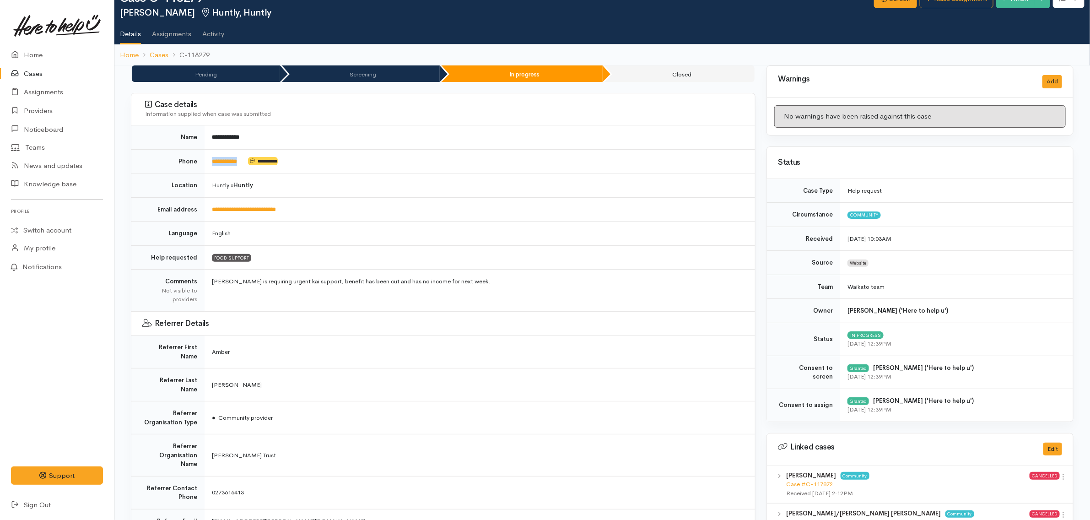
drag, startPoint x: 254, startPoint y: 163, endPoint x: 207, endPoint y: 161, distance: 46.7
click at [207, 161] on td "**********" at bounding box center [480, 161] width 551 height 24
copy td "**********"
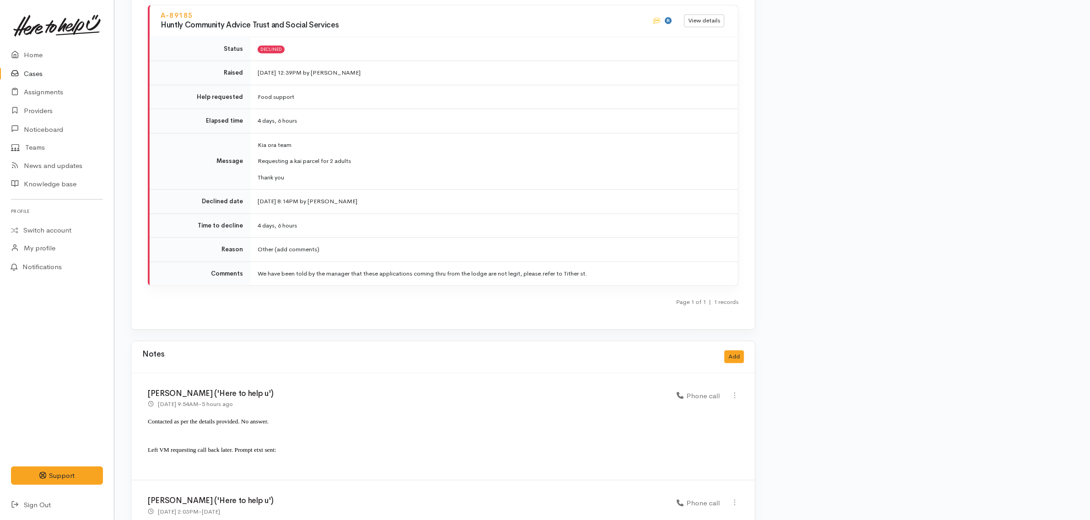
scroll to position [1401, 0]
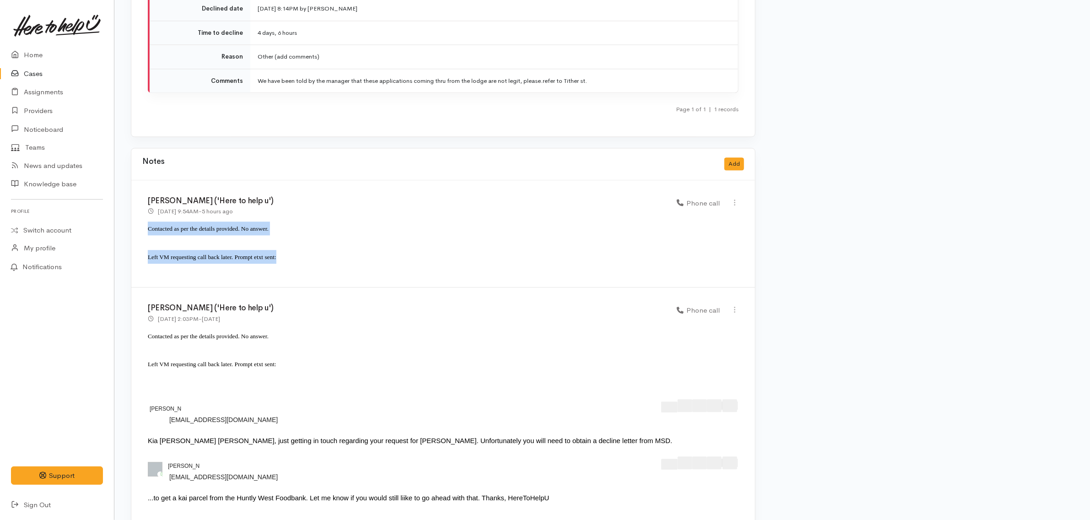
drag, startPoint x: 288, startPoint y: 231, endPoint x: 136, endPoint y: 197, distance: 155.7
click at [136, 197] on div "[PERSON_NAME] ('Here to help u') [DATE] 9:54AM - 5 hours ago Phone call" at bounding box center [443, 234] width 624 height 108
copy div "Contacted as per the details provided. No answer. Left VM requesting call back …"
click at [740, 157] on button "Add" at bounding box center [735, 163] width 20 height 13
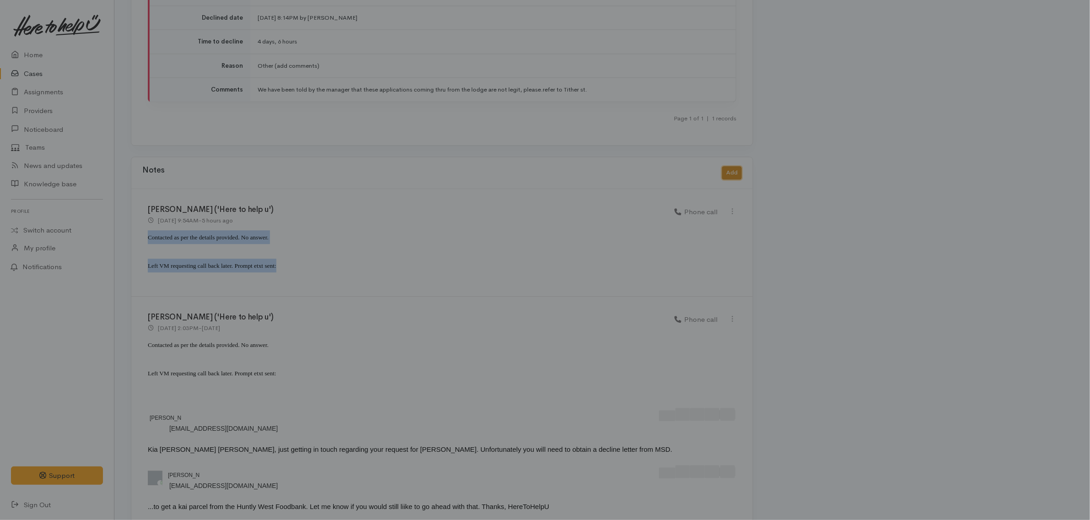
scroll to position [1393, 0]
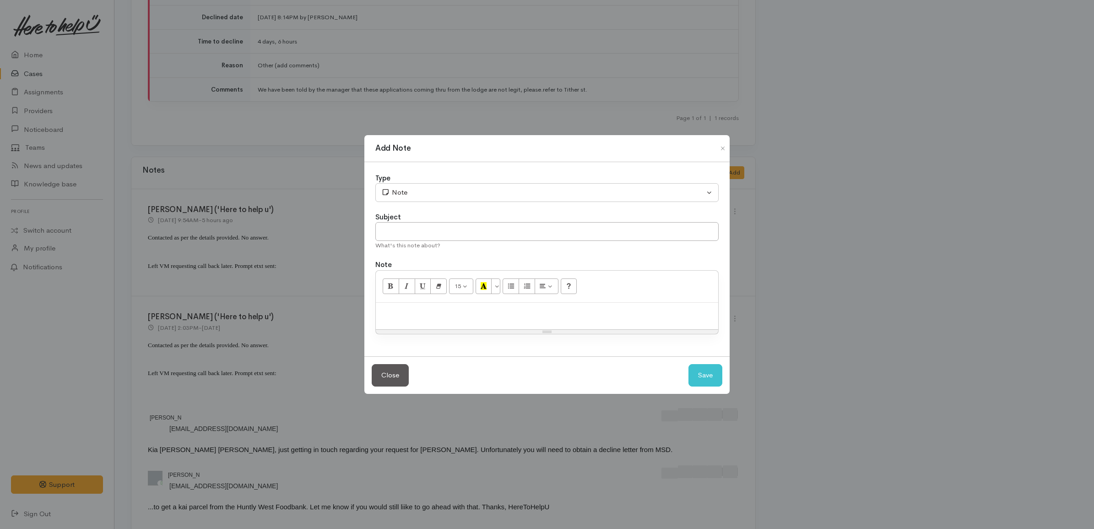
click at [565, 308] on p at bounding box center [546, 312] width 333 height 11
paste div
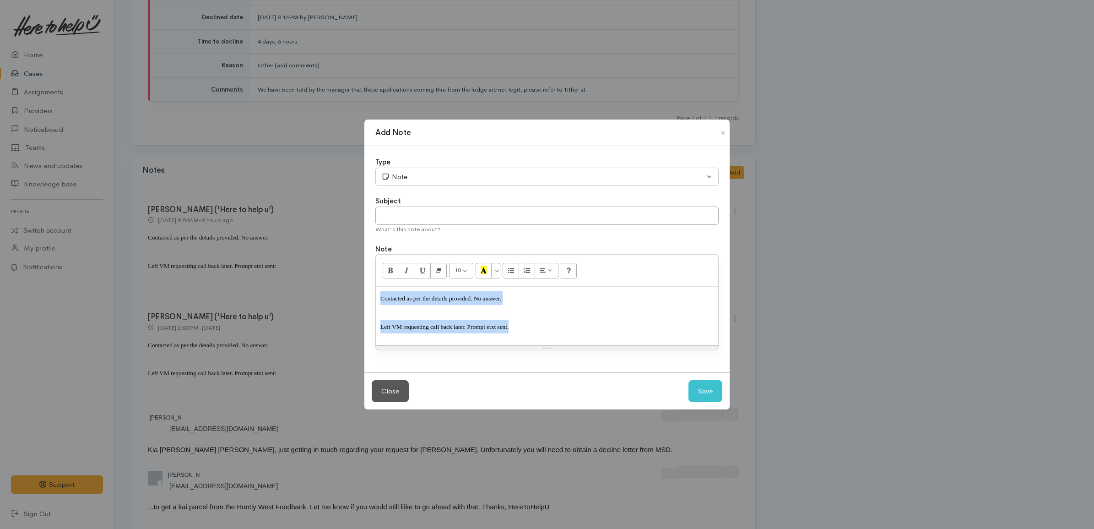
copy div "Contacted as per the details provided. No answer. Left VM requesting call back …"
click at [444, 323] on span "Left VM requesting call back later. Prompt etxt sent." at bounding box center [444, 326] width 128 height 7
click at [718, 134] on button "Close" at bounding box center [722, 132] width 15 height 11
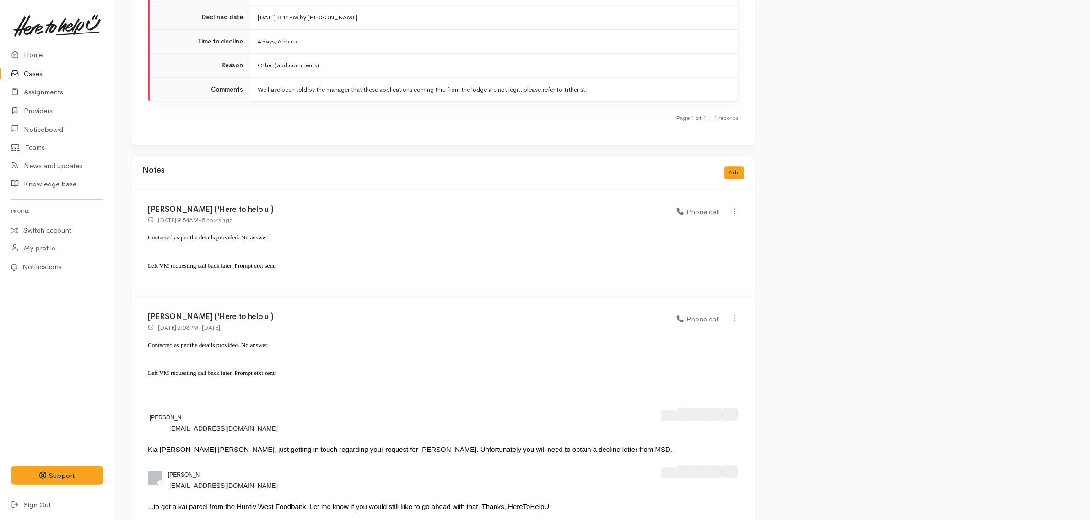
click at [731, 207] on icon at bounding box center [735, 211] width 8 height 8
drag, startPoint x: 287, startPoint y: 239, endPoint x: 127, endPoint y: 197, distance: 166.0
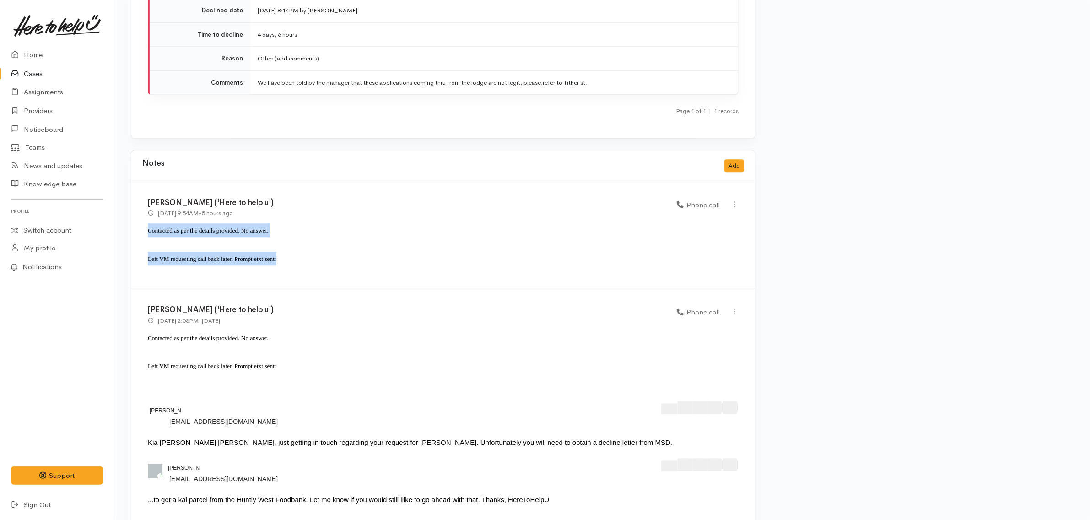
scroll to position [1401, 0]
copy div "Contacted as per the details provided. No answer. Left VM requesting call back …"
click at [728, 157] on button "Add" at bounding box center [735, 163] width 20 height 13
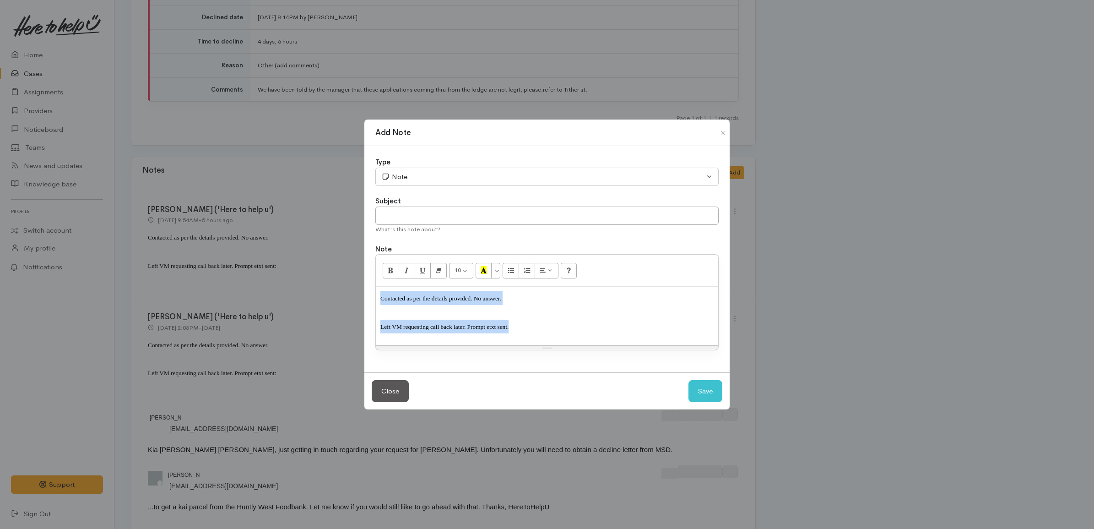
drag, startPoint x: 533, startPoint y: 325, endPoint x: 308, endPoint y: 273, distance: 231.6
click at [308, 273] on div "Add Note Type Correspondence Discussion Email Note Phone call SMS text message …" at bounding box center [547, 264] width 1094 height 529
click at [457, 326] on span "Left VM requesting call back later. Prompt etxt sent" at bounding box center [443, 326] width 127 height 7
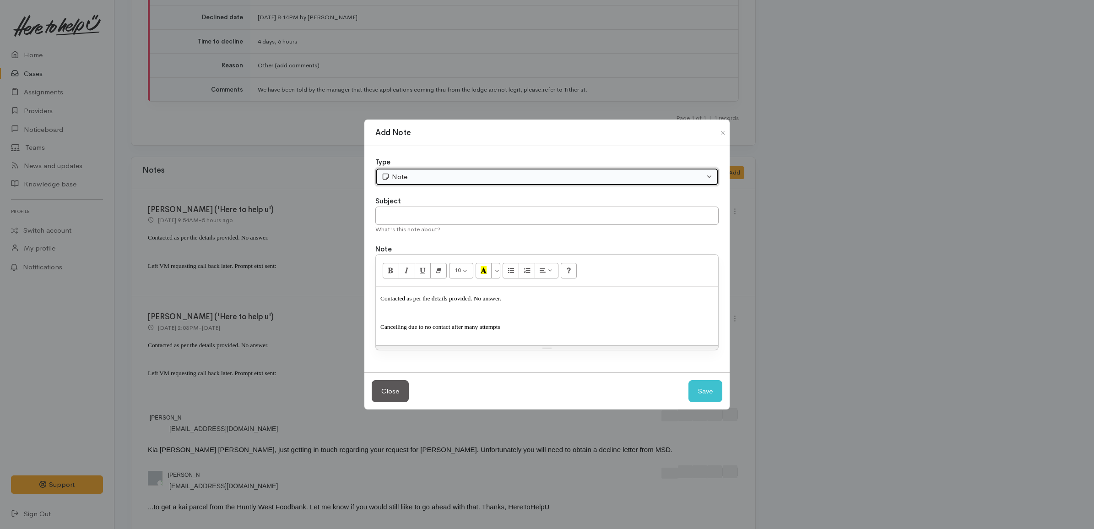
drag, startPoint x: 412, startPoint y: 173, endPoint x: 412, endPoint y: 178, distance: 4.6
click at [412, 173] on div "Note" at bounding box center [542, 177] width 323 height 11
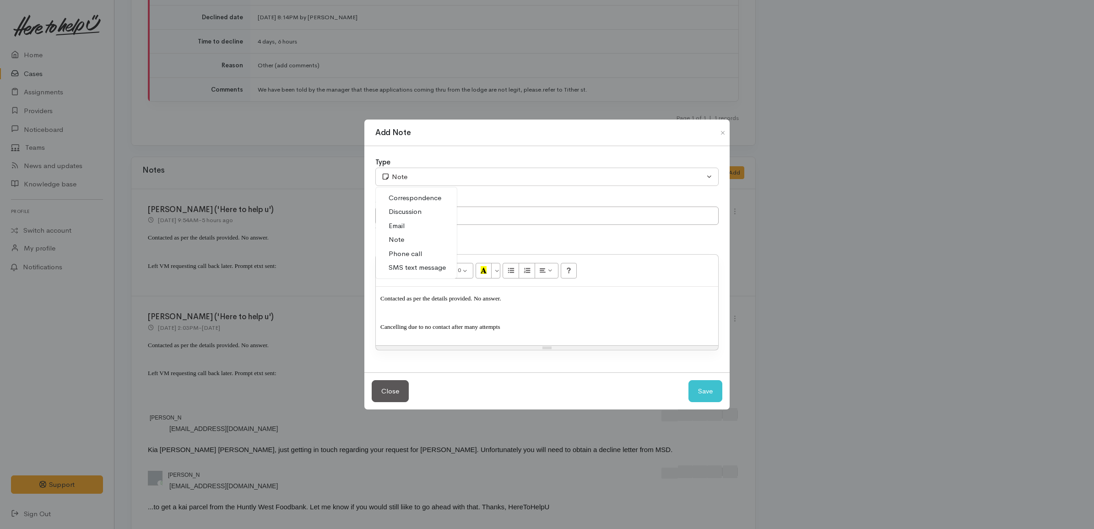
click at [413, 245] on link "Note" at bounding box center [416, 240] width 81 height 14
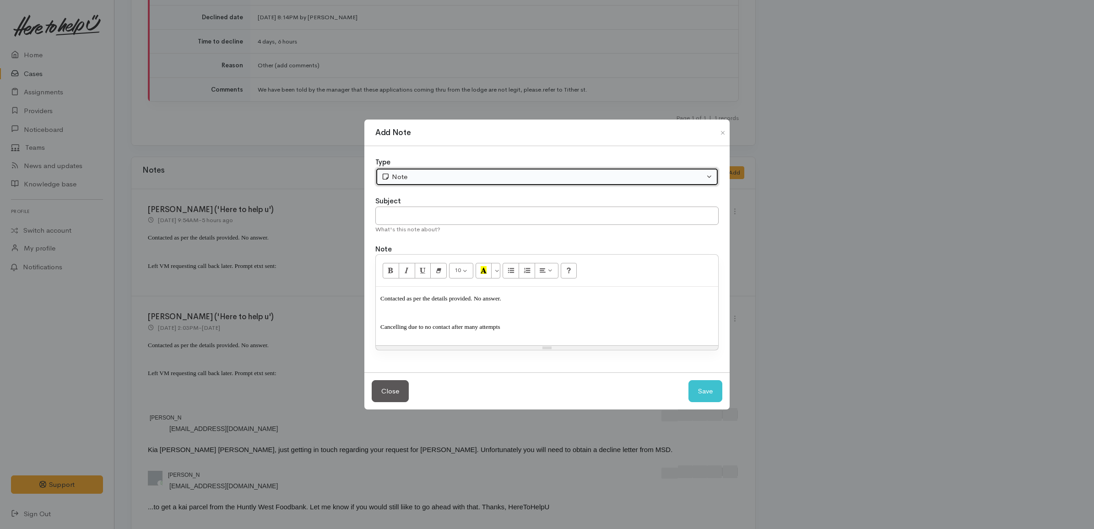
click at [409, 174] on div "Note" at bounding box center [542, 177] width 323 height 11
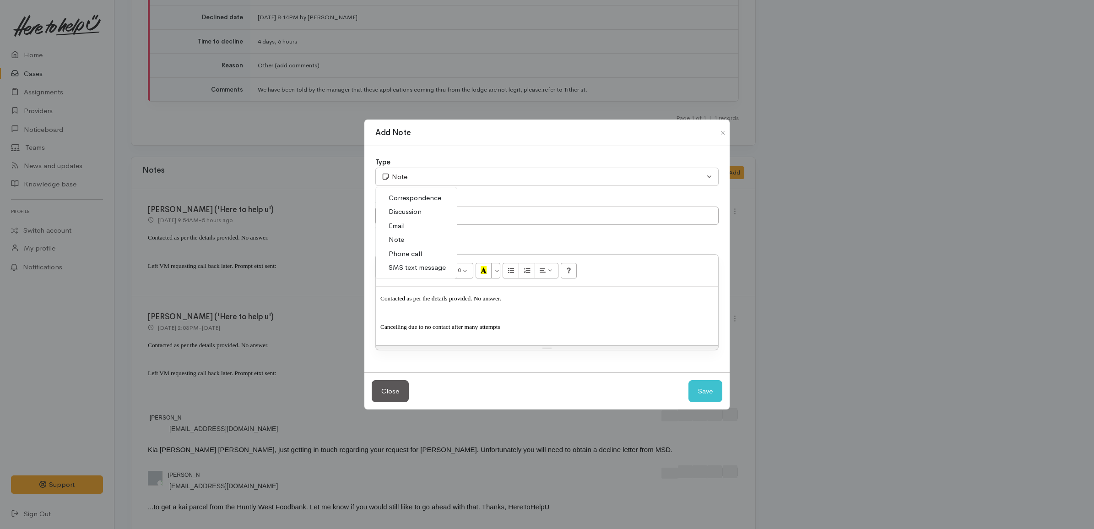
click at [406, 252] on span "Phone call" at bounding box center [405, 254] width 33 height 11
click at [709, 391] on button "Save" at bounding box center [705, 391] width 34 height 22
select select "1"
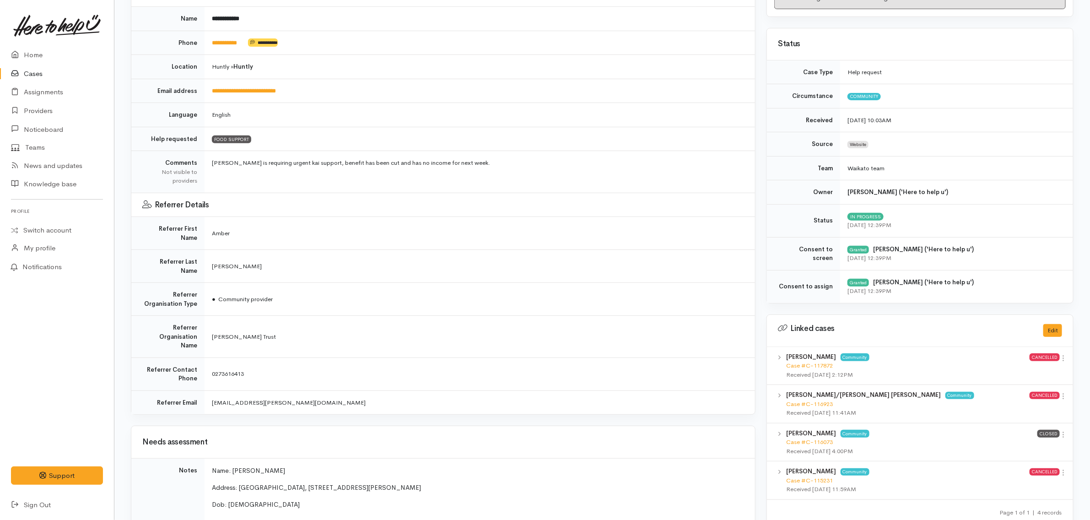
scroll to position [0, 0]
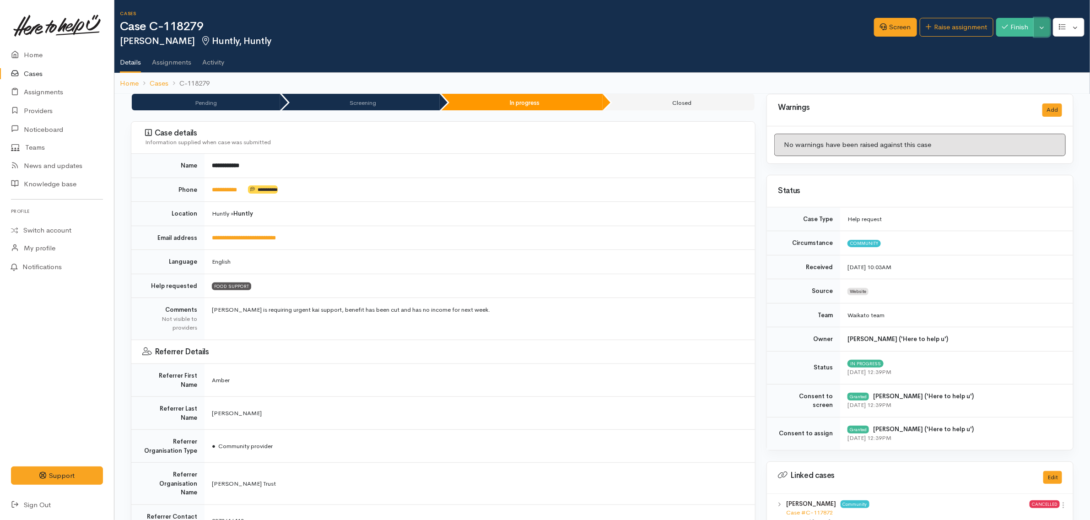
click at [1039, 24] on button "Toggle Dropdown" at bounding box center [1042, 27] width 16 height 19
click at [1017, 61] on link "Cancel" at bounding box center [1014, 62] width 72 height 14
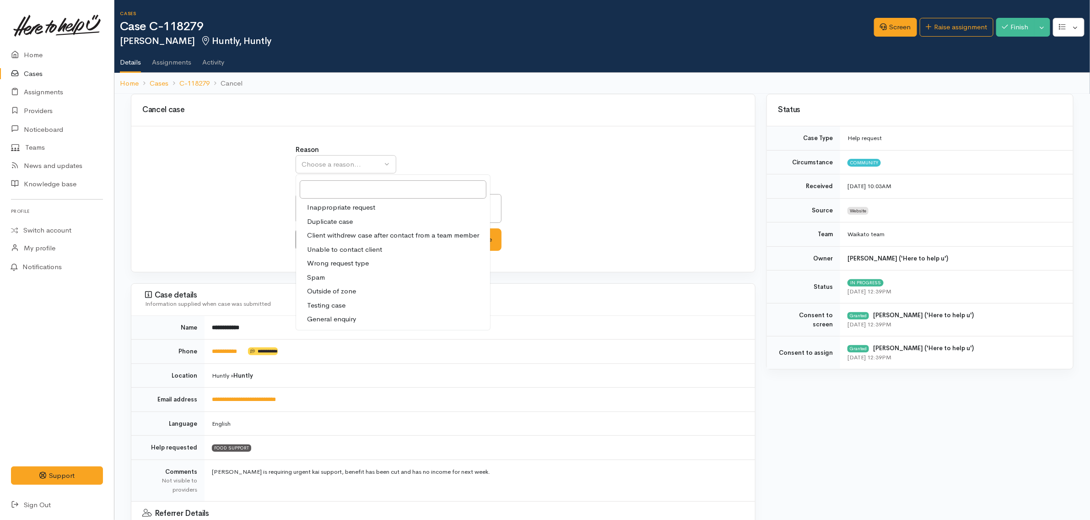
click at [337, 249] on span "Unable to contact client" at bounding box center [344, 249] width 75 height 11
select select "4"
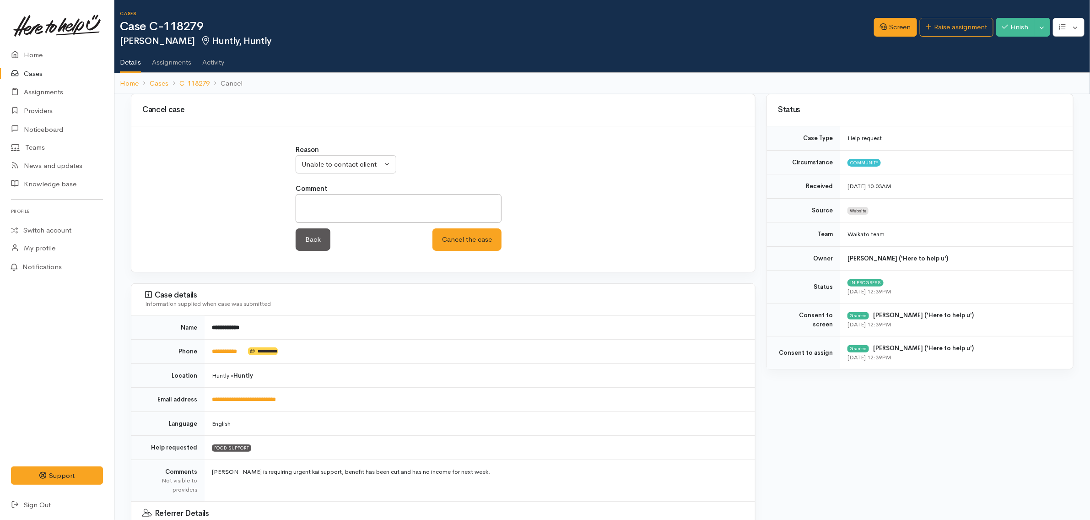
click at [258, 193] on div "Reason Inappropriate request Duplicate case Client withdrew case after contact …" at bounding box center [443, 203] width 613 height 116
click at [456, 242] on button "Cancel the case" at bounding box center [467, 239] width 69 height 22
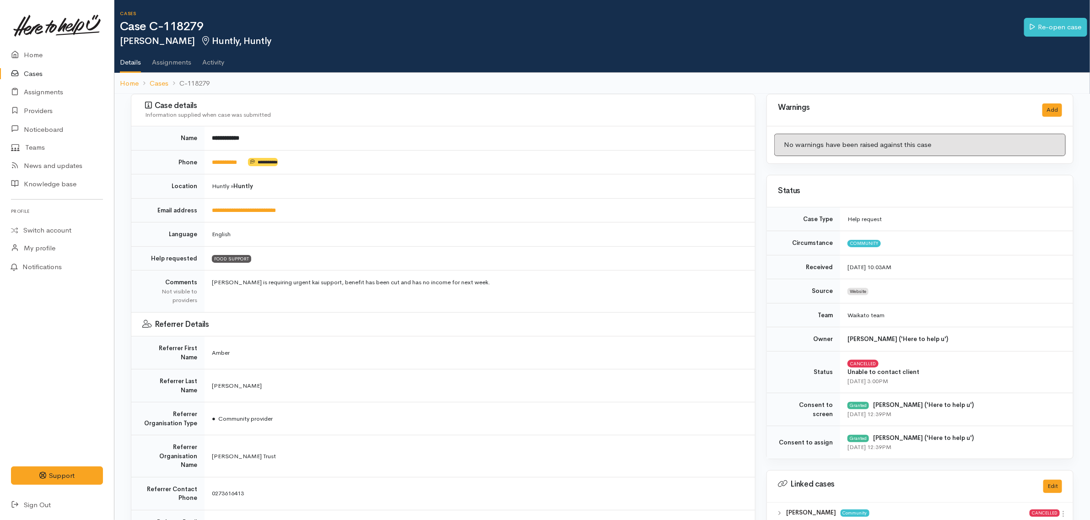
click at [55, 74] on link "Cases" at bounding box center [57, 74] width 114 height 19
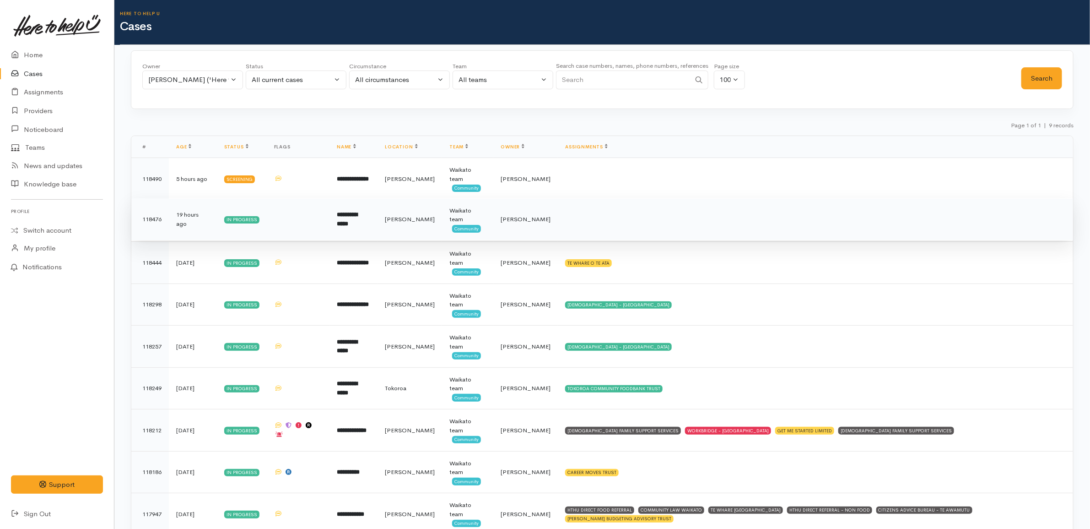
click at [616, 225] on td at bounding box center [815, 219] width 515 height 42
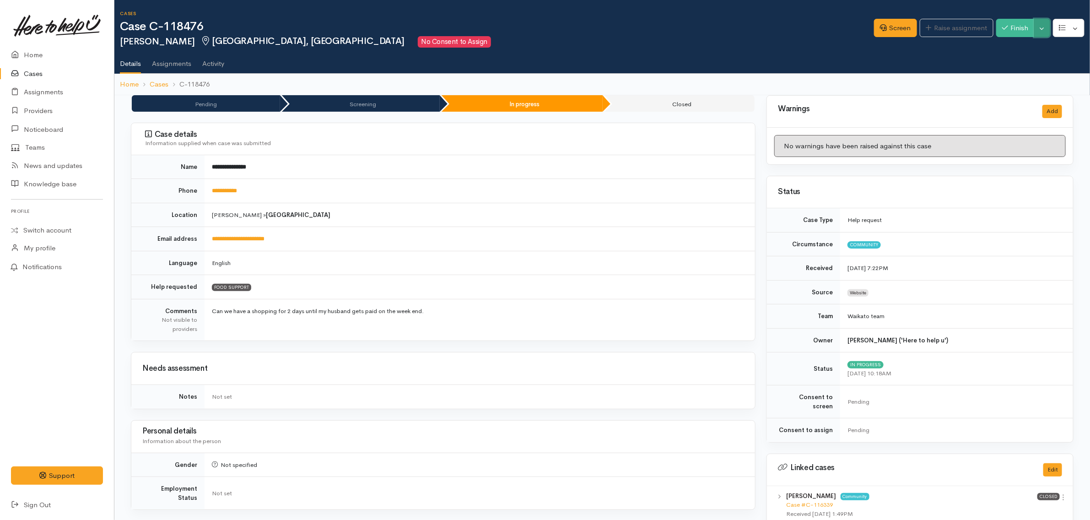
click at [1039, 30] on button "Toggle Dropdown" at bounding box center [1042, 28] width 16 height 19
click at [1034, 49] on link "Pause" at bounding box center [1014, 49] width 72 height 14
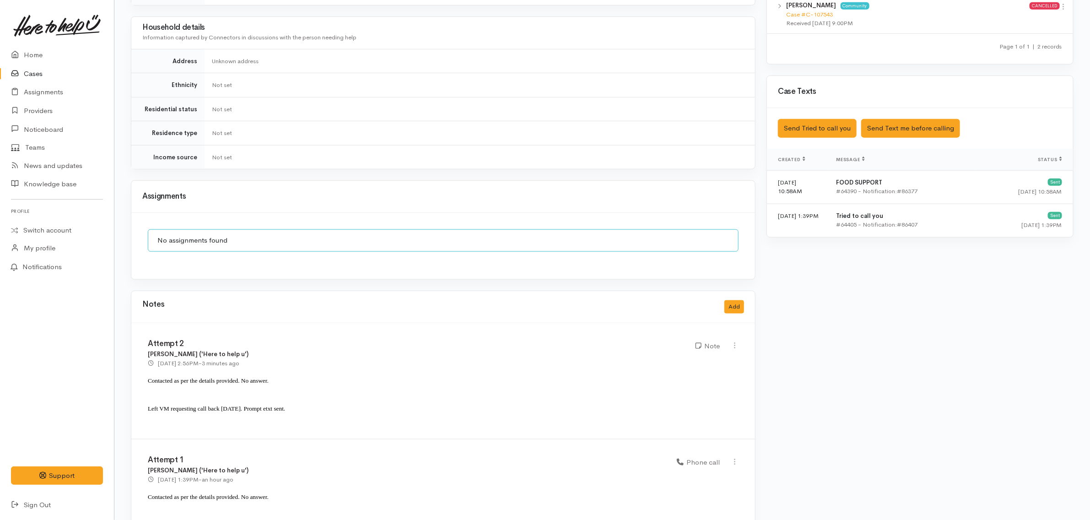
scroll to position [570, 0]
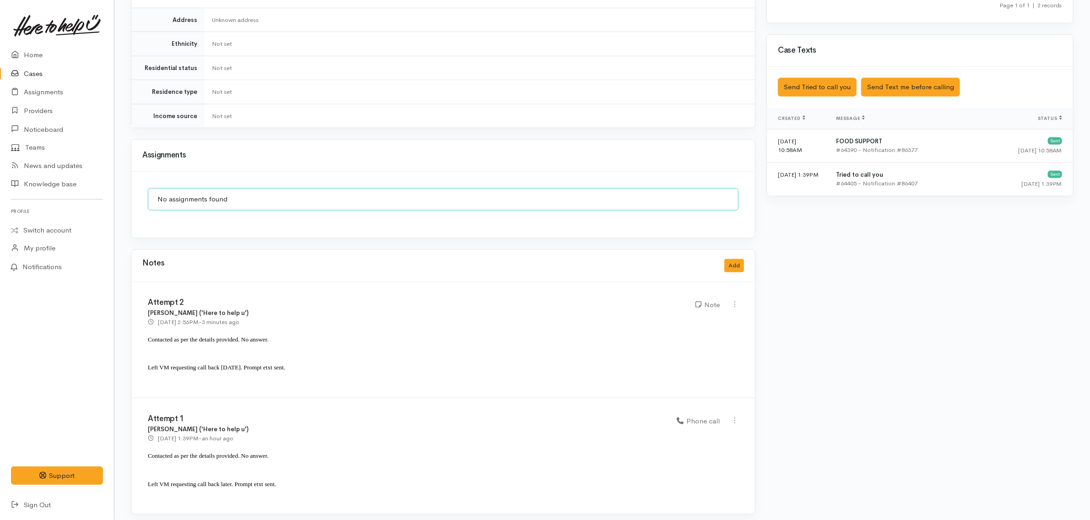
click at [44, 74] on link "Cases" at bounding box center [57, 74] width 114 height 19
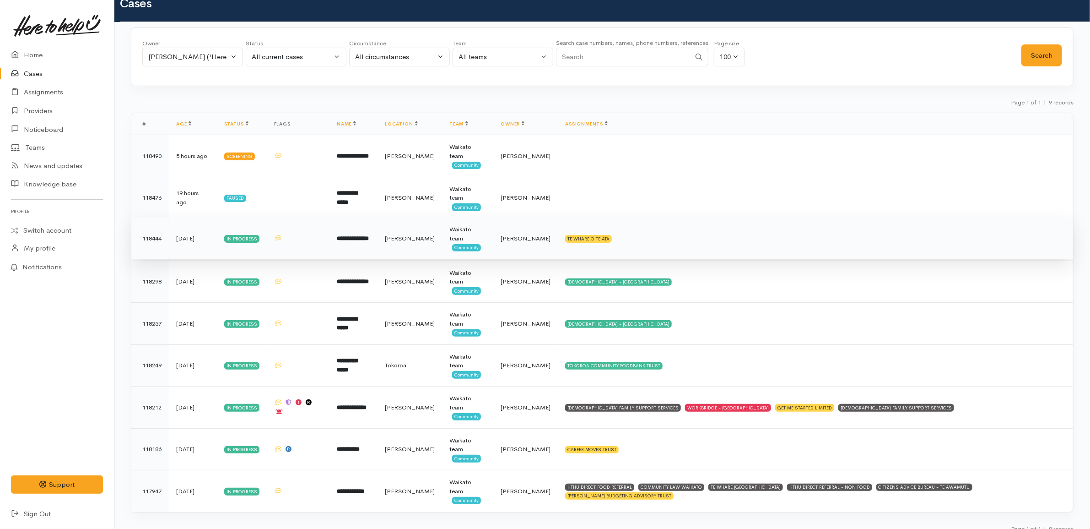
scroll to position [35, 0]
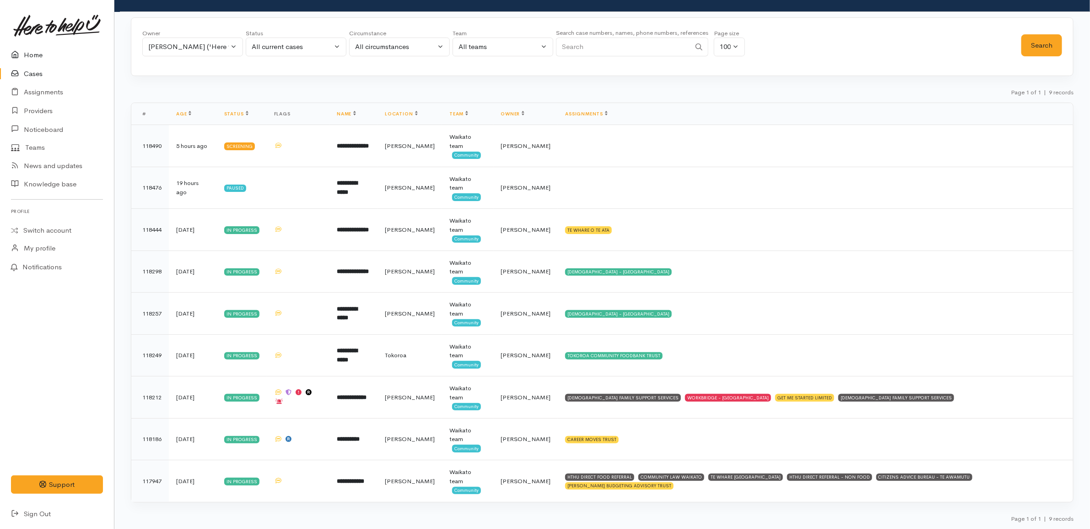
click at [49, 55] on link "Home" at bounding box center [57, 55] width 114 height 19
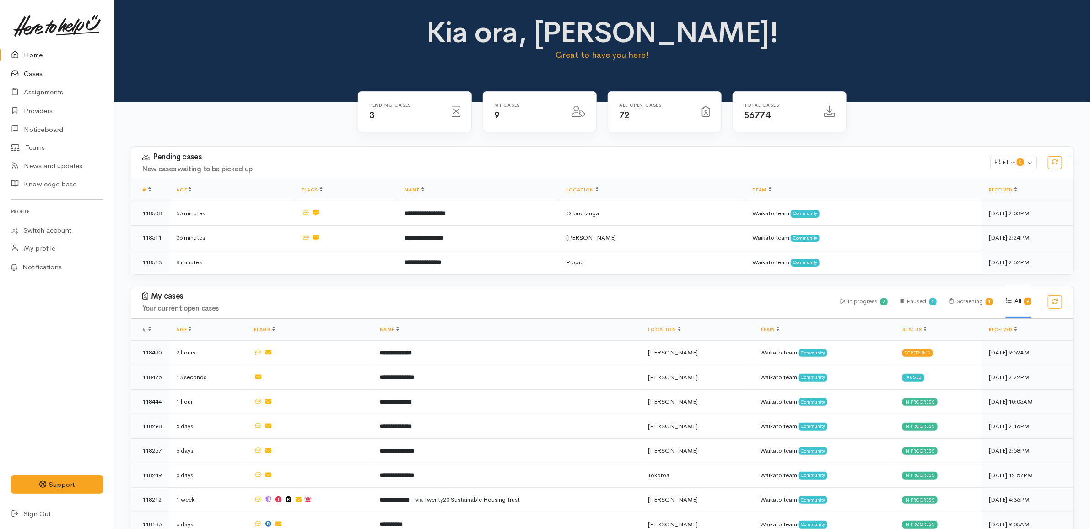
click at [54, 72] on link "Cases" at bounding box center [57, 74] width 114 height 19
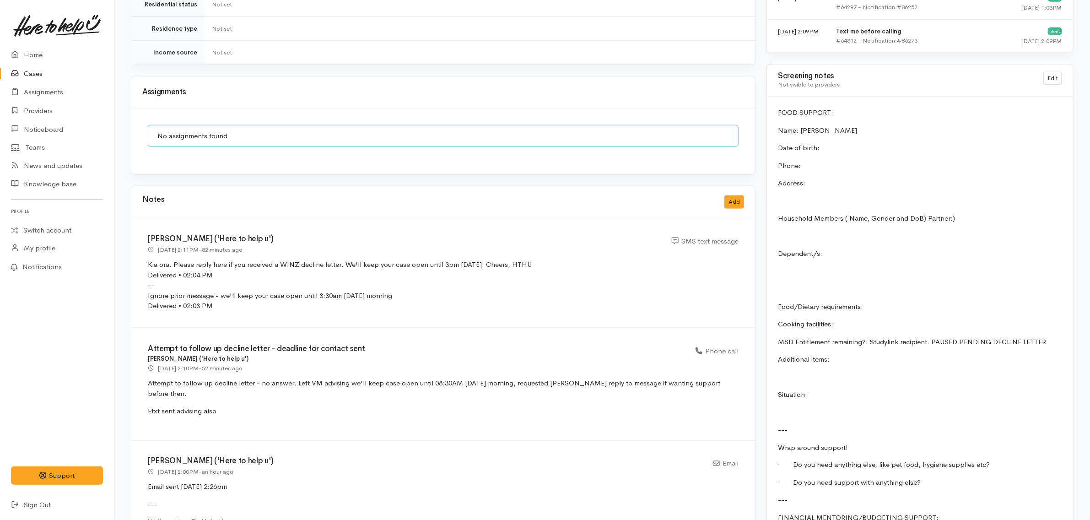
scroll to position [628, 0]
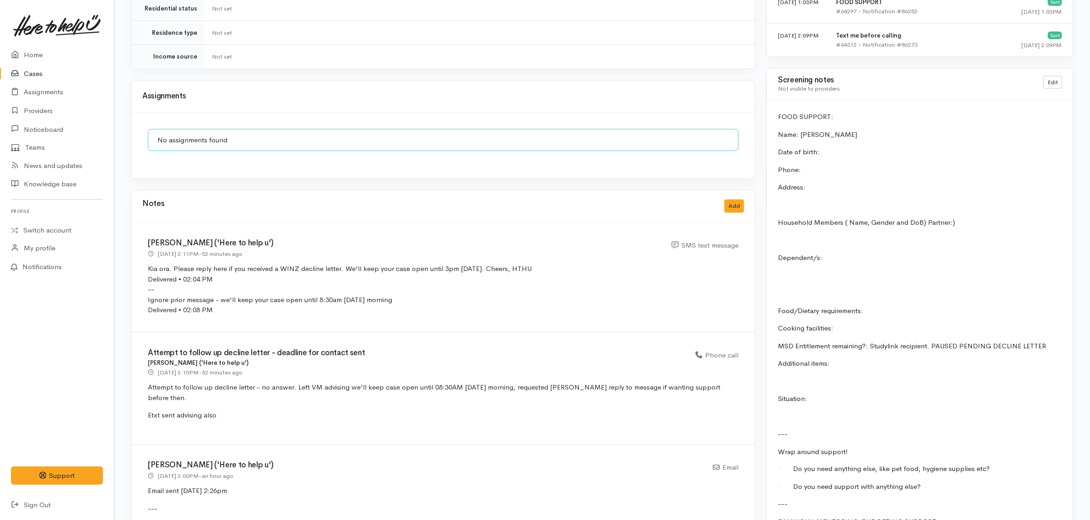
click at [32, 70] on link "Cases" at bounding box center [57, 74] width 114 height 19
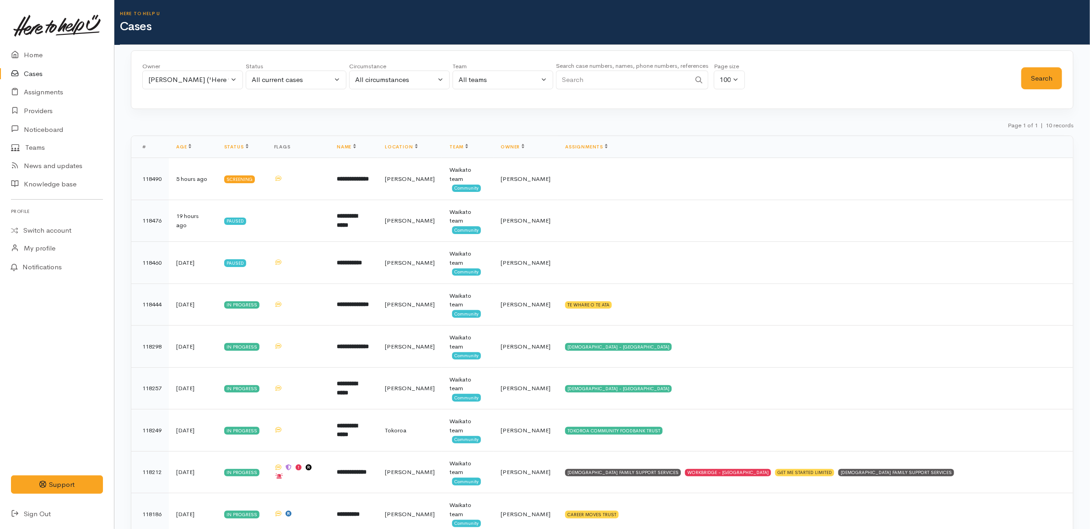
click at [48, 76] on link "Cases" at bounding box center [57, 74] width 114 height 19
click at [356, 146] on link "Name" at bounding box center [346, 147] width 19 height 6
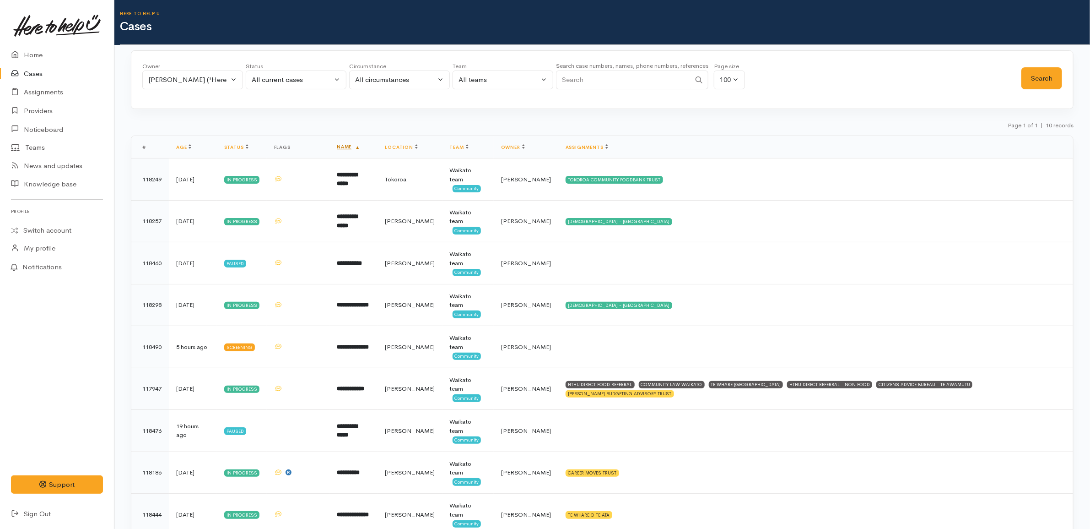
click at [356, 146] on link "Name" at bounding box center [348, 147] width 23 height 6
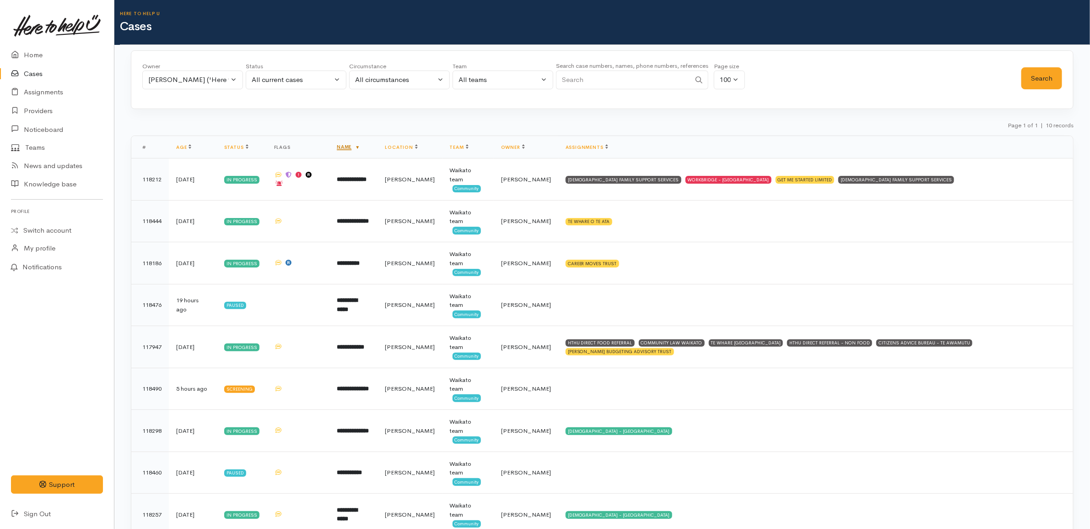
click at [356, 149] on link "Name" at bounding box center [348, 147] width 23 height 6
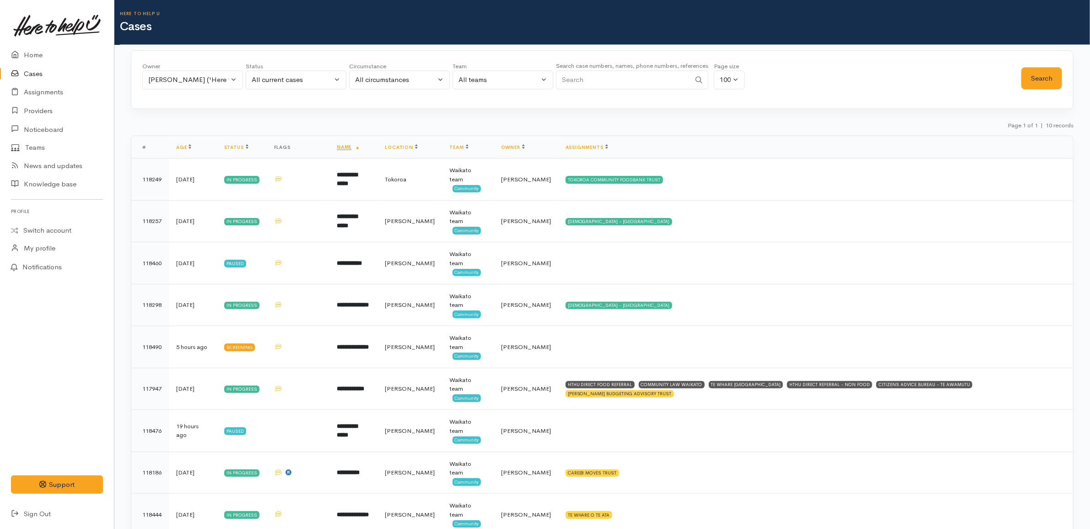
click at [380, 118] on div "Owner All My cases Aandrea Murray ('Here to help u') Akash Prakash ('Here to he…" at bounding box center [602, 327] width 976 height 554
click at [568, 145] on link "Assignments" at bounding box center [587, 147] width 43 height 6
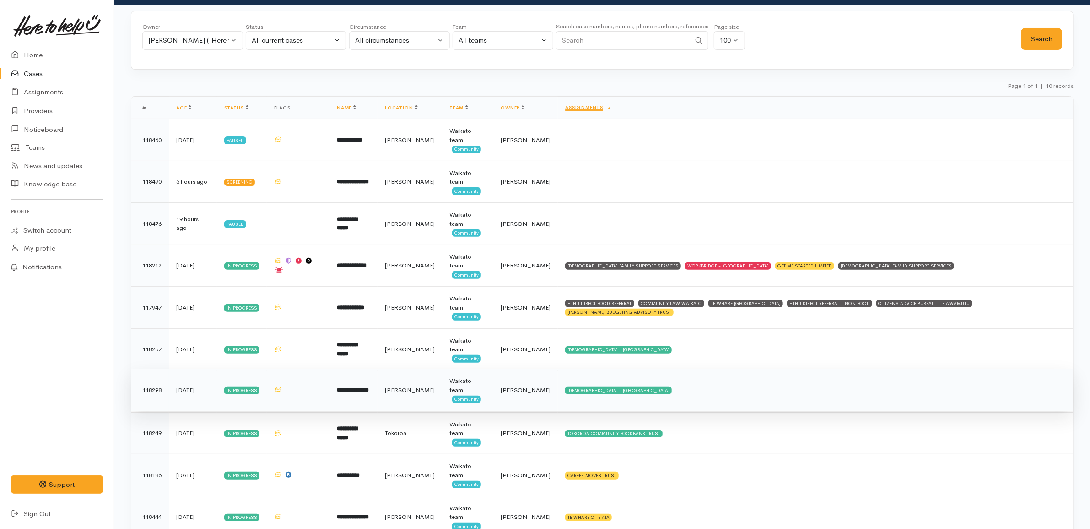
scroll to position [77, 0]
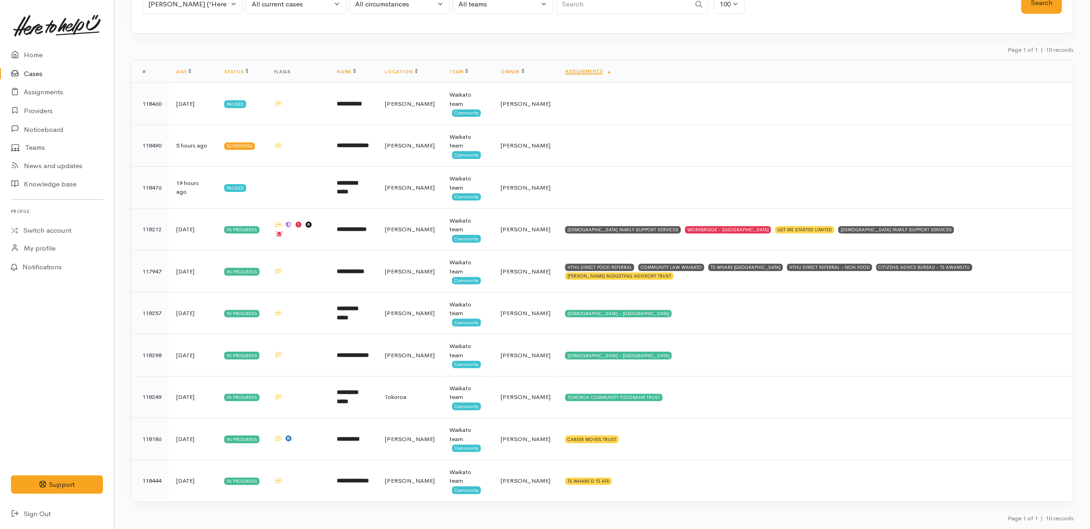
click at [572, 42] on div "Owner All My cases Aandrea Murray ('Here to help u') Akash Prakash ('Here to he…" at bounding box center [602, 252] width 976 height 554
click at [63, 49] on link "Home" at bounding box center [57, 55] width 114 height 19
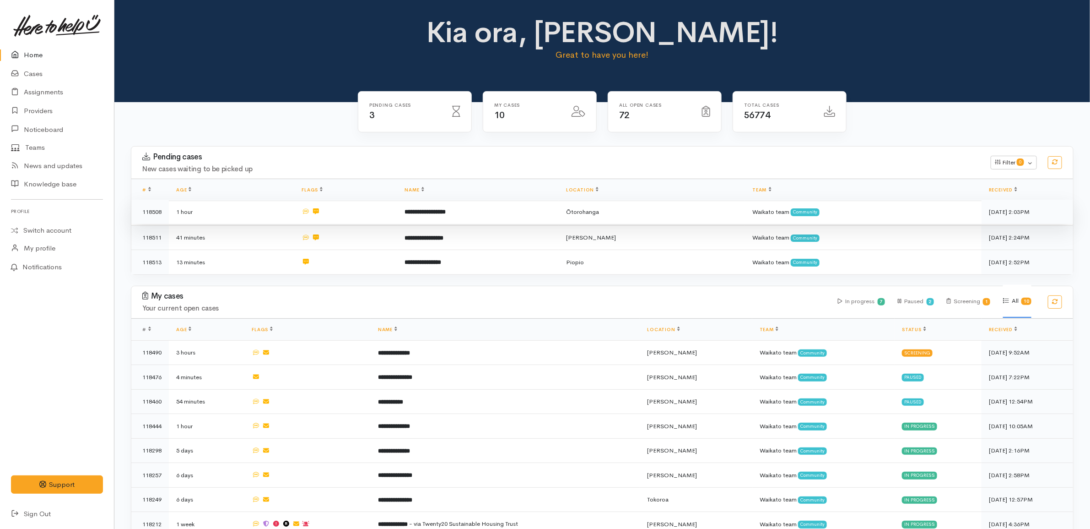
click at [372, 211] on td at bounding box center [345, 212] width 103 height 25
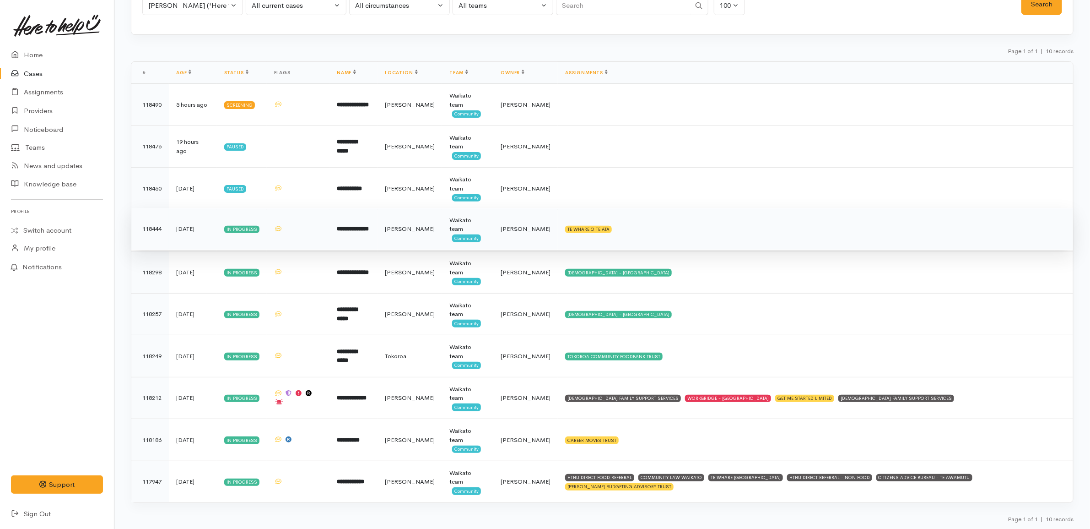
scroll to position [76, 0]
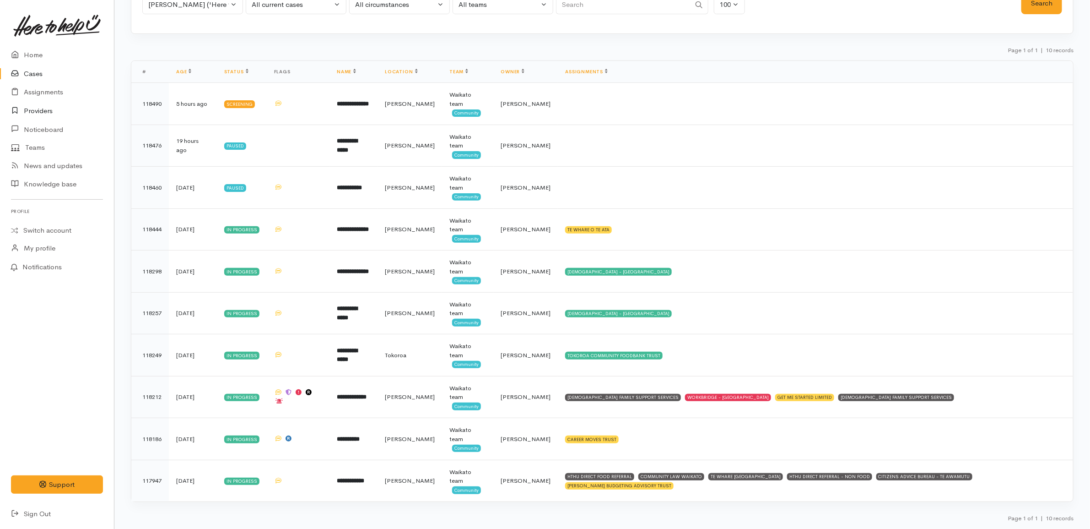
click at [58, 110] on link "Providers" at bounding box center [57, 111] width 114 height 19
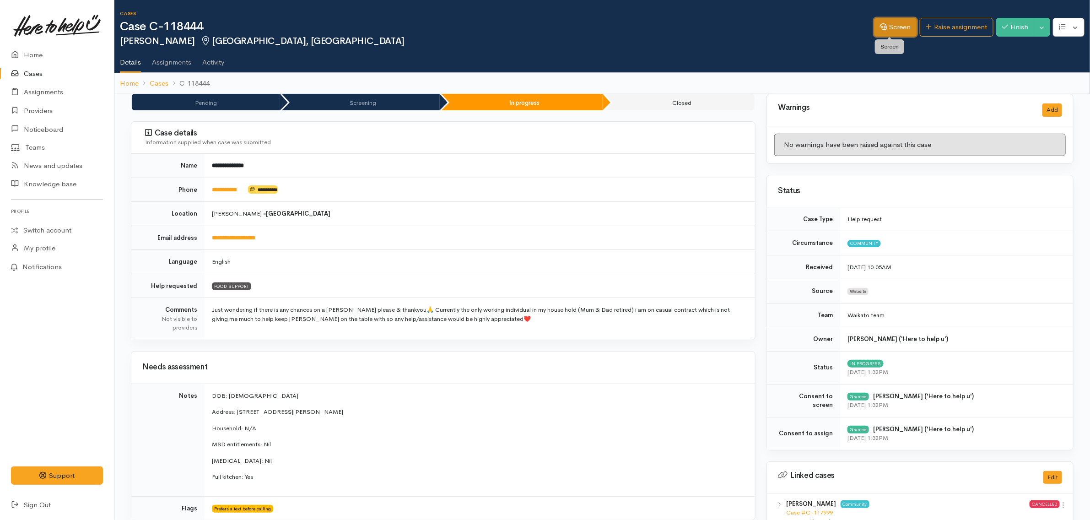
click at [876, 34] on link "Screen" at bounding box center [895, 27] width 43 height 19
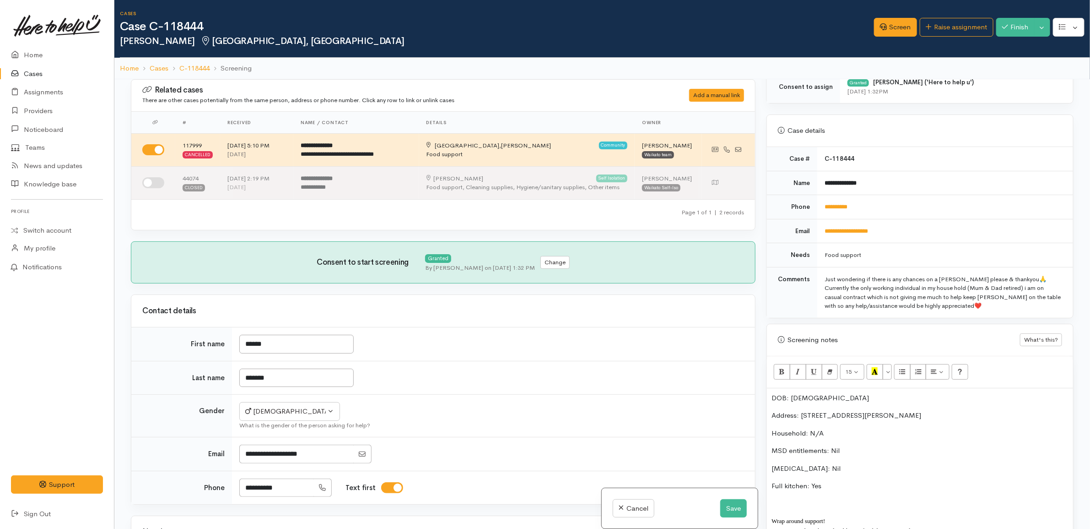
scroll to position [515, 0]
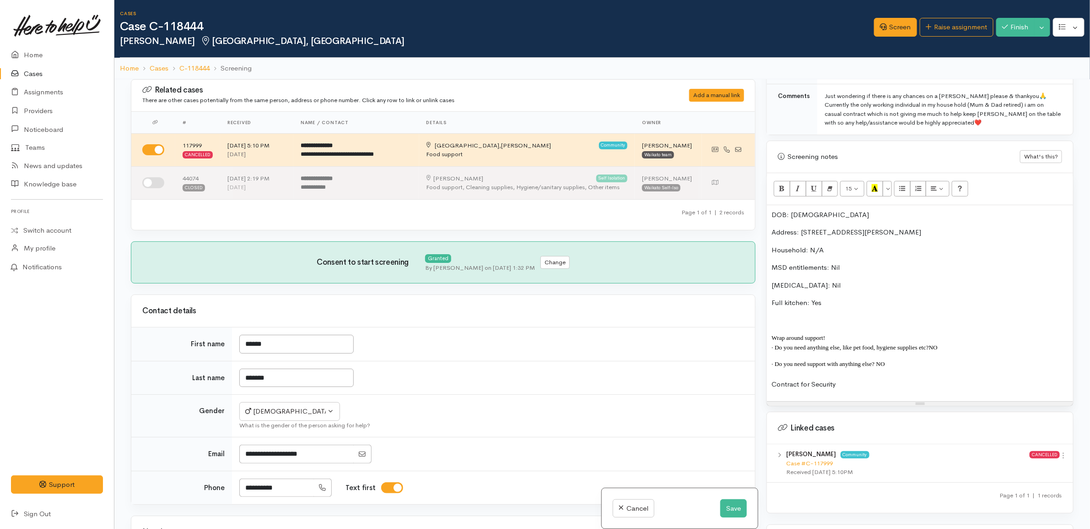
click at [866, 382] on p "Contract for Security" at bounding box center [920, 384] width 297 height 11
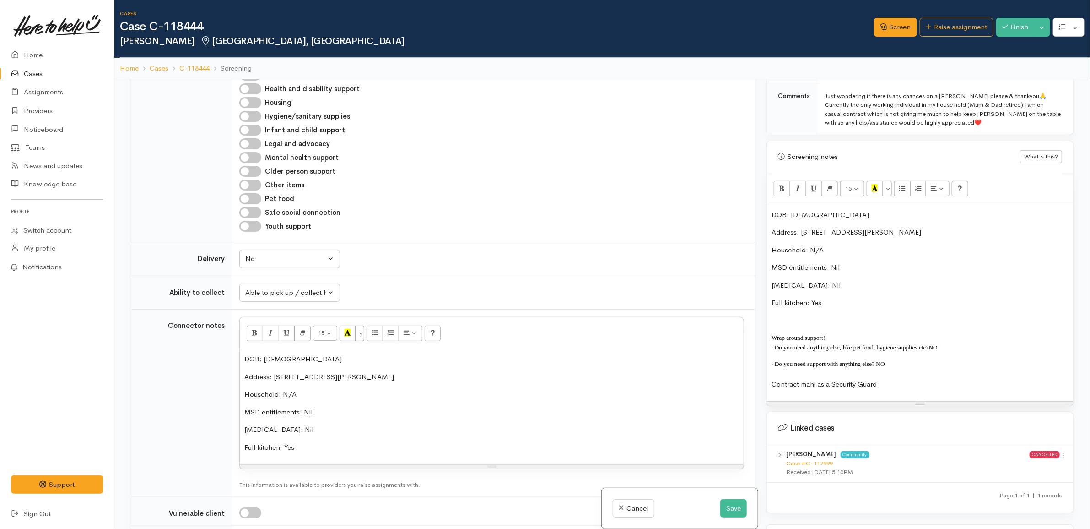
scroll to position [744, 0]
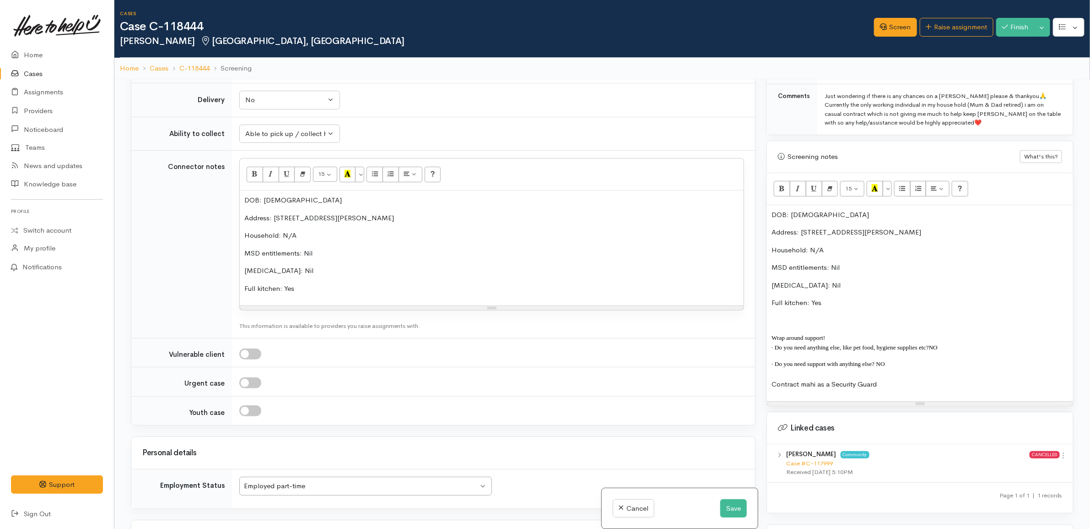
click at [416, 291] on p "Full kitchen: Yes" at bounding box center [491, 288] width 495 height 11
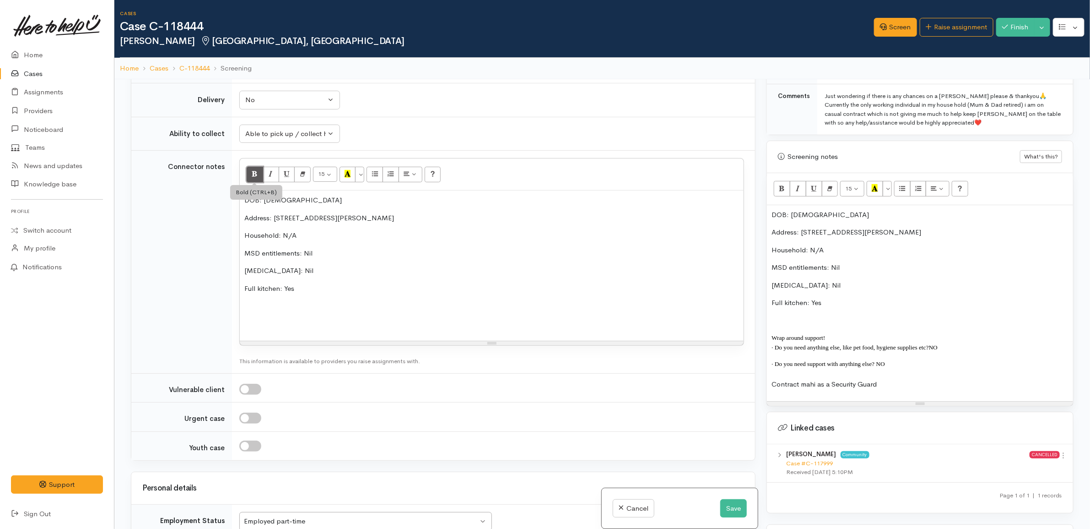
click at [259, 176] on button "Bold (CTRL+B)" at bounding box center [255, 175] width 16 height 16
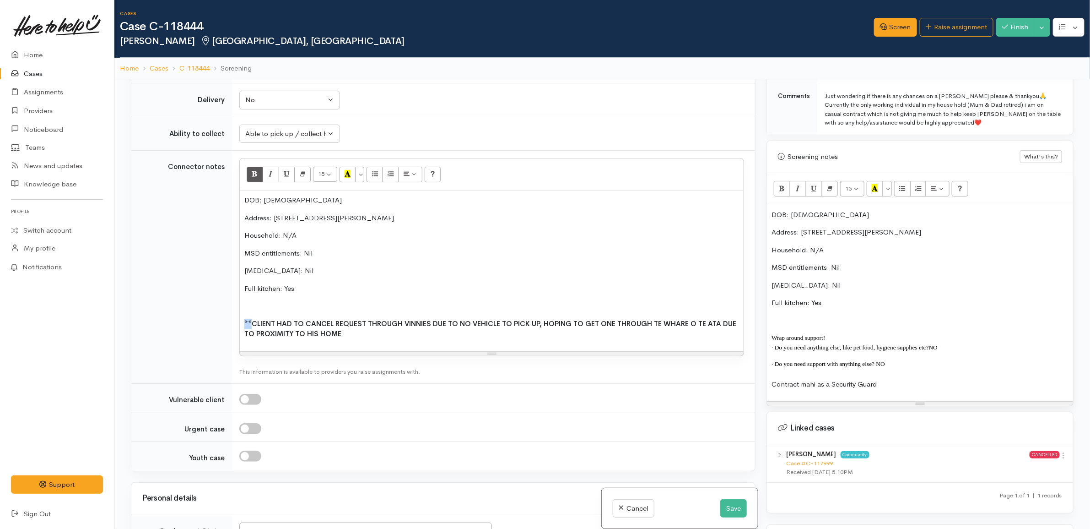
copy b "**"
click at [250, 325] on b "**CLIENT HAD TO CANCEL REQUEST THROUGH VINNIES DUE TO NO VEHICLE TO PICK UP, HO…" at bounding box center [490, 328] width 492 height 19
click at [365, 328] on b "**CLIENT HAD TO CANCEL REQUEST THROUGH VINNIES DUE TO NO VEHICLE TO PICK UP, HO…" at bounding box center [490, 328] width 492 height 19
click at [575, 325] on b "**CLIENT HAD TO CANCEL REQUEST PUT THROUGH VINNIES (SELF-REFERRAL) DUE TO NO VE…" at bounding box center [488, 328] width 489 height 19
click at [574, 325] on b "**CLIENT HAD TO CANCEL REQUEST PUT THROUGH VINNIES (SELF-REFERRAL) DUE TO NO VE…" at bounding box center [488, 328] width 489 height 19
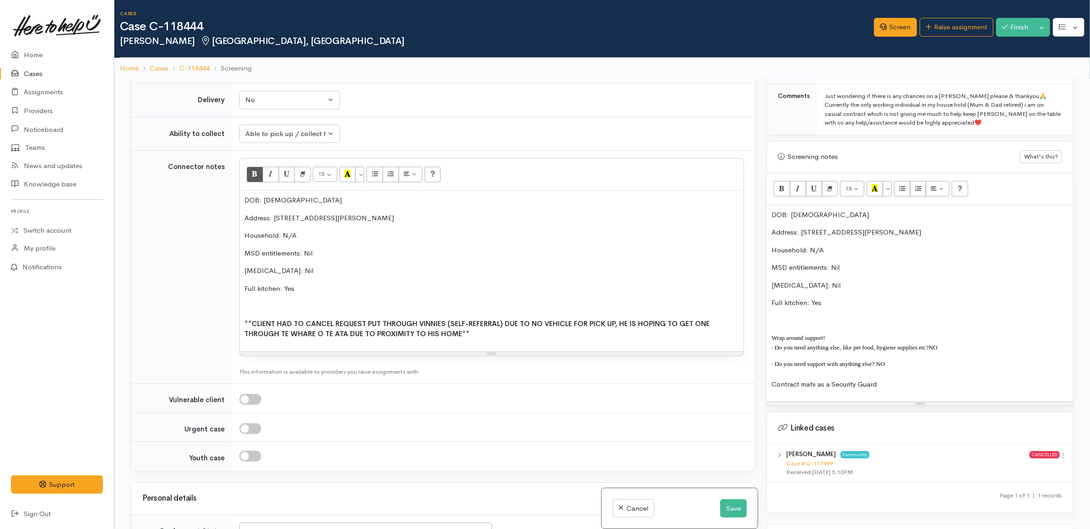
click at [697, 324] on b "**CLIENT HAD TO CANCEL REQUEST PUT THROUGH VINNIES (SELF-REFERRAL) DUE TO NO VE…" at bounding box center [476, 328] width 465 height 19
click at [736, 501] on button "Save" at bounding box center [733, 508] width 27 height 19
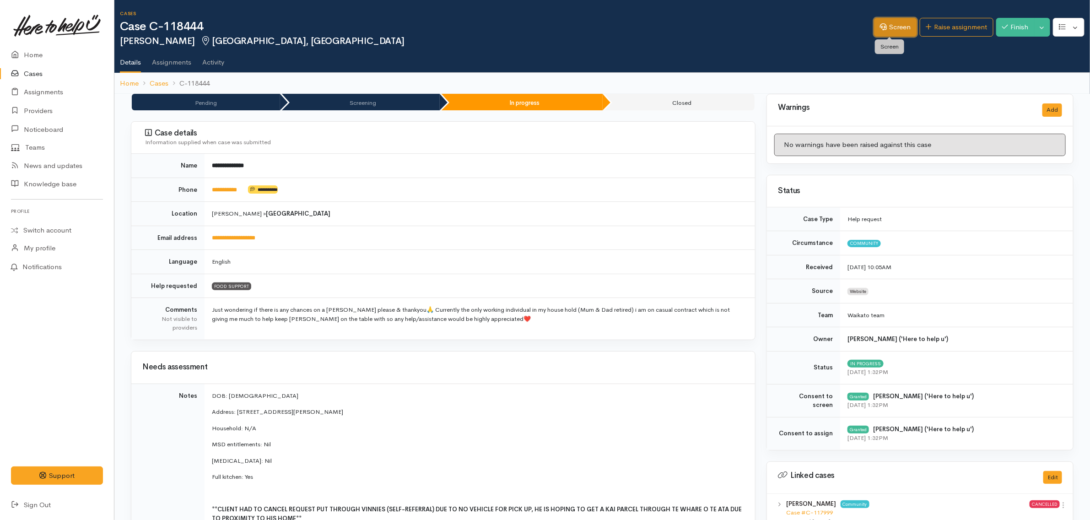
click at [903, 28] on link "Screen" at bounding box center [895, 27] width 43 height 19
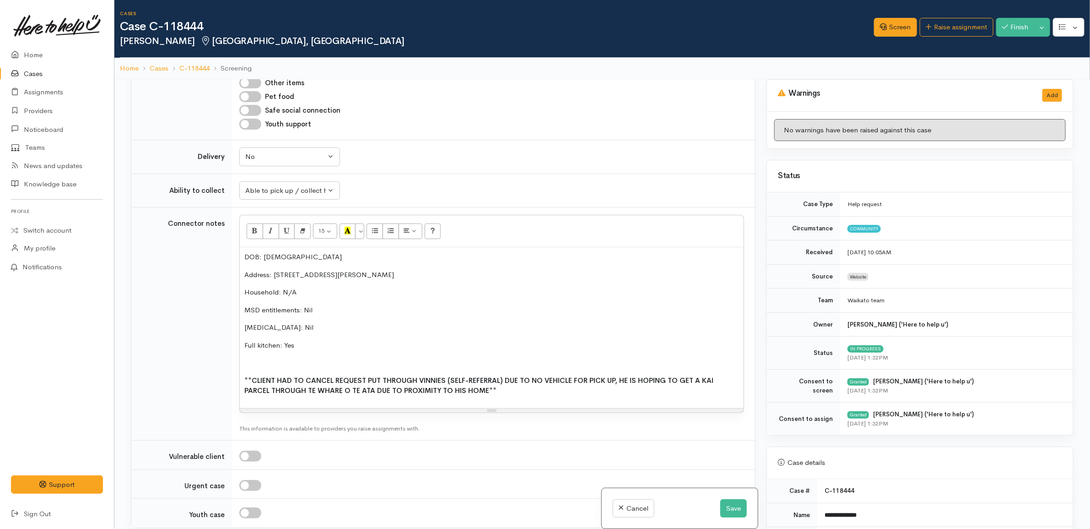
scroll to position [915, 0]
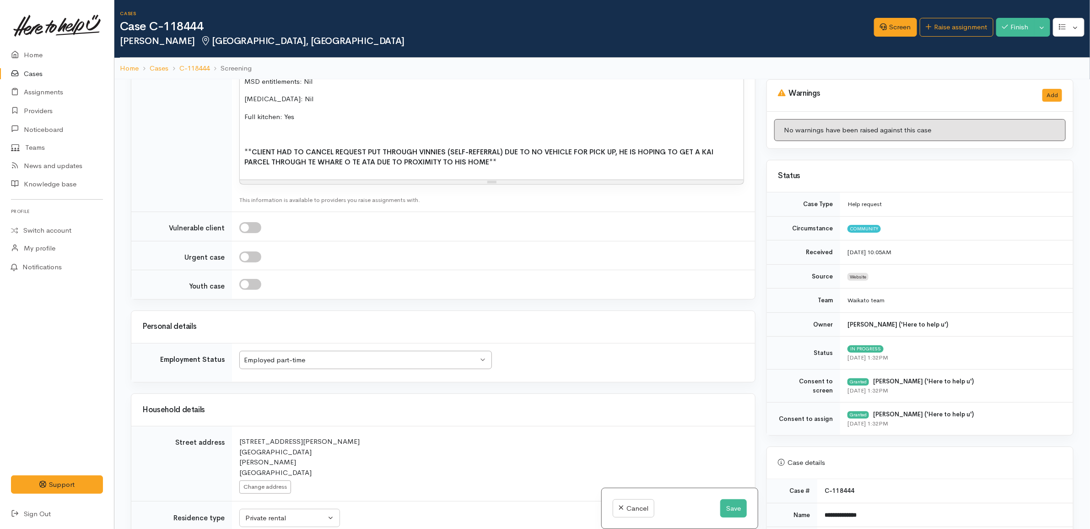
click at [621, 152] on b "**CLIENT HAD TO CANCEL REQUEST PUT THROUGH VINNIES (SELF-REFERRAL) DUE TO NO VE…" at bounding box center [478, 156] width 469 height 19
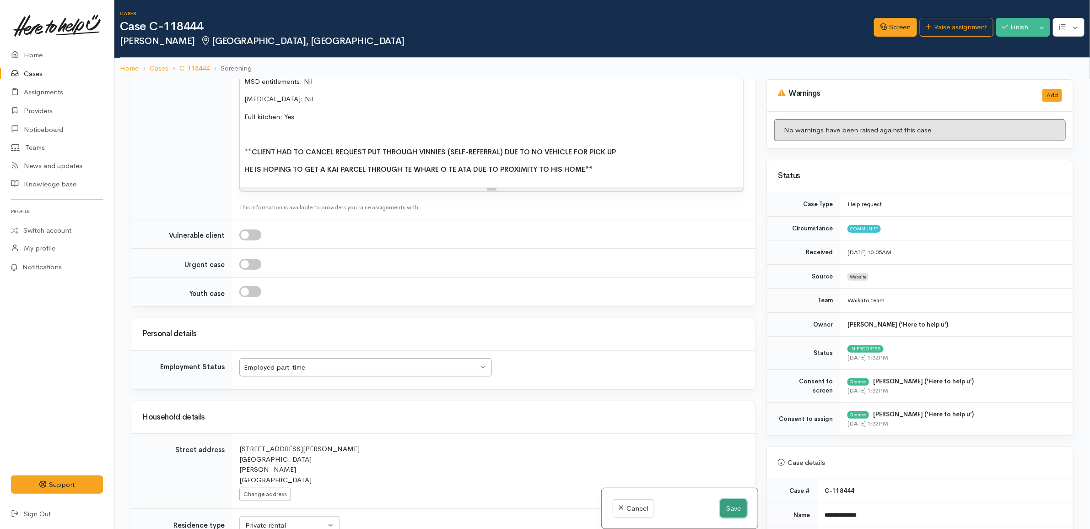
click at [735, 500] on button "Save" at bounding box center [733, 508] width 27 height 19
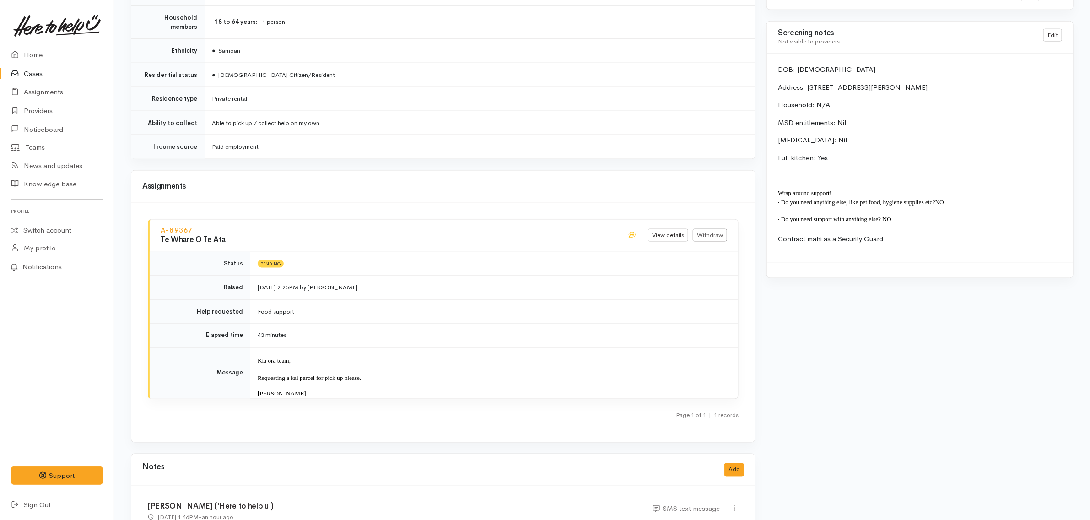
scroll to position [915, 0]
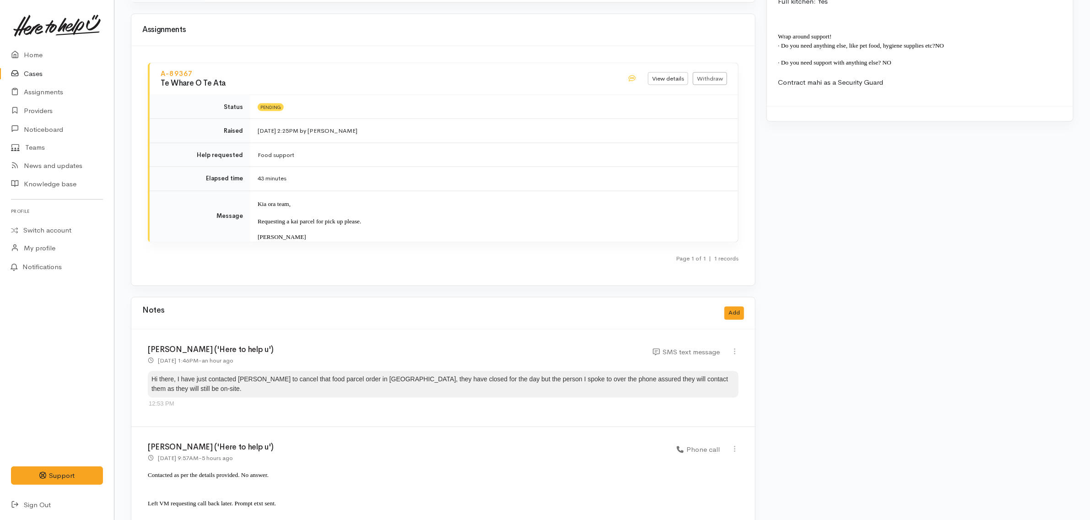
click at [58, 71] on link "Cases" at bounding box center [57, 74] width 114 height 19
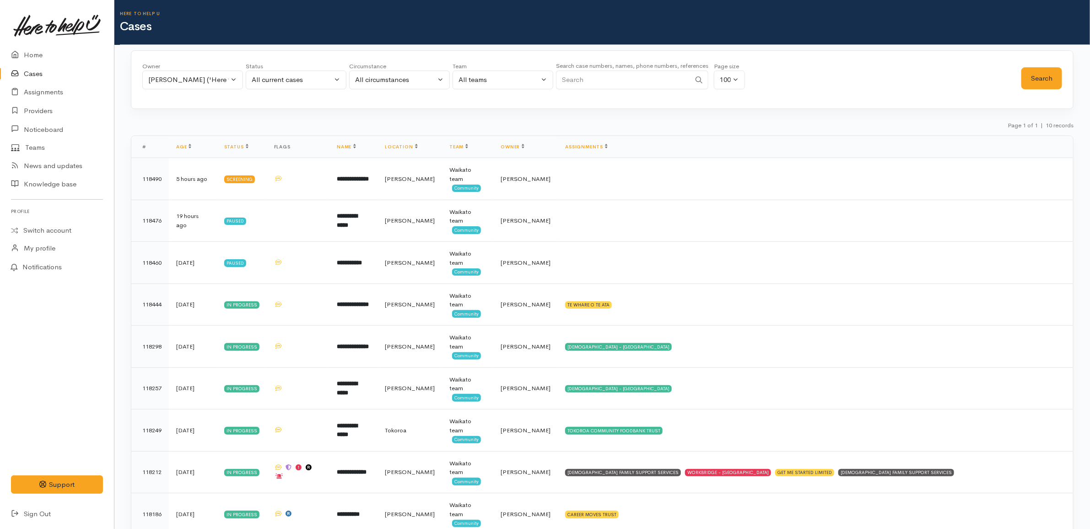
click at [49, 69] on link "Cases" at bounding box center [57, 74] width 114 height 19
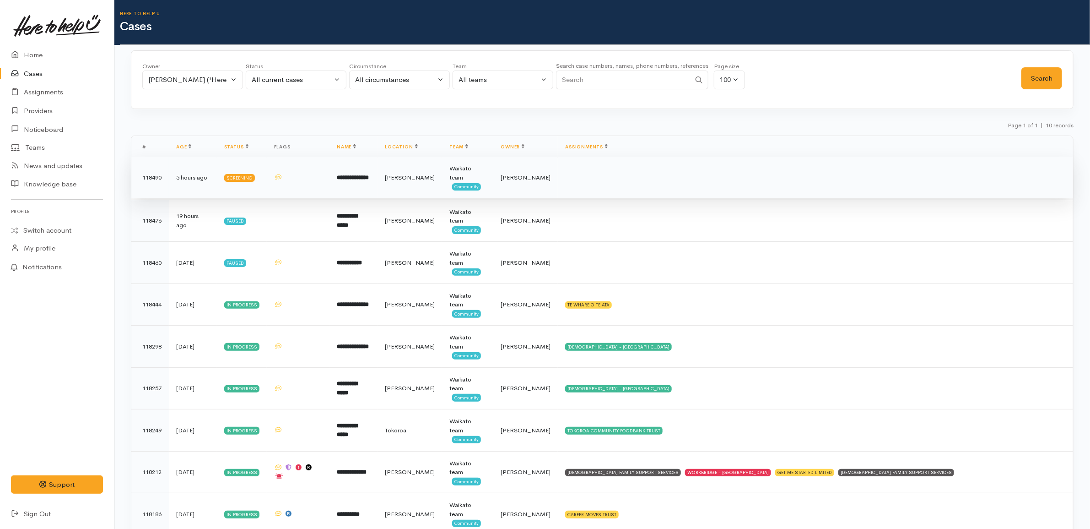
click at [351, 182] on td "**********" at bounding box center [354, 178] width 48 height 42
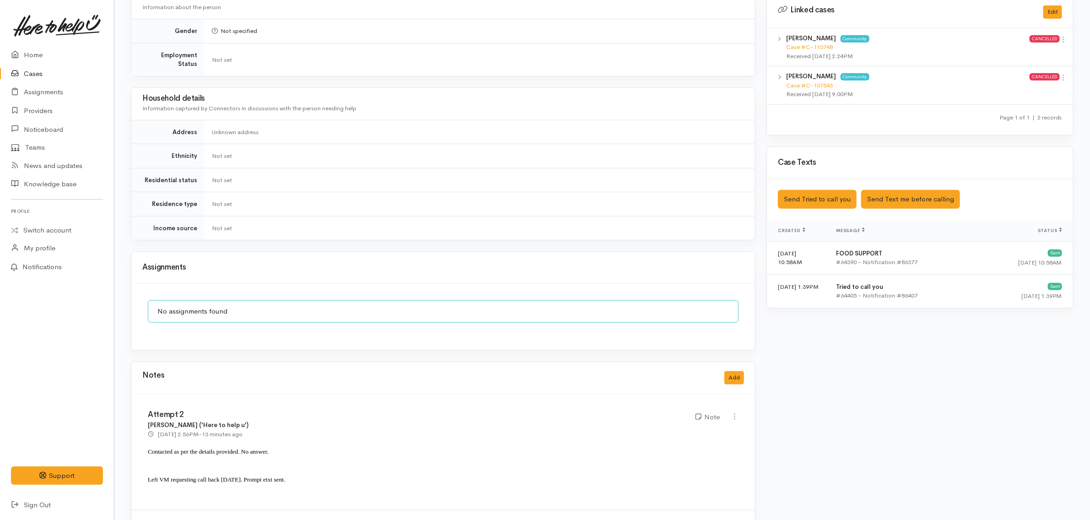
scroll to position [570, 0]
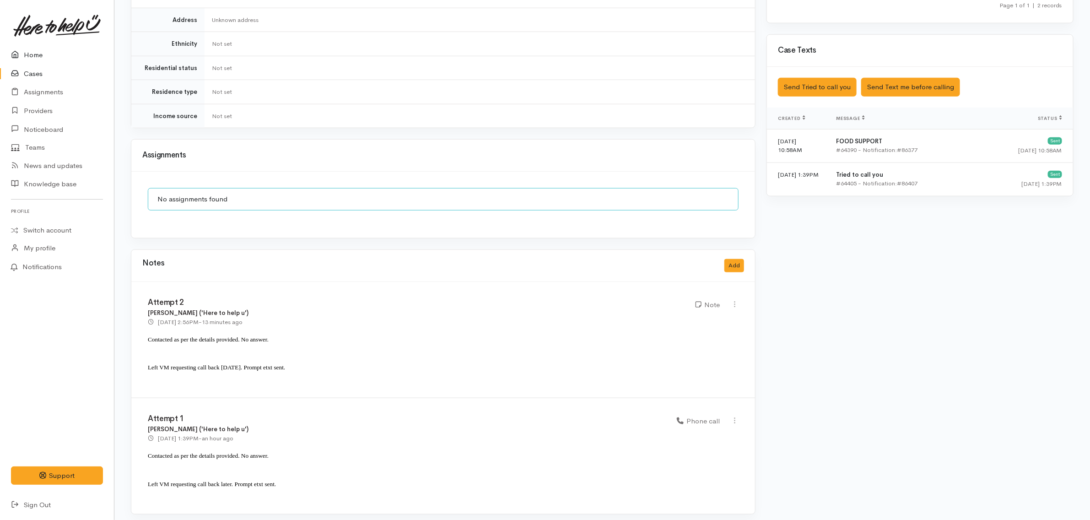
click at [61, 55] on link "Home" at bounding box center [57, 55] width 114 height 19
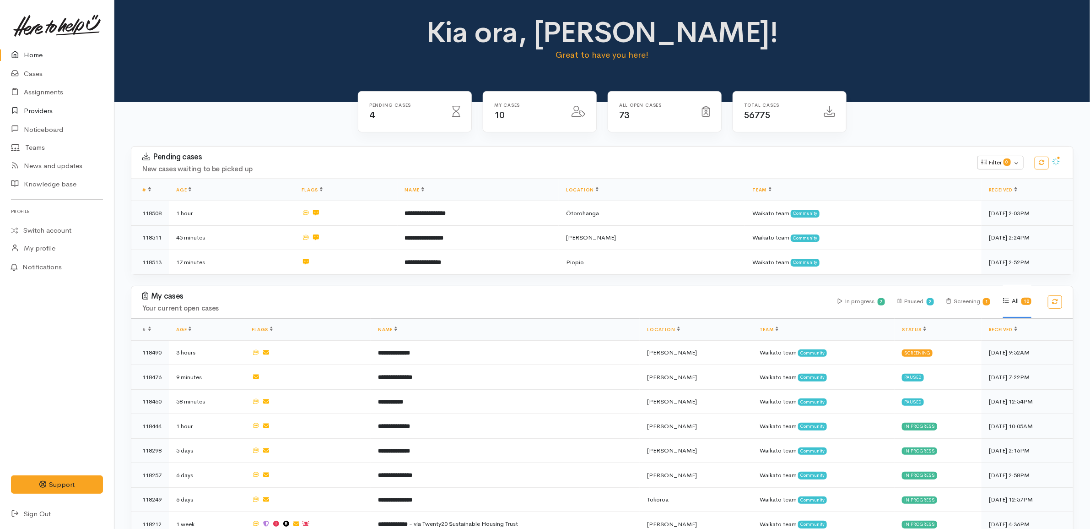
click at [53, 113] on link "Providers" at bounding box center [57, 111] width 114 height 19
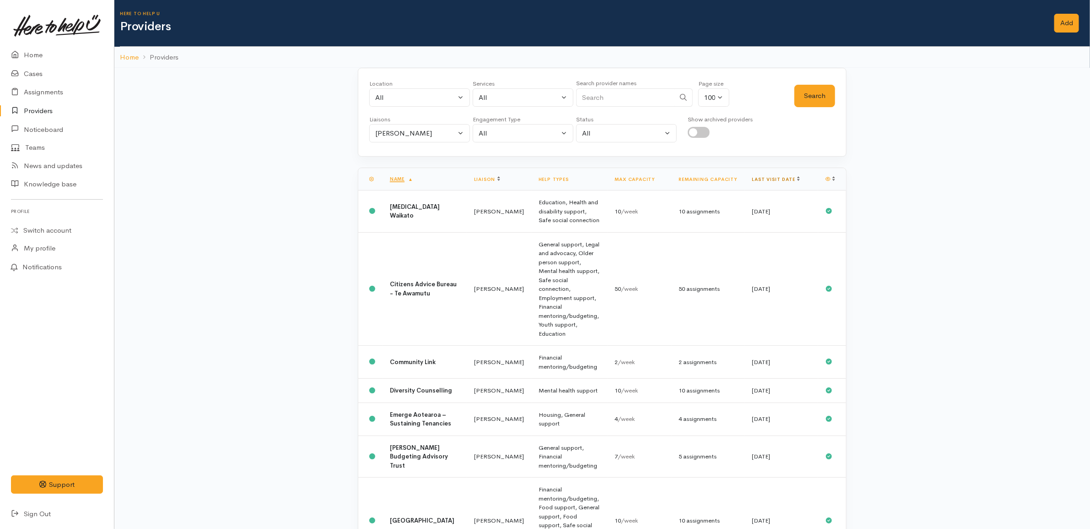
click at [773, 177] on link "Last visit date" at bounding box center [776, 179] width 48 height 6
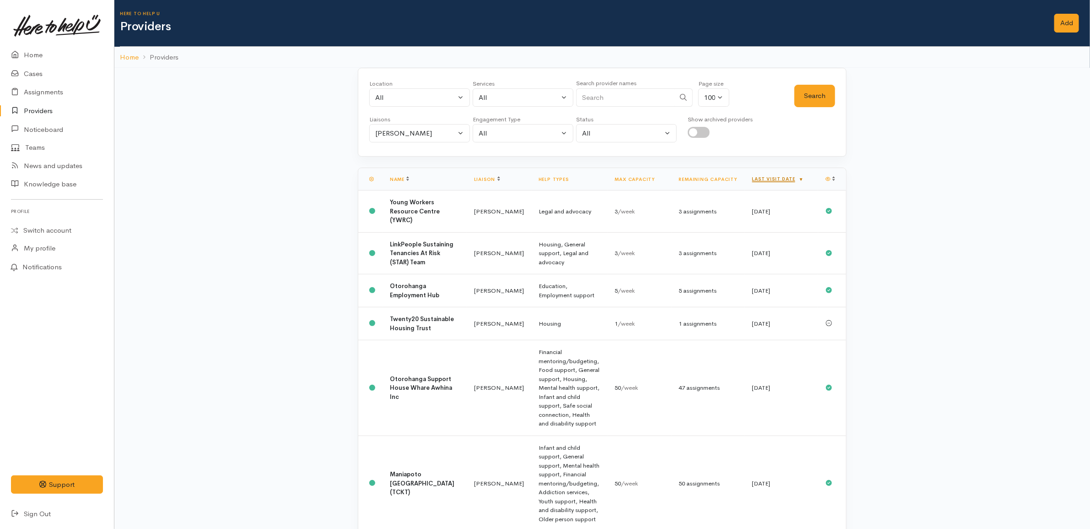
click at [779, 177] on link "Last visit date" at bounding box center [778, 179] width 52 height 6
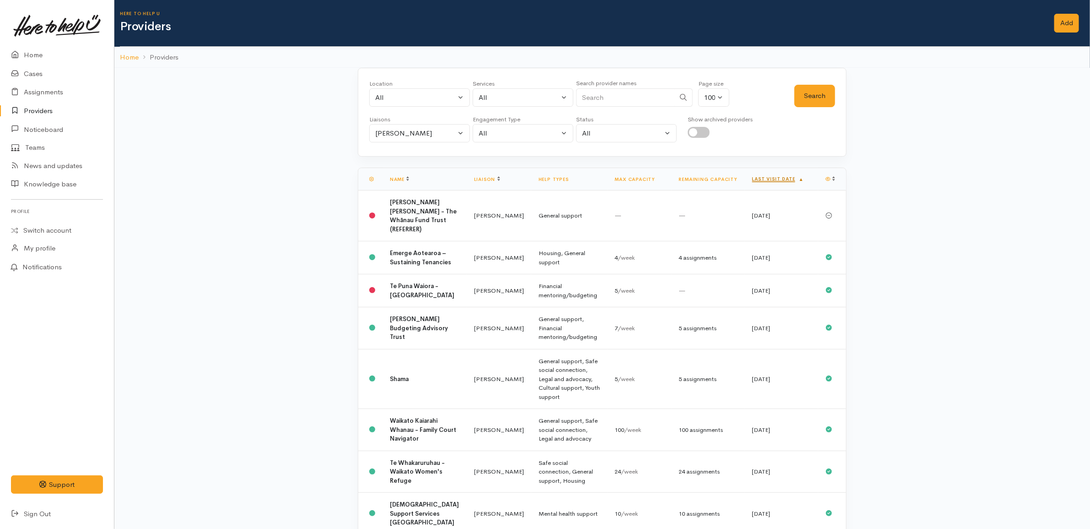
click at [794, 178] on link "Last visit date" at bounding box center [778, 179] width 52 height 6
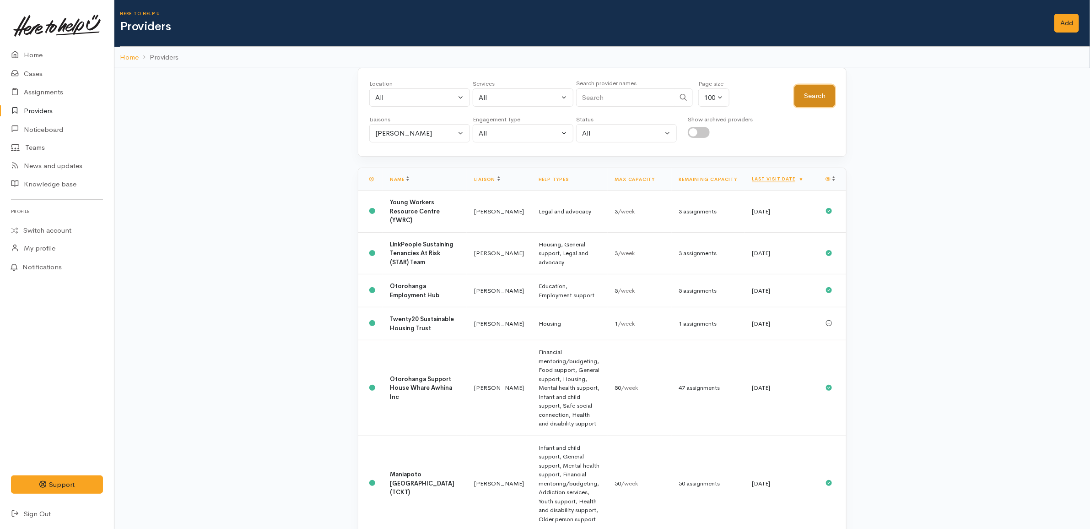
click at [822, 102] on button "Search" at bounding box center [815, 96] width 41 height 22
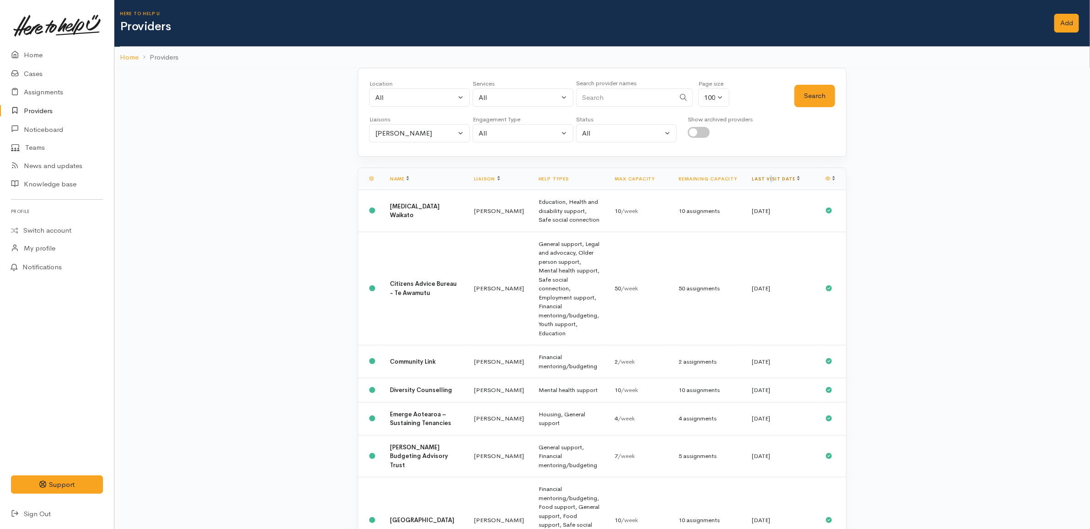
click at [770, 178] on link "Last visit date" at bounding box center [776, 179] width 48 height 6
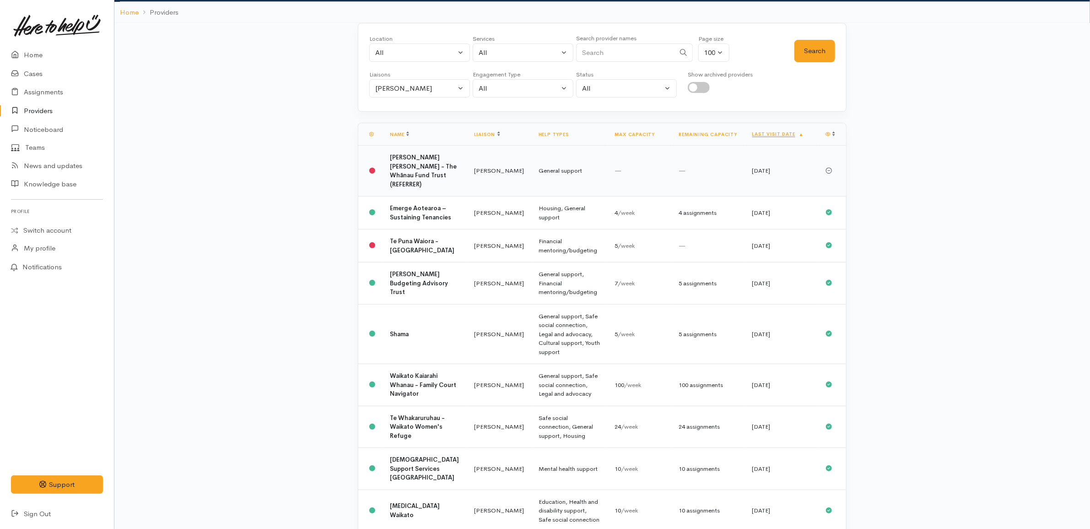
scroll to position [44, 0]
click at [699, 89] on input "checkbox" at bounding box center [699, 87] width 22 height 11
checkbox input "true"
click at [816, 53] on button "Search" at bounding box center [815, 51] width 41 height 22
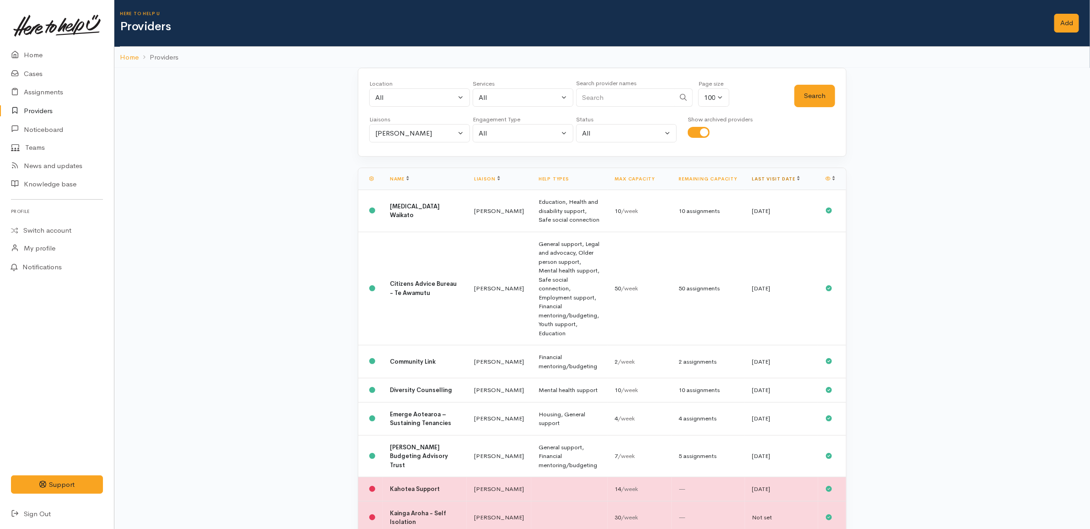
click at [766, 177] on link "Last visit date" at bounding box center [776, 179] width 48 height 6
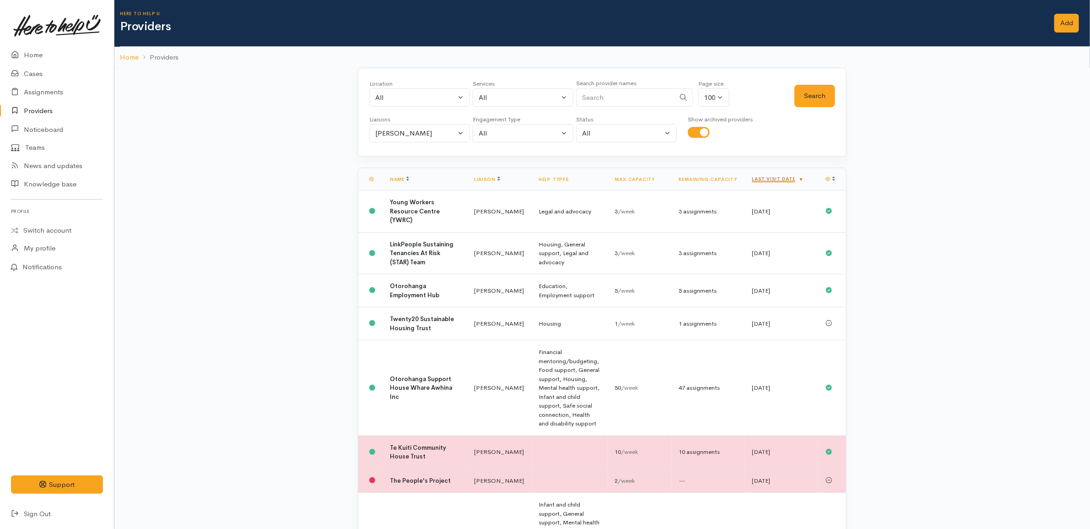
click at [775, 177] on link "Last visit date" at bounding box center [778, 179] width 52 height 6
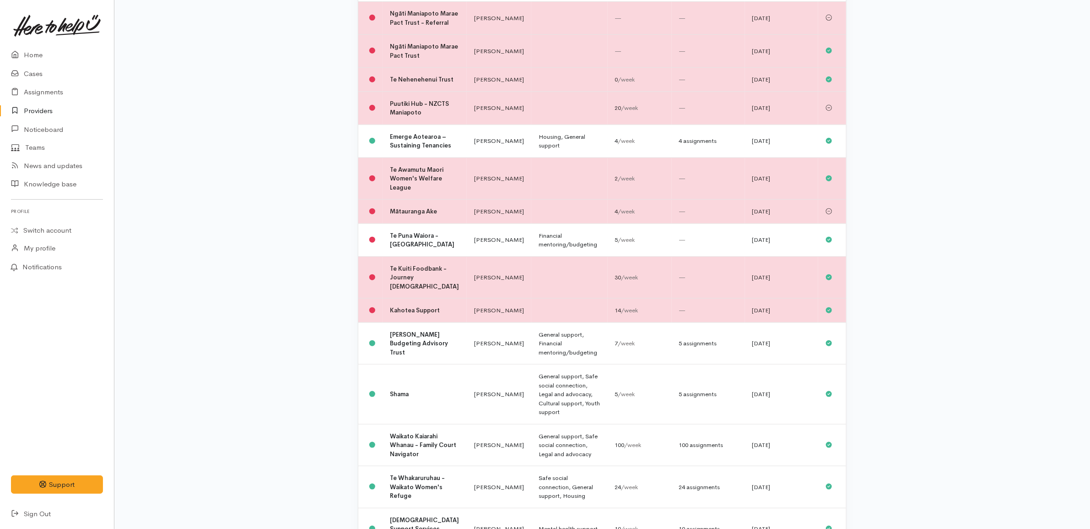
scroll to position [572, 0]
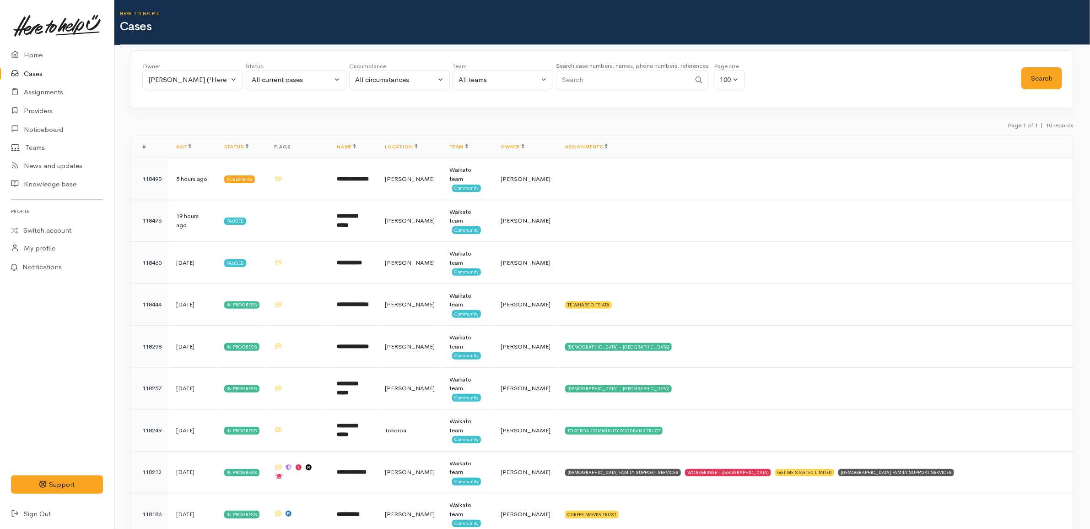
click at [591, 76] on input "Search" at bounding box center [623, 79] width 135 height 19
paste input "642102493084"
drag, startPoint x: 568, startPoint y: 78, endPoint x: 504, endPoint y: 76, distance: 63.7
click at [504, 76] on div "Owner All My cases [PERSON_NAME] ('Here to help u') [PERSON_NAME] ('Here to hel…" at bounding box center [581, 78] width 879 height 33
type input "02102493084"
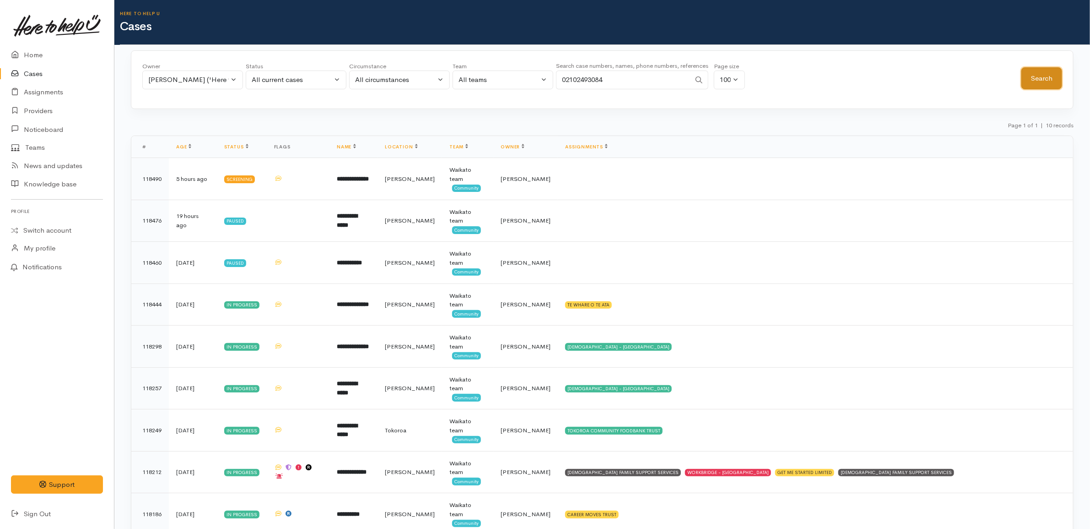
click at [1038, 78] on button "Search" at bounding box center [1042, 78] width 41 height 22
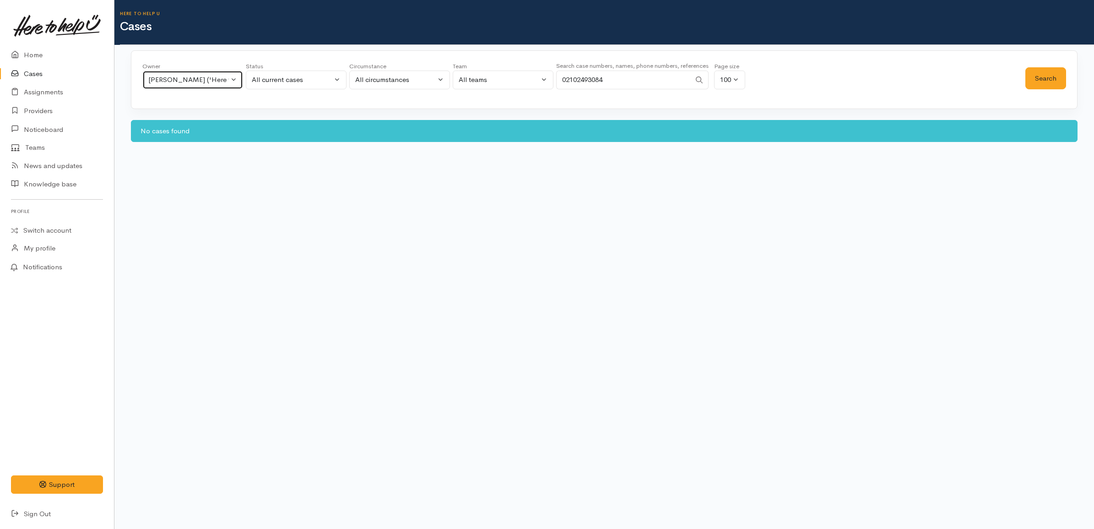
click at [175, 76] on div "[PERSON_NAME] ('Here to help u')" at bounding box center [188, 80] width 81 height 11
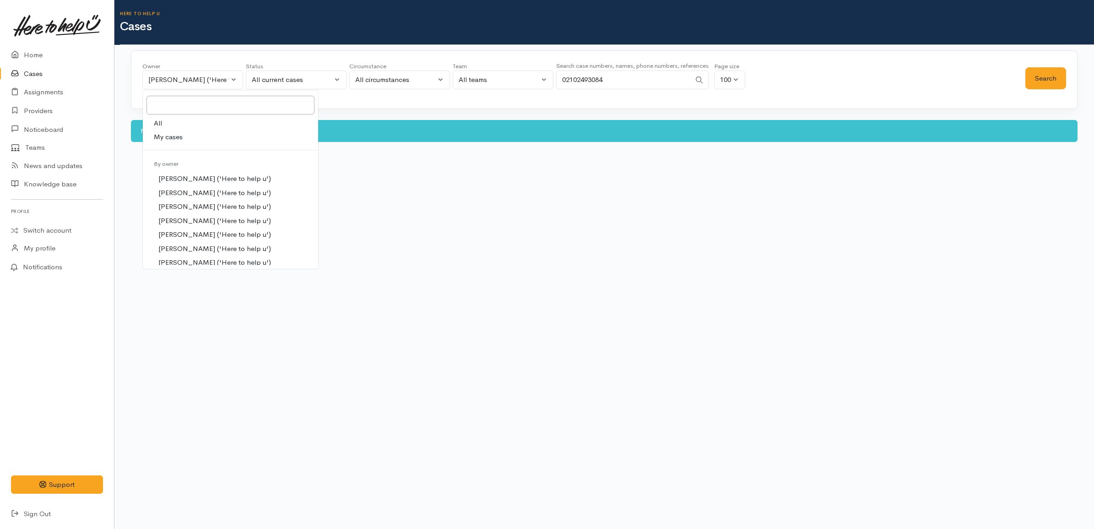
click at [177, 121] on link "All" at bounding box center [230, 123] width 175 height 14
select select "-1"
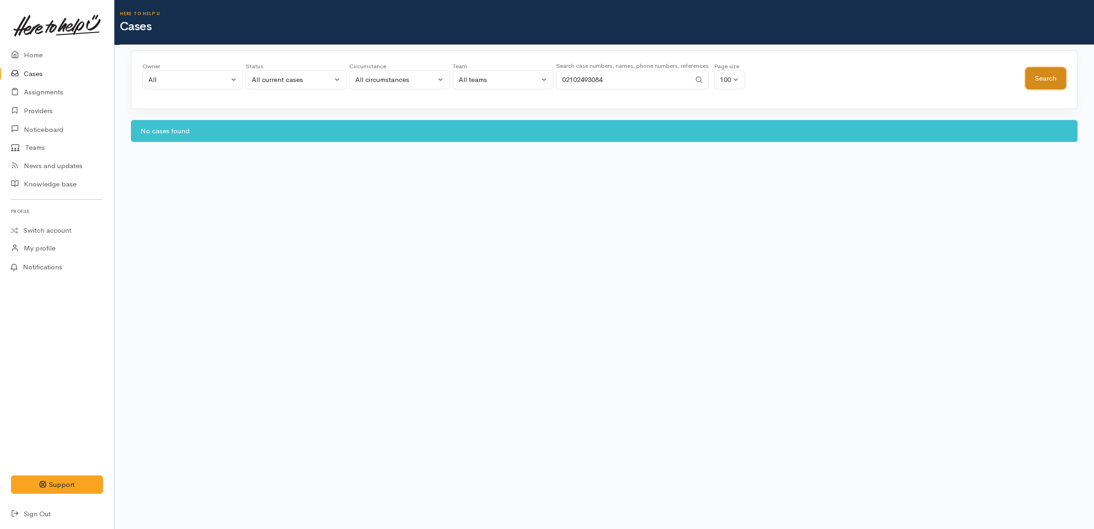
click at [1041, 83] on button "Search" at bounding box center [1045, 78] width 41 height 22
click at [319, 74] on button "All current cases" at bounding box center [296, 79] width 101 height 19
click at [277, 247] on link "All" at bounding box center [296, 249] width 100 height 14
select select "All"
click at [1044, 71] on button "Search" at bounding box center [1045, 78] width 41 height 22
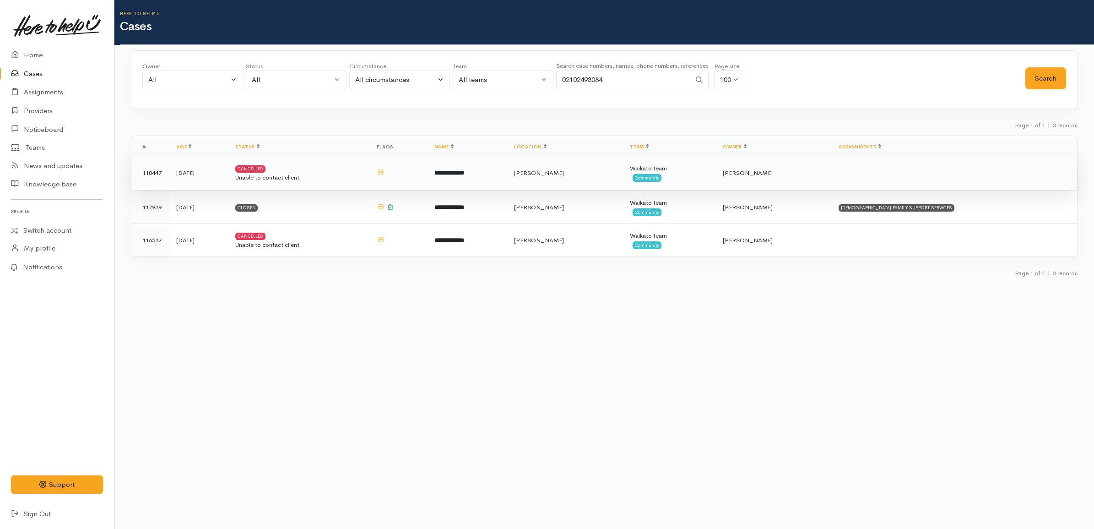
click at [362, 178] on div "Unable to contact client" at bounding box center [298, 177] width 127 height 9
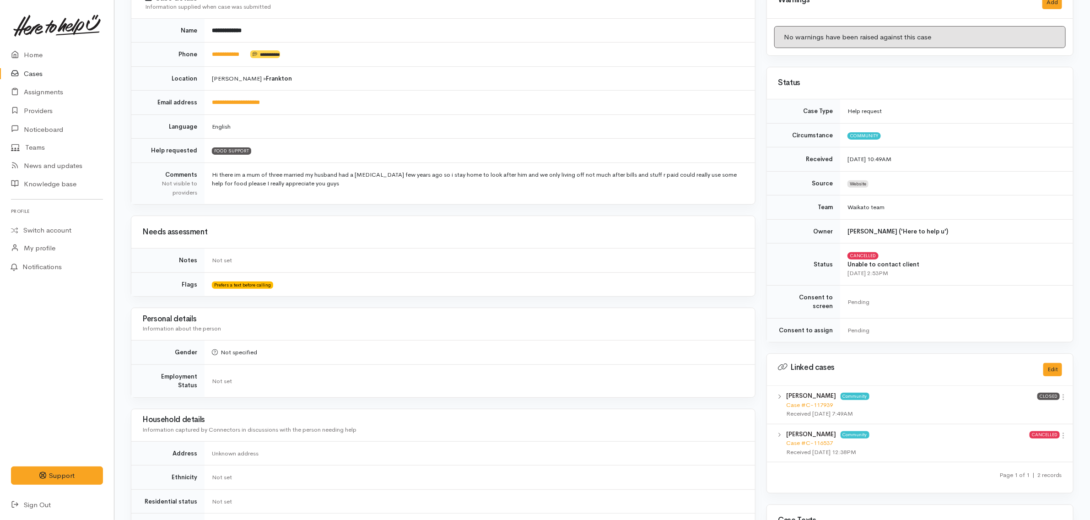
scroll to position [32, 0]
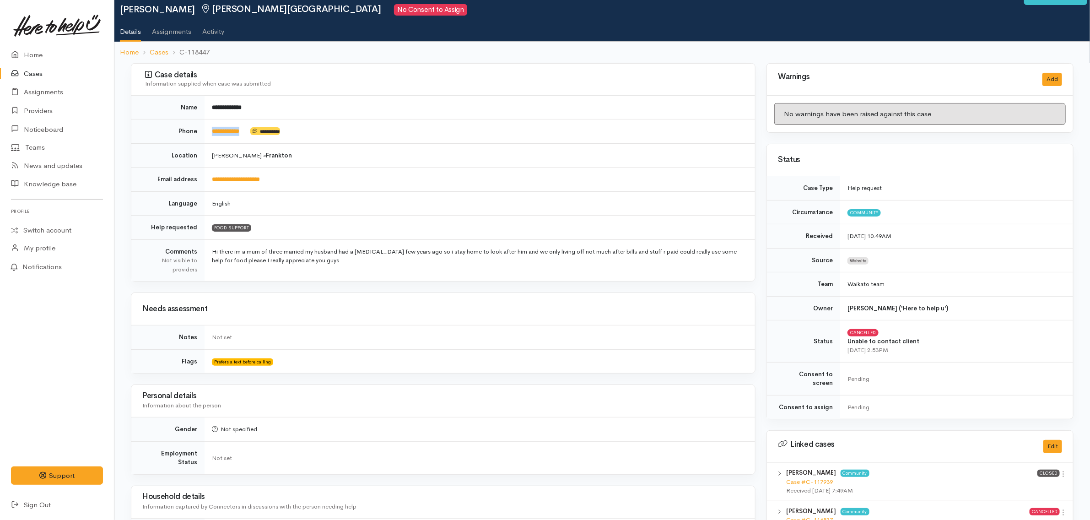
drag, startPoint x: 253, startPoint y: 131, endPoint x: 205, endPoint y: 129, distance: 47.7
click at [205, 129] on td "**********" at bounding box center [480, 131] width 551 height 24
copy td "**********"
click at [411, 120] on td "**********" at bounding box center [480, 131] width 551 height 24
click at [311, 123] on td "**********" at bounding box center [480, 131] width 551 height 24
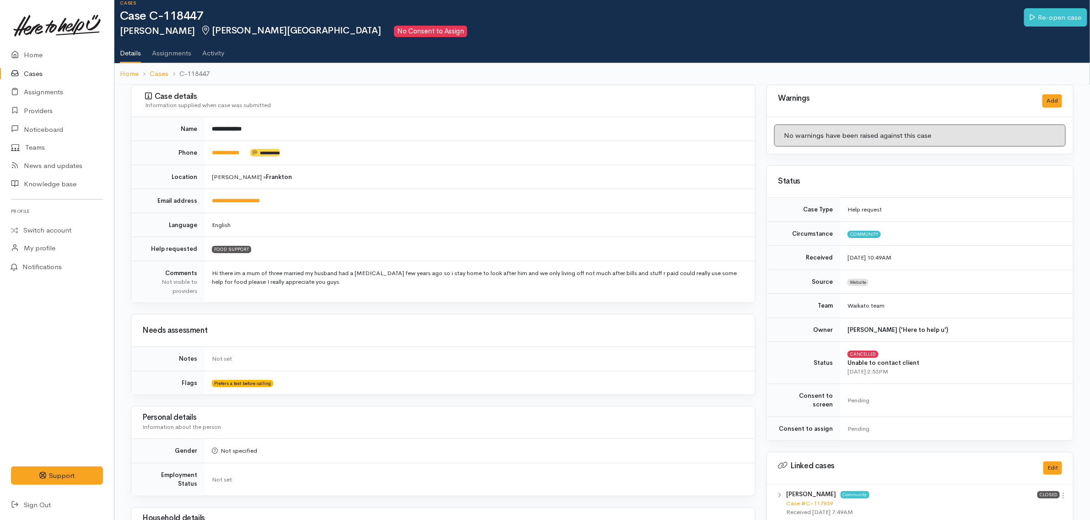
scroll to position [0, 0]
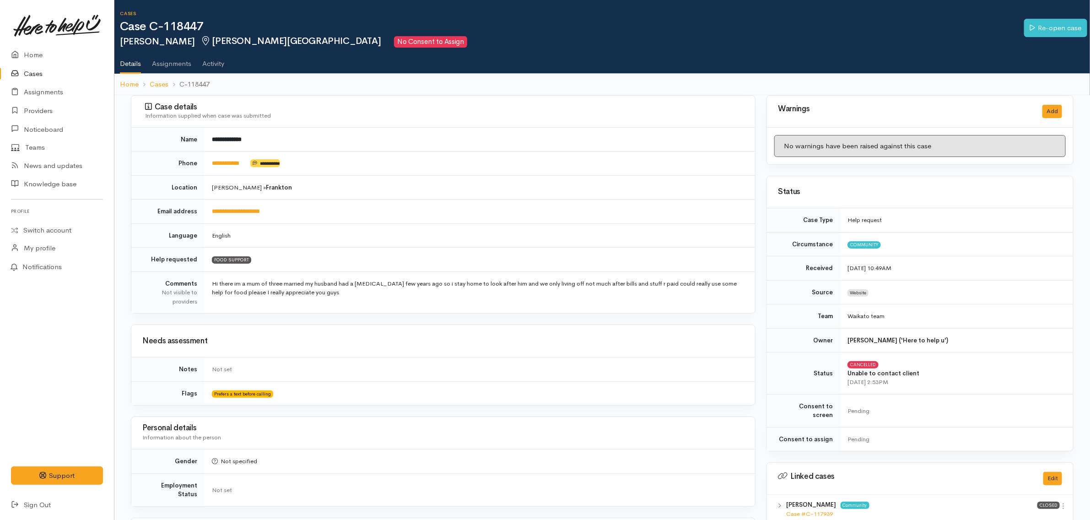
click at [422, 131] on td "**********" at bounding box center [480, 140] width 551 height 24
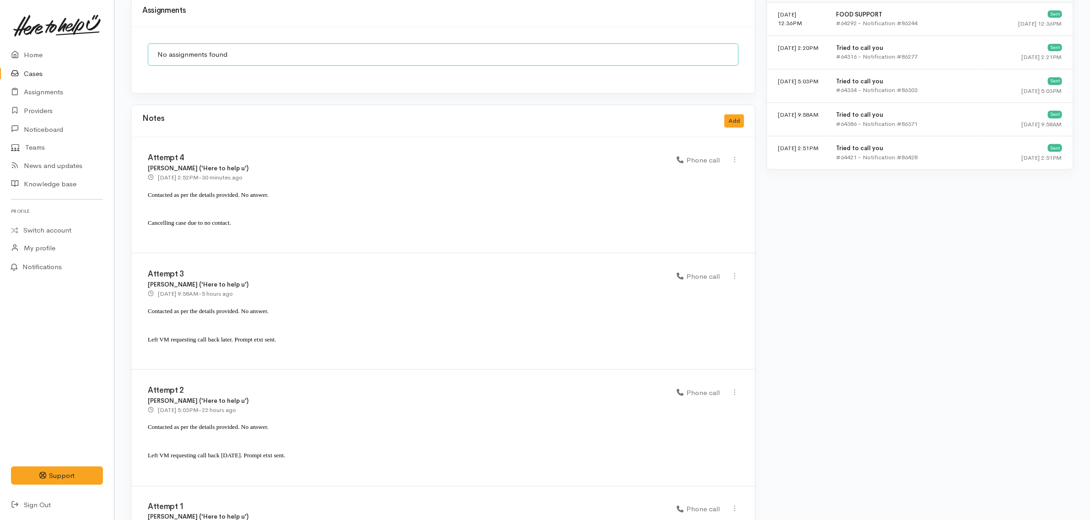
scroll to position [604, 0]
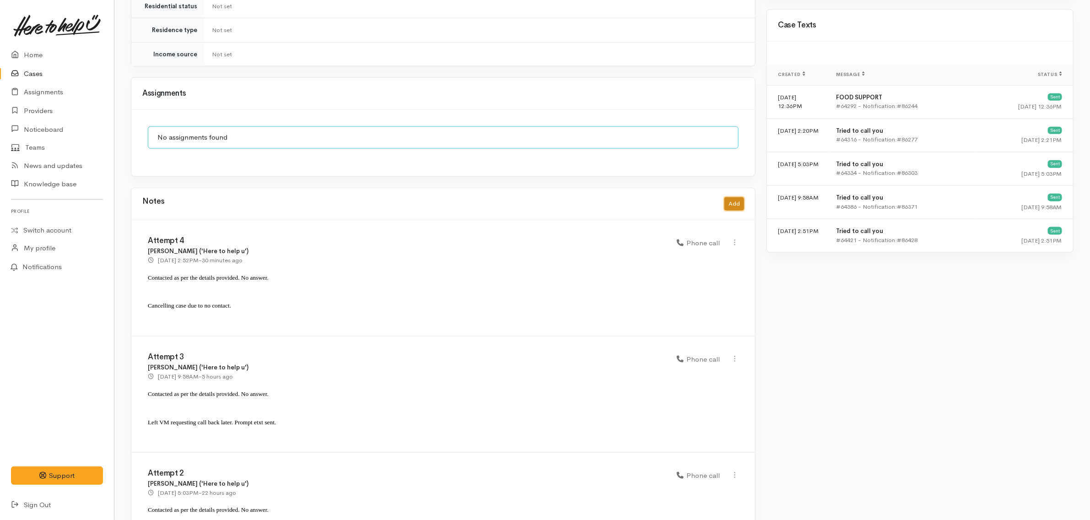
click at [738, 199] on button "Add" at bounding box center [735, 203] width 20 height 13
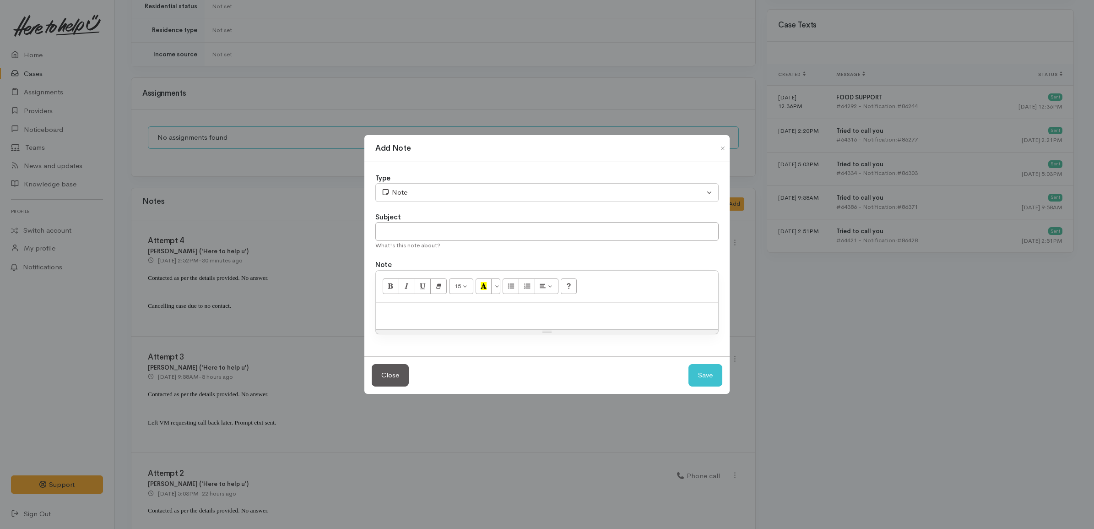
click at [422, 324] on div at bounding box center [547, 316] width 342 height 27
paste div
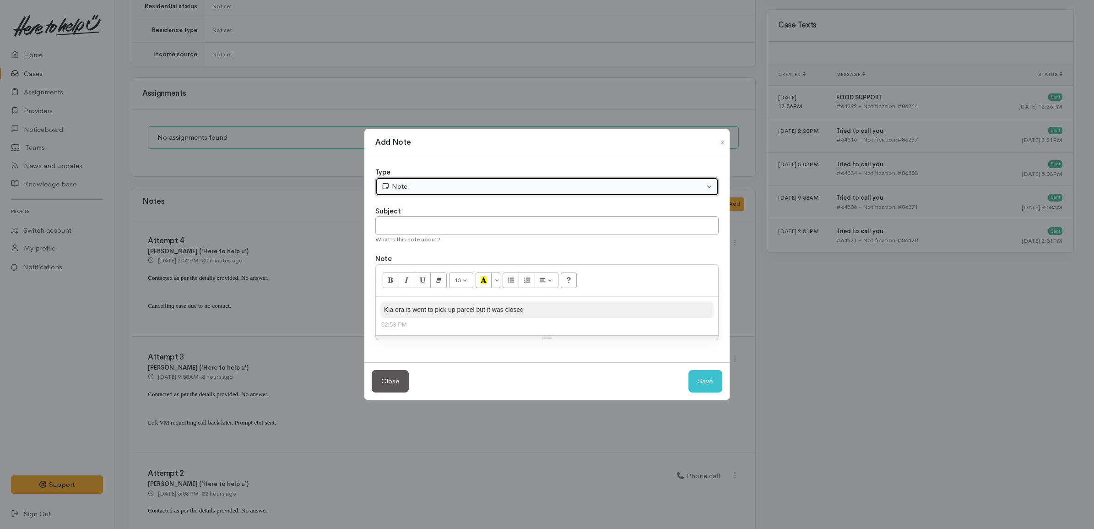
click at [433, 190] on div "Note" at bounding box center [542, 186] width 323 height 11
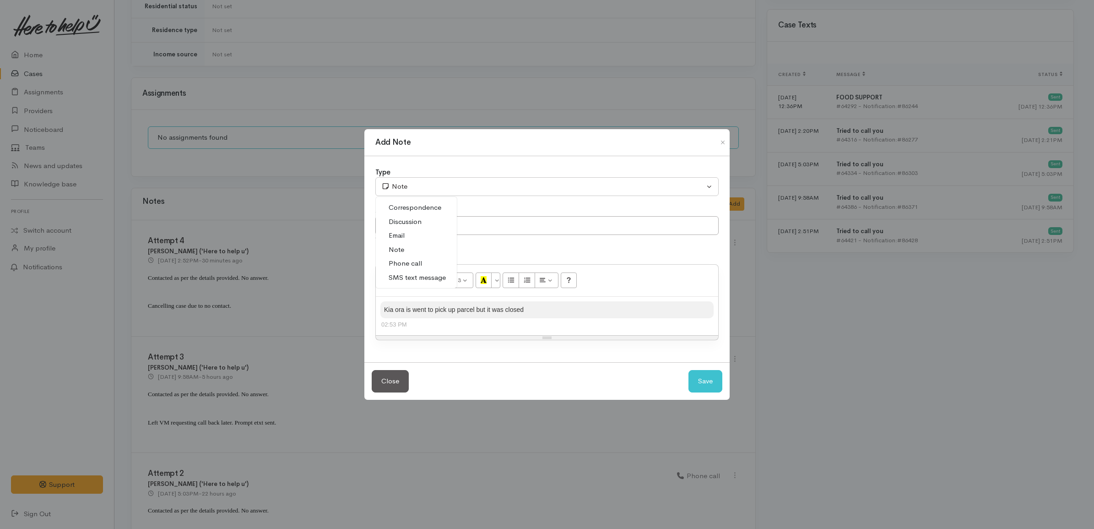
click at [420, 276] on span "SMS text message" at bounding box center [417, 277] width 57 height 11
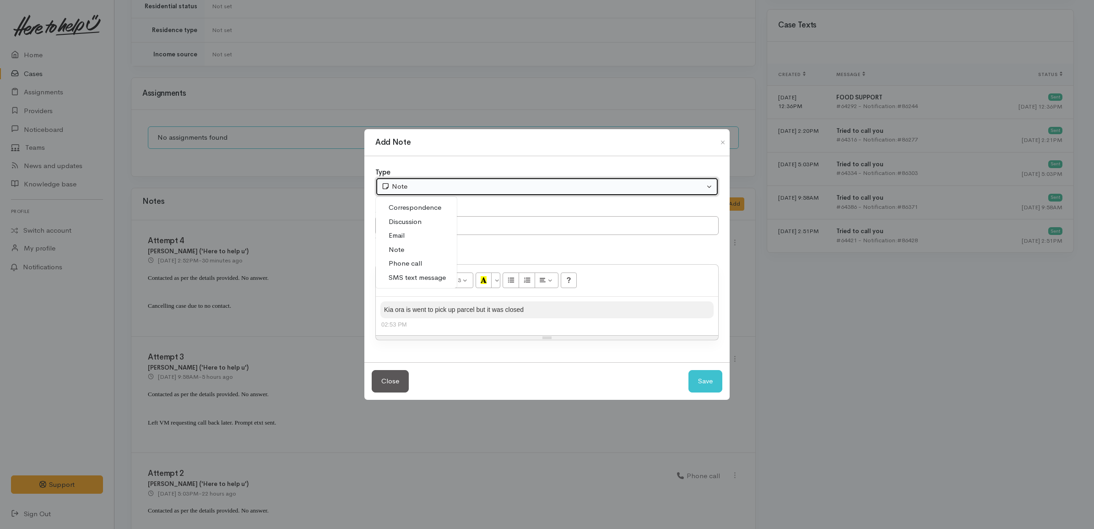
select select "5"
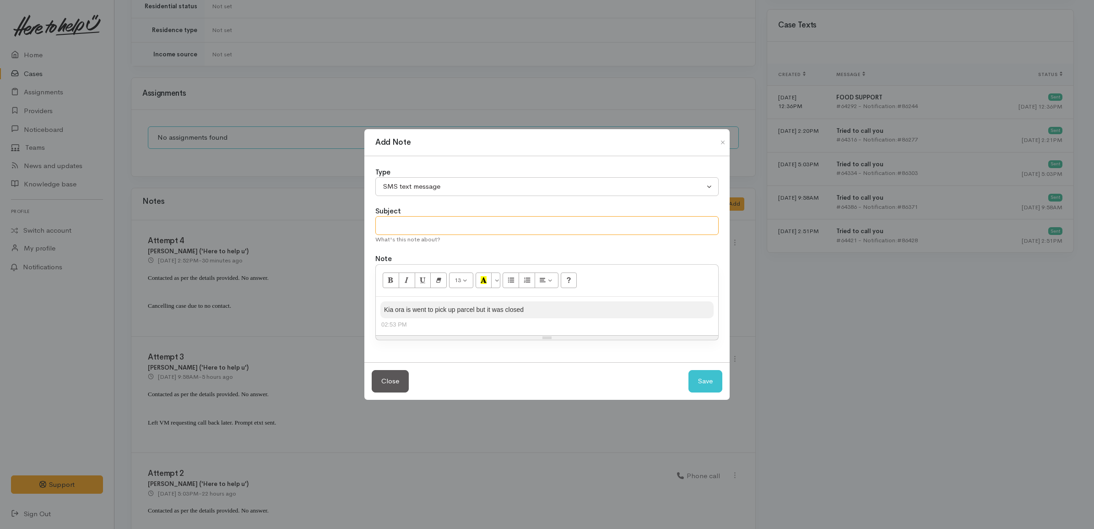
click at [457, 229] on input "text" at bounding box center [546, 225] width 343 height 19
type input "etxt received"
click at [701, 383] on button "Save" at bounding box center [705, 381] width 34 height 22
select select "1"
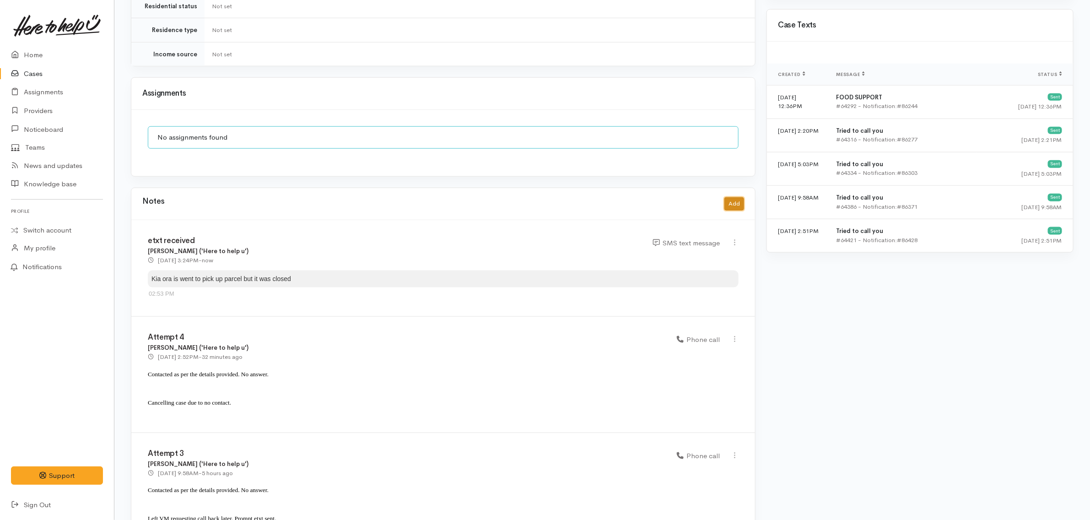
click at [734, 197] on button "Add" at bounding box center [735, 203] width 20 height 13
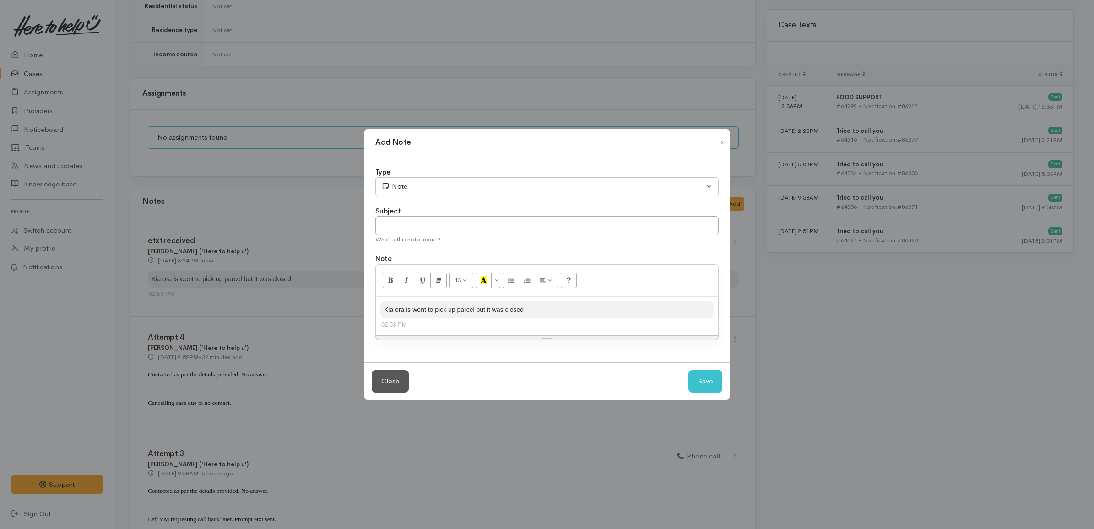
click at [522, 328] on div "02:53 PM" at bounding box center [546, 324] width 331 height 9
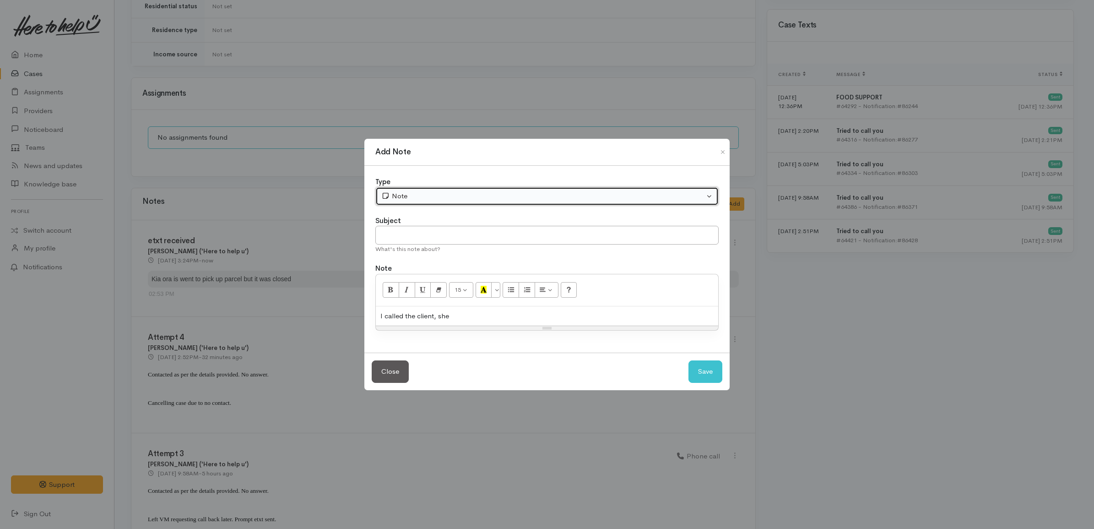
click at [429, 197] on div "Note" at bounding box center [542, 196] width 323 height 11
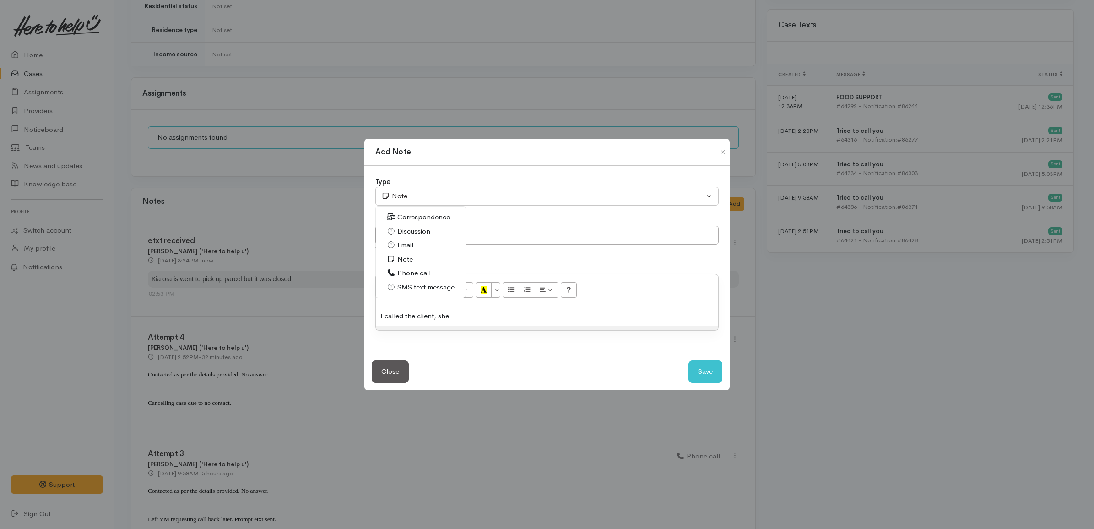
click at [421, 230] on span "Discussion" at bounding box center [413, 231] width 33 height 11
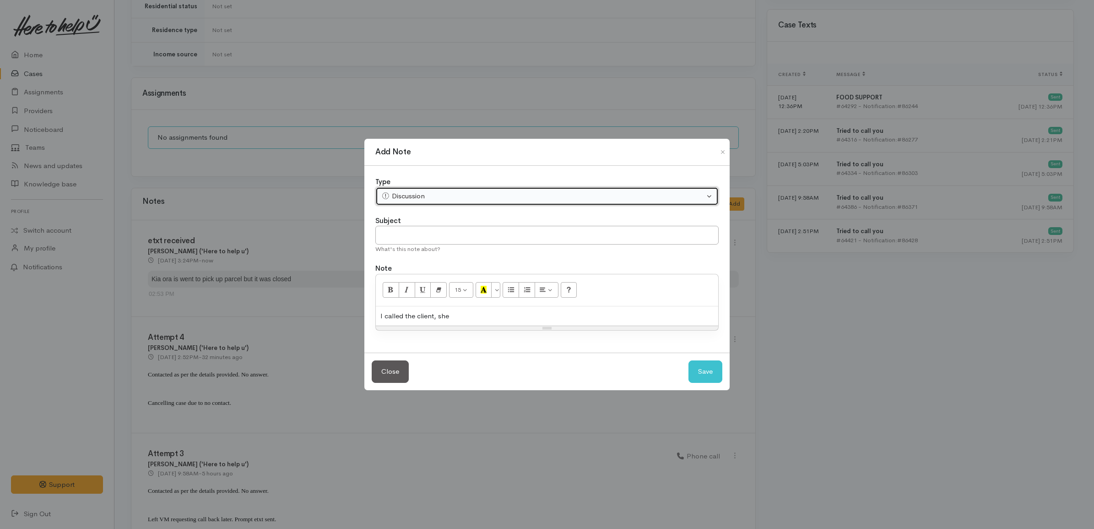
click at [421, 191] on div "Discussion" at bounding box center [542, 196] width 323 height 11
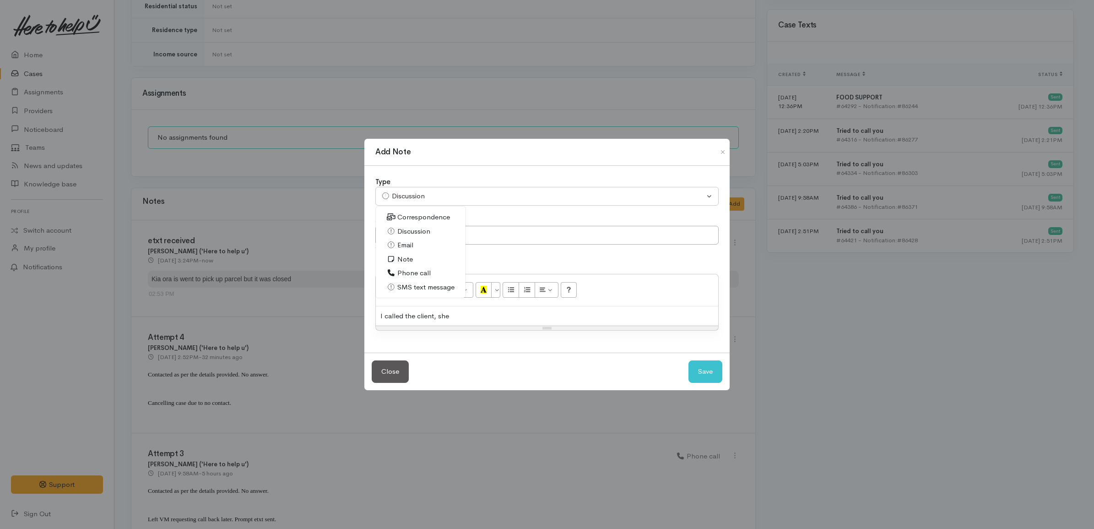
click at [422, 270] on span "Phone call" at bounding box center [413, 273] width 33 height 11
click at [459, 318] on div "I called the client, she" at bounding box center [547, 316] width 342 height 20
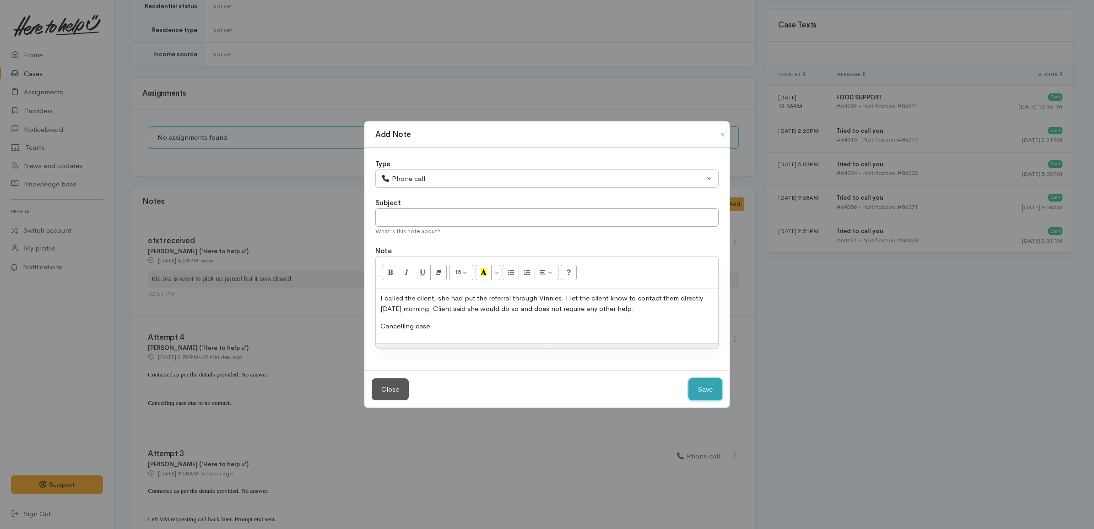
click at [699, 397] on button "Save" at bounding box center [705, 389] width 34 height 22
select select "1"
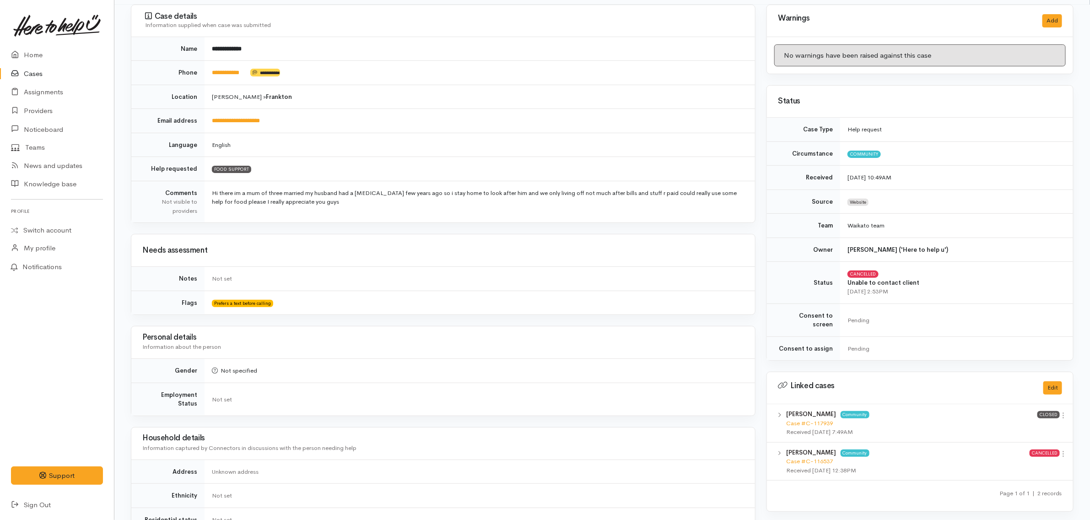
scroll to position [0, 0]
